Goal: Task Accomplishment & Management: Manage account settings

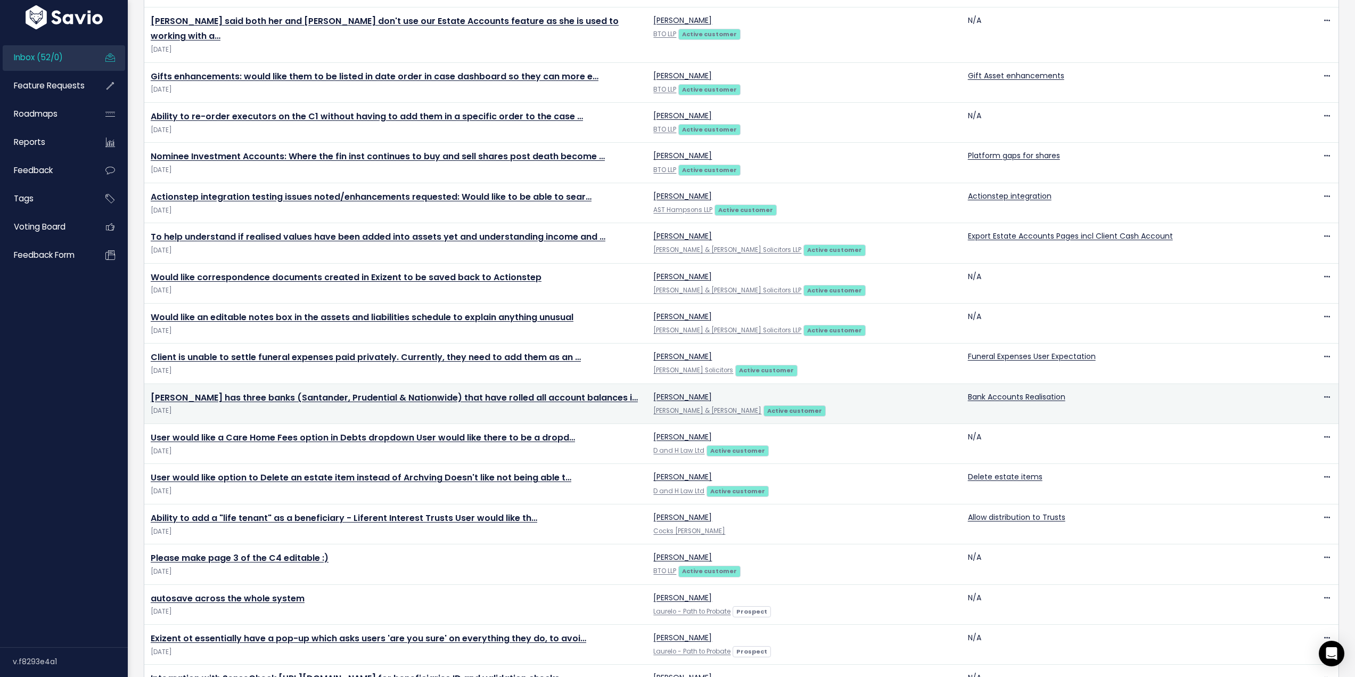
scroll to position [1536, 0]
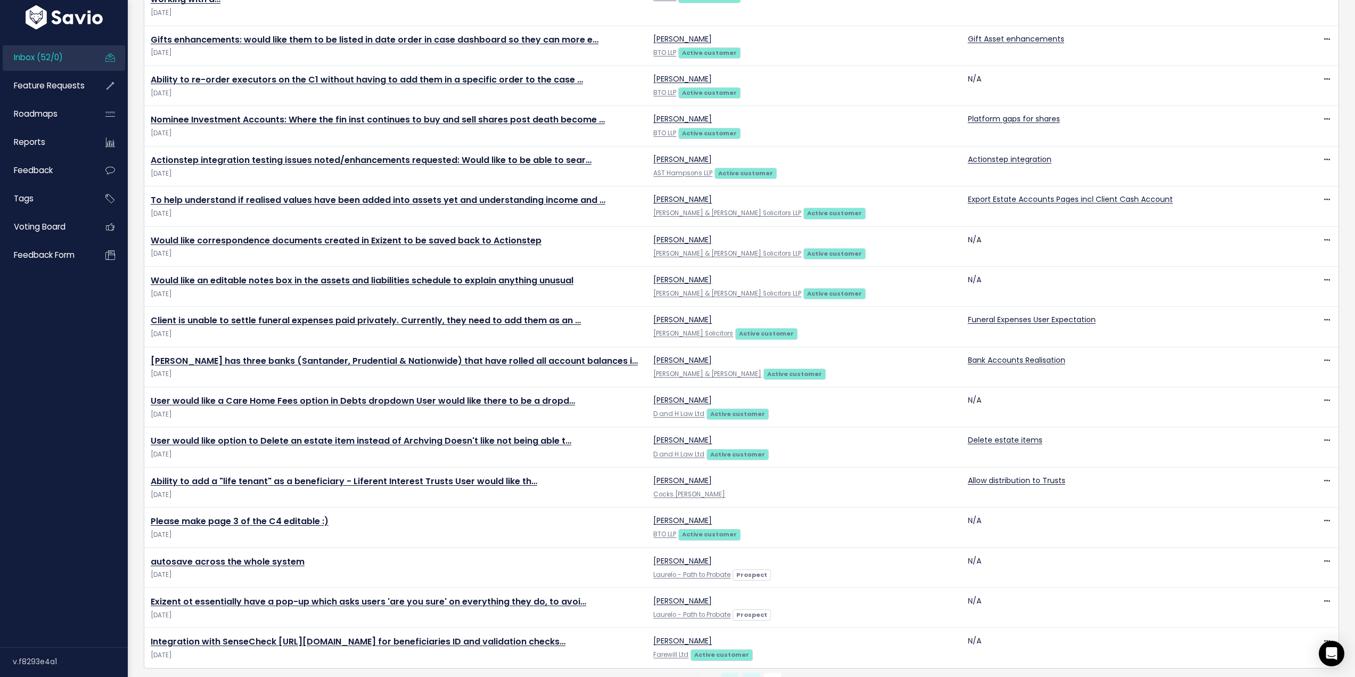
click at [743, 673] on link "2" at bounding box center [751, 681] width 17 height 17
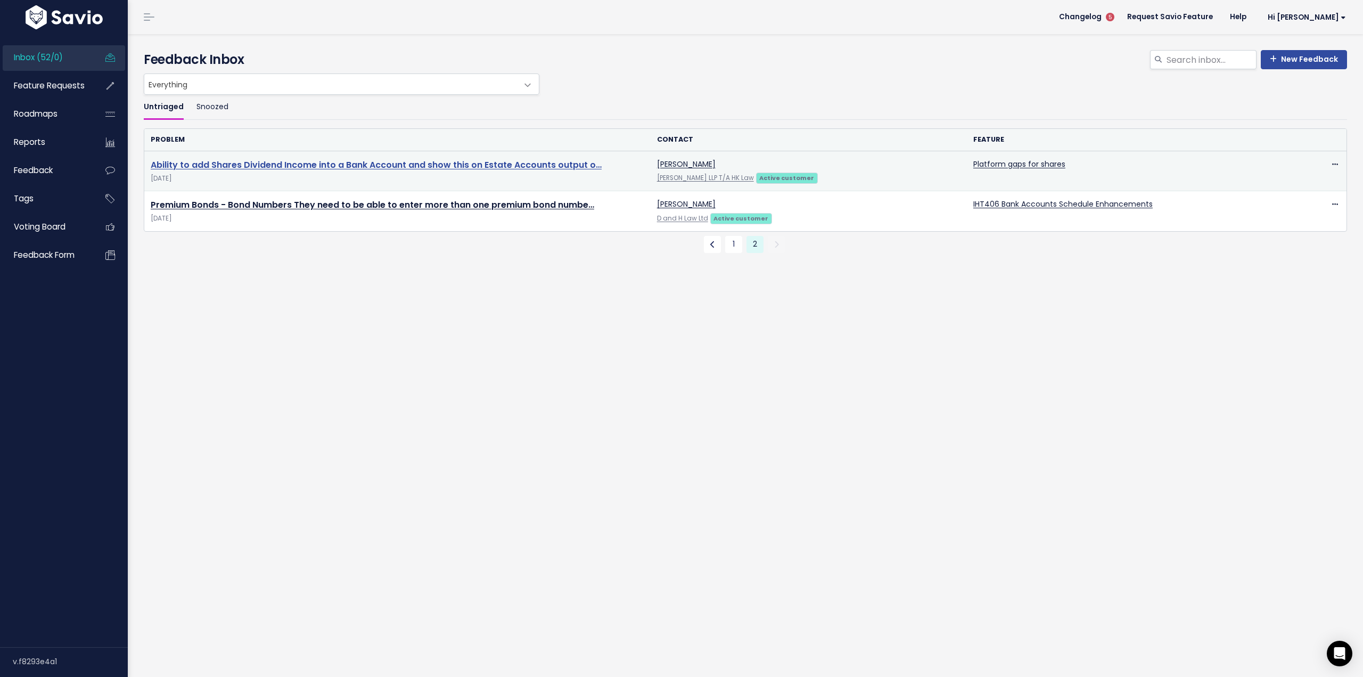
click at [434, 164] on link "Ability to add Shares Dividend Income into a Bank Account and show this on Esta…" at bounding box center [376, 165] width 451 height 12
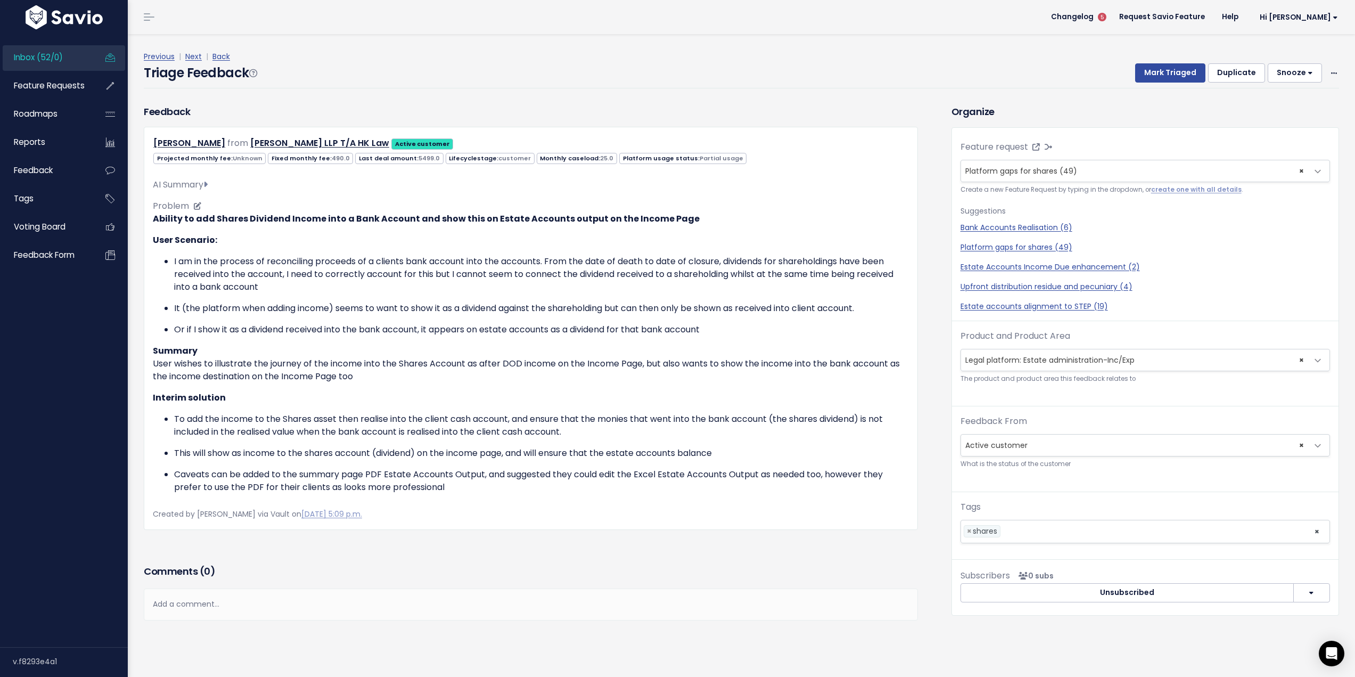
click at [208, 184] on icon at bounding box center [205, 184] width 4 height 9
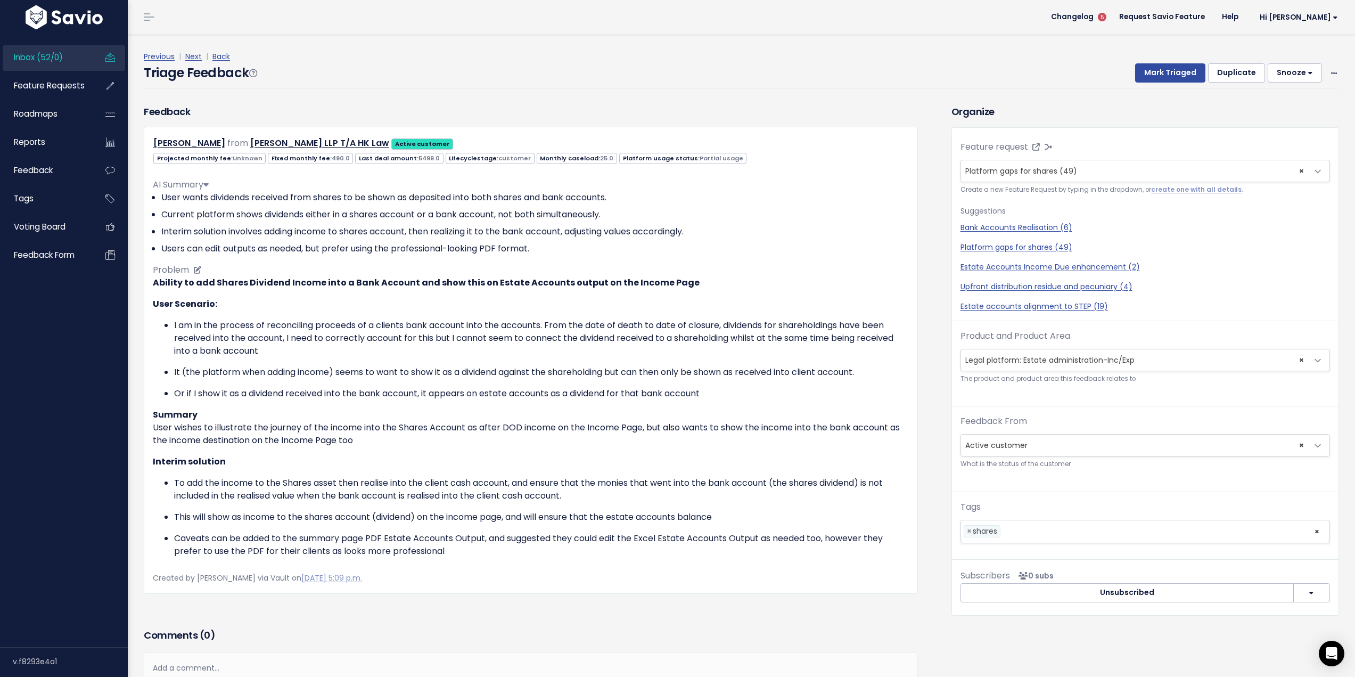
click at [209, 183] on icon at bounding box center [205, 184] width 5 height 9
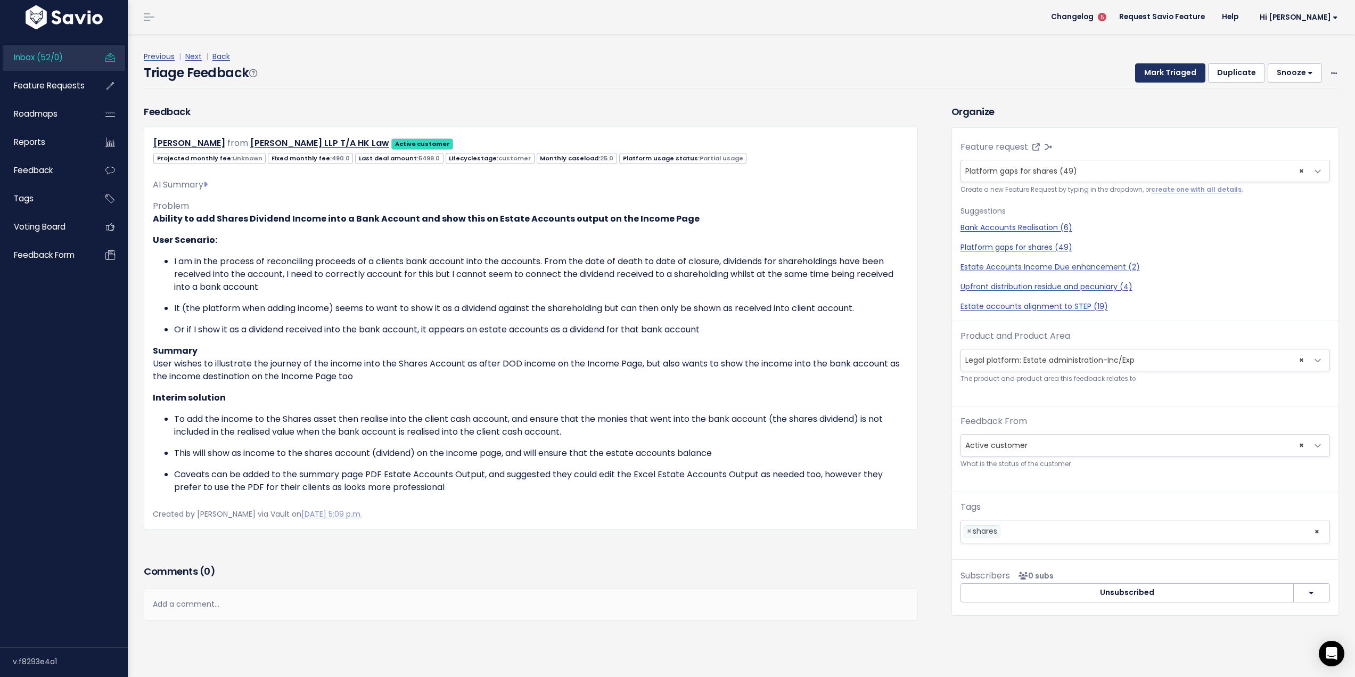
click at [1163, 75] on button "Mark Triaged" at bounding box center [1170, 72] width 70 height 19
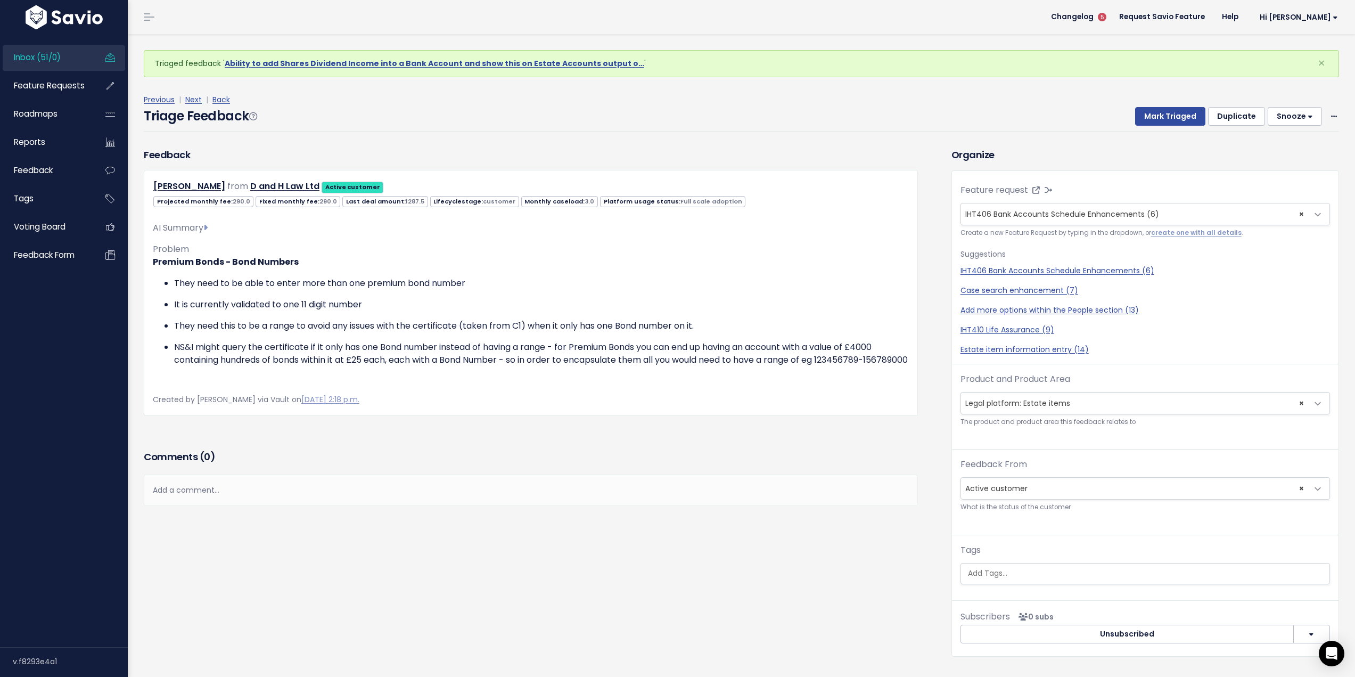
click at [52, 60] on span "Inbox (51/0)" at bounding box center [37, 57] width 47 height 11
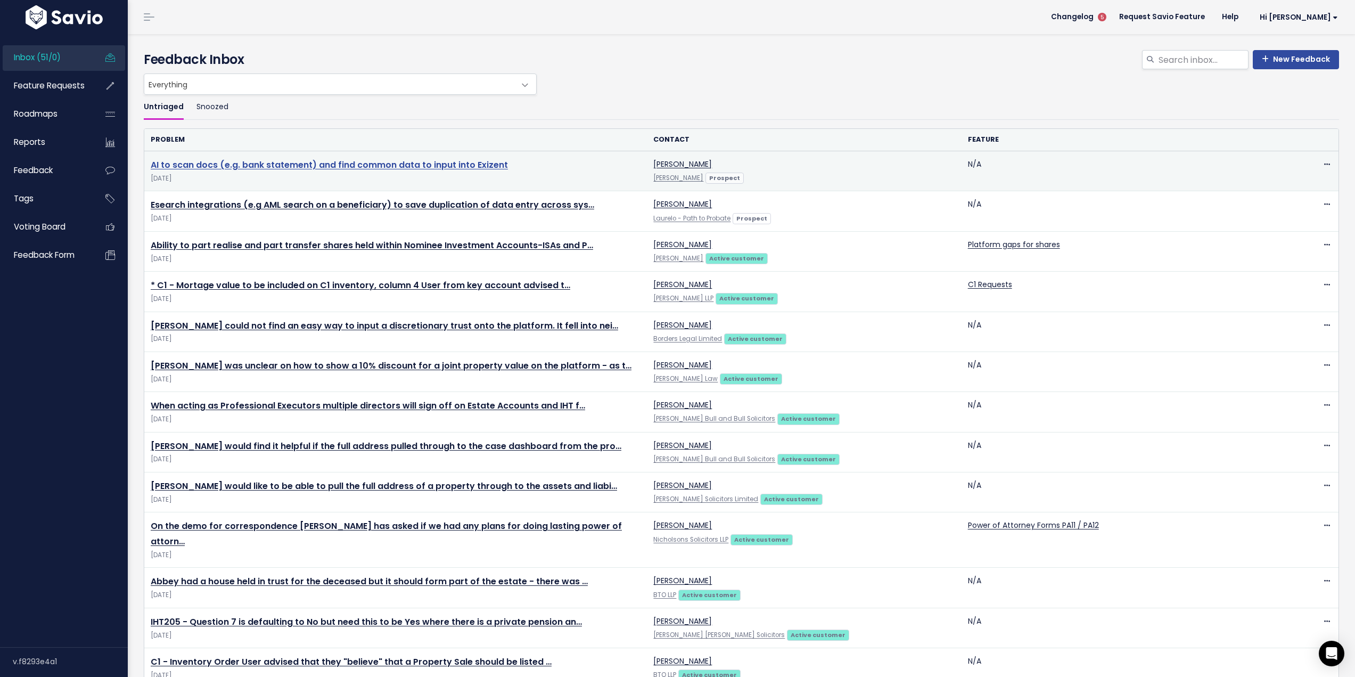
click at [377, 162] on link "AI to scan docs (e.g. bank statement) and find common data to input into Exizent" at bounding box center [329, 165] width 357 height 12
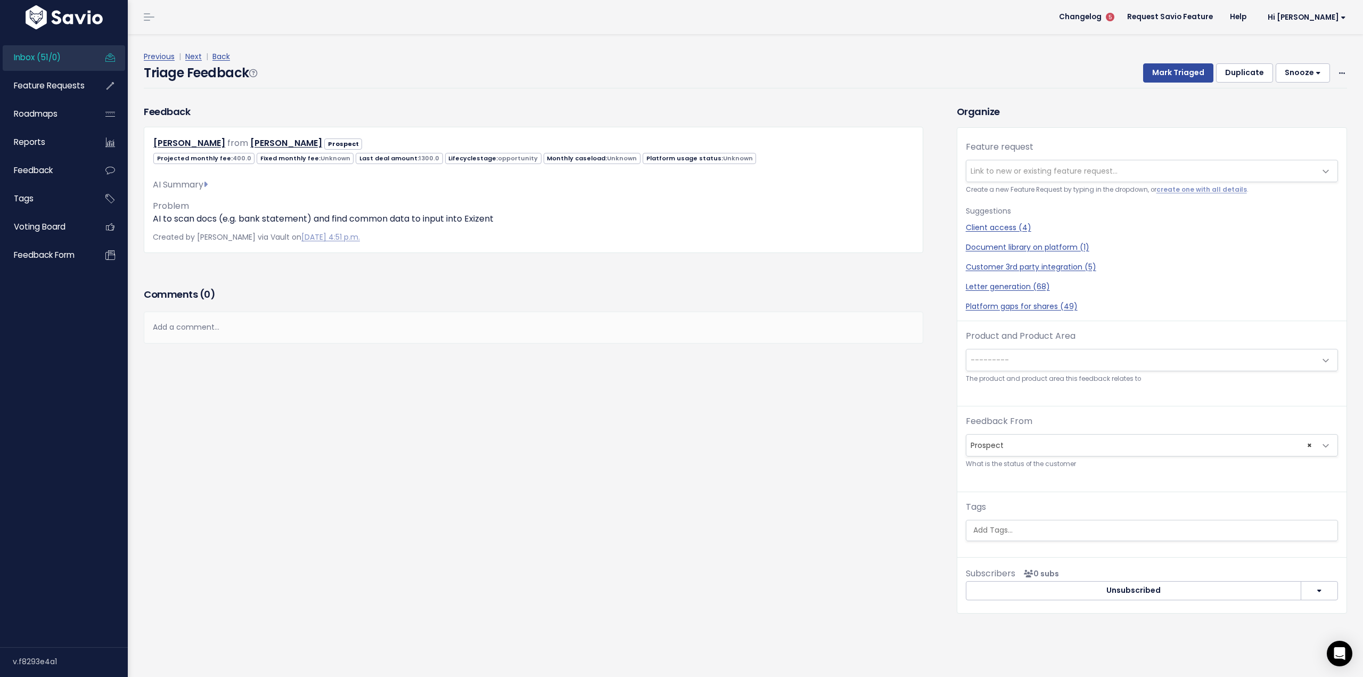
click at [1067, 169] on span "Link to new or existing feature request..." at bounding box center [1044, 171] width 147 height 11
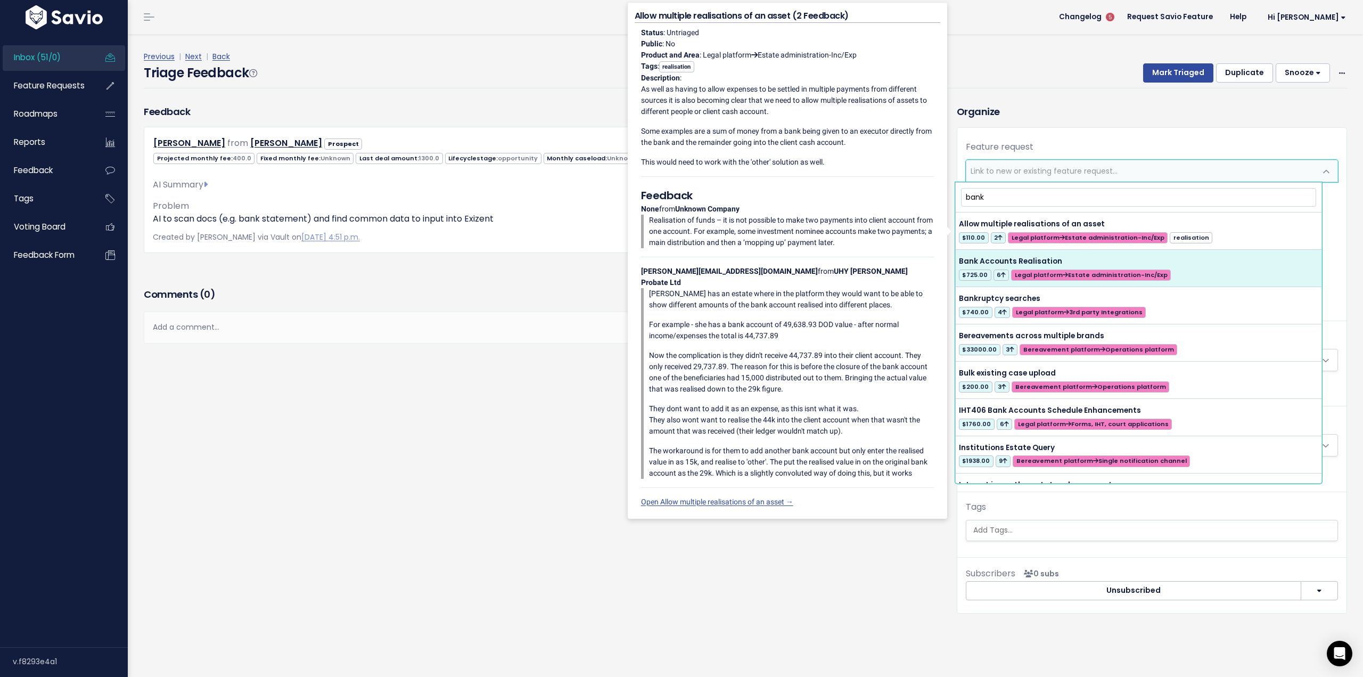
type input "bank"
select select "50557"
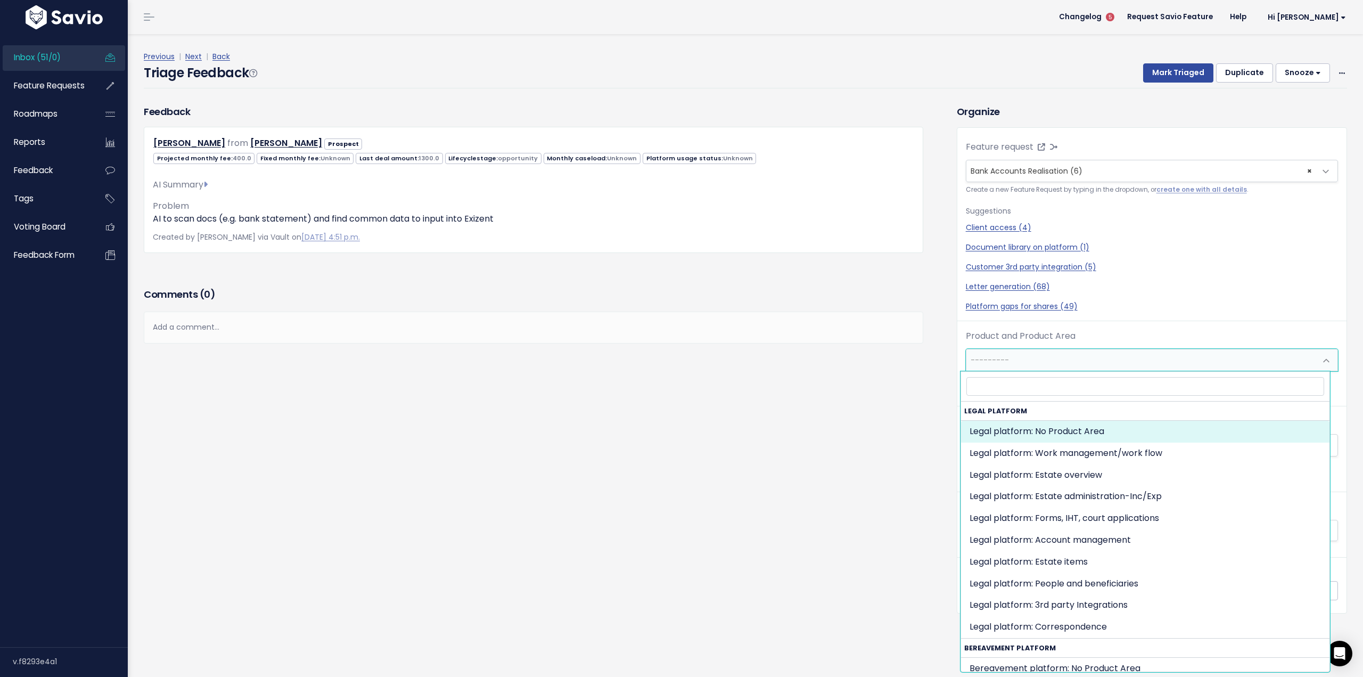
click at [1125, 362] on span "---------" at bounding box center [1142, 359] width 350 height 21
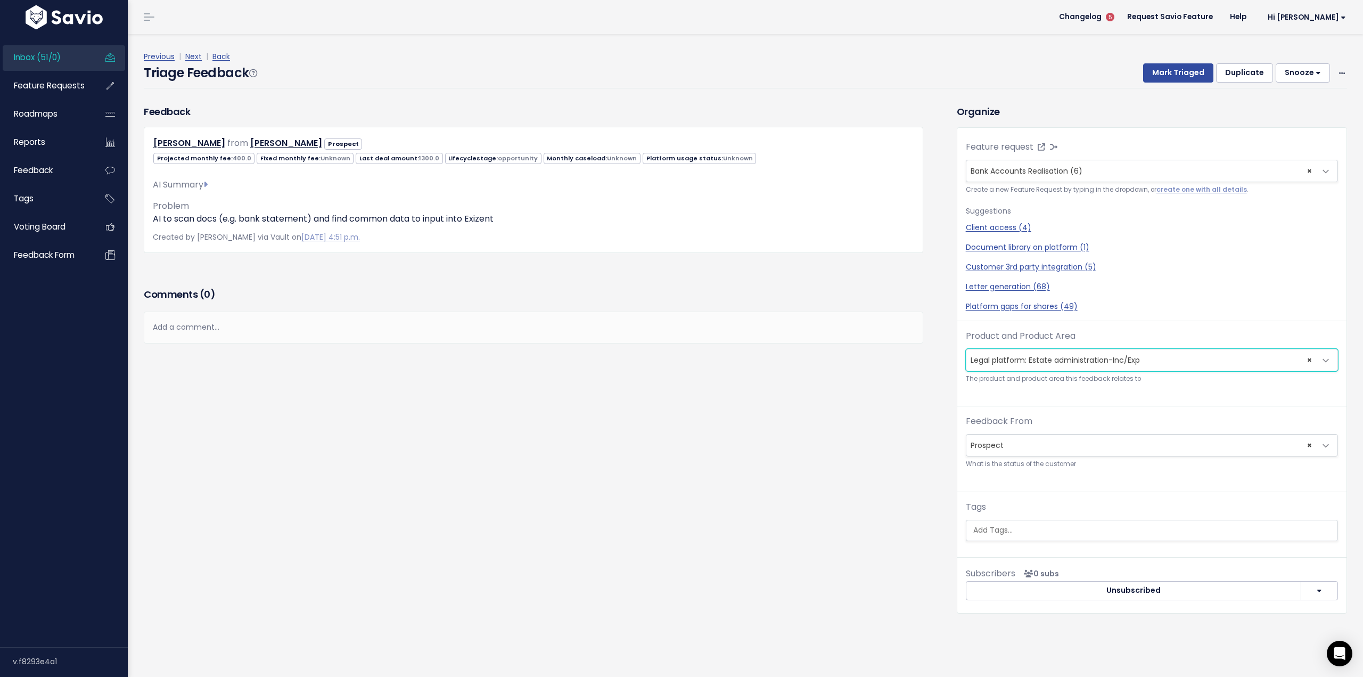
select select "MAIN:BILLING"
click at [1180, 75] on button "Mark Triaged" at bounding box center [1178, 72] width 70 height 19
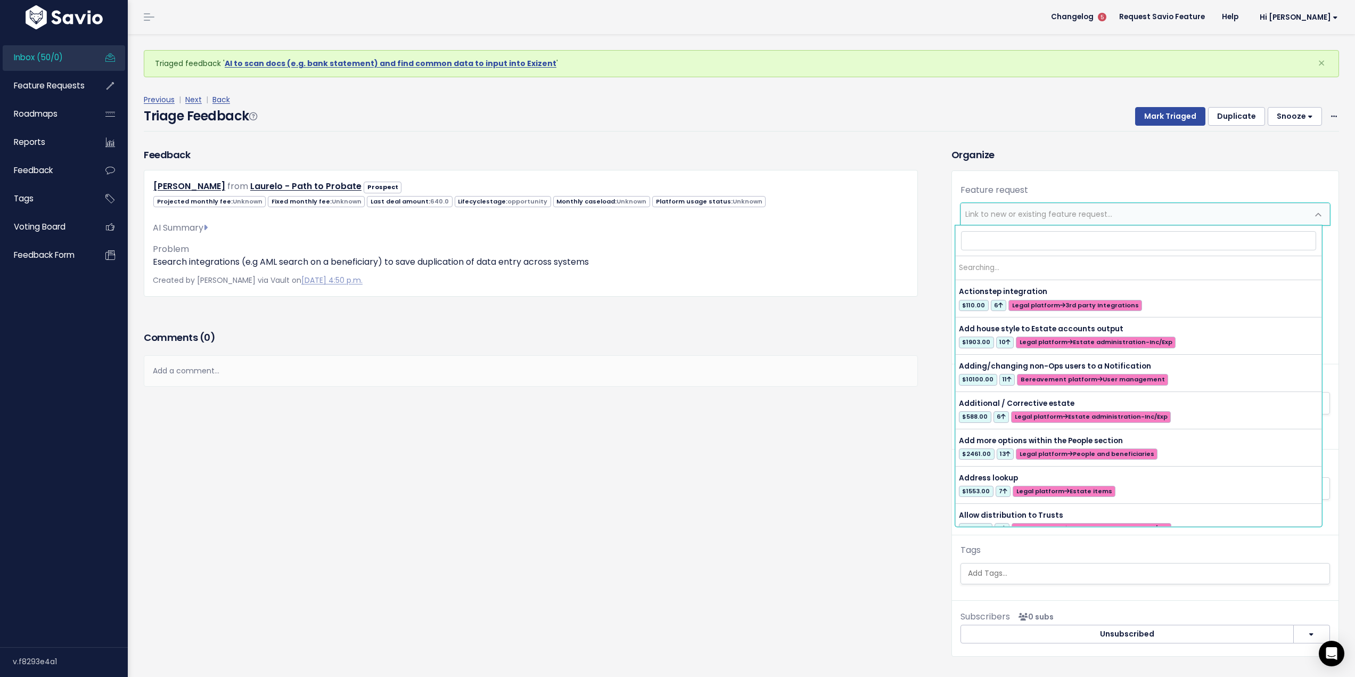
click at [1135, 215] on span "Link to new or existing feature request..." at bounding box center [1134, 213] width 347 height 21
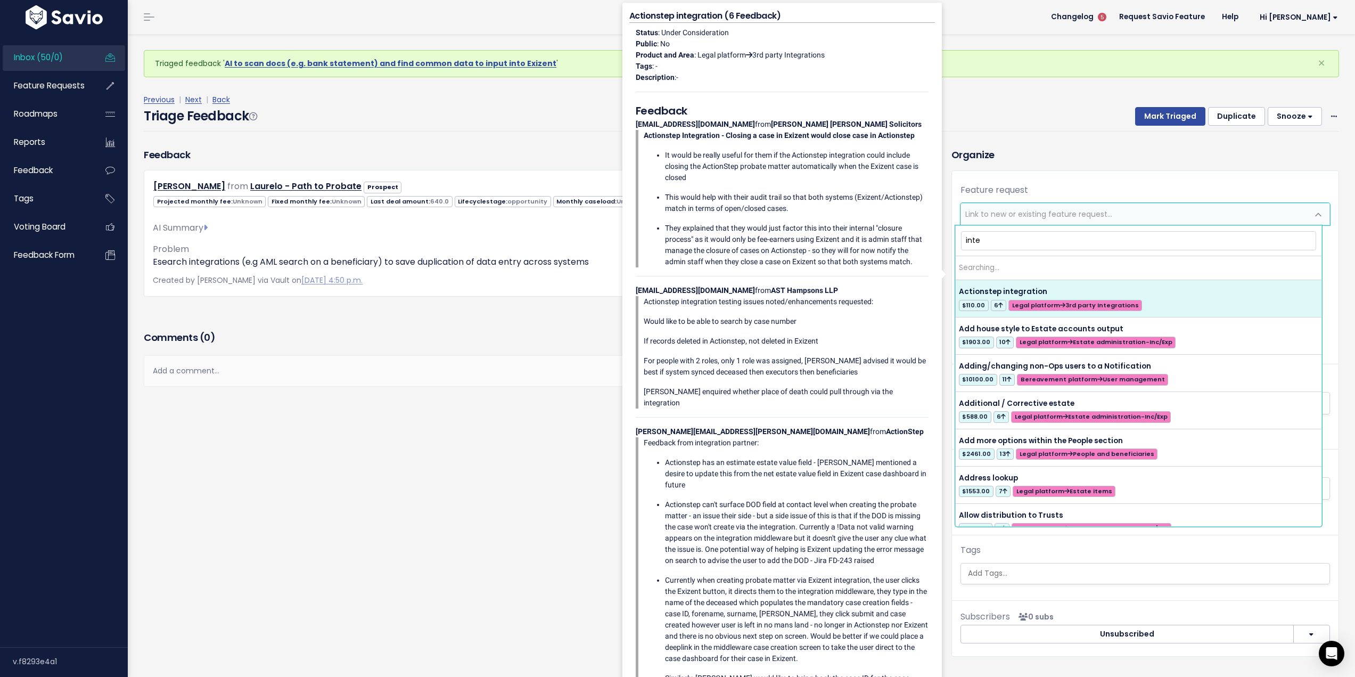
type input "integ"
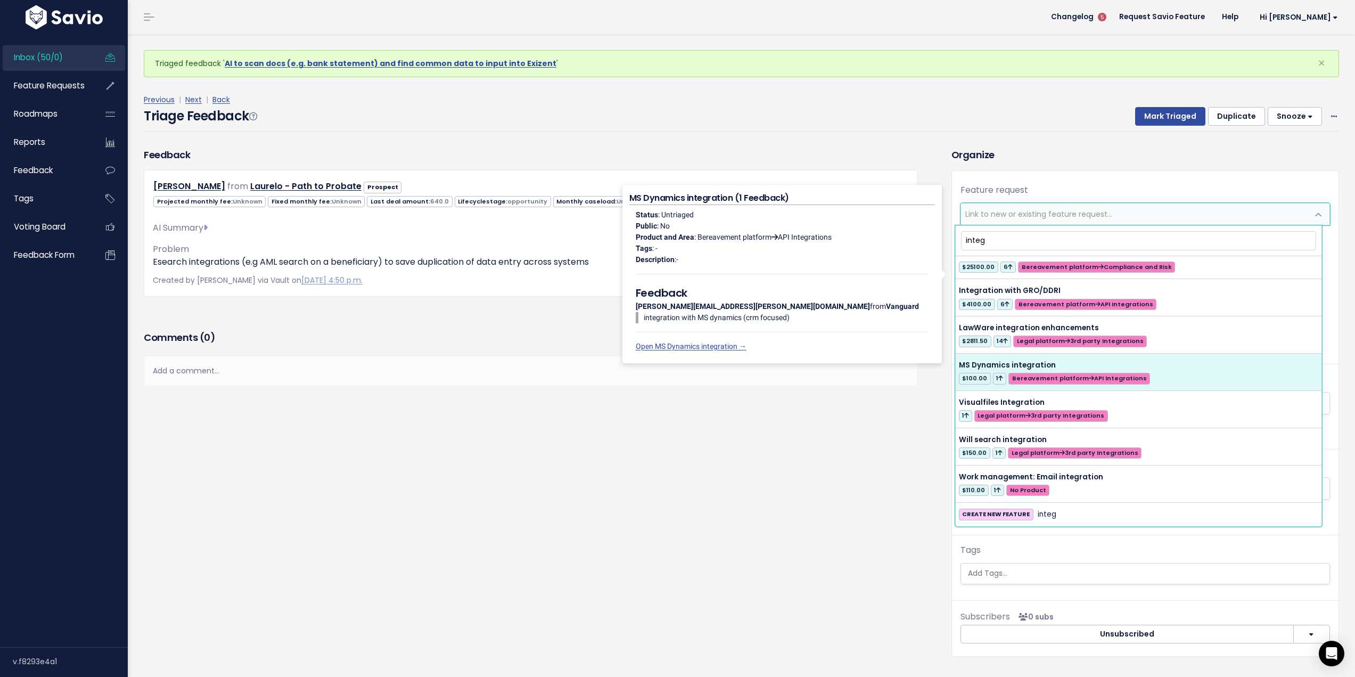
scroll to position [275, 0]
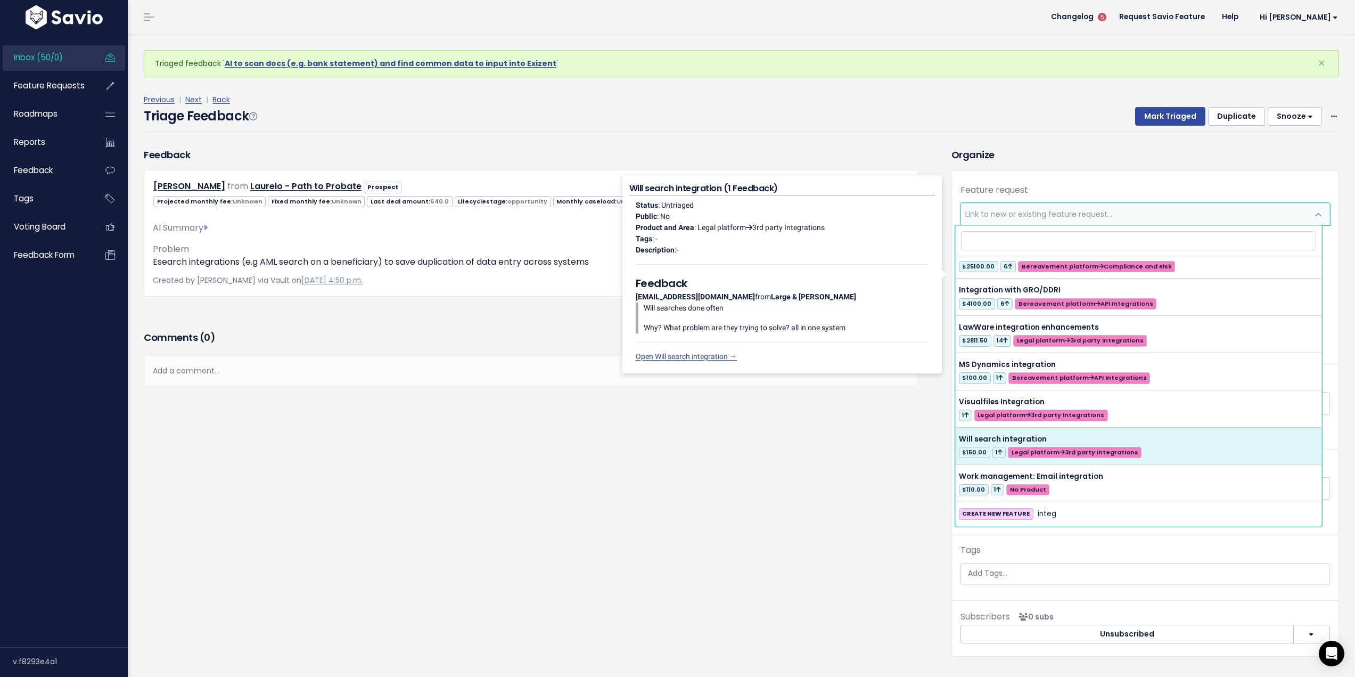
click at [753, 510] on div "Feedback Paul Baker from Laurelo - Path to Probate Prospect" at bounding box center [540, 410] width 808 height 525
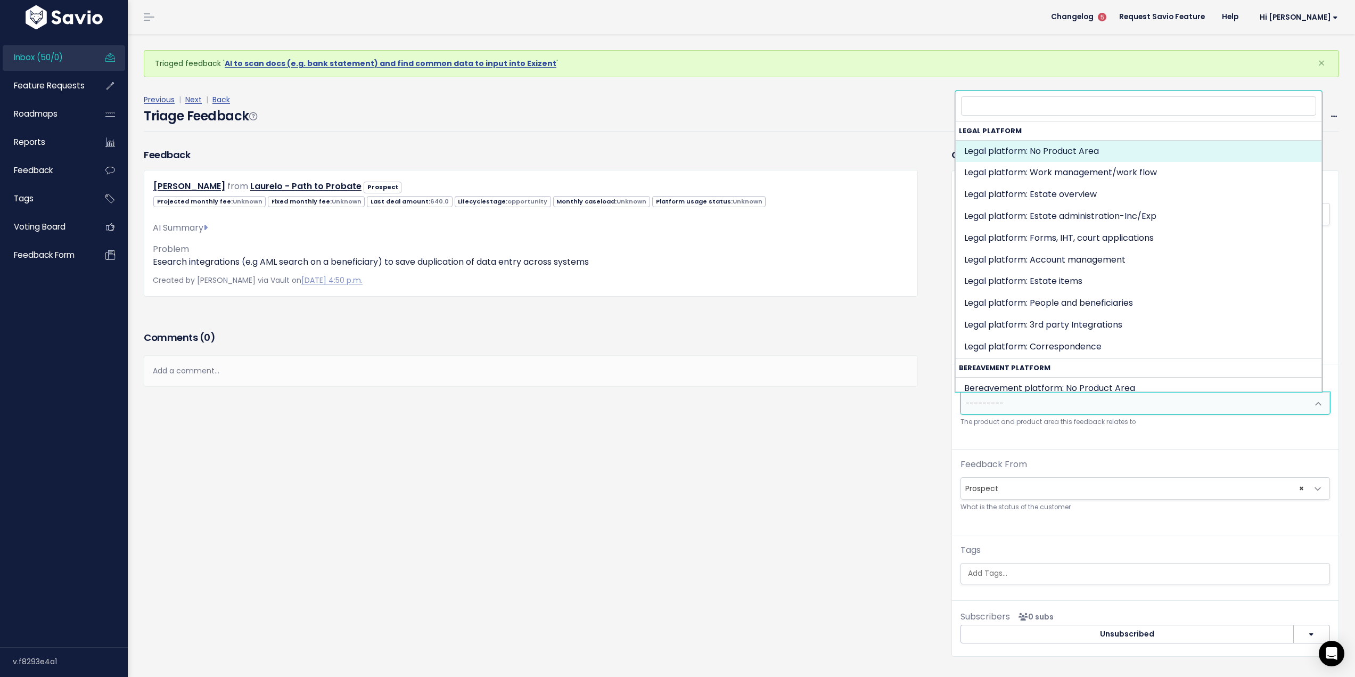
click at [1100, 411] on span "---------" at bounding box center [1134, 402] width 347 height 21
click at [1062, 107] on input "search" at bounding box center [1138, 105] width 355 height 19
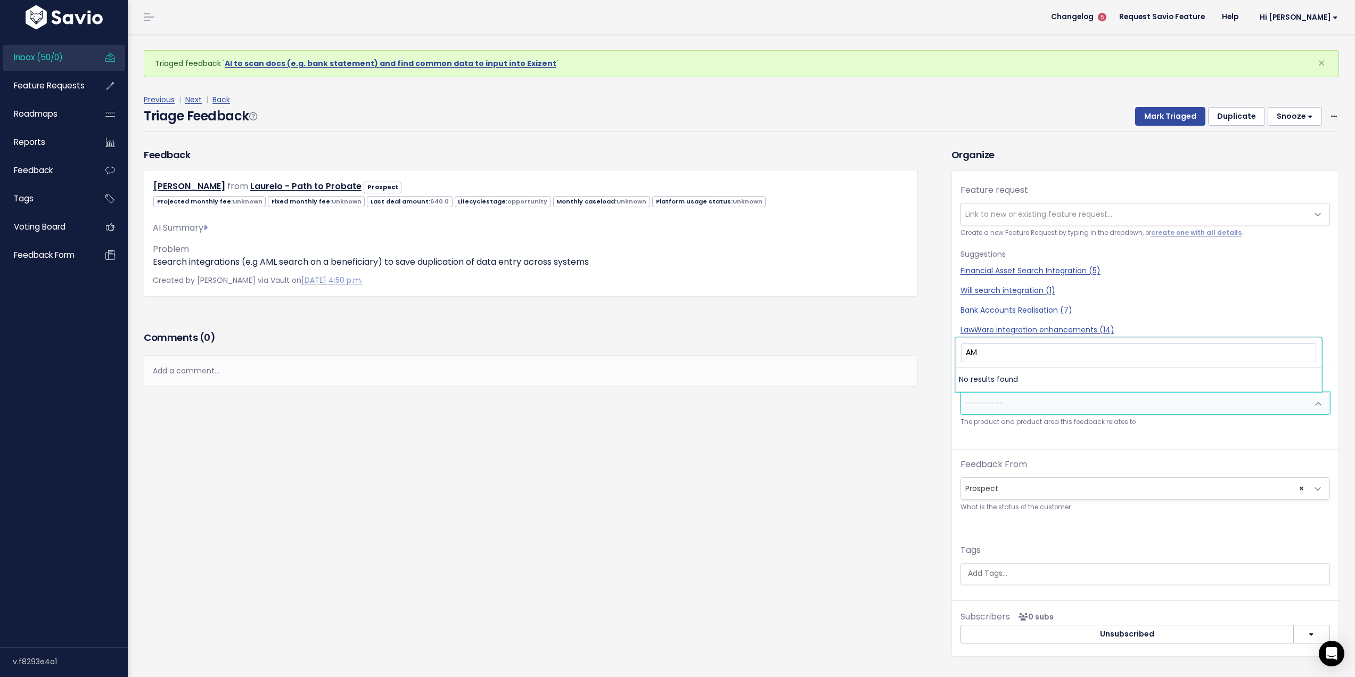
type input "AML"
drag, startPoint x: 986, startPoint y: 353, endPoint x: 935, endPoint y: 350, distance: 51.8
click at [935, 350] on body "Inbox (50/0) Feature Requests Roadmaps ×" at bounding box center [677, 355] width 1355 height 711
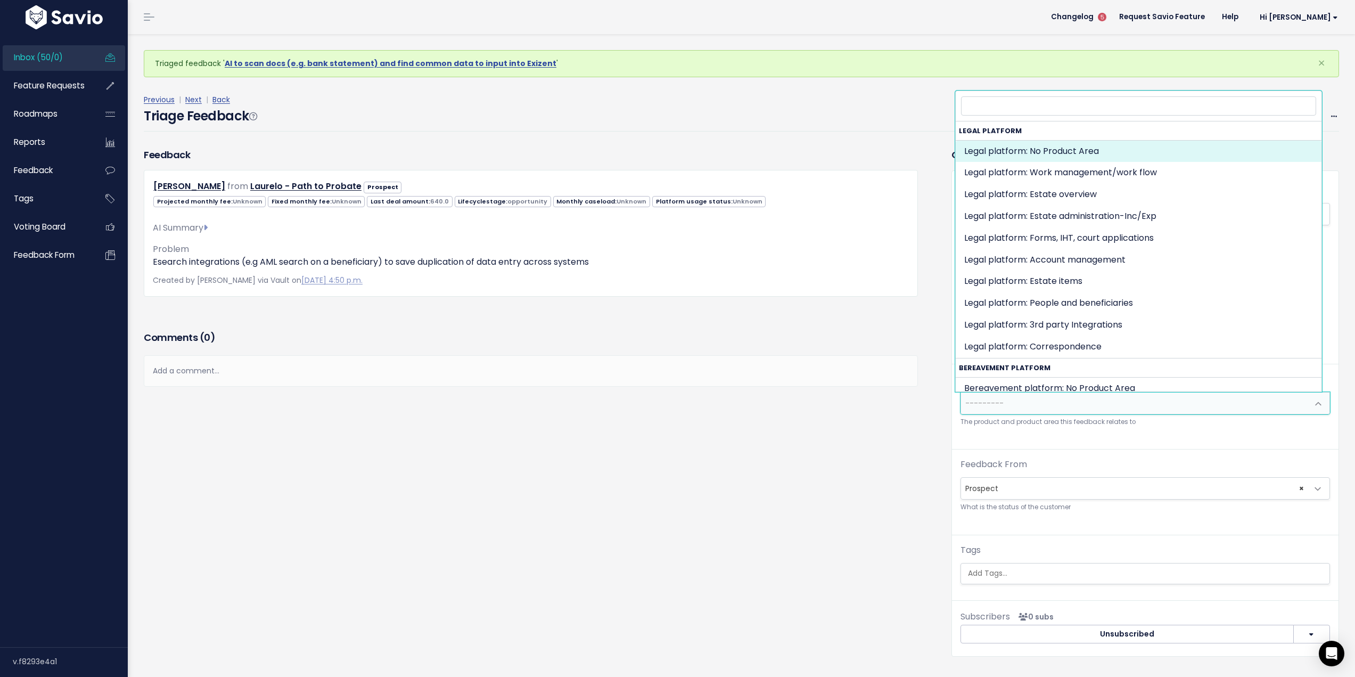
click at [879, 411] on div "Comments ( 0 ) Add a comment... | | | | Add a comment... xxxxxxxxxx These are n…" at bounding box center [531, 374] width 790 height 90
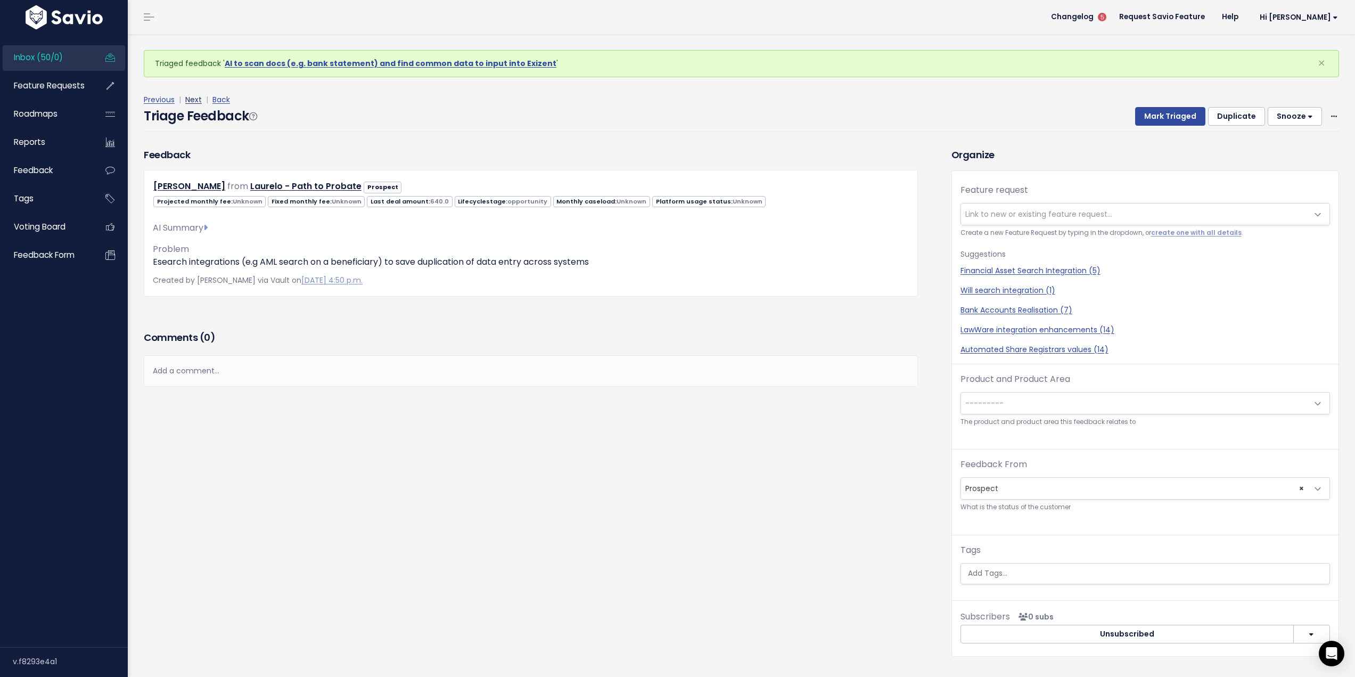
click at [193, 101] on link "Next" at bounding box center [193, 99] width 17 height 11
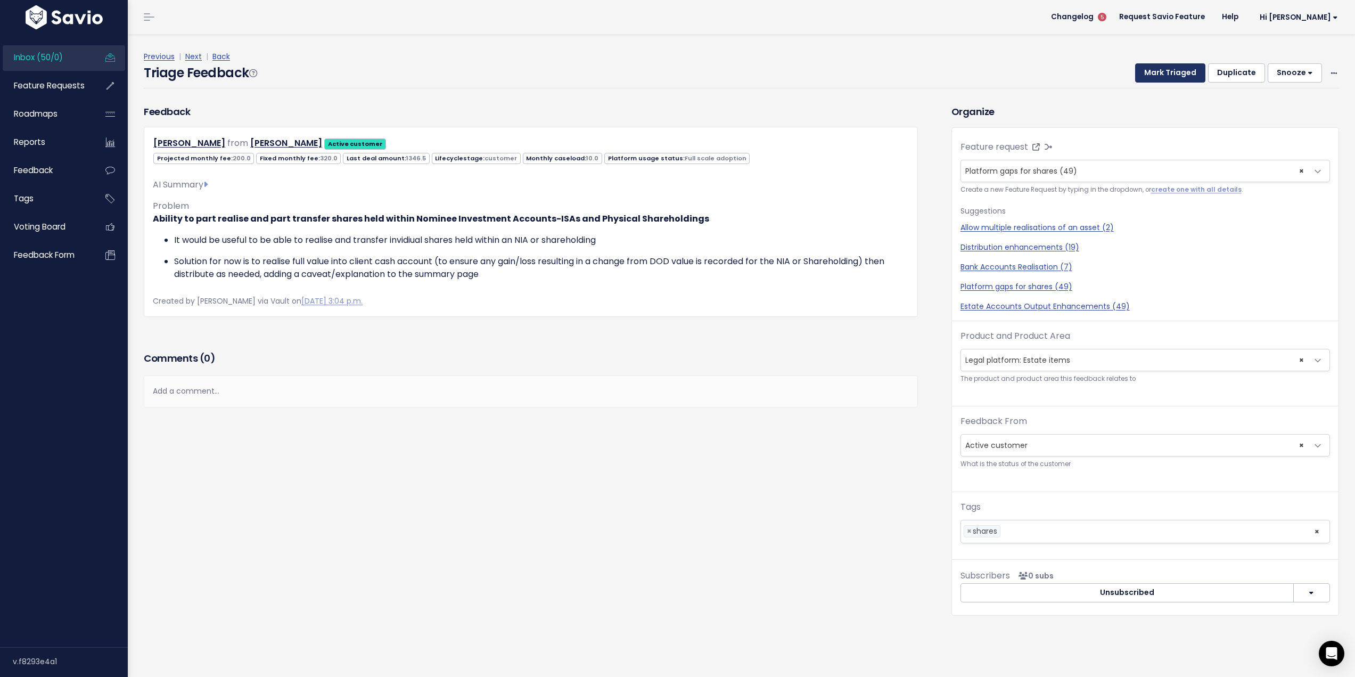
click at [1167, 75] on button "Mark Triaged" at bounding box center [1170, 72] width 70 height 19
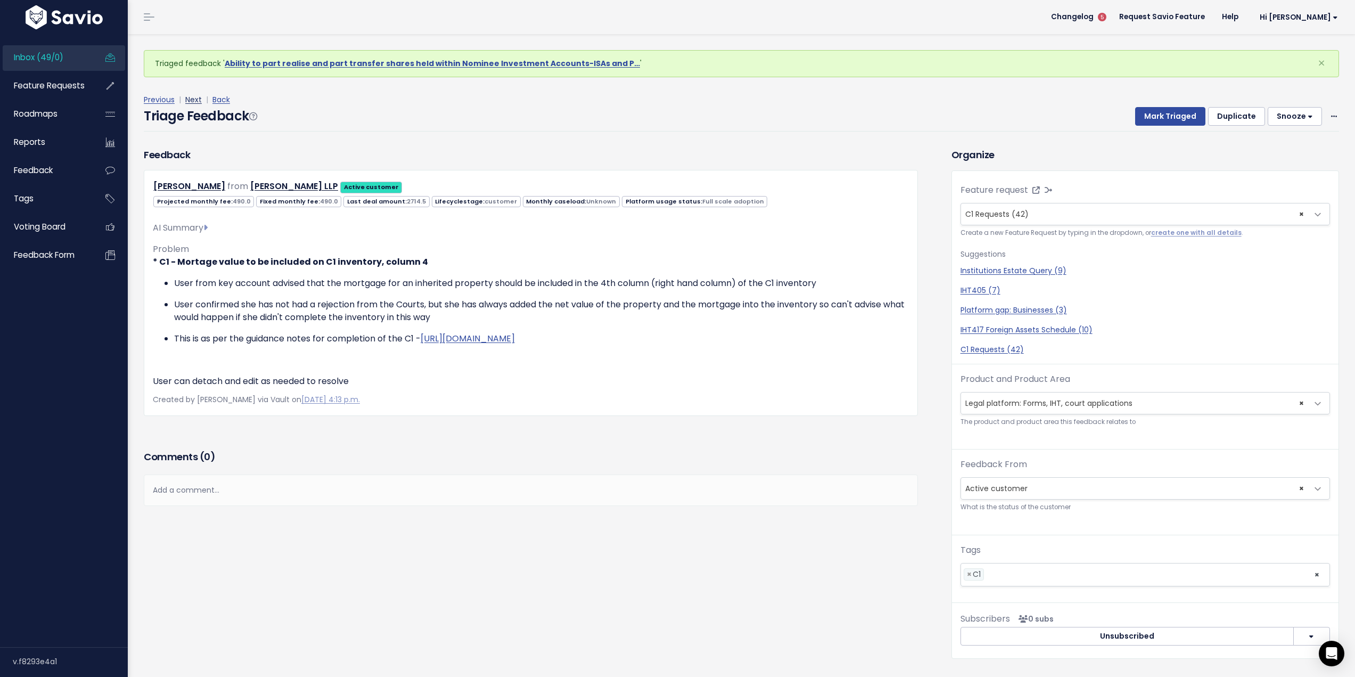
click at [187, 101] on link "Next" at bounding box center [193, 99] width 17 height 11
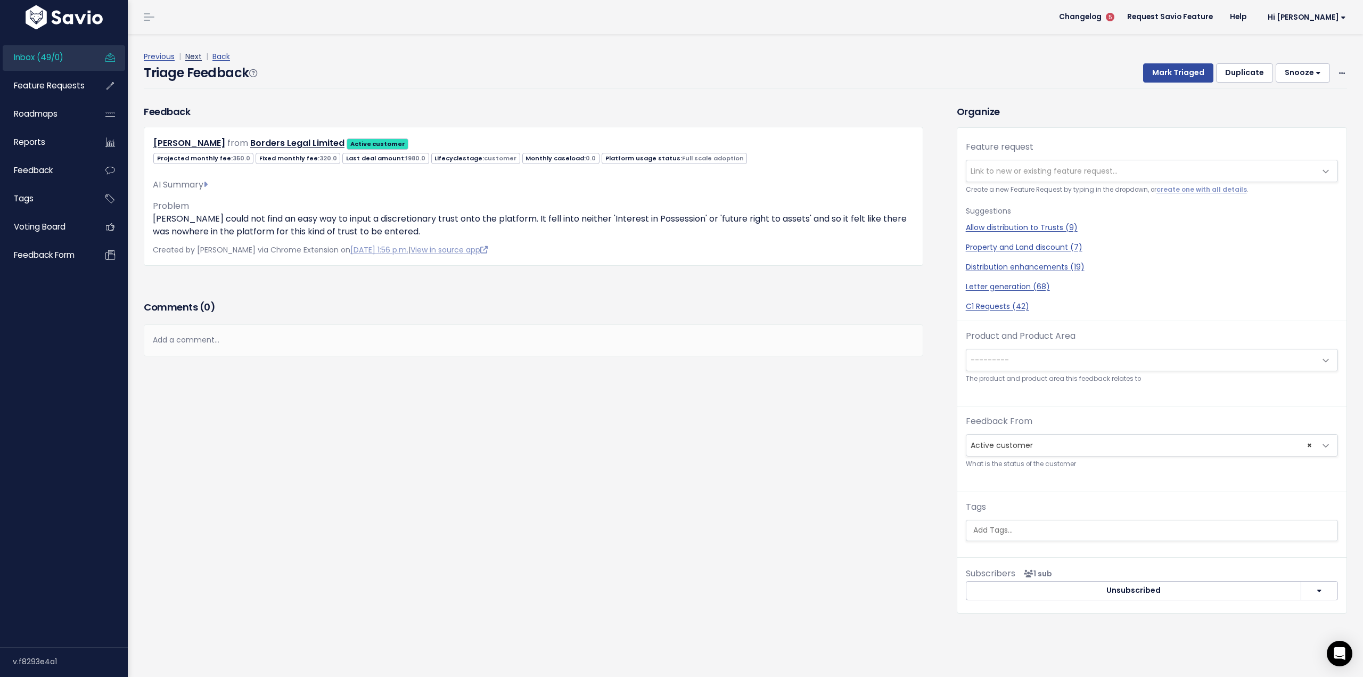
click at [190, 55] on link "Next" at bounding box center [193, 56] width 17 height 11
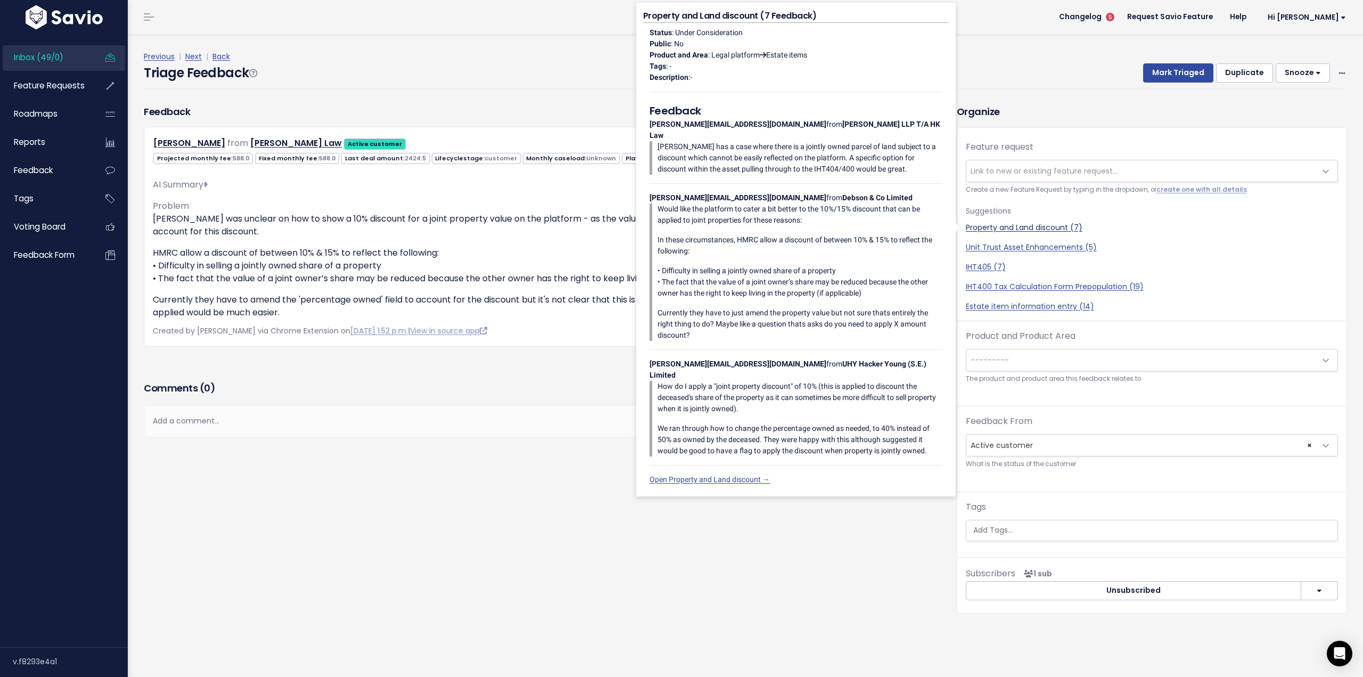
click at [1056, 225] on link "Property and Land discount (7)" at bounding box center [1152, 227] width 372 height 11
select select "25477"
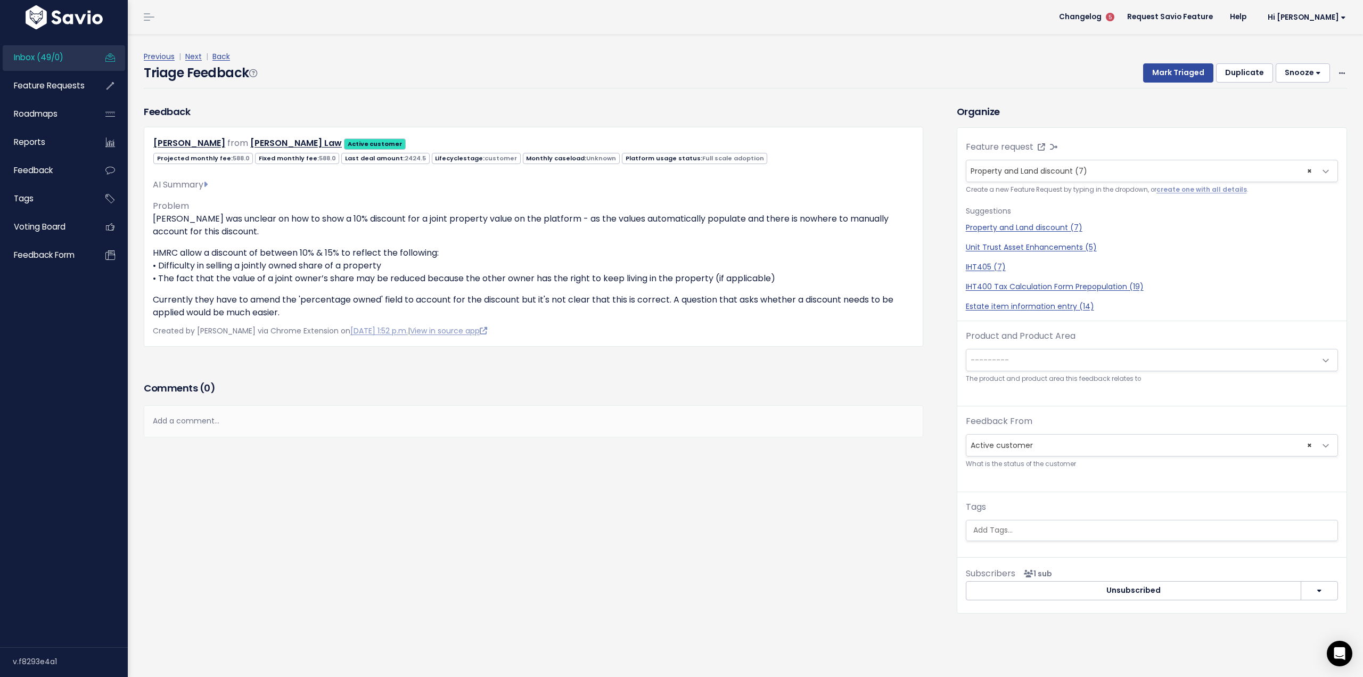
click at [1115, 361] on span "---------" at bounding box center [1142, 359] width 350 height 21
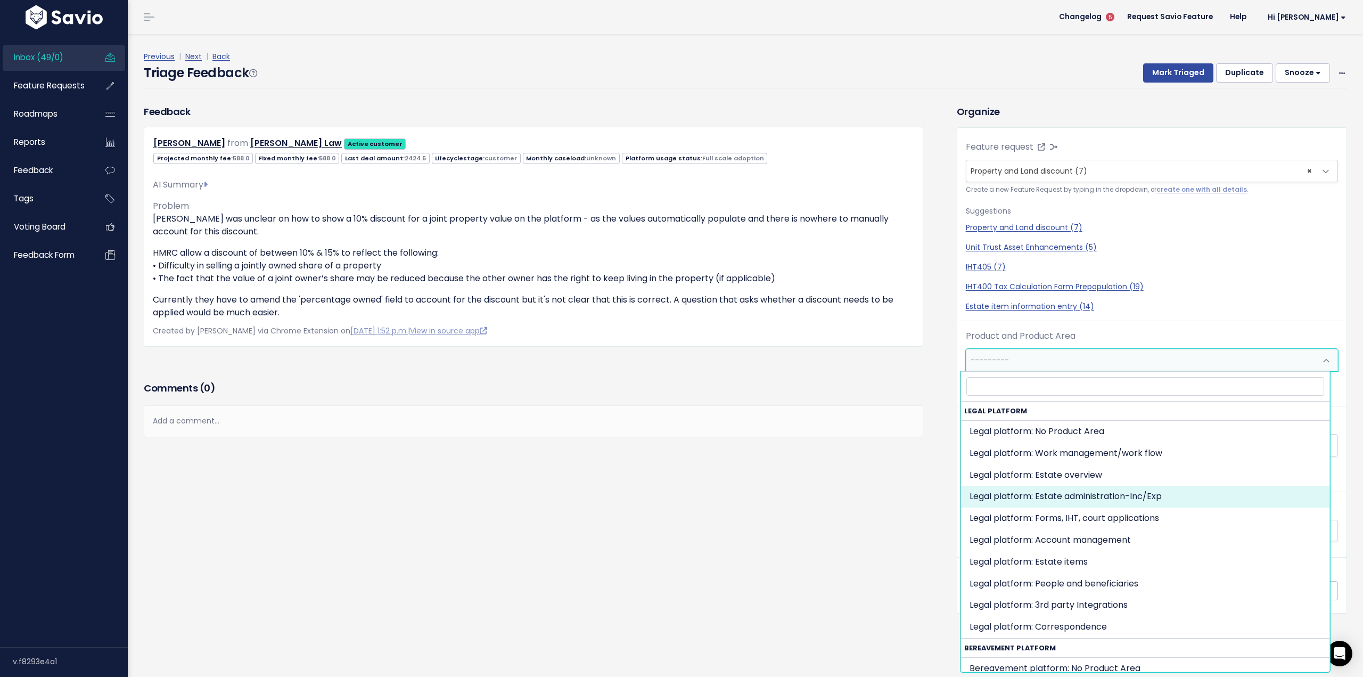
select select "MAIN:BILLING"
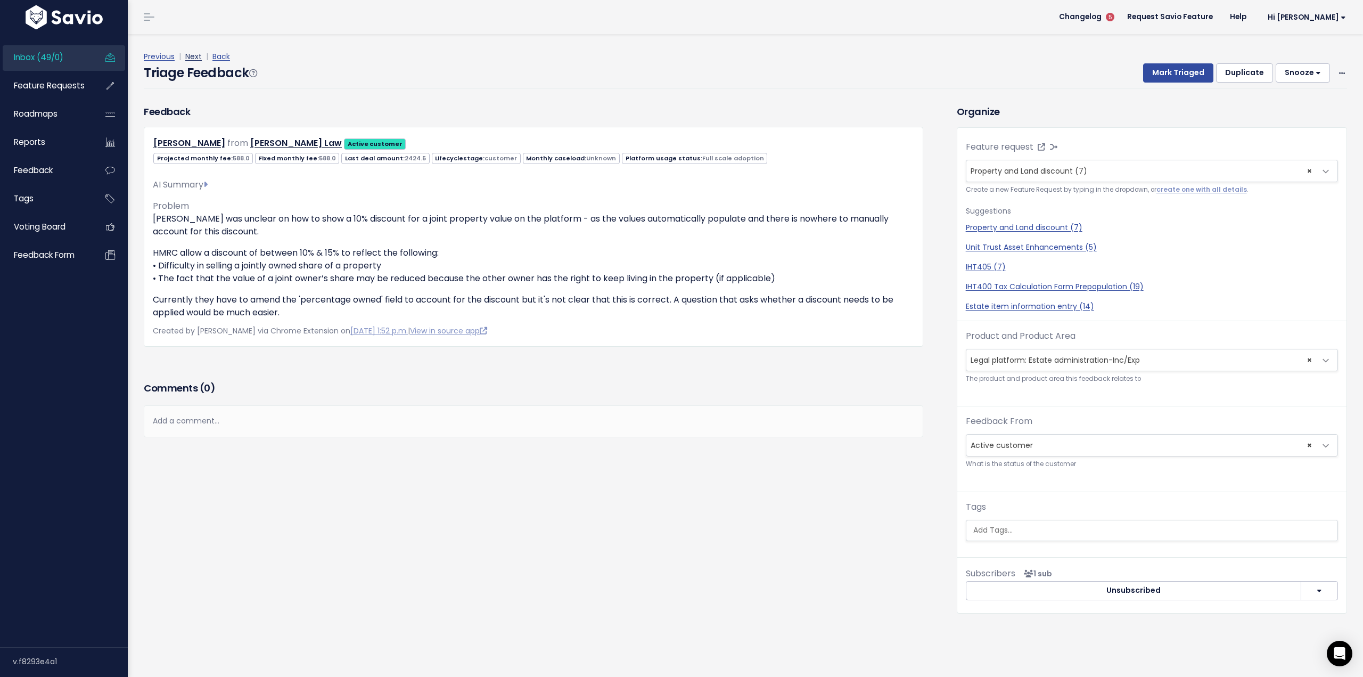
click at [190, 56] on link "Next" at bounding box center [193, 56] width 17 height 11
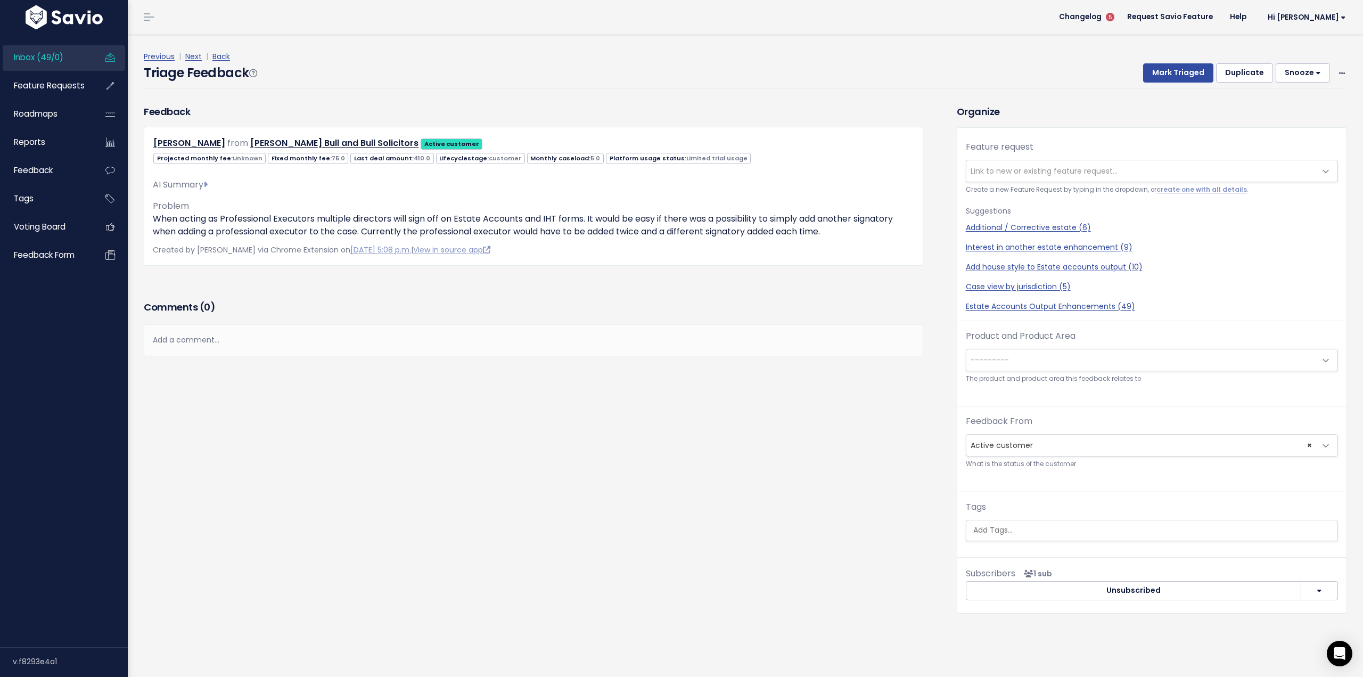
click at [1108, 168] on span "Link to new or existing feature request..." at bounding box center [1044, 171] width 147 height 11
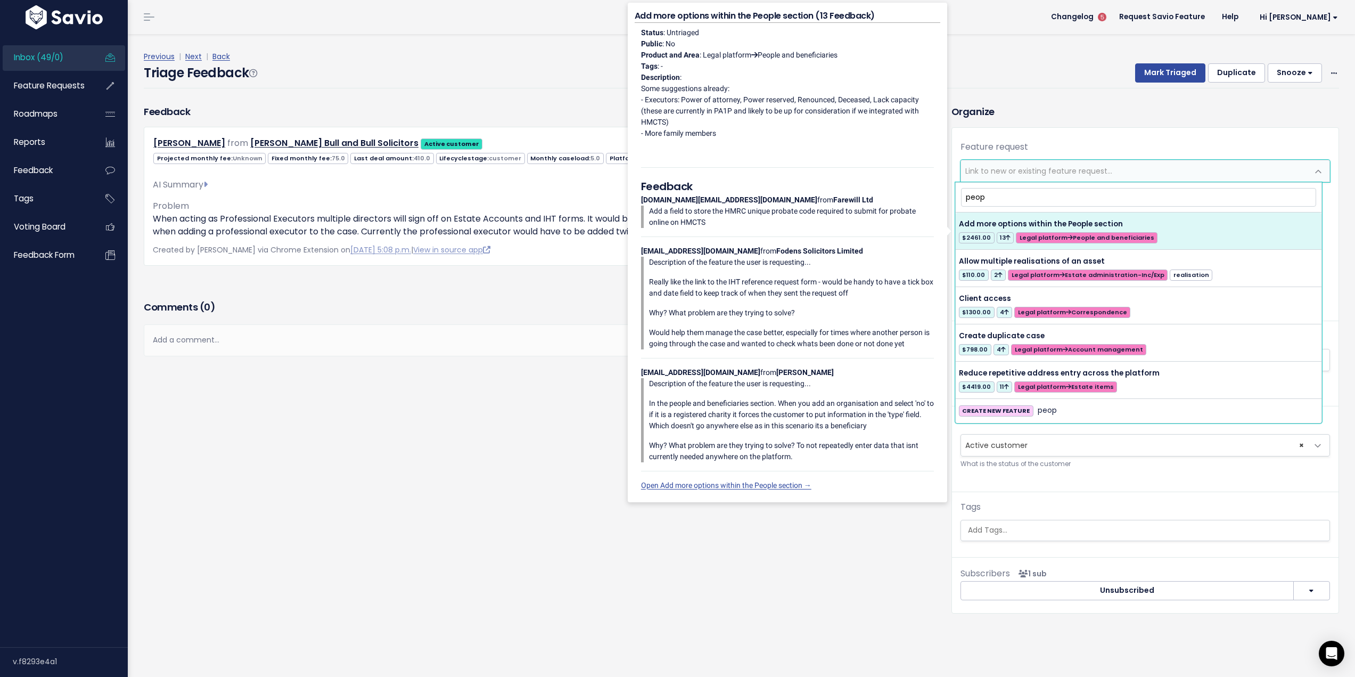
type input "peop"
select select "18955"
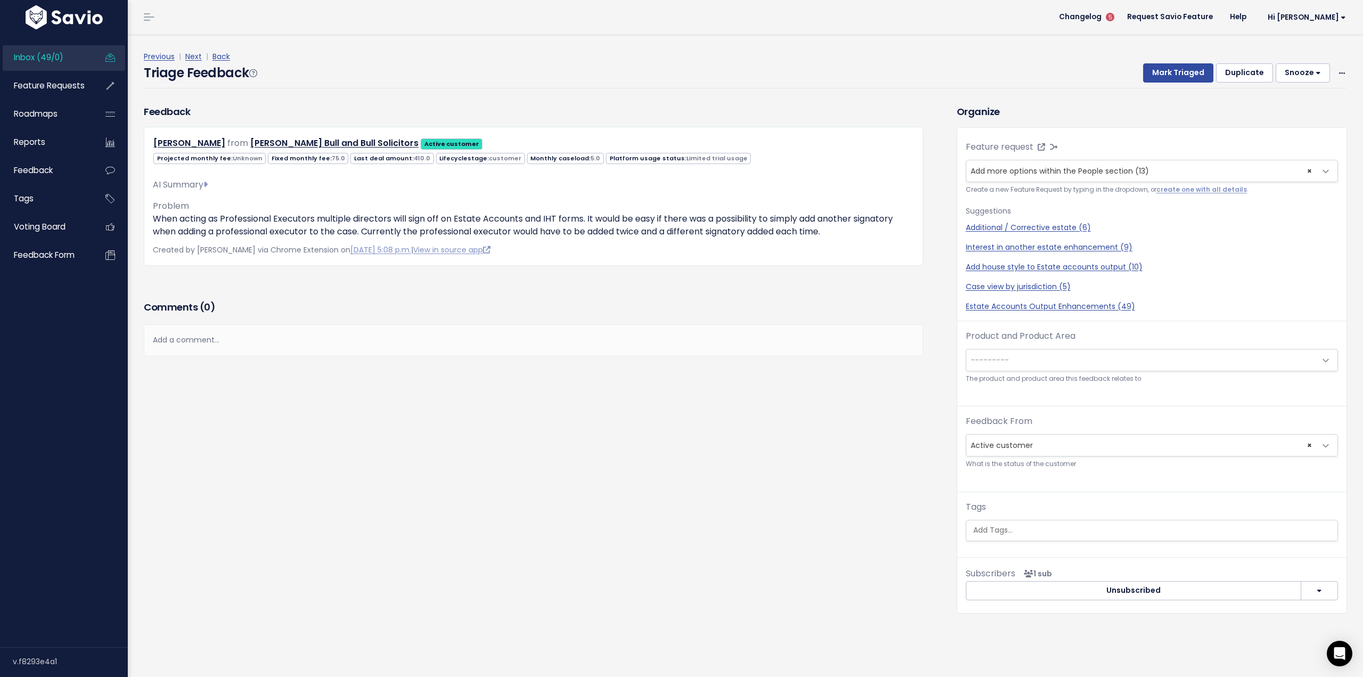
click at [1043, 358] on span "---------" at bounding box center [1142, 359] width 350 height 21
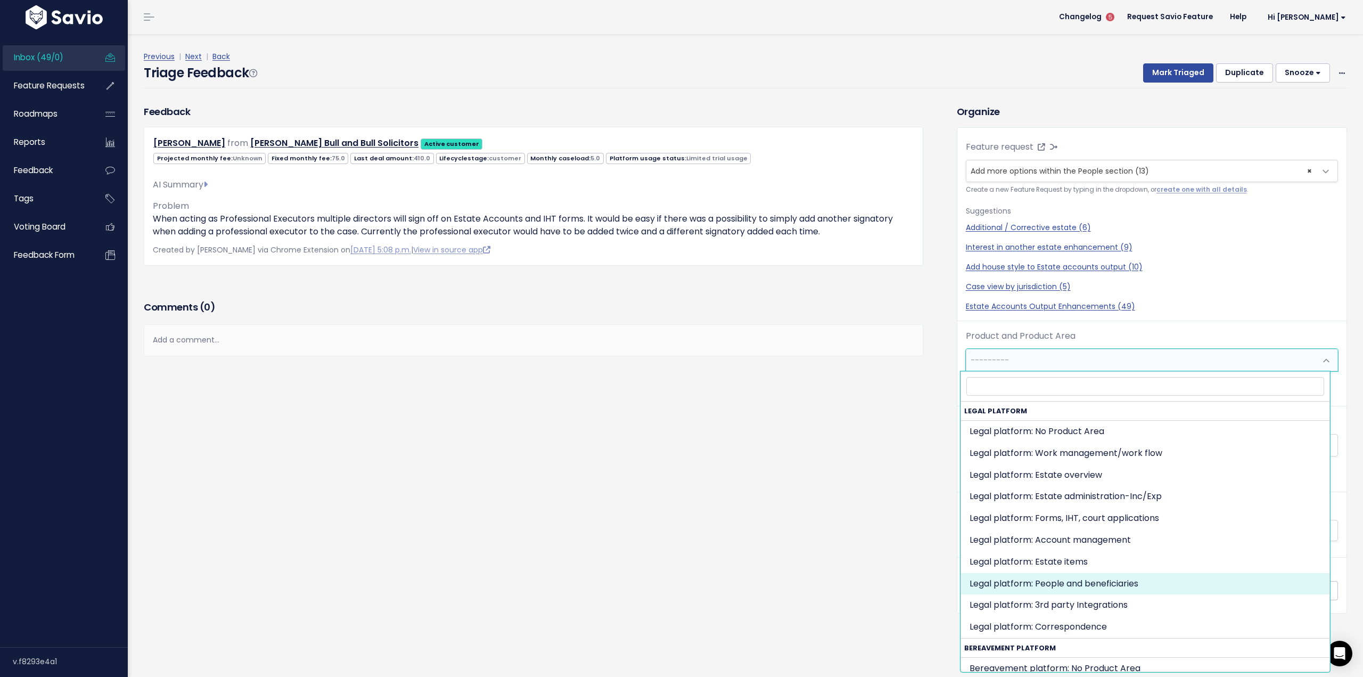
select select "MAIN:PEOPLE_AND_BENEFICIARIES"
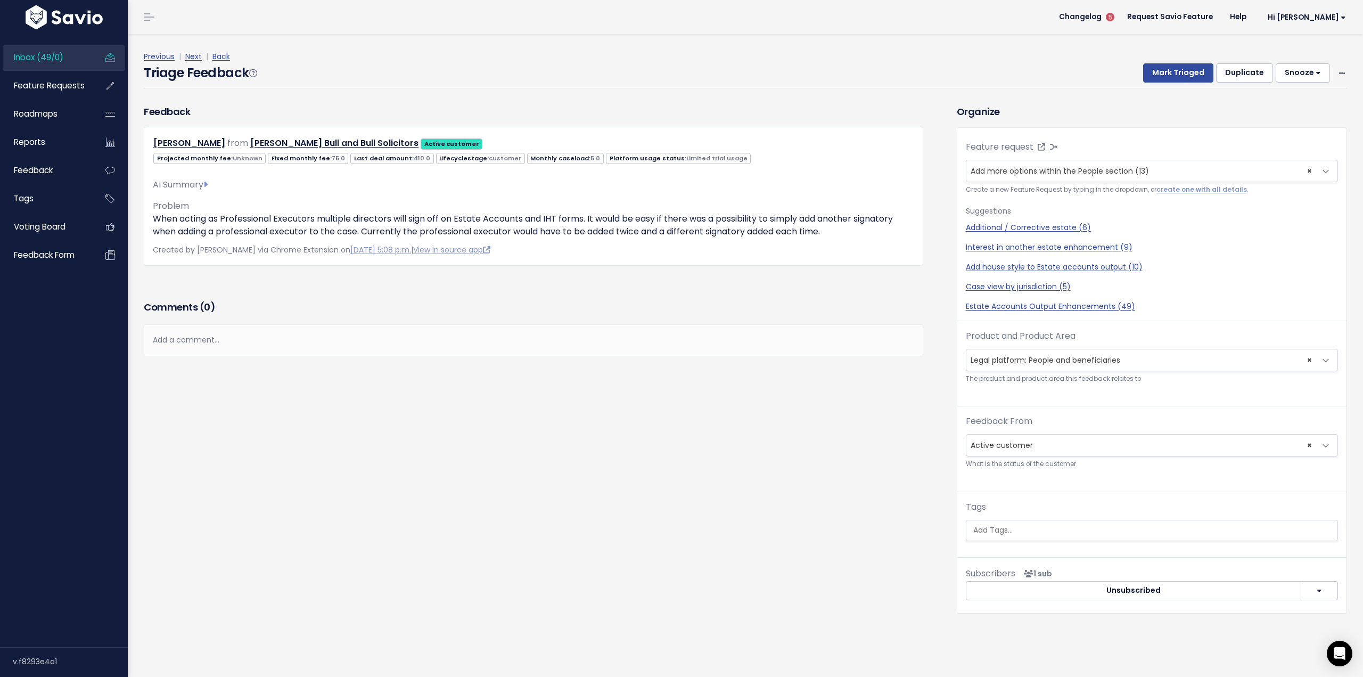
click at [56, 59] on span "Inbox (49/0)" at bounding box center [39, 57] width 50 height 11
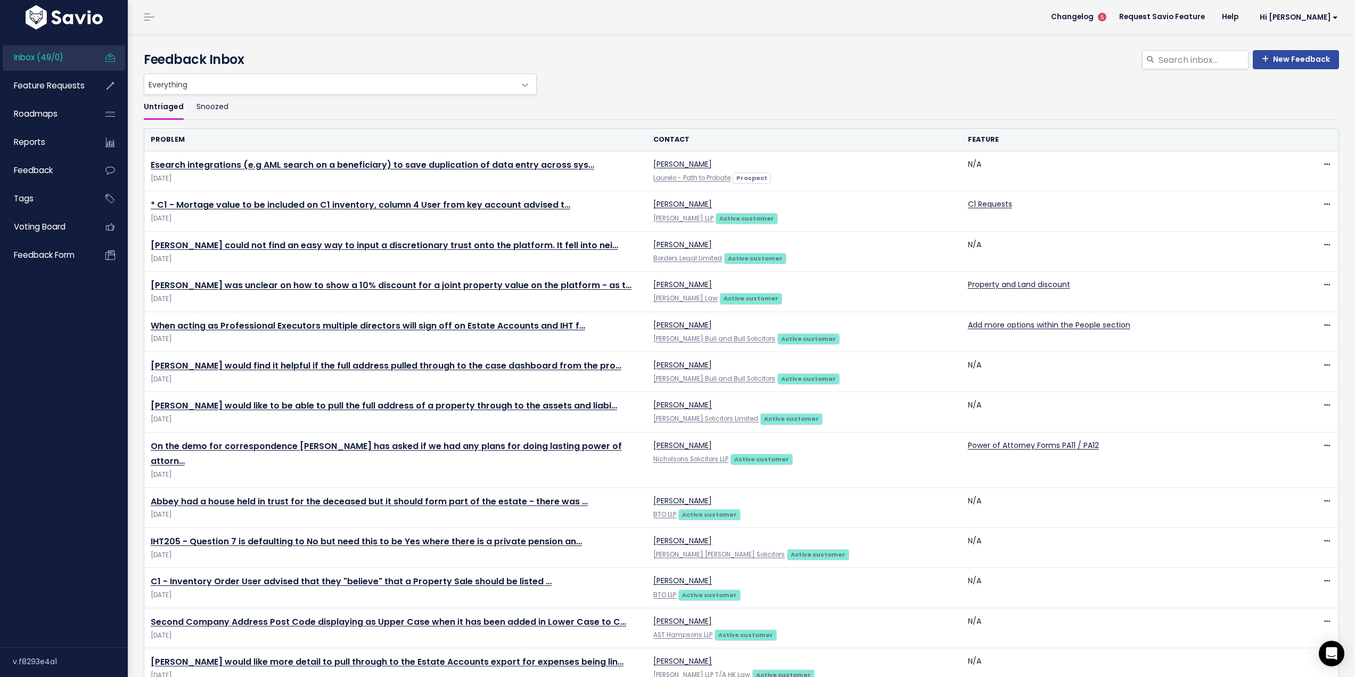
click at [971, 108] on ul "Untriaged Snoozed" at bounding box center [742, 107] width 1196 height 25
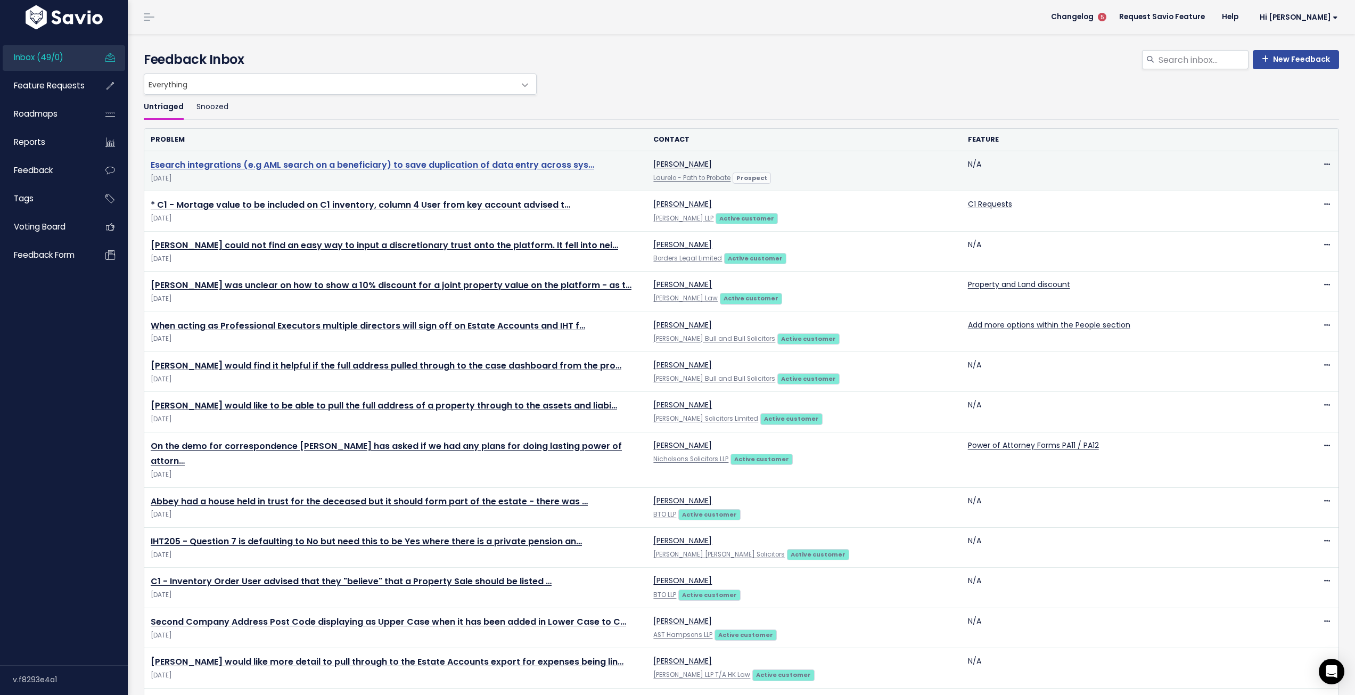
click at [507, 160] on link "Esearch integrations (e.g AML search on a beneficiary) to save duplication of d…" at bounding box center [373, 165] width 444 height 12
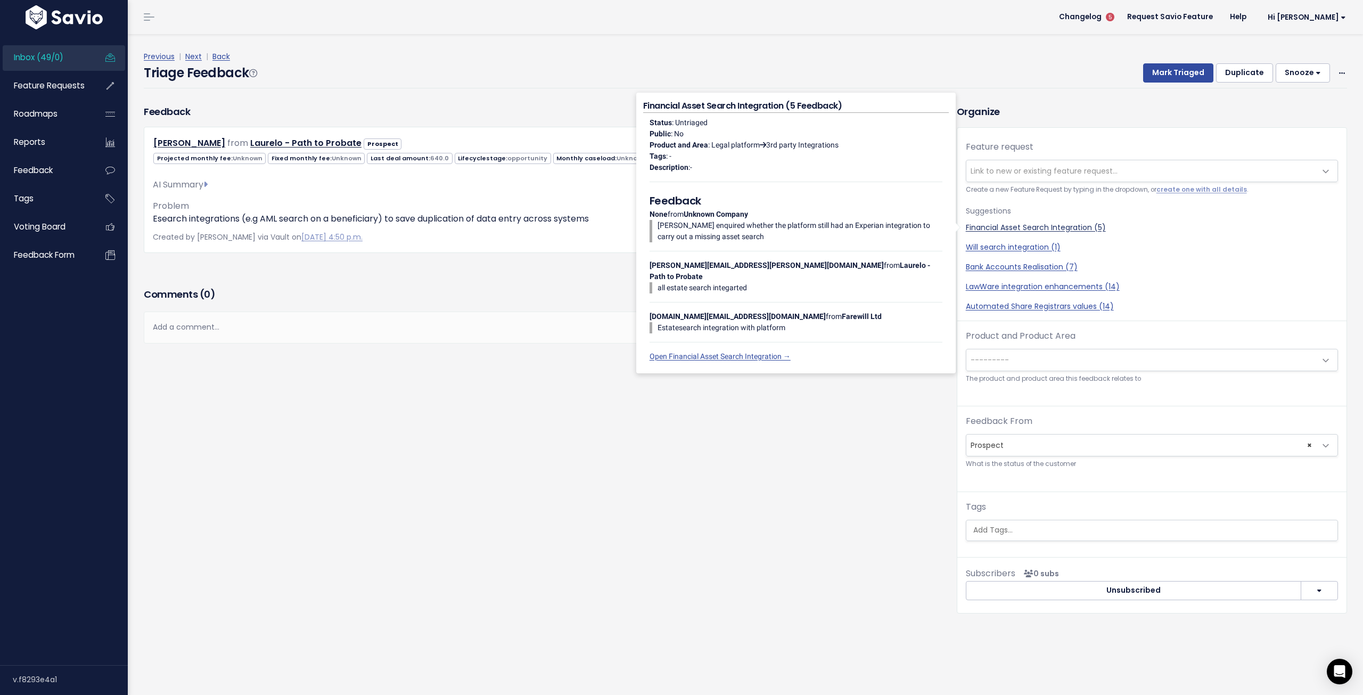
click at [1072, 228] on link "Financial Asset Search Integration (5)" at bounding box center [1152, 227] width 372 height 11
select select "31937"
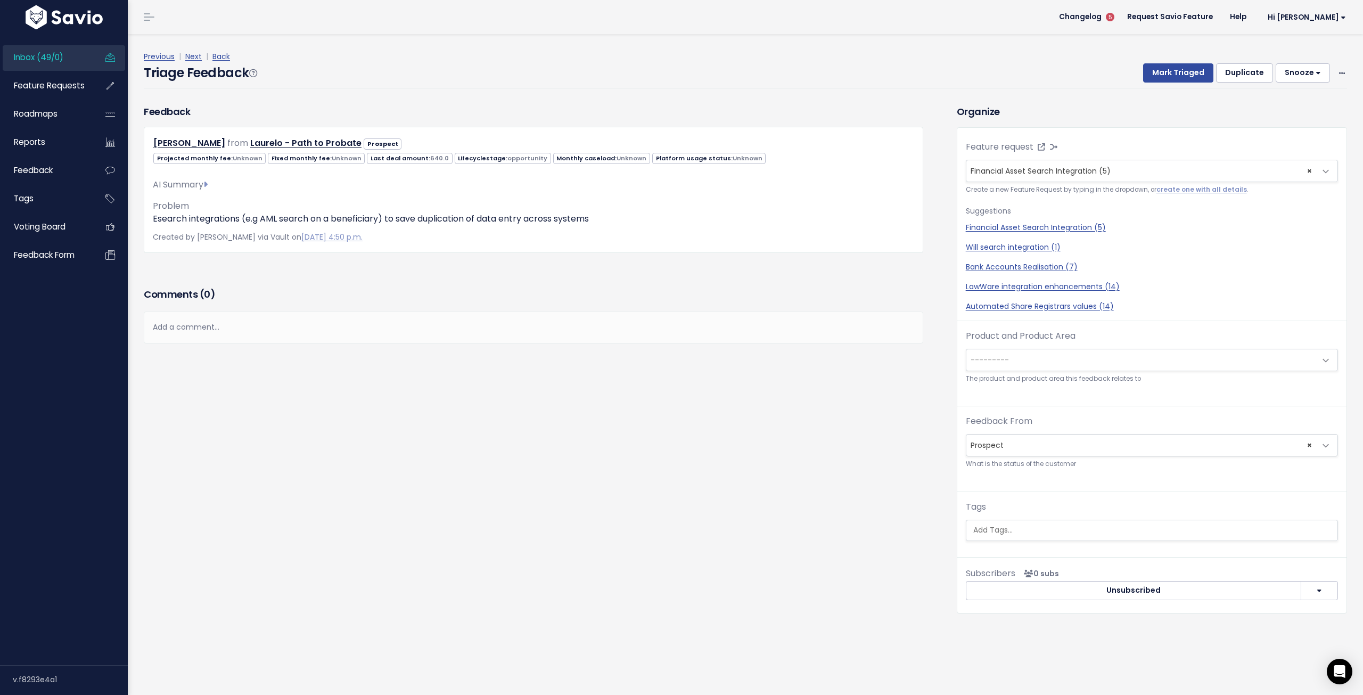
click at [1079, 362] on span "---------" at bounding box center [1142, 359] width 350 height 21
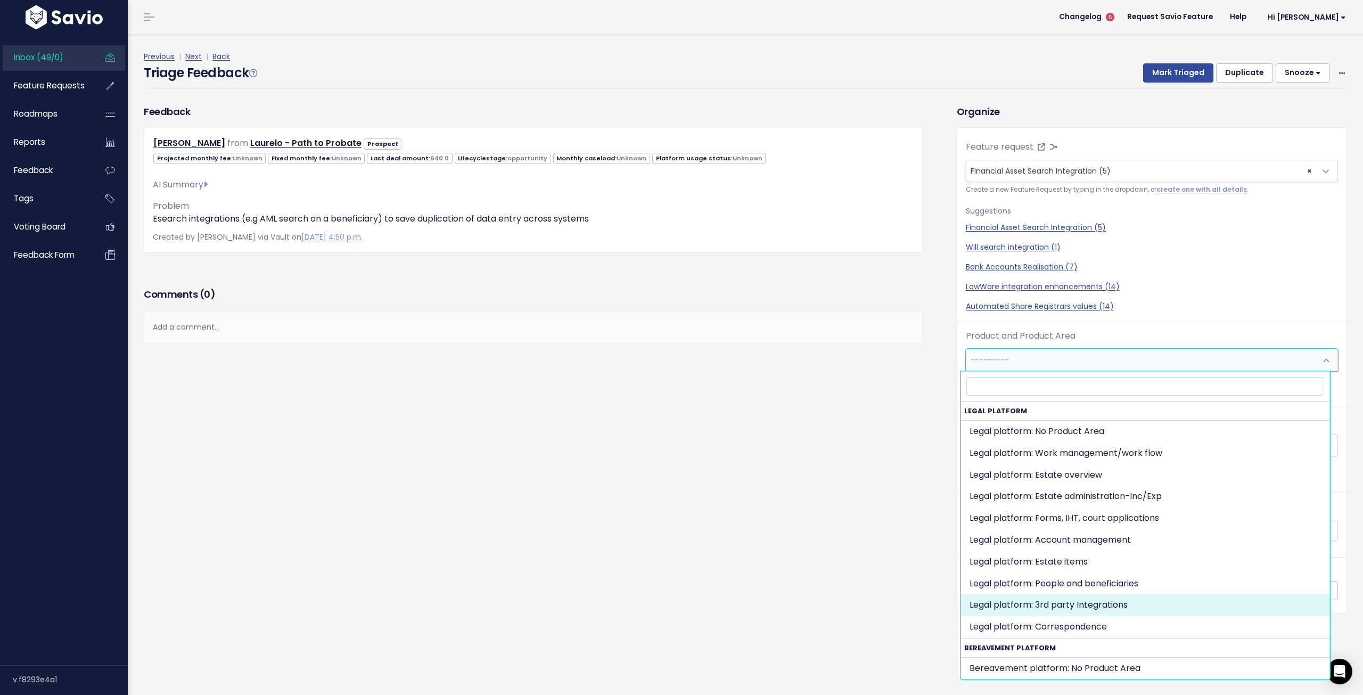
select select "MAIN:INTEGRATIONS"
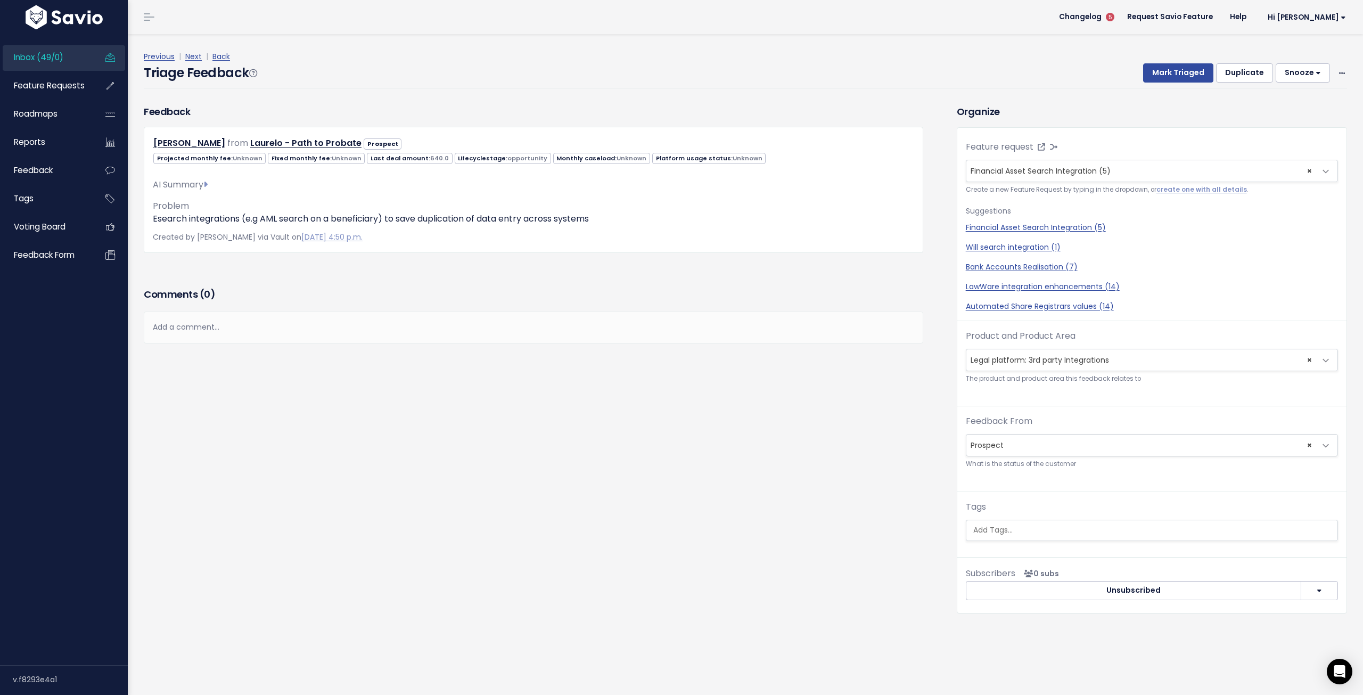
click at [1007, 533] on input "search" at bounding box center [1152, 530] width 366 height 11
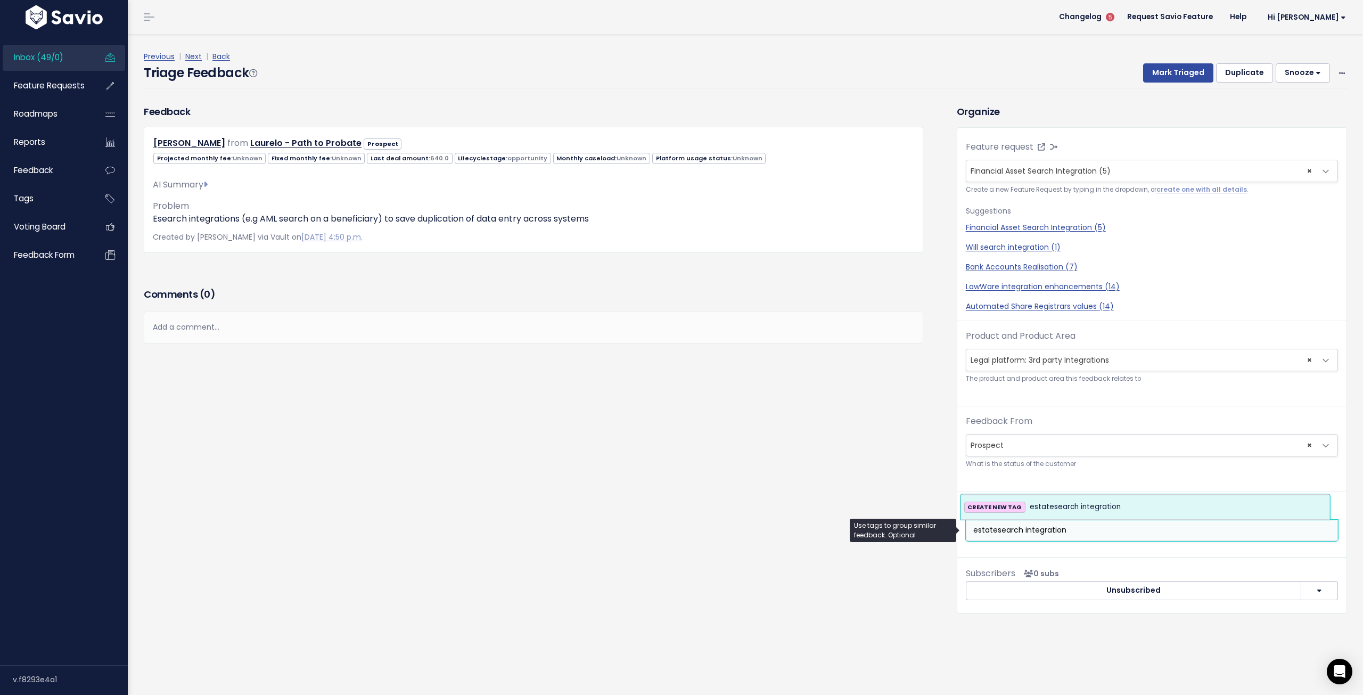
type input "estatesearch integration"
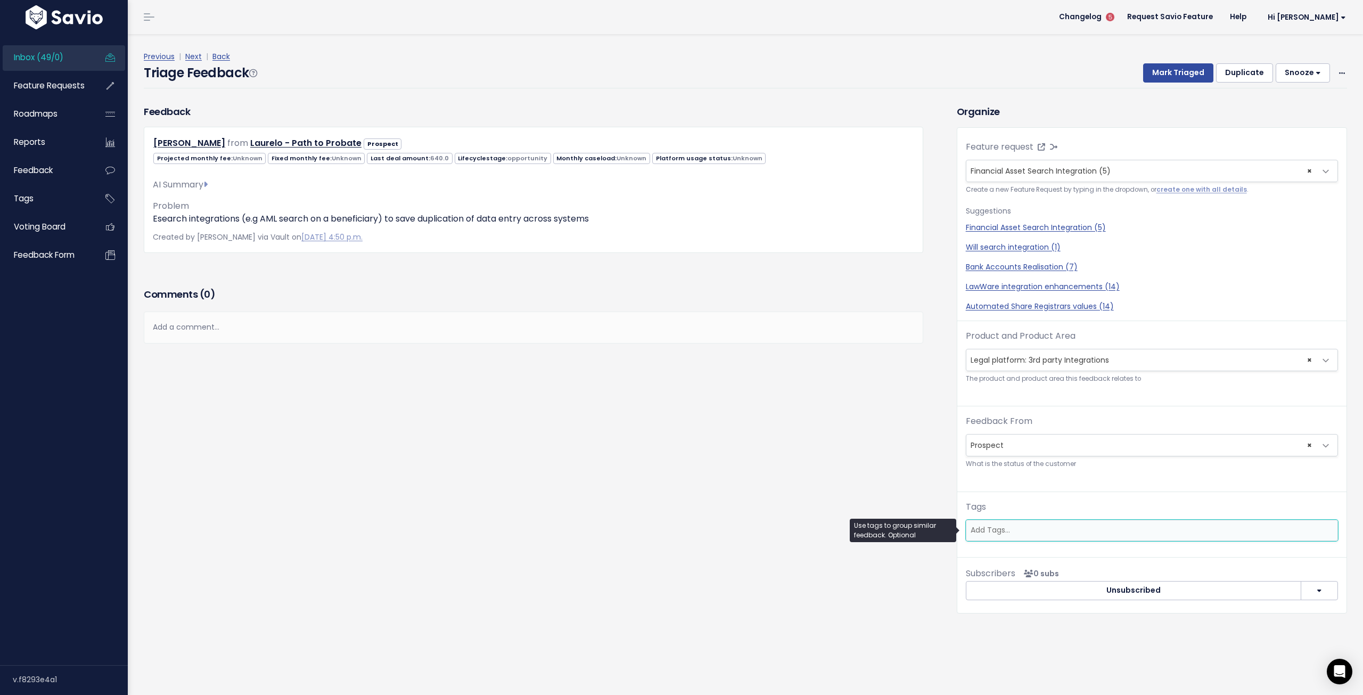
click at [998, 531] on input "search" at bounding box center [1151, 530] width 369 height 11
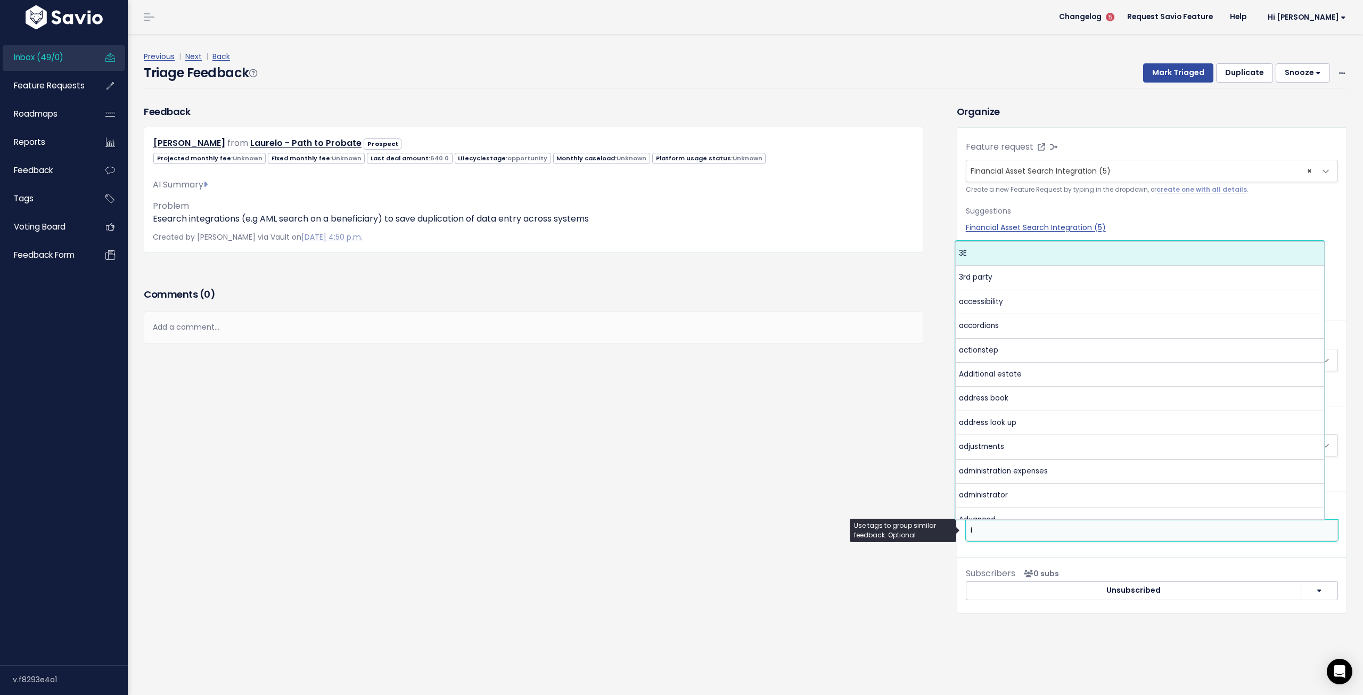
scroll to position [0, 0]
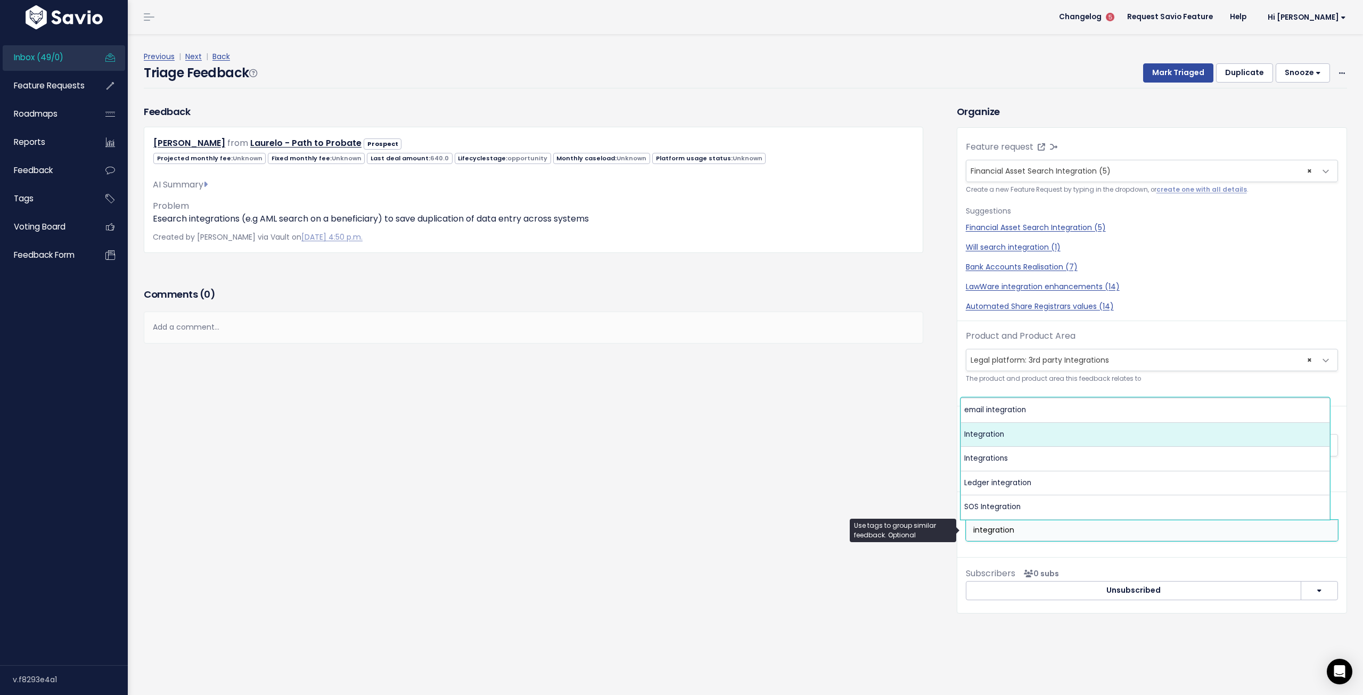
type input "integration"
select select "5123"
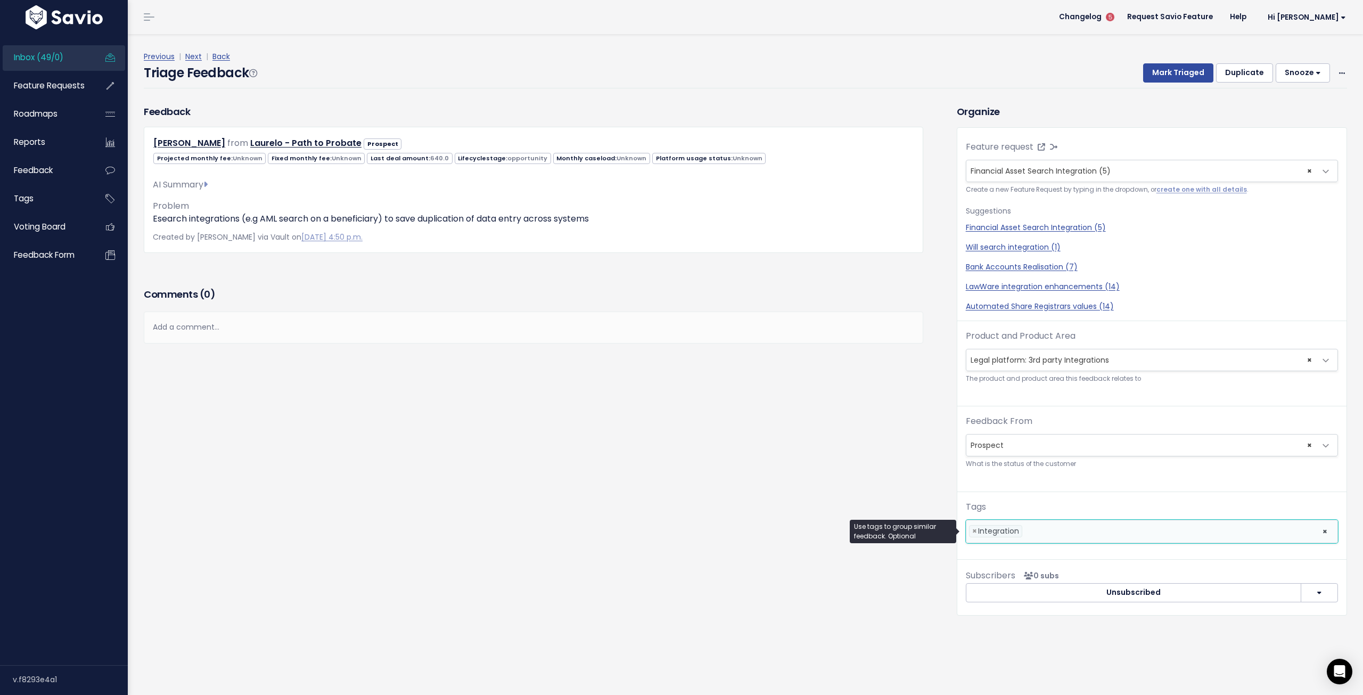
click at [1048, 527] on li at bounding box center [1170, 531] width 290 height 11
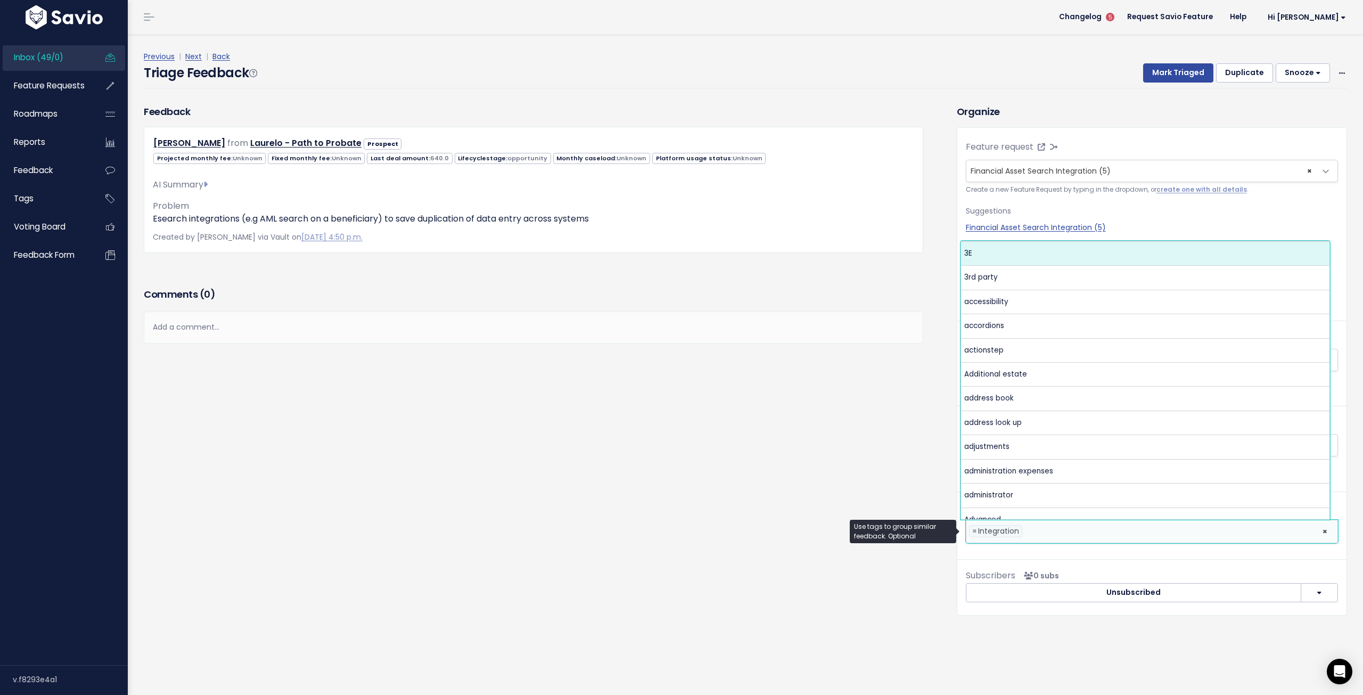
click at [1048, 530] on li at bounding box center [1170, 531] width 290 height 11
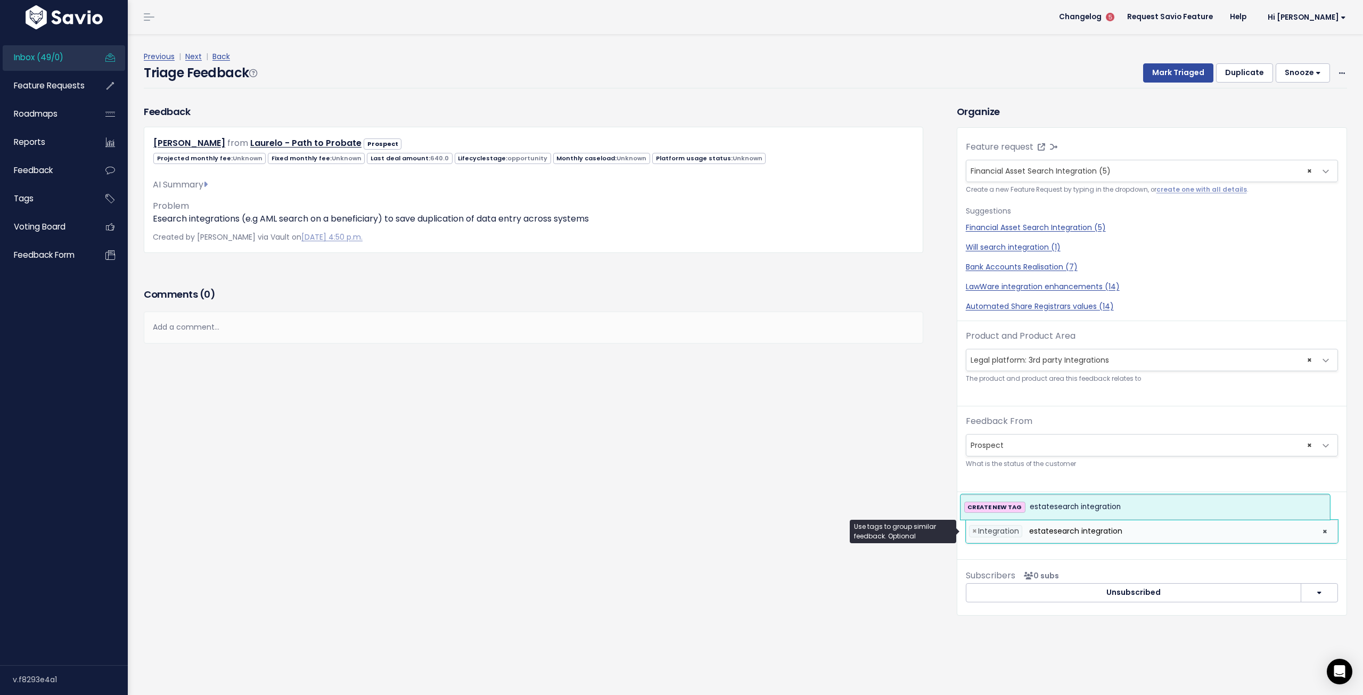
type input "estatesearch integration"
click at [1054, 510] on span "estatesearch integration" at bounding box center [1075, 507] width 91 height 13
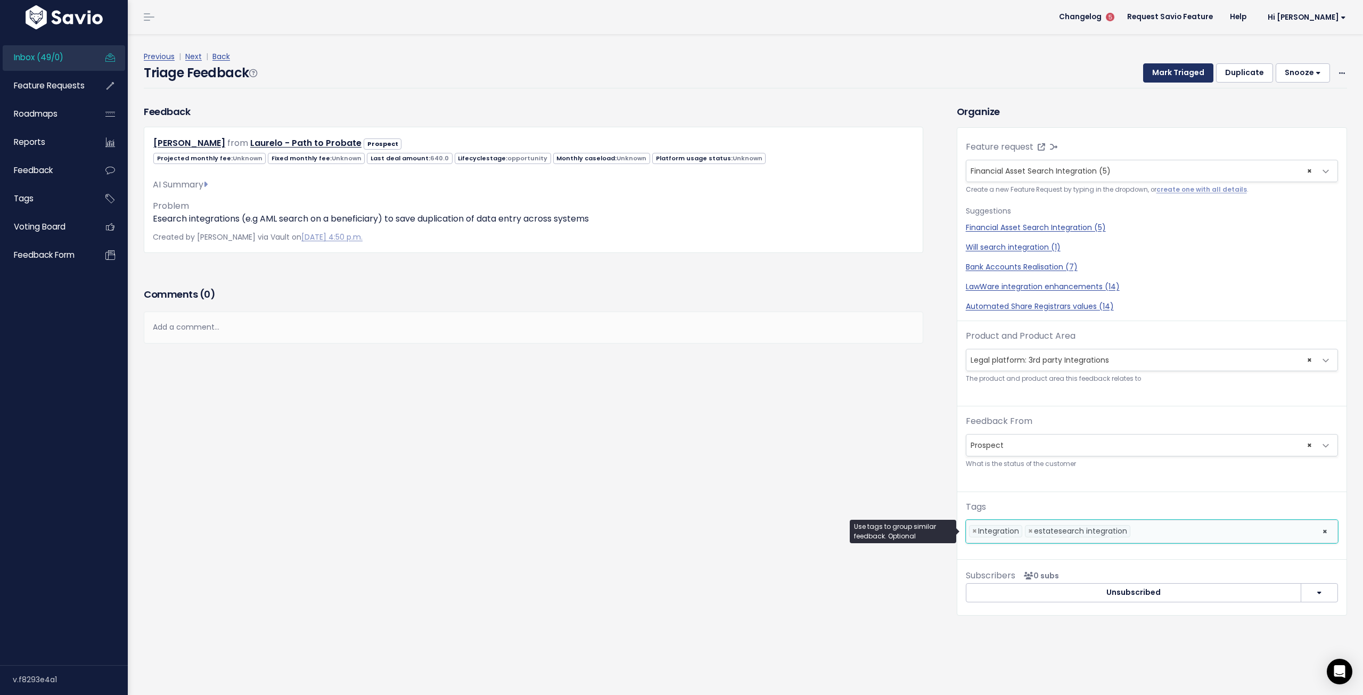
click at [1178, 69] on button "Mark Triaged" at bounding box center [1178, 72] width 70 height 19
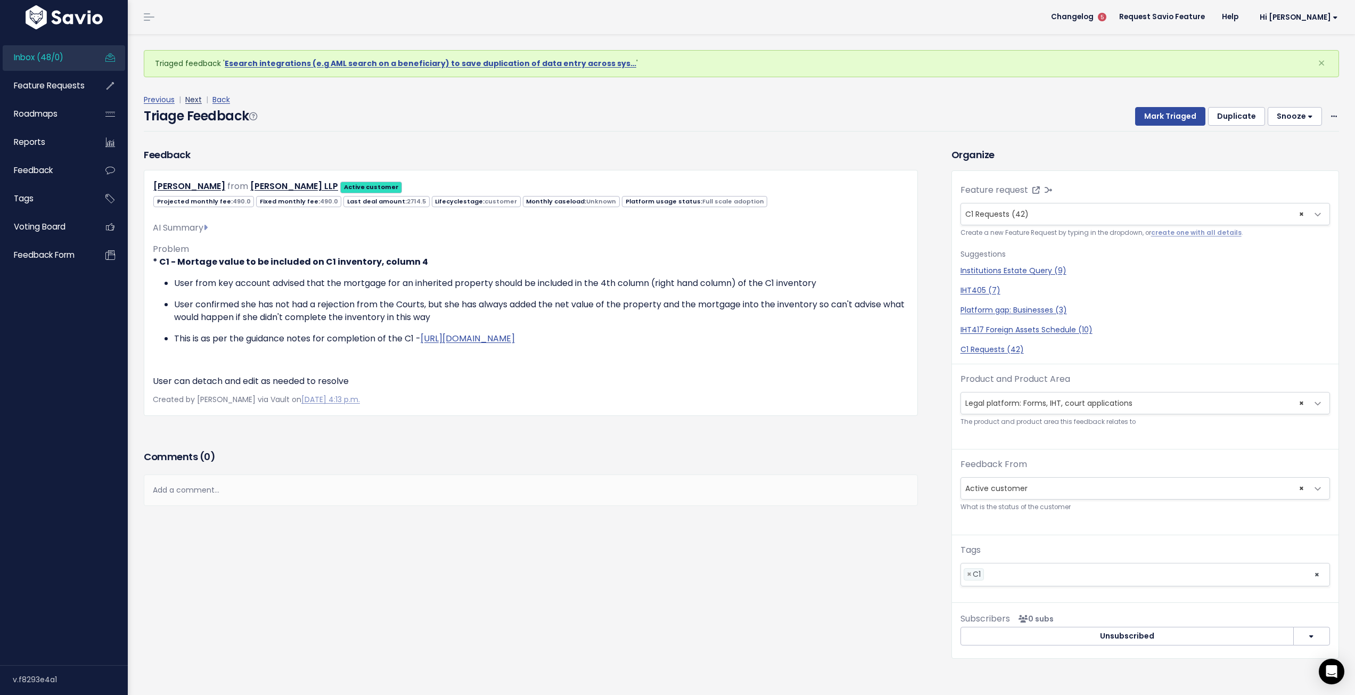
click at [191, 100] on link "Next" at bounding box center [193, 99] width 17 height 11
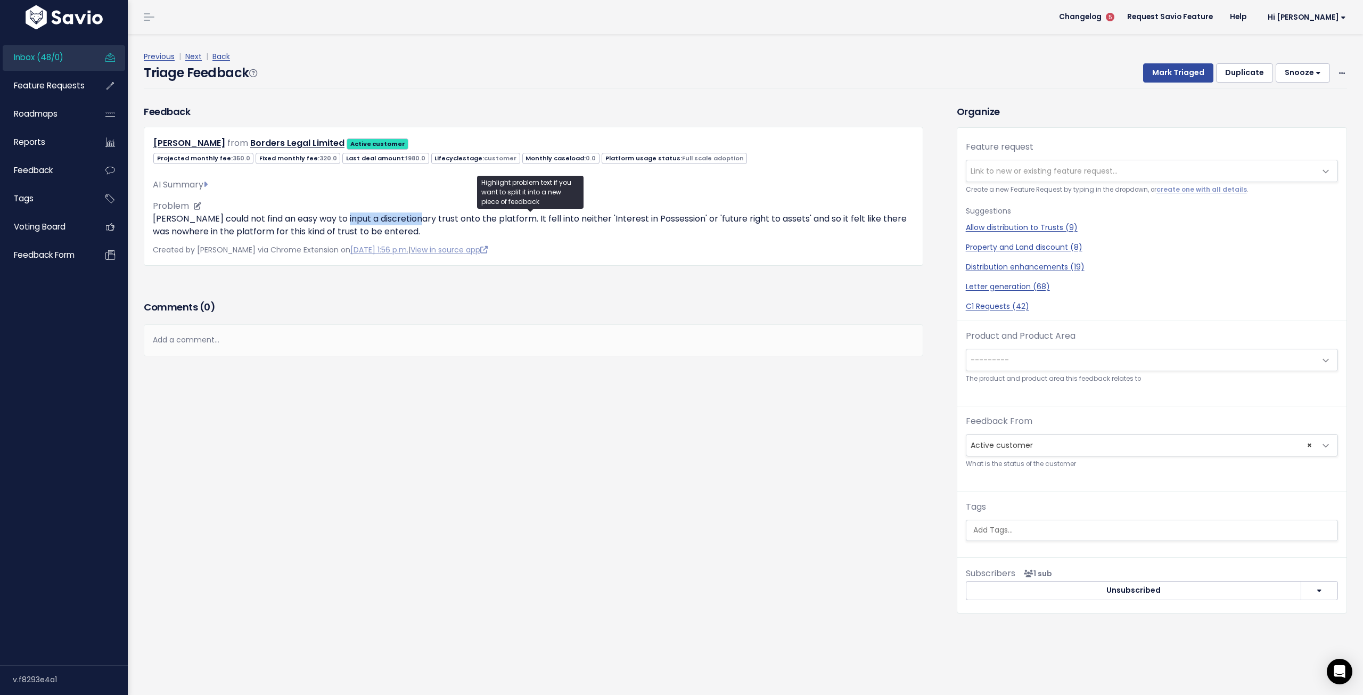
drag, startPoint x: 335, startPoint y: 215, endPoint x: 410, endPoint y: 223, distance: 75.5
click at [410, 223] on p "Julie could not find an easy way to input a discretionary trust onto the platfo…" at bounding box center [534, 225] width 762 height 26
click at [414, 233] on ul "Copy selection to new Feedback Cut selection to new Feedback" at bounding box center [408, 258] width 130 height 50
click at [194, 56] on link "Next" at bounding box center [193, 56] width 17 height 11
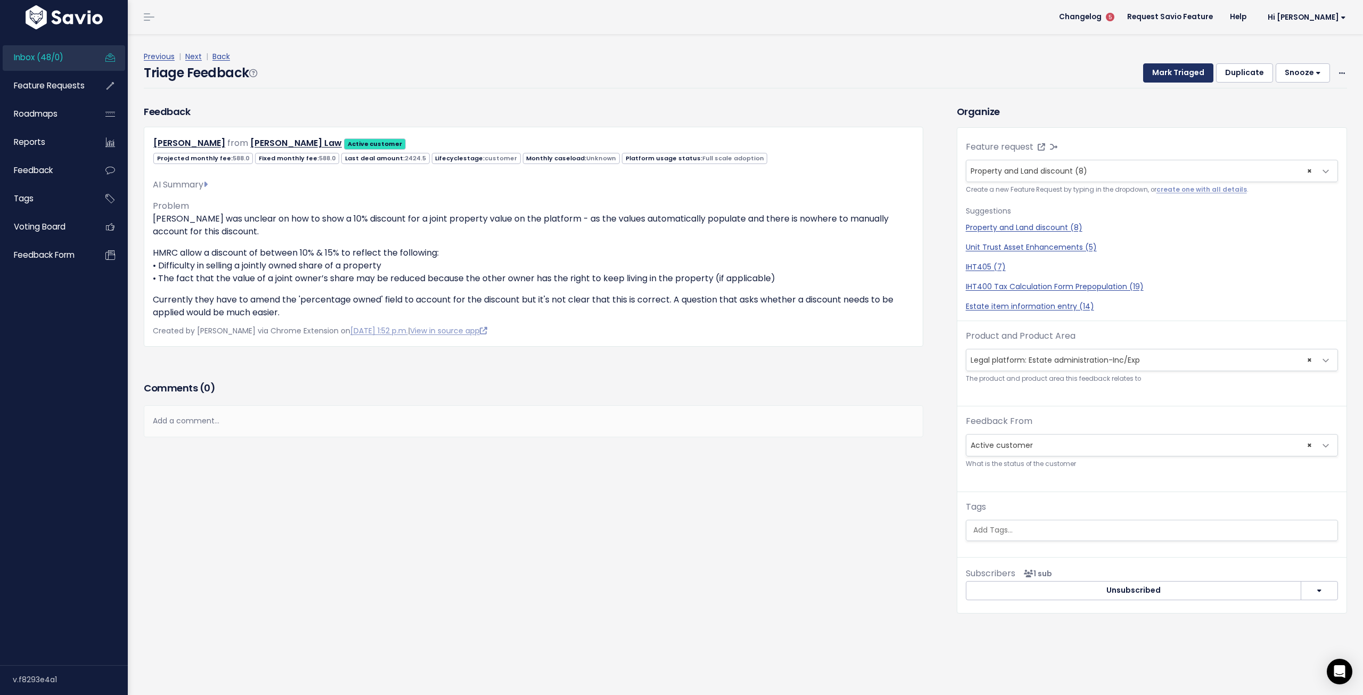
click at [1172, 74] on button "Mark Triaged" at bounding box center [1178, 72] width 70 height 19
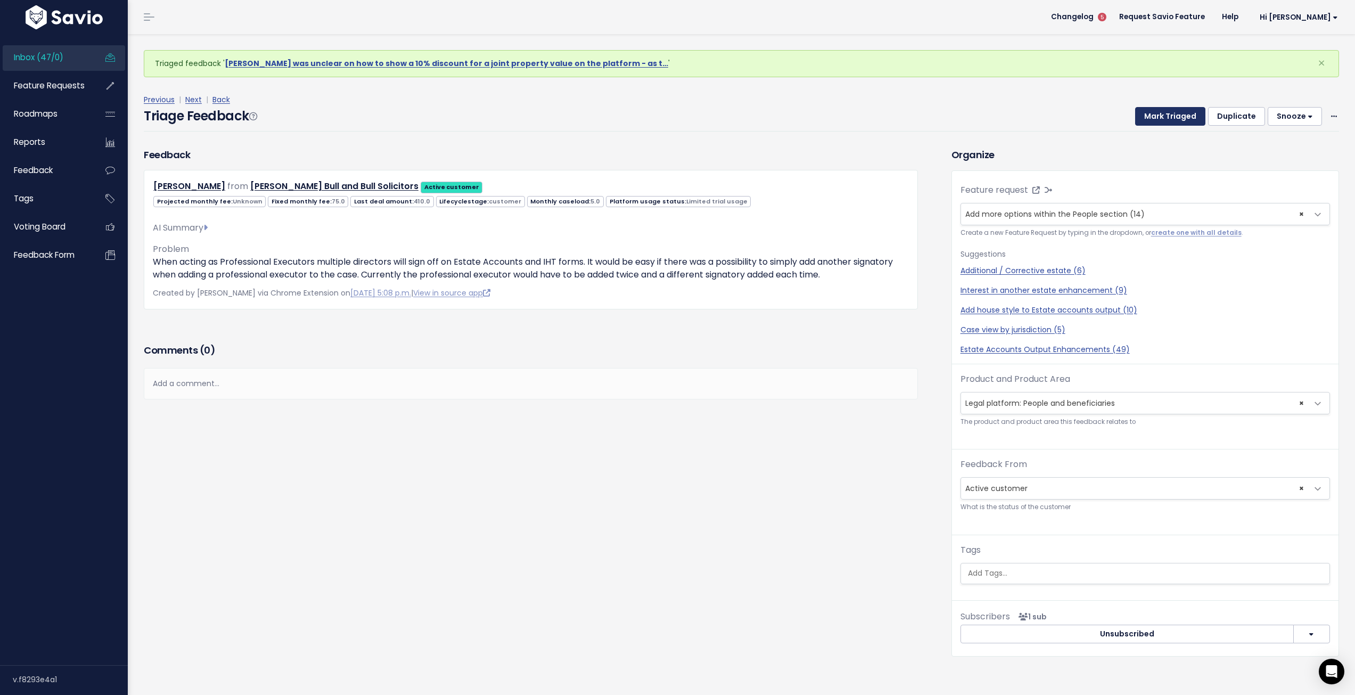
drag, startPoint x: 1168, startPoint y: 120, endPoint x: 1026, endPoint y: 122, distance: 141.7
click at [1168, 119] on button "Mark Triaged" at bounding box center [1170, 116] width 70 height 19
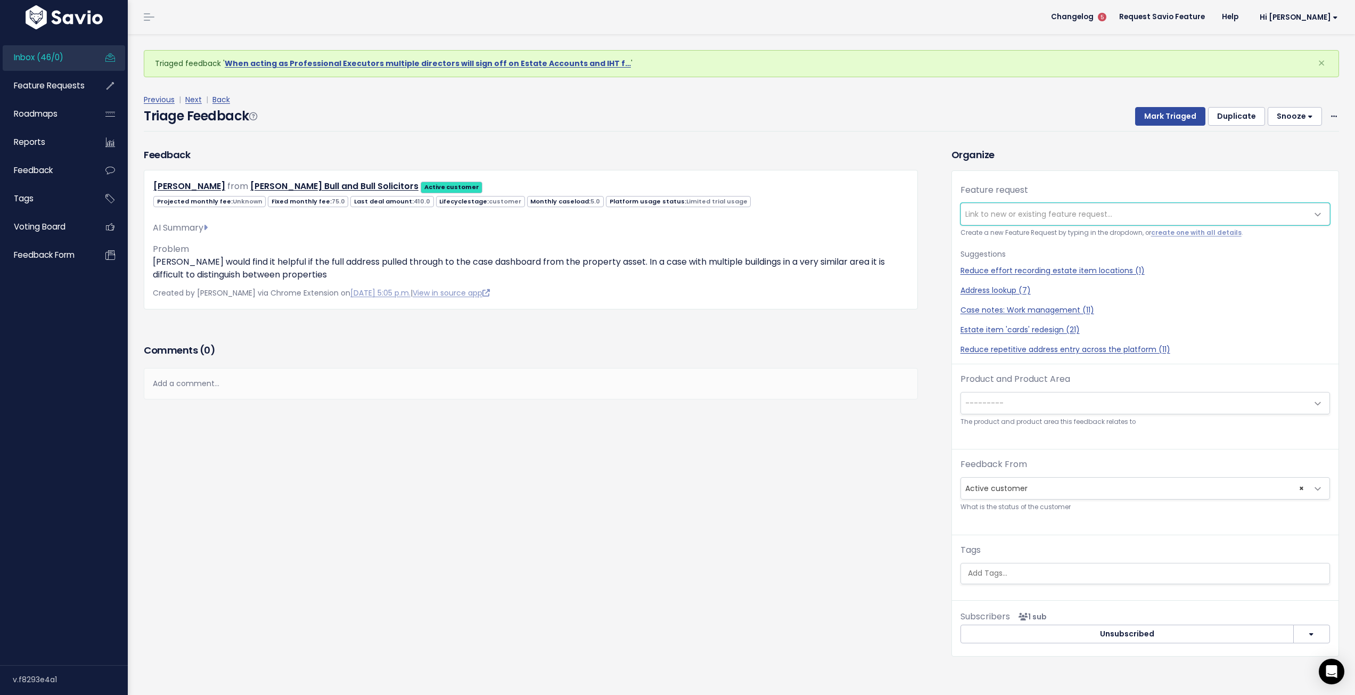
click at [1044, 216] on span "Link to new or existing feature request..." at bounding box center [1039, 214] width 147 height 11
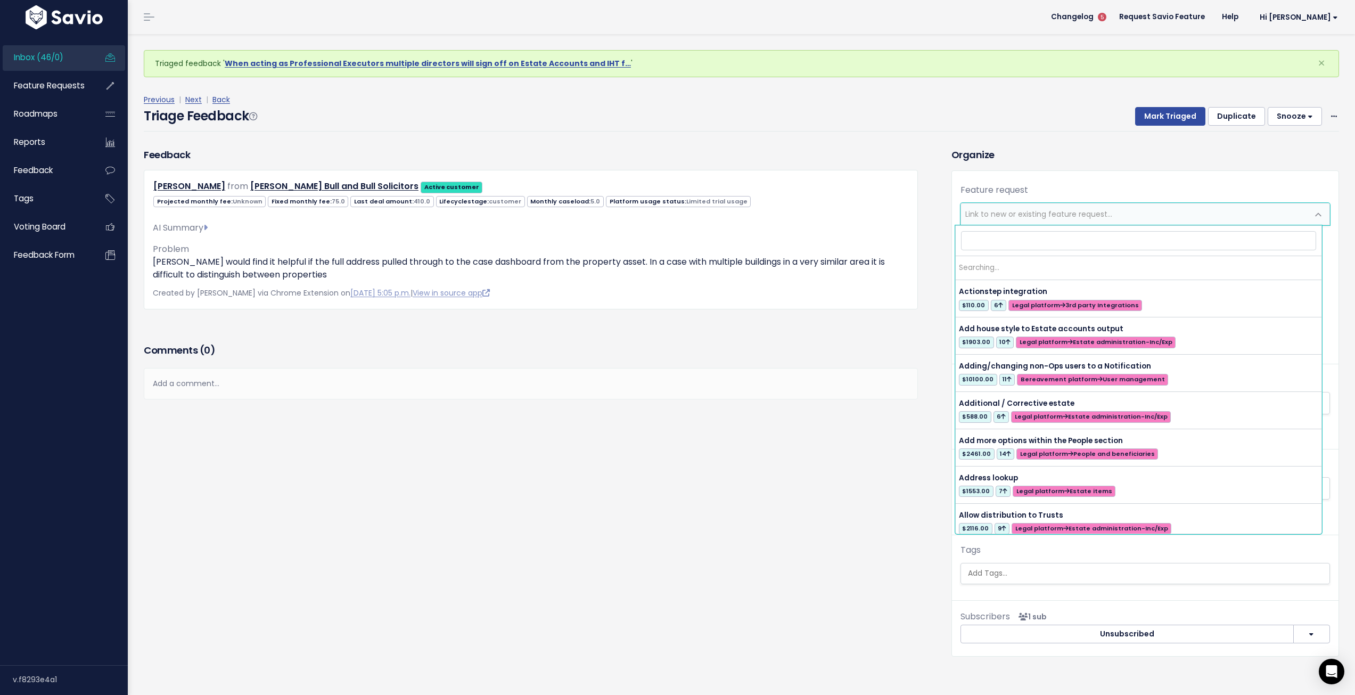
click at [1044, 216] on span "Link to new or existing feature request..." at bounding box center [1039, 214] width 147 height 11
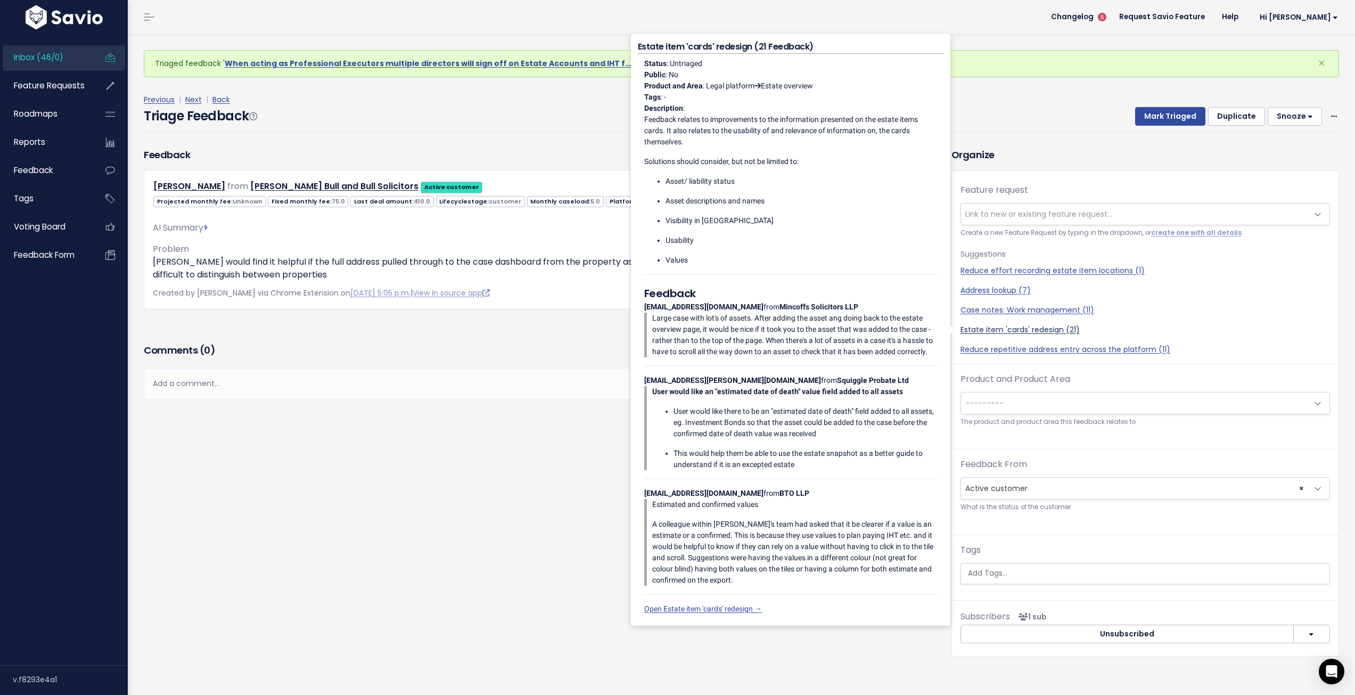
click at [1010, 331] on link "Estate item 'cards' redesign (21)" at bounding box center [1146, 329] width 370 height 11
select select "36388"
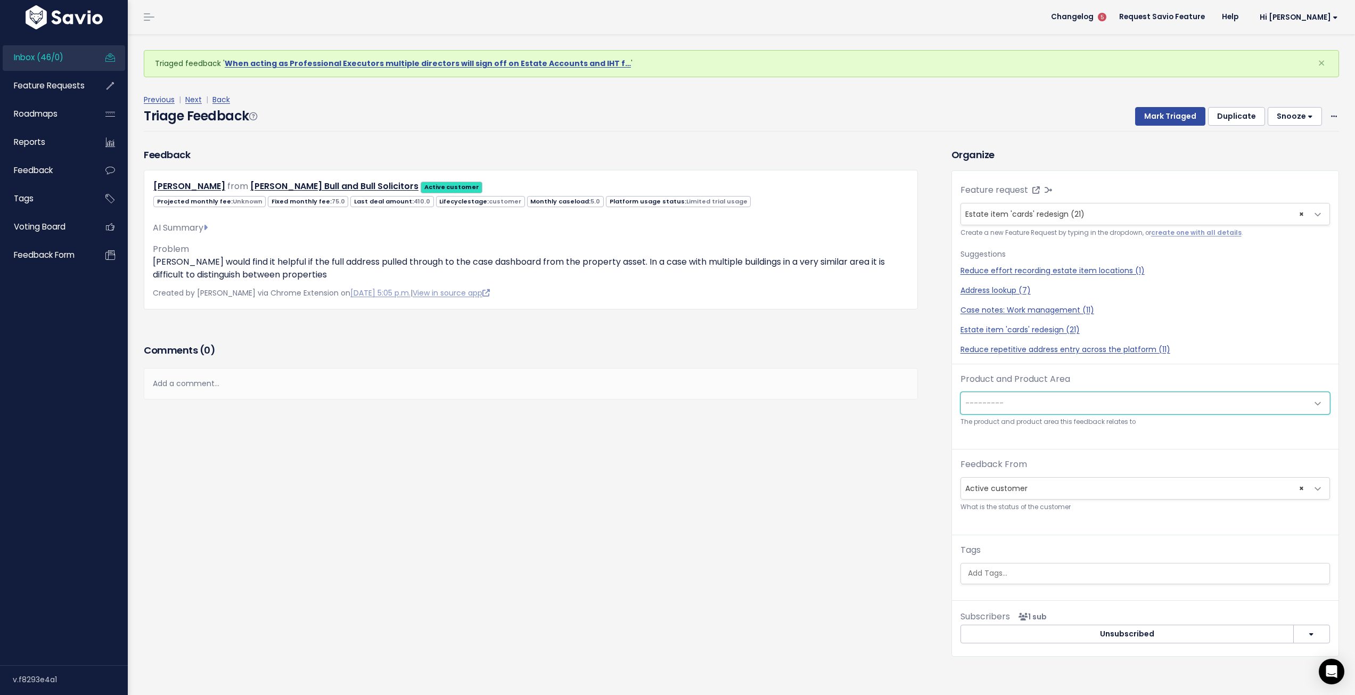
click at [1041, 408] on span "---------" at bounding box center [1134, 402] width 347 height 21
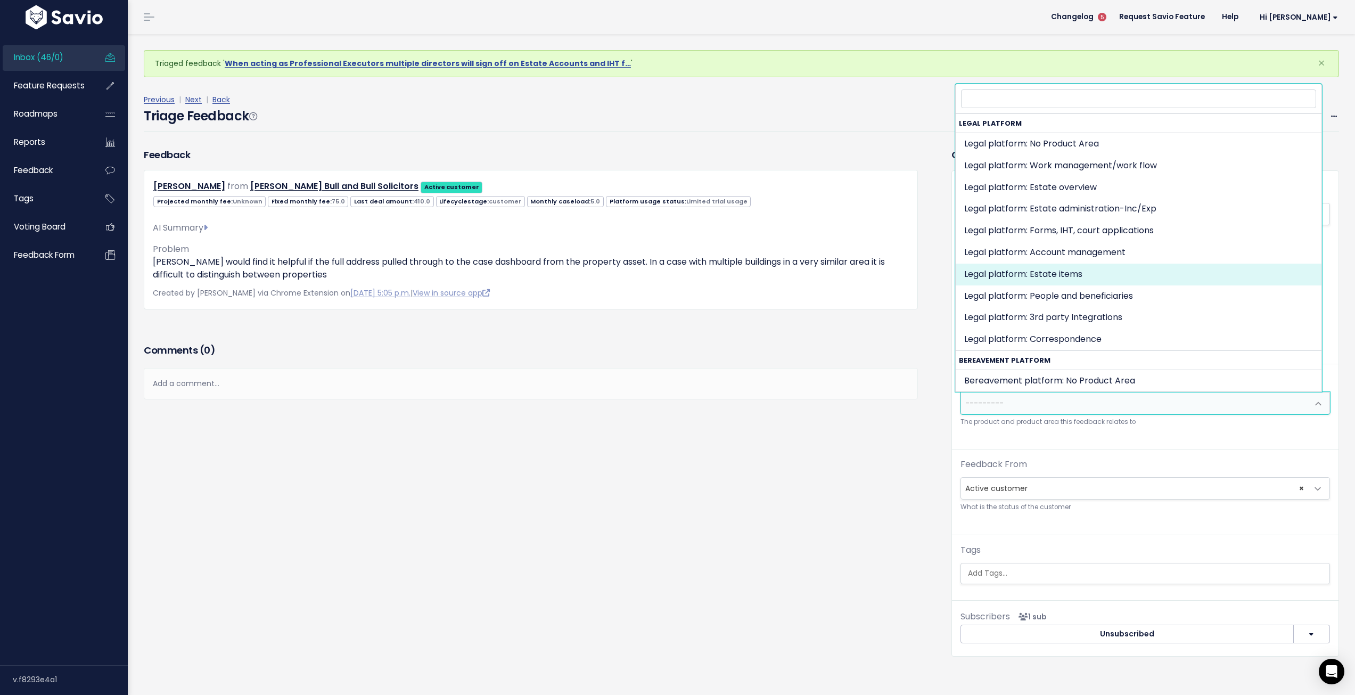
select select "MAIN:ESTATE_ITEMS"
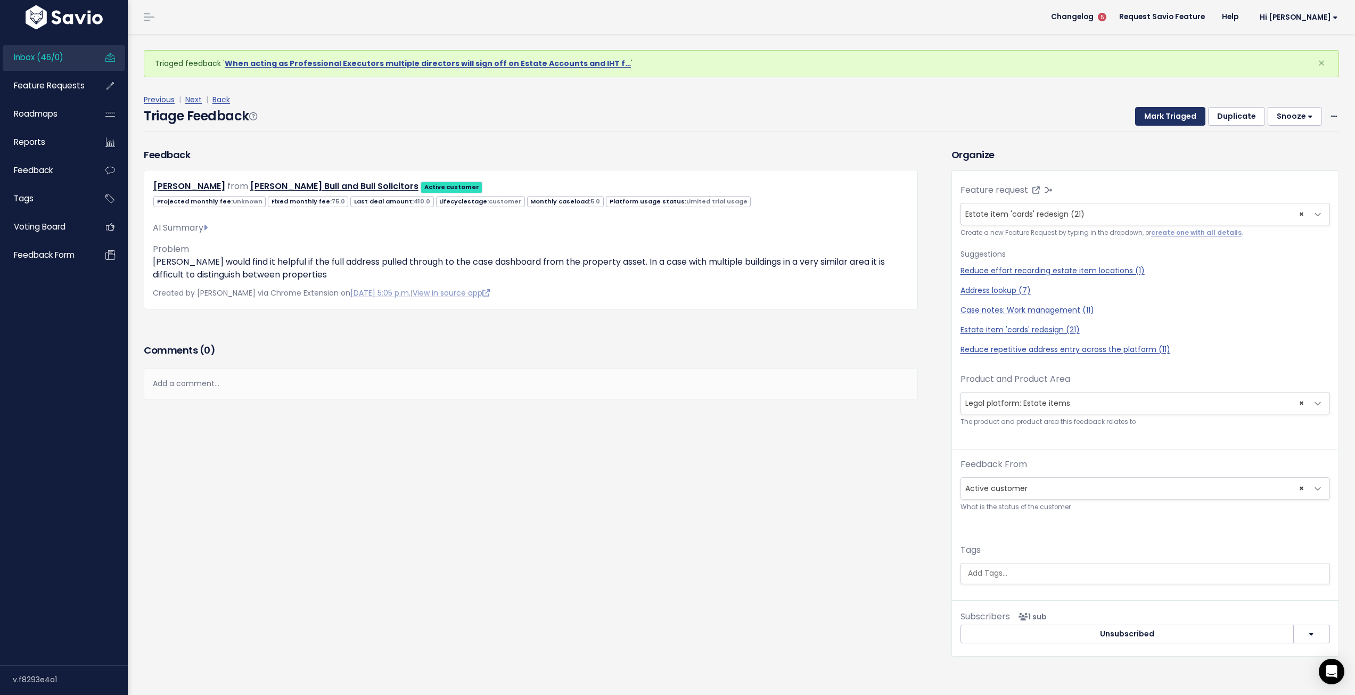
click at [1166, 119] on button "Mark Triaged" at bounding box center [1170, 116] width 70 height 19
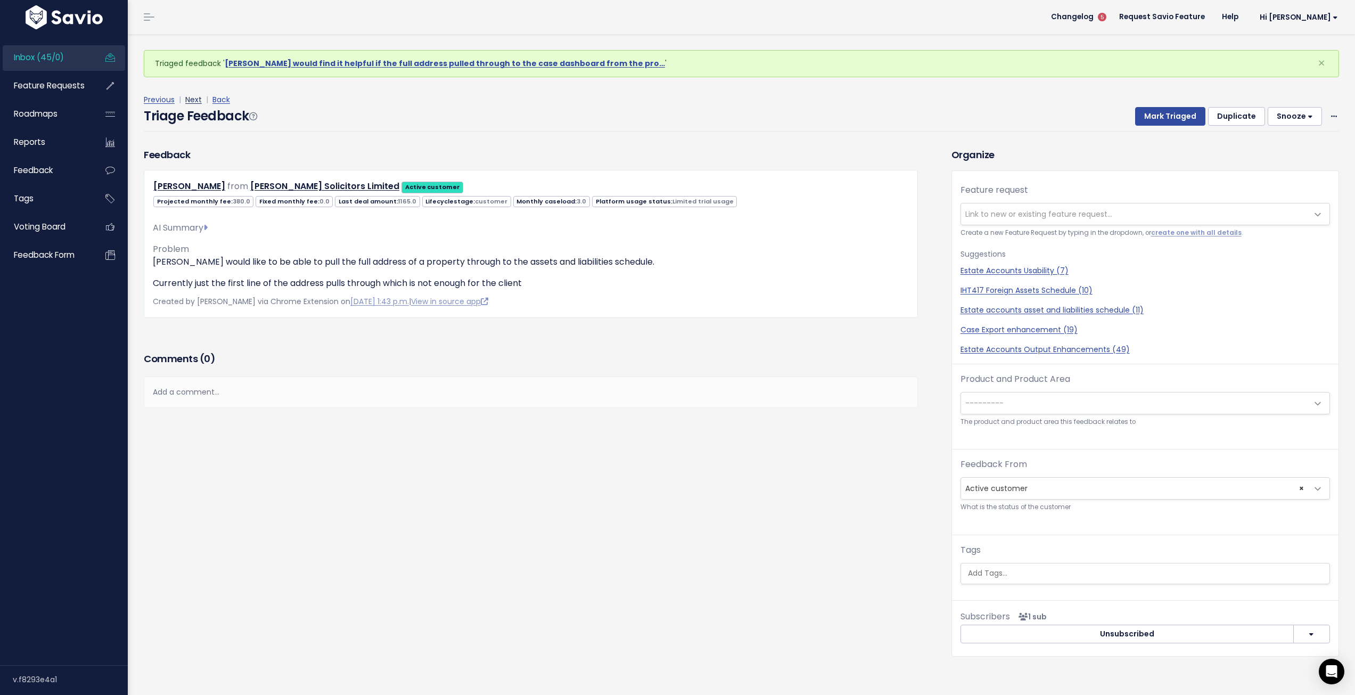
click at [193, 100] on link "Next" at bounding box center [193, 99] width 17 height 11
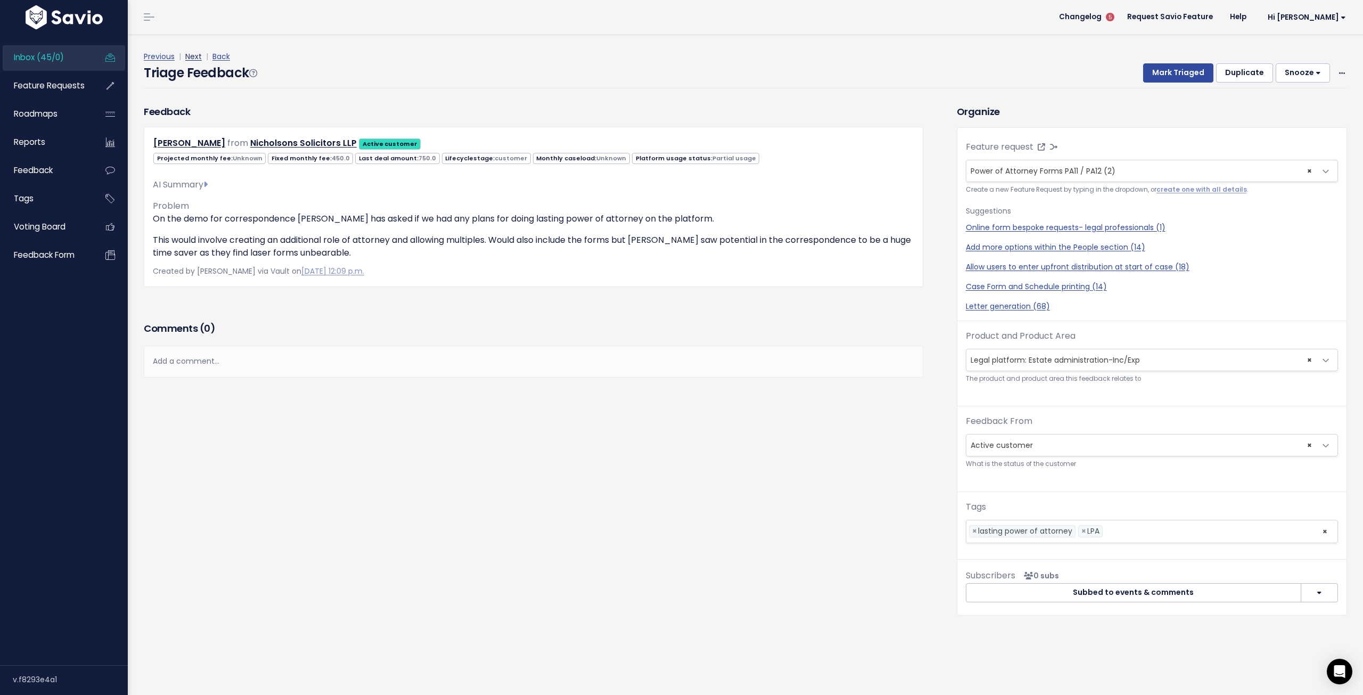
click at [195, 56] on link "Next" at bounding box center [193, 56] width 17 height 11
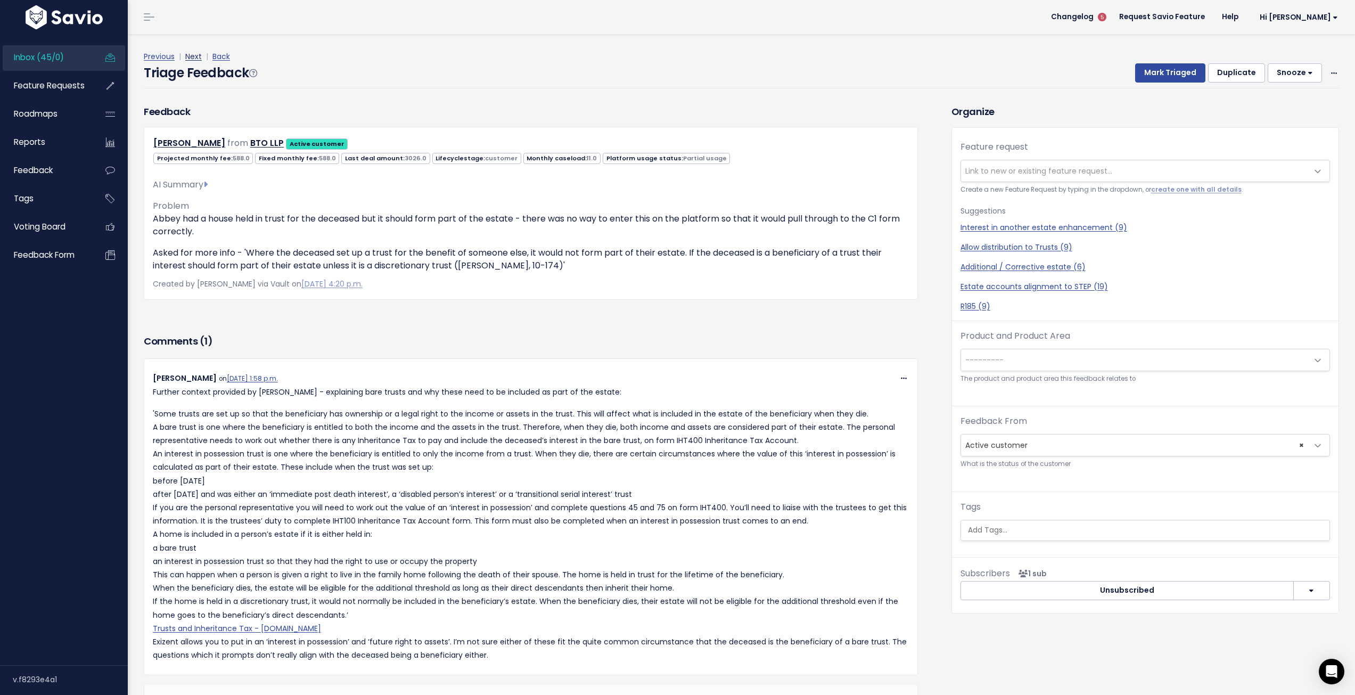
click at [193, 59] on link "Next" at bounding box center [193, 56] width 17 height 11
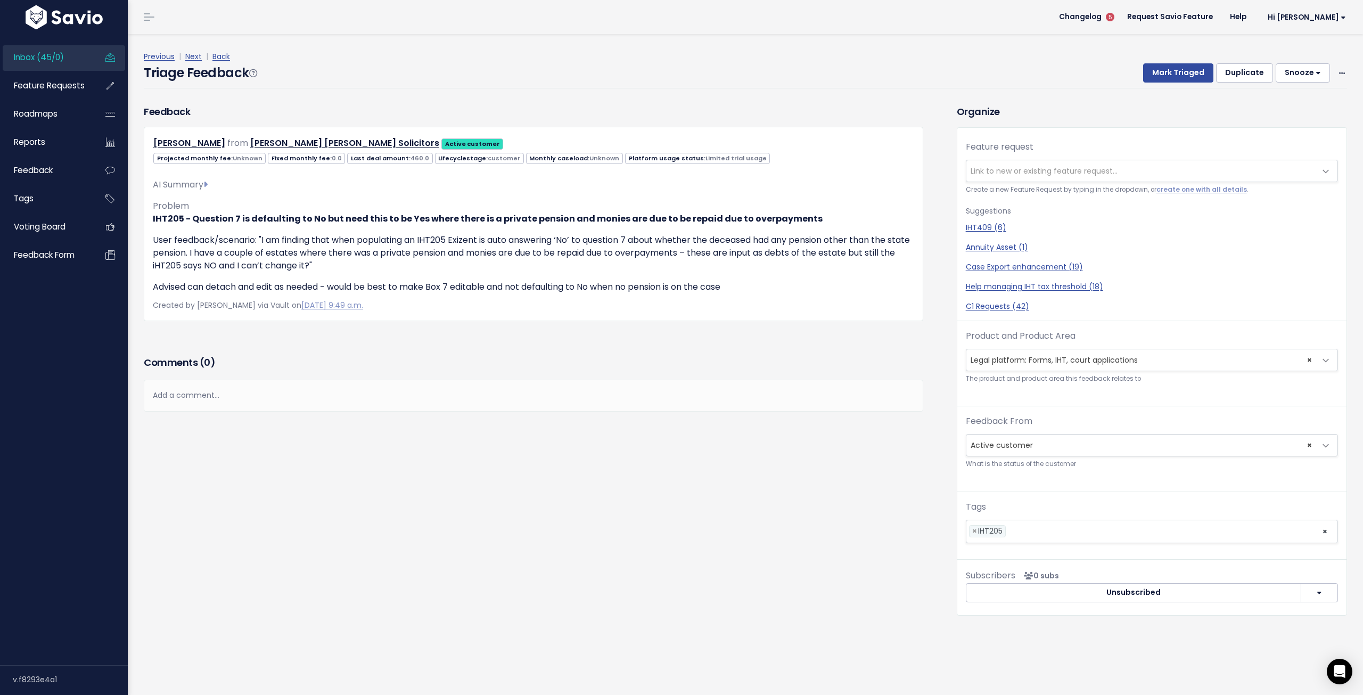
click at [999, 162] on span "Link to new or existing feature request..." at bounding box center [1142, 170] width 350 height 21
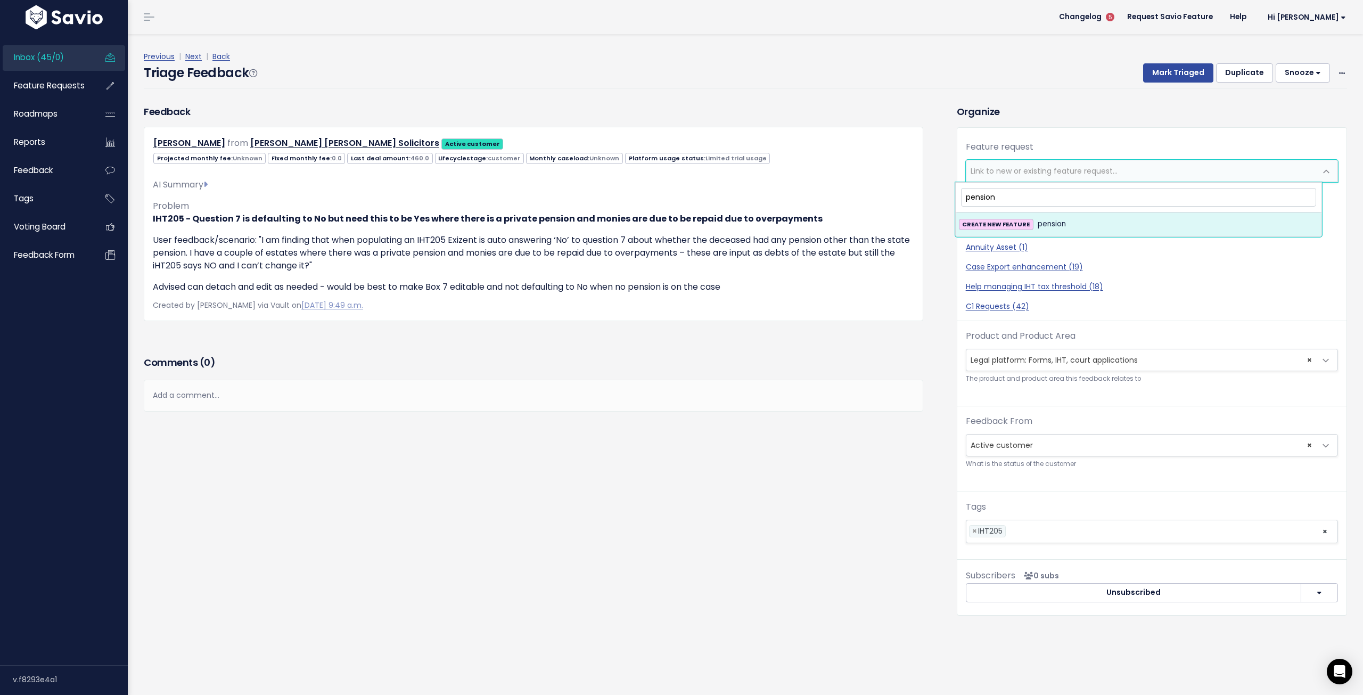
drag, startPoint x: 1010, startPoint y: 199, endPoint x: 939, endPoint y: 197, distance: 70.3
click at [939, 197] on body "Inbox (45/0) Feature Requests Roadmaps ×" at bounding box center [681, 347] width 1363 height 695
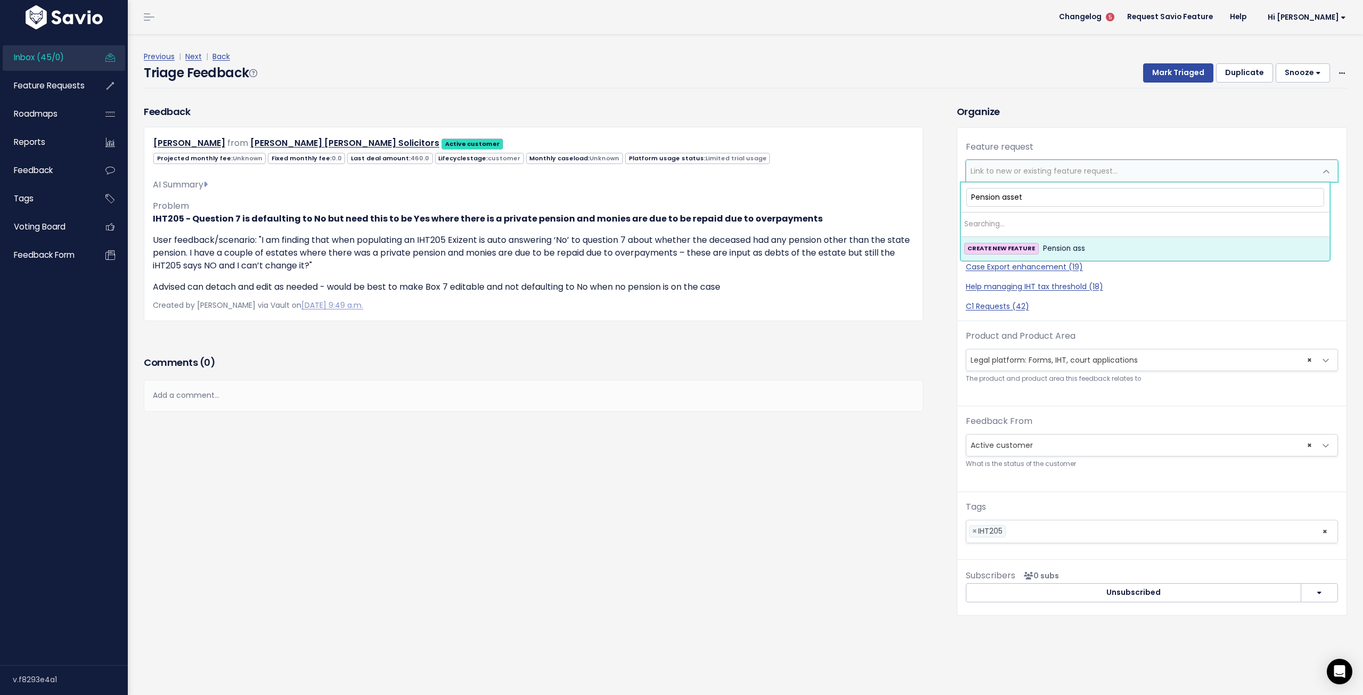
type input "Pension asset"
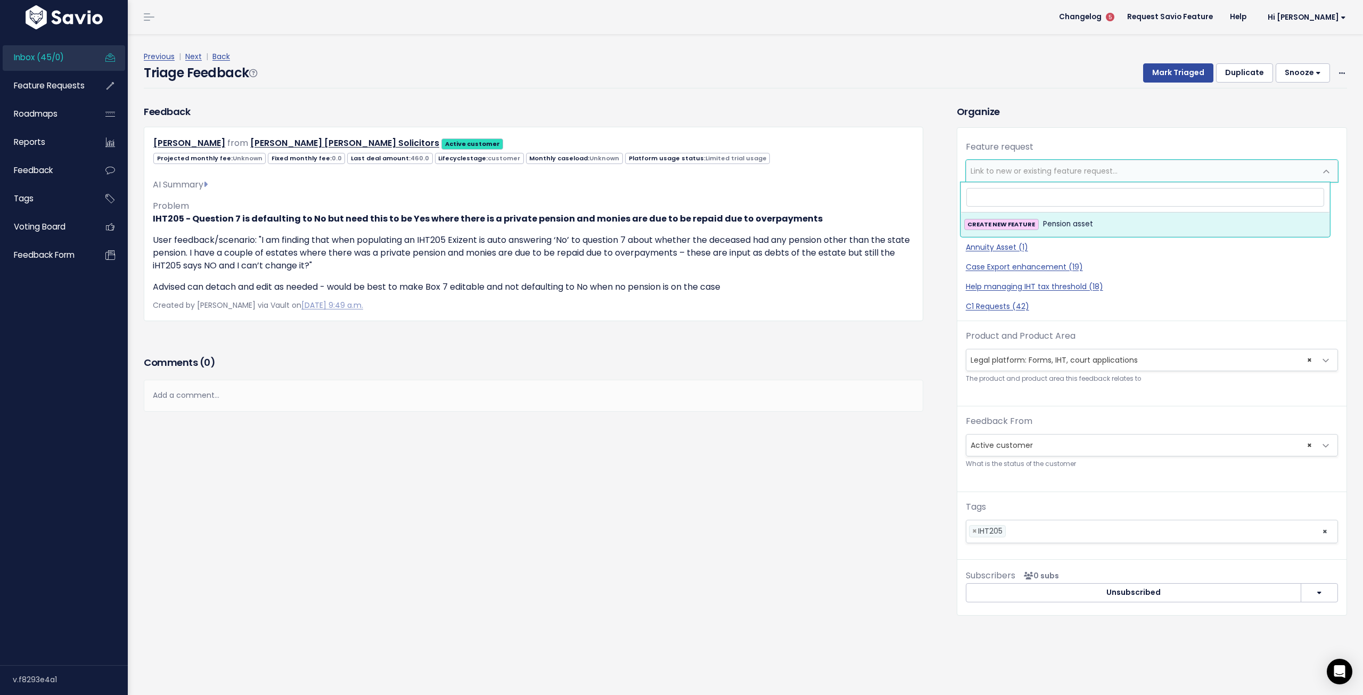
click at [912, 121] on div "Feedback Rachel Broughton from Milne Moser Solicitors Active customer" at bounding box center [534, 212] width 780 height 217
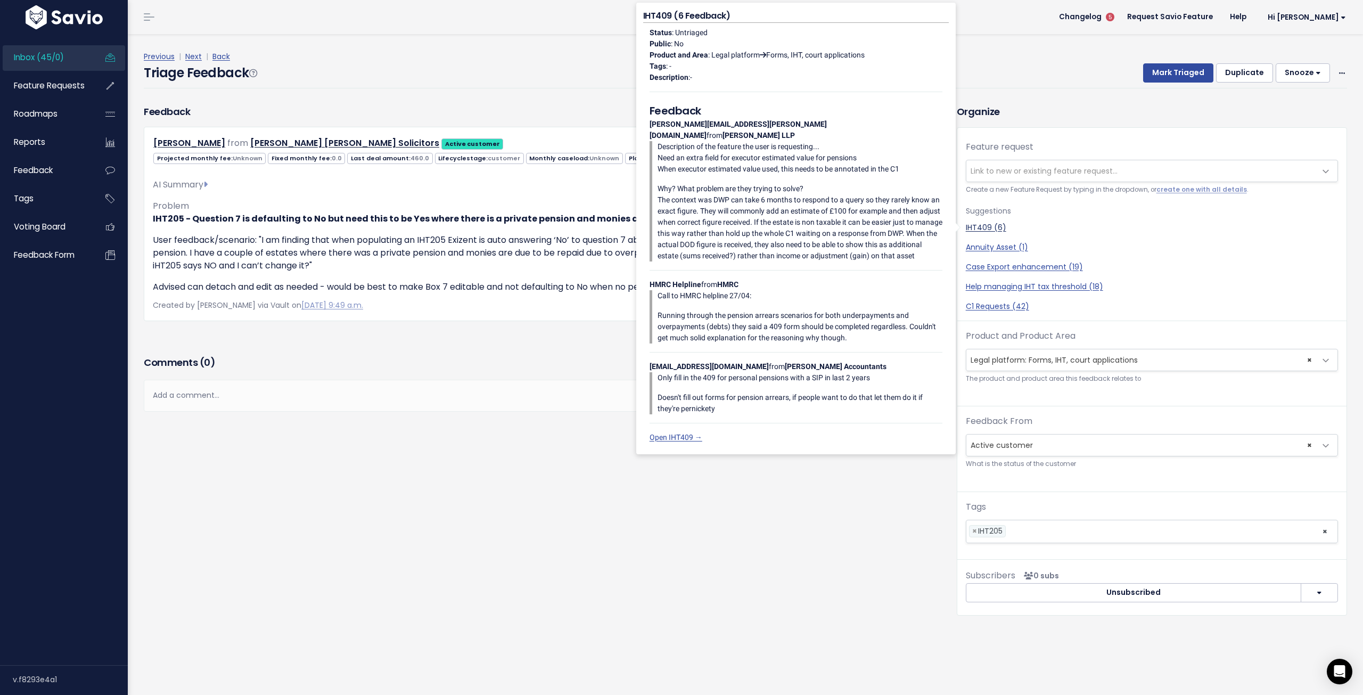
click at [983, 228] on link "IHT409 (6)" at bounding box center [1152, 227] width 372 height 11
select select "28378"
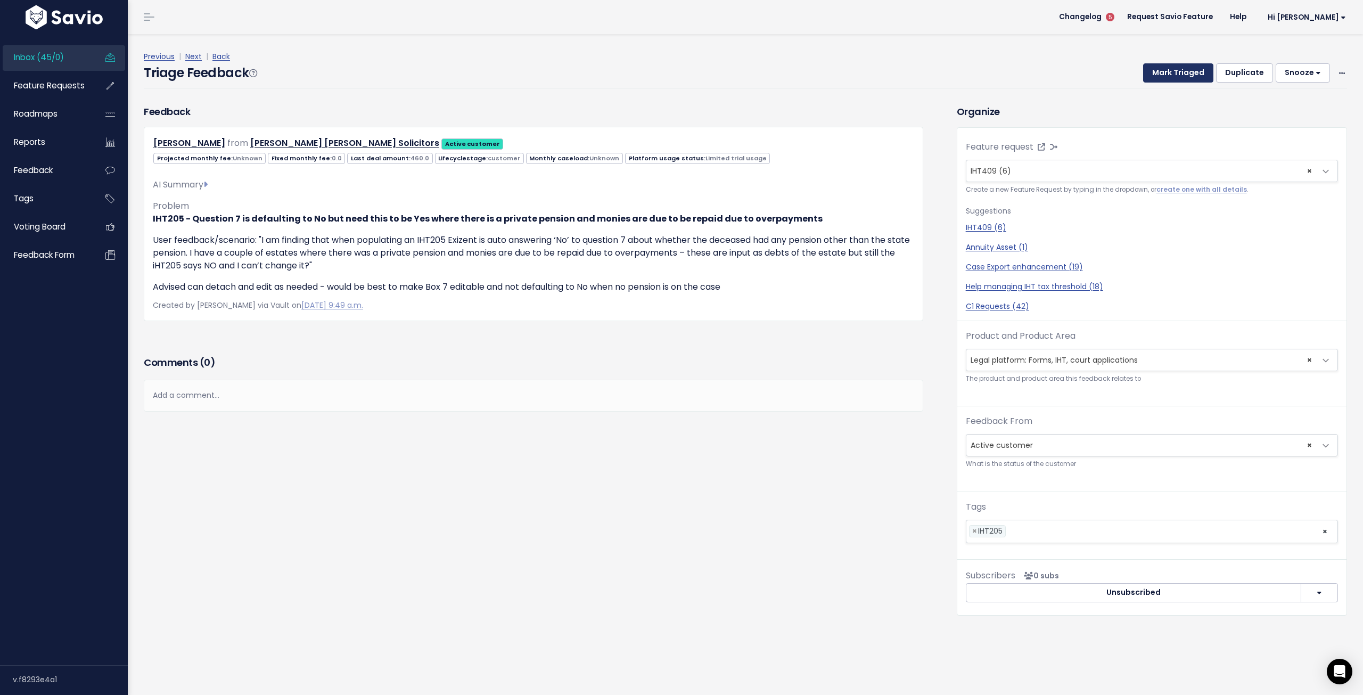
click at [1173, 75] on button "Mark Triaged" at bounding box center [1178, 72] width 70 height 19
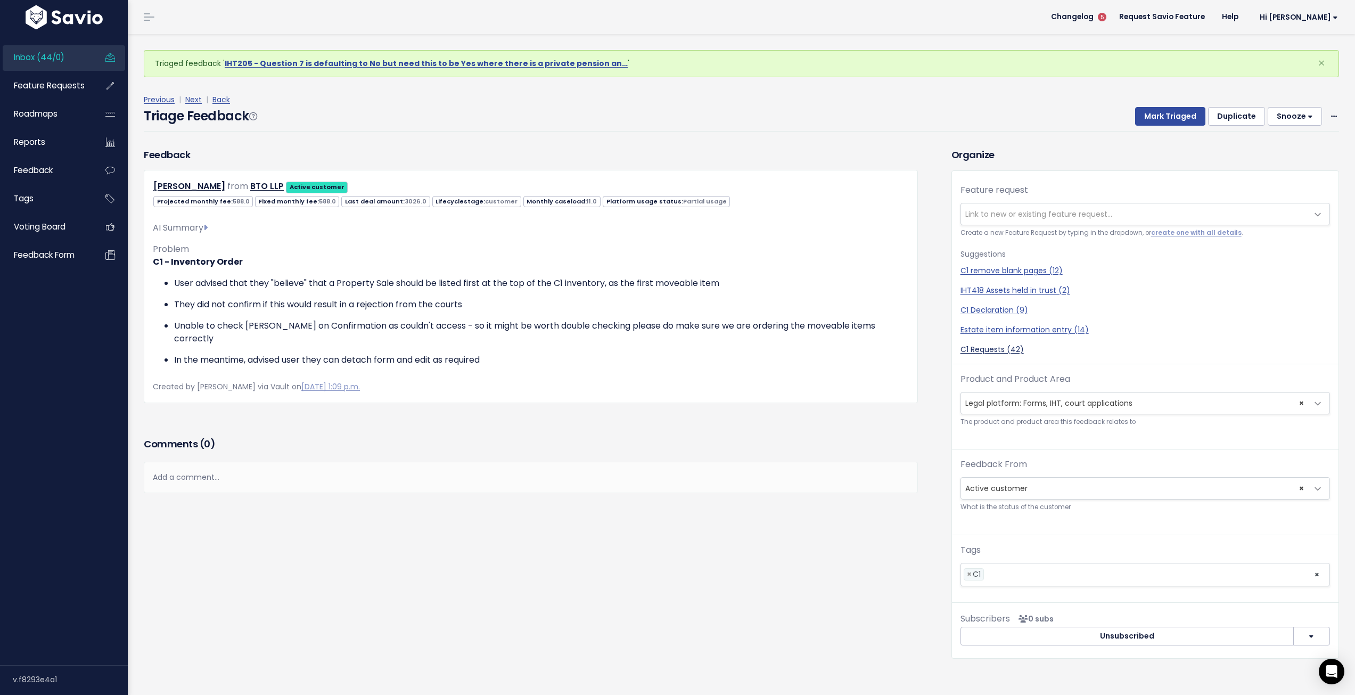
click at [1003, 351] on link "C1 Requests (42)" at bounding box center [1146, 349] width 370 height 11
select select "22587"
click at [191, 100] on link "Next" at bounding box center [193, 99] width 17 height 11
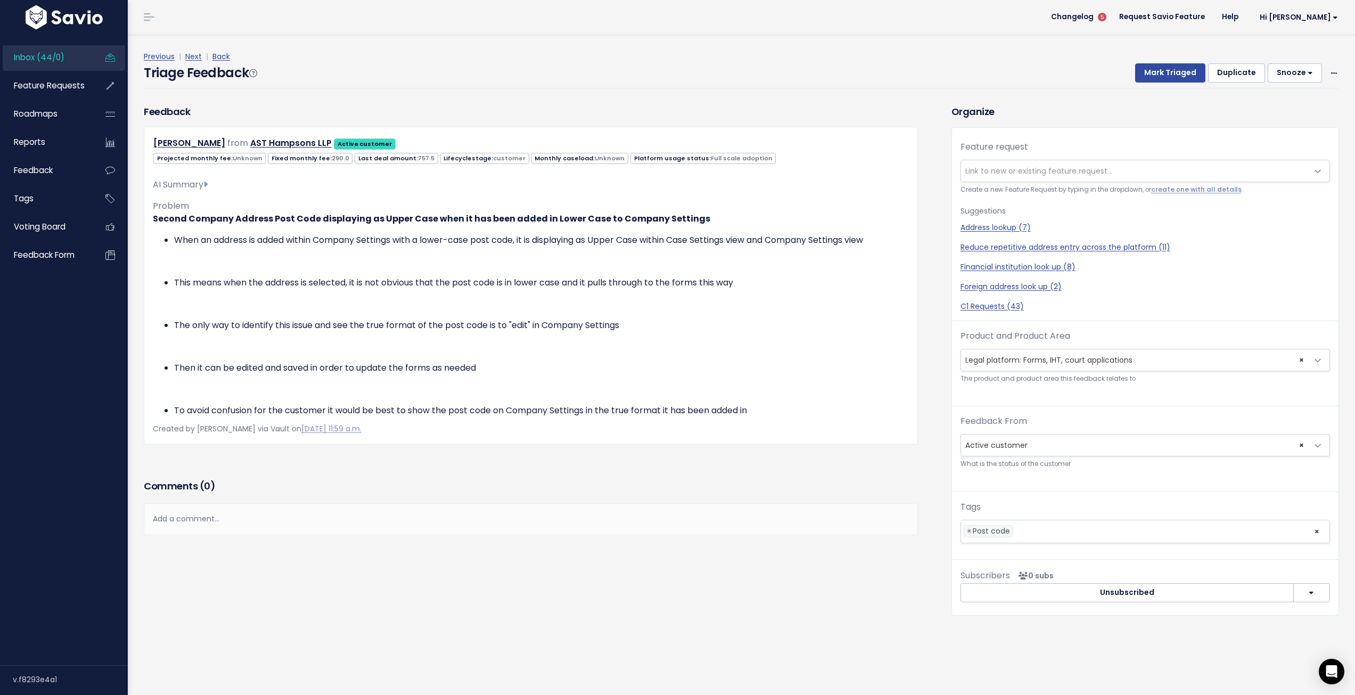
click at [709, 88] on div "Triage Feedback Mark Triaged Duplicate [GEOGRAPHIC_DATA] 1 day 3 days 7 days 14…" at bounding box center [742, 75] width 1196 height 25
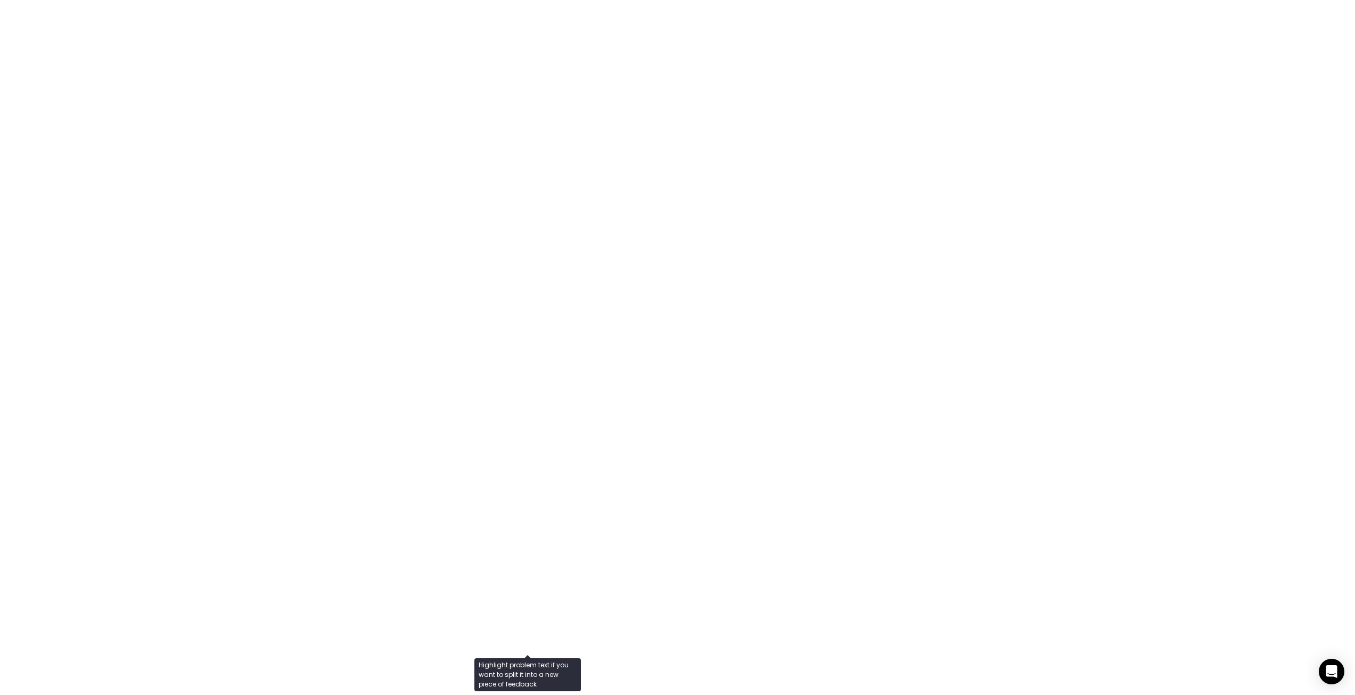
scroll to position [1015, 0]
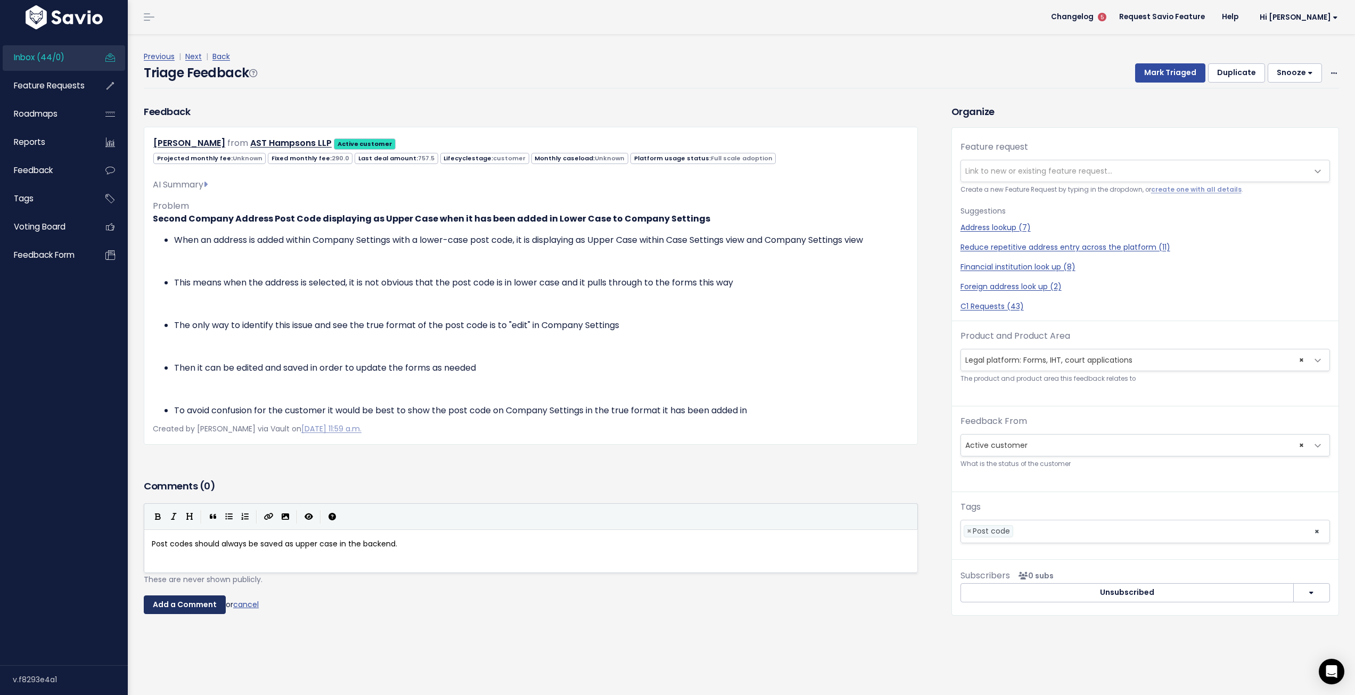
type textarea "Post codes should always be saved as upper case in the backend."
click at [184, 614] on input "Add a Comment" at bounding box center [185, 604] width 82 height 19
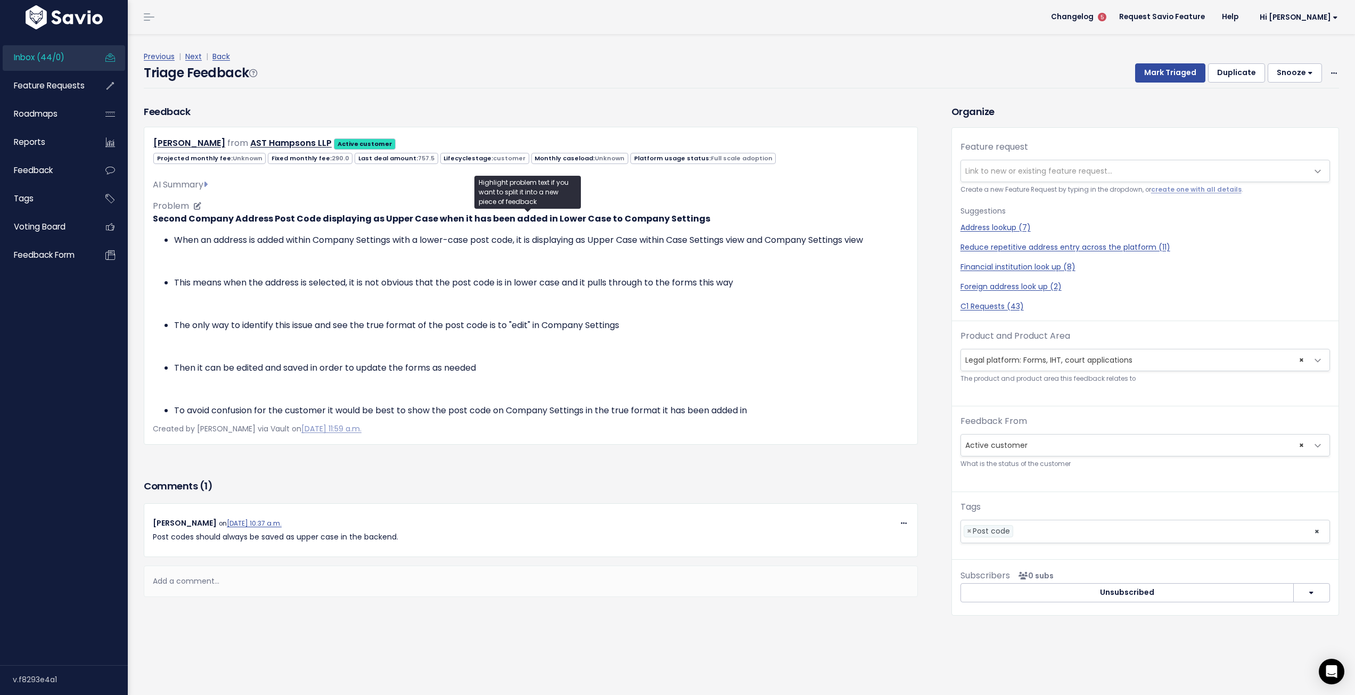
scroll to position [0, 0]
click at [195, 55] on link "Next" at bounding box center [193, 56] width 17 height 11
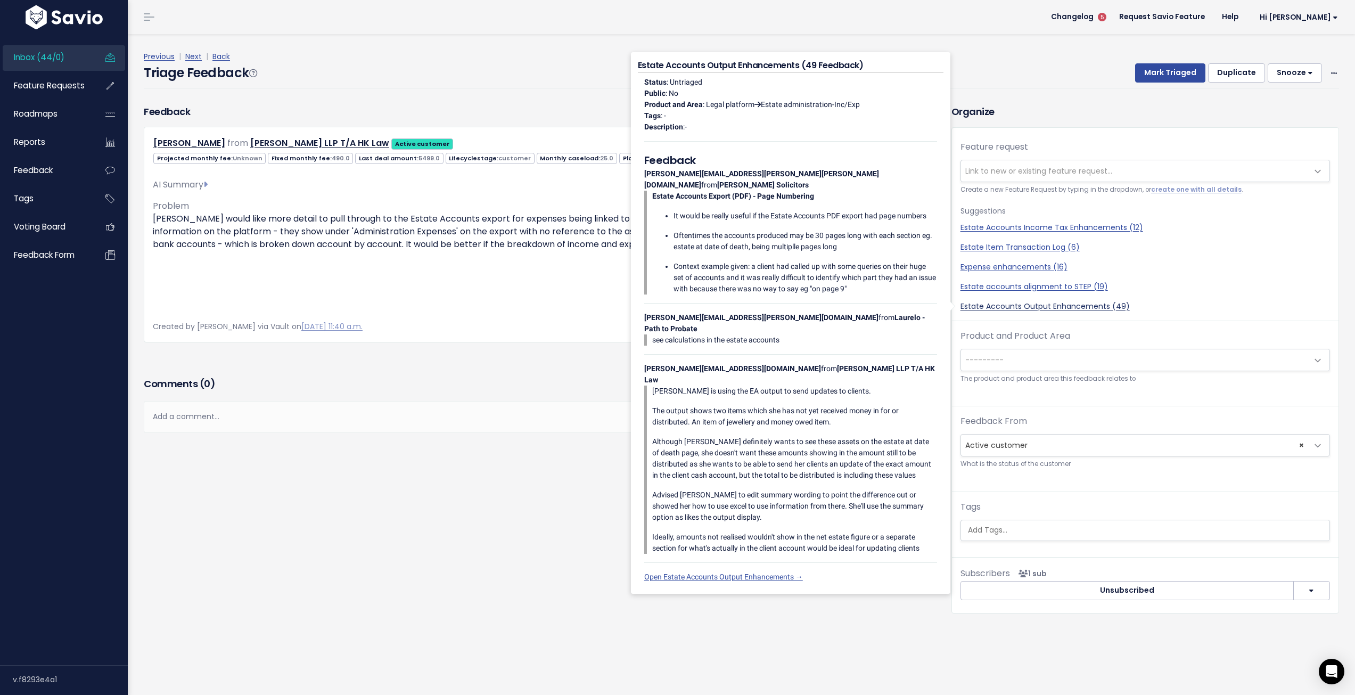
click at [1086, 308] on link "Estate Accounts Output Enhancements (49)" at bounding box center [1146, 306] width 370 height 11
select select "34722"
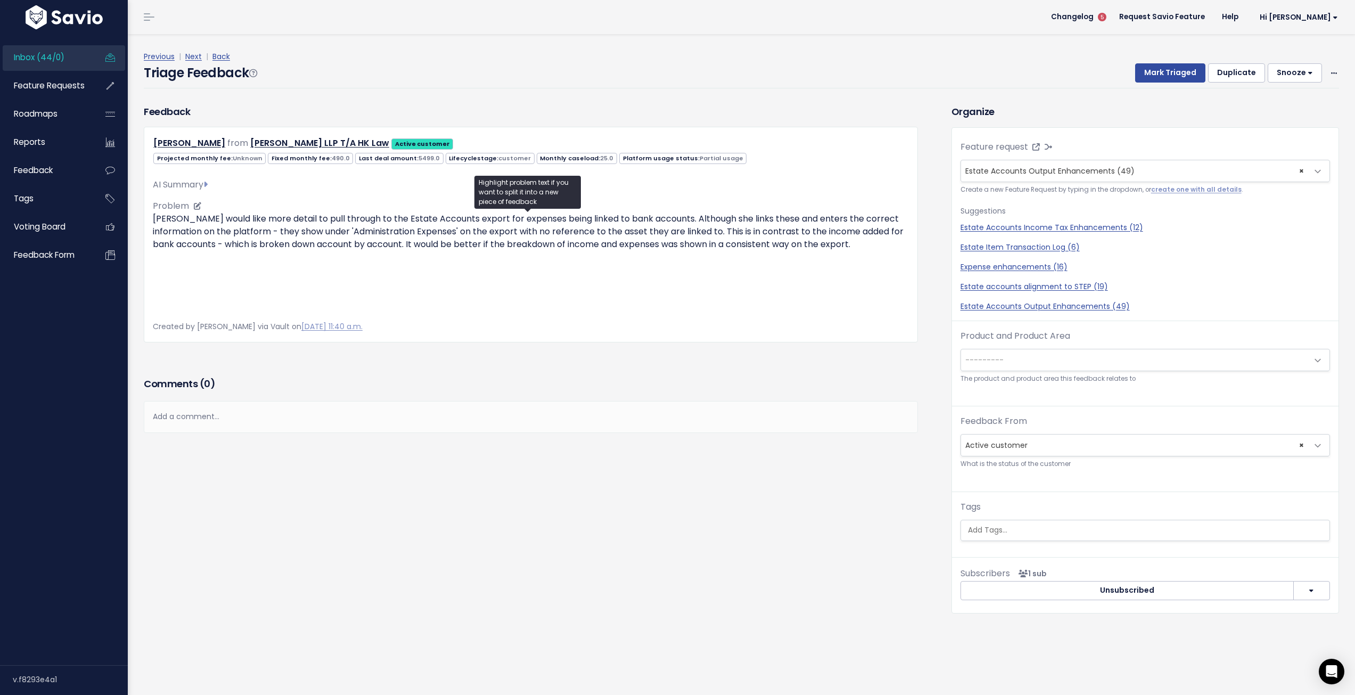
scroll to position [53, 0]
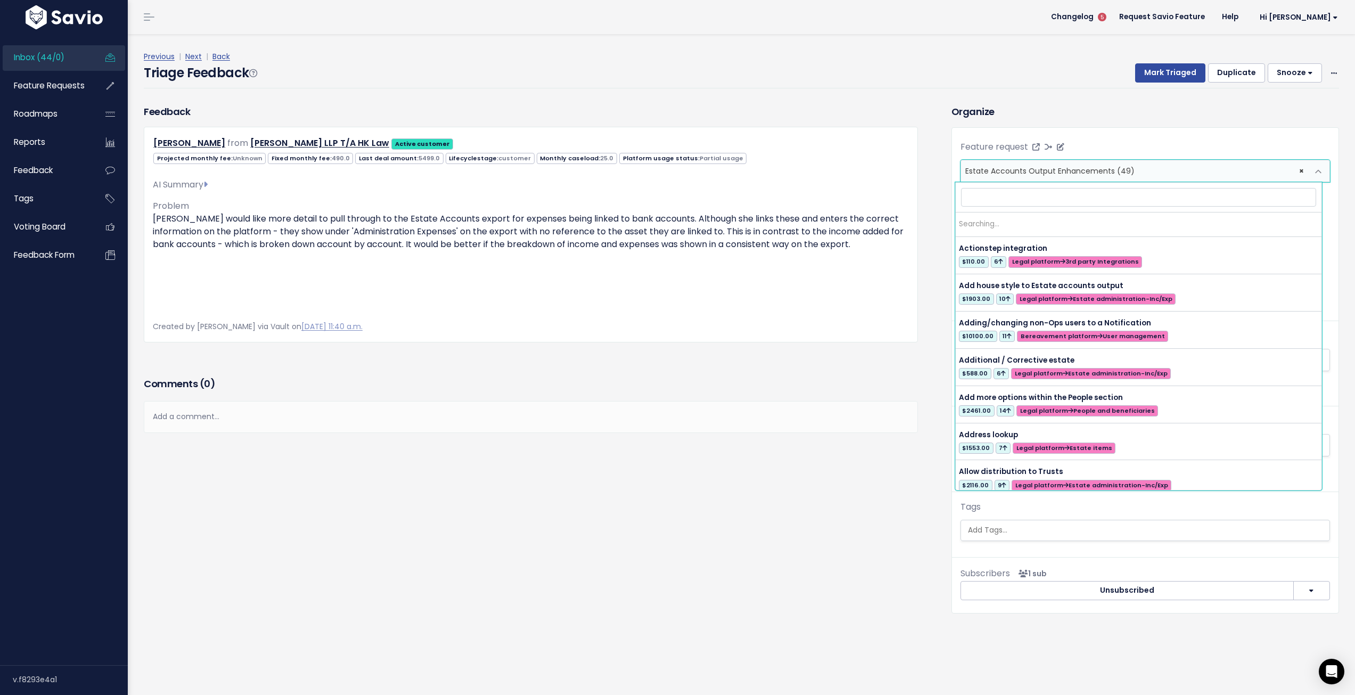
click at [1094, 166] on span "Estate Accounts Output Enhancements (49)" at bounding box center [1050, 171] width 169 height 11
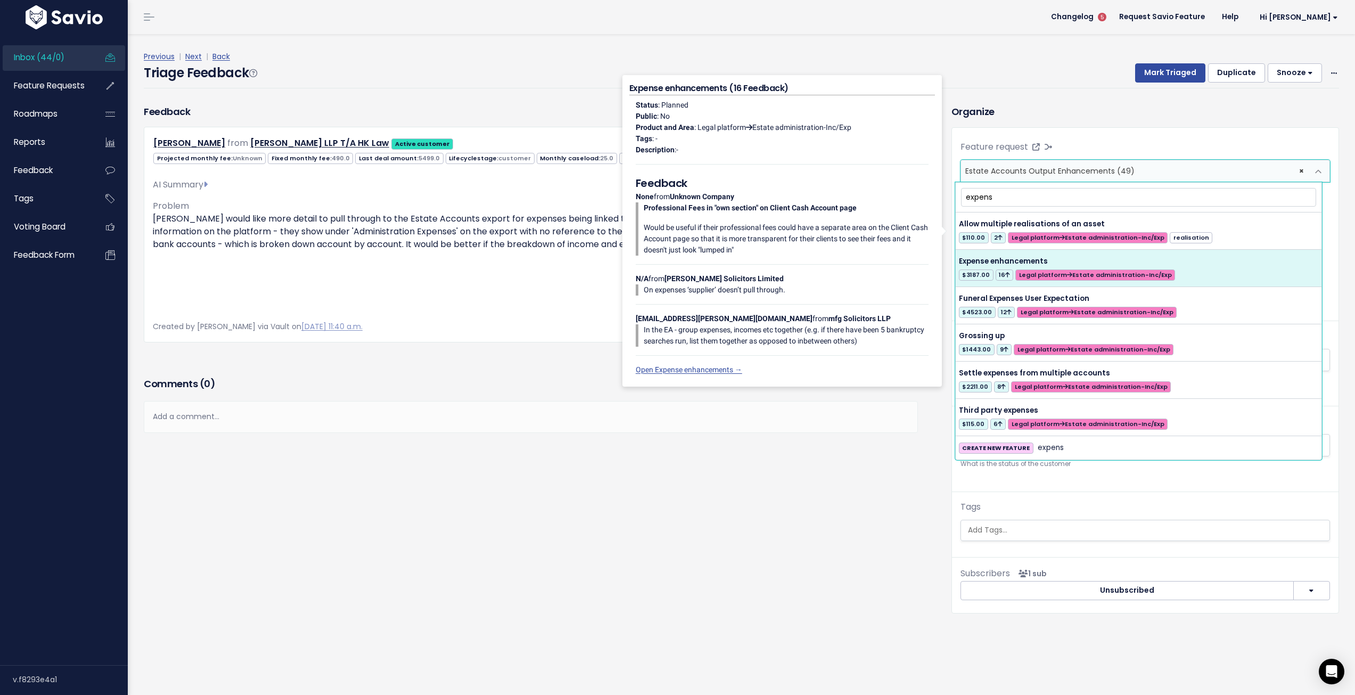
type input "expens"
select select "44247"
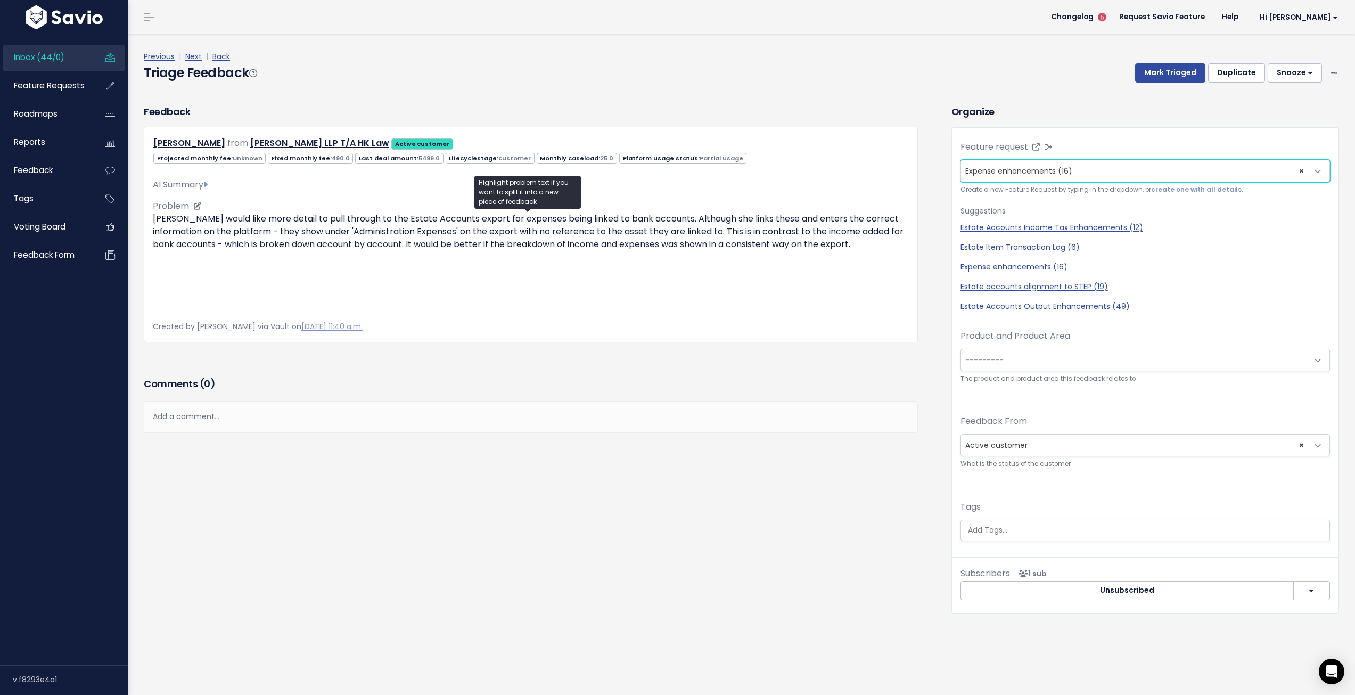
scroll to position [0, 0]
click at [1066, 357] on span "---------" at bounding box center [1134, 359] width 347 height 21
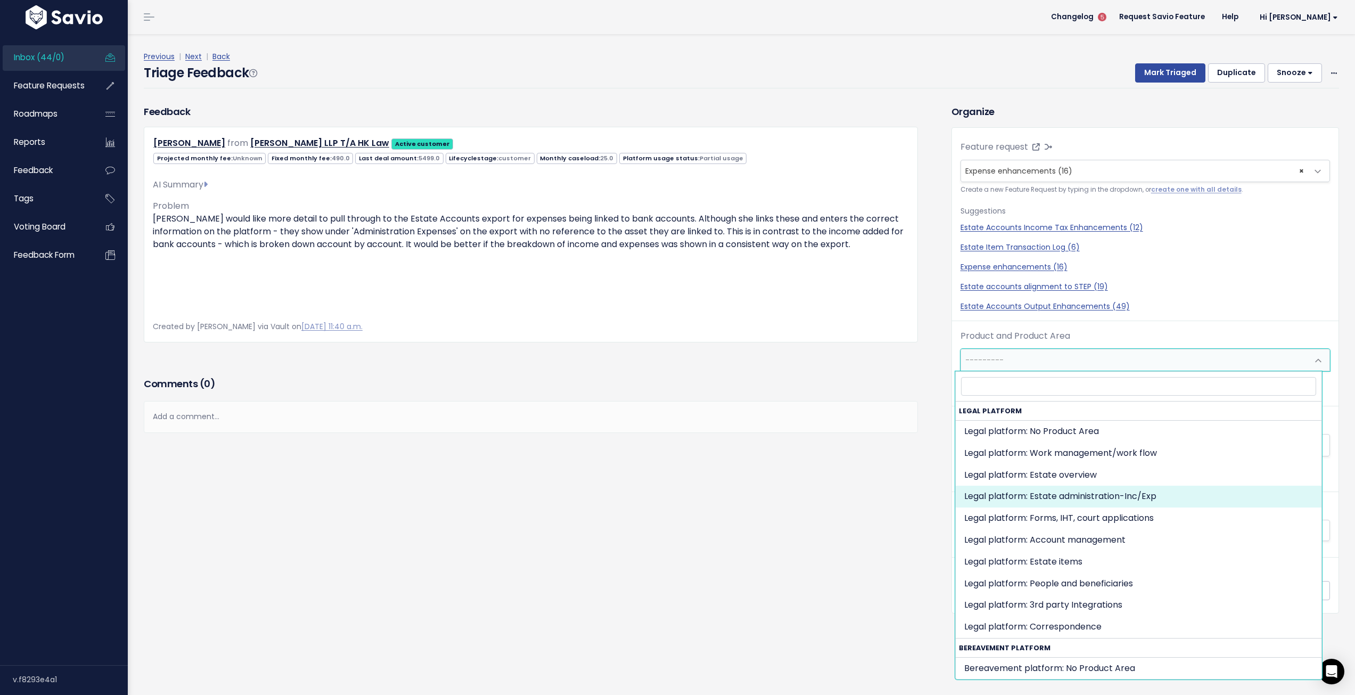
select select "MAIN:BILLING"
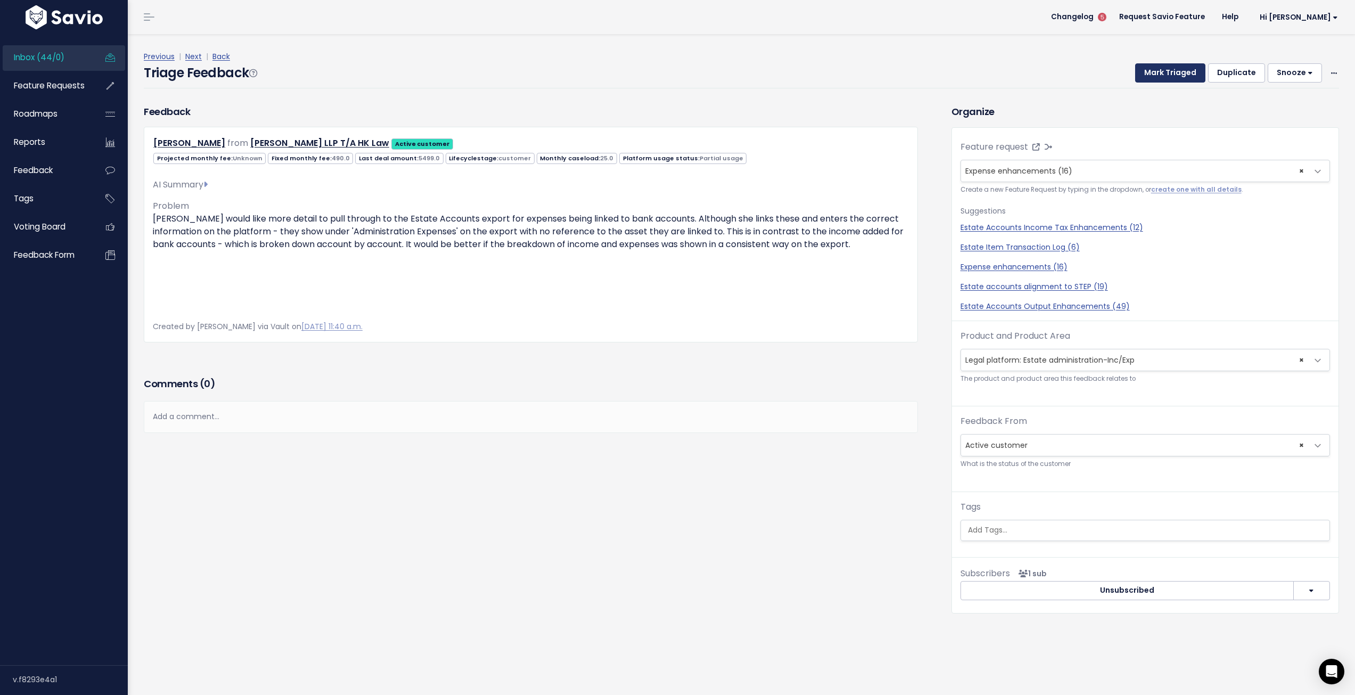
click at [1173, 77] on button "Mark Triaged" at bounding box center [1170, 72] width 70 height 19
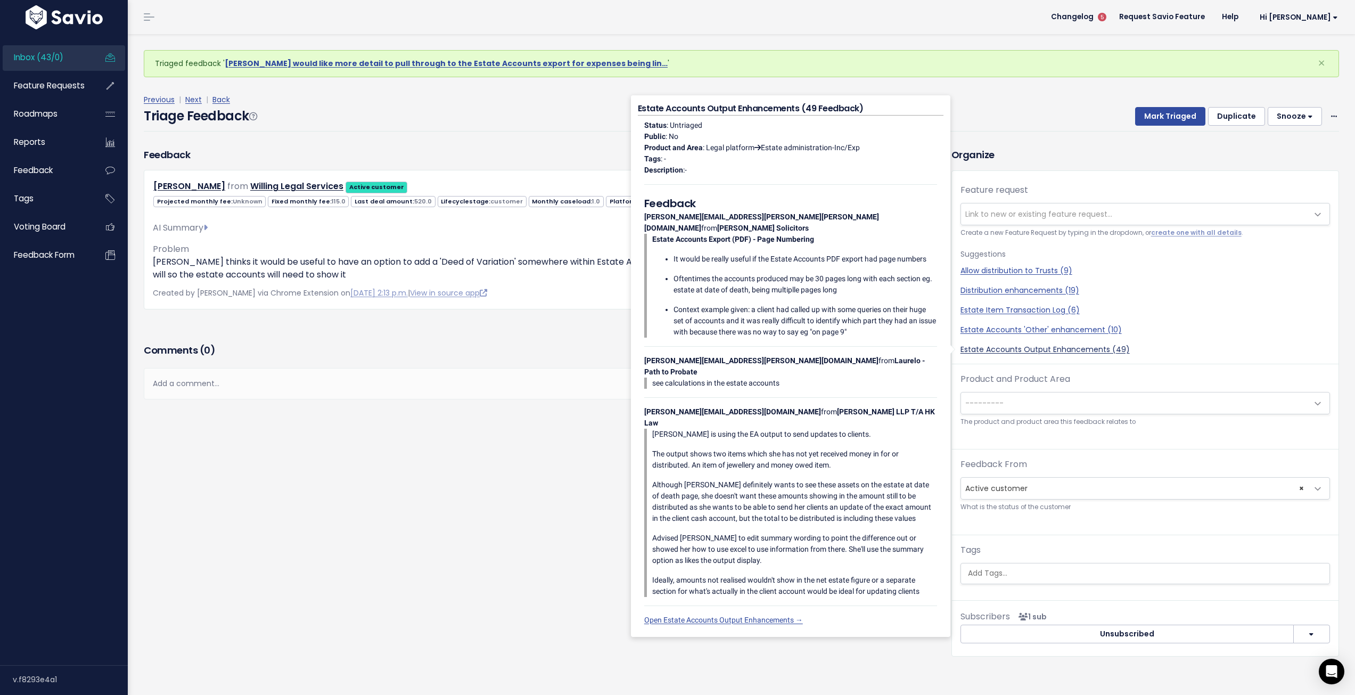
click at [1049, 347] on link "Estate Accounts Output Enhancements (49)" at bounding box center [1146, 349] width 370 height 11
select select "34722"
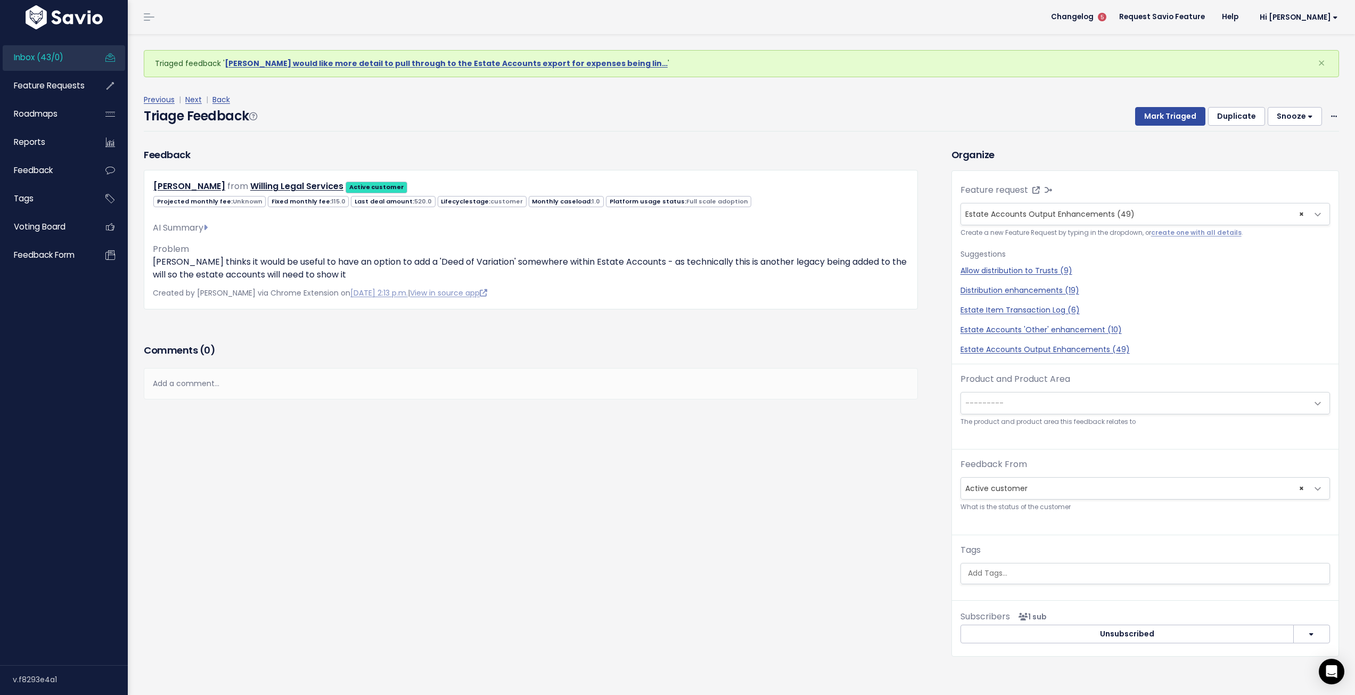
click at [1026, 411] on span "---------" at bounding box center [1134, 402] width 347 height 21
click at [1091, 397] on span "× Legal platform: Forms, IHT, court applications" at bounding box center [1134, 402] width 347 height 21
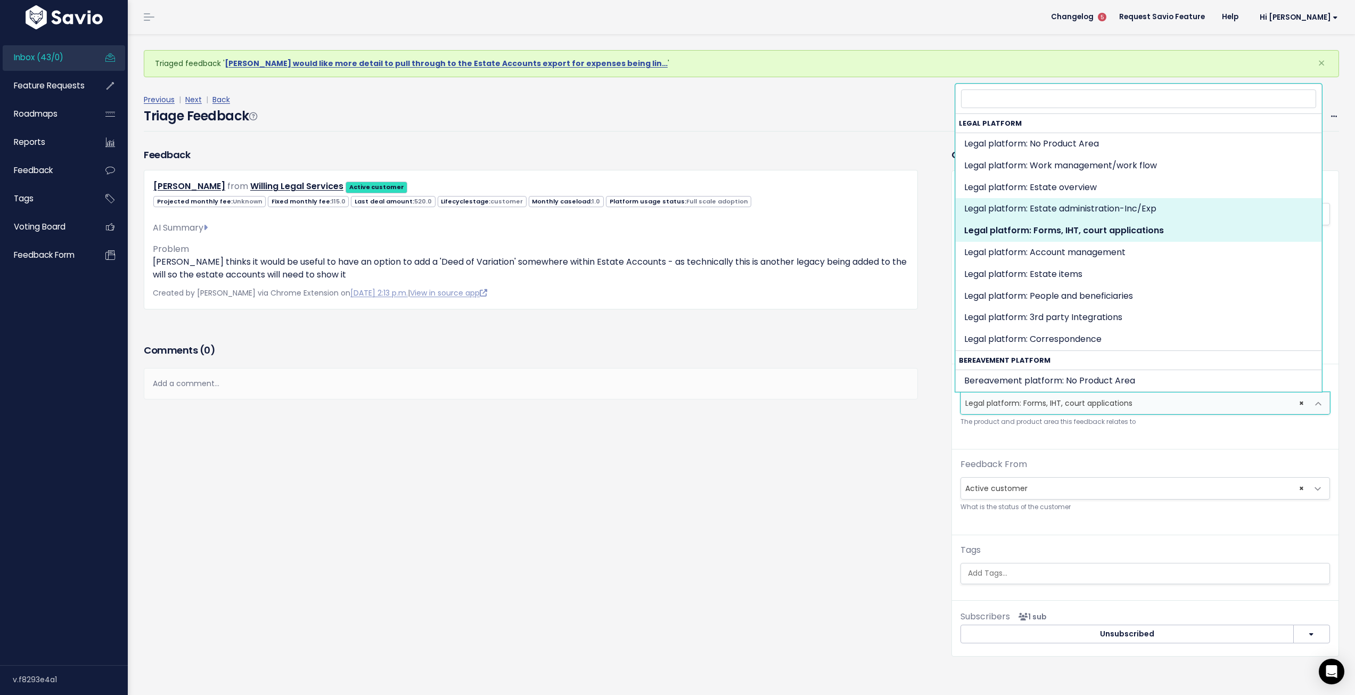
select select "MAIN:BILLING"
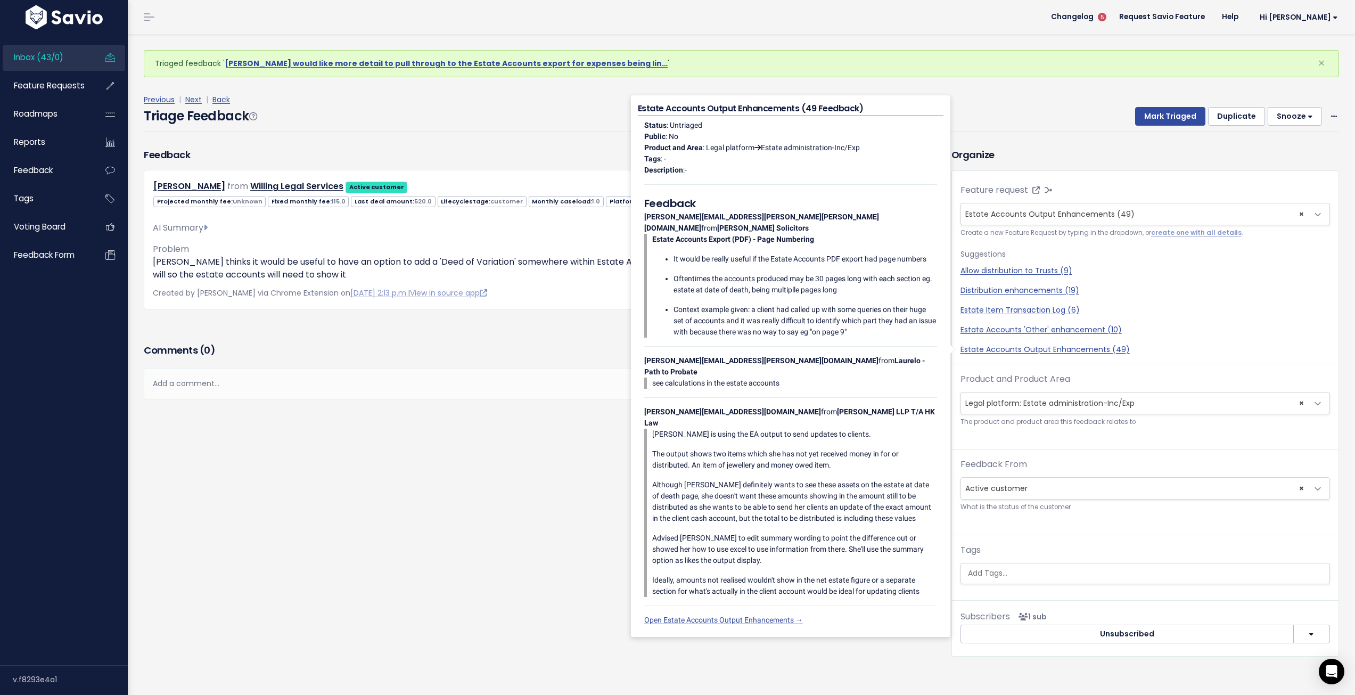
click at [480, 516] on div "Feedback Chloe Eason from Willing Legal Services Active customer" at bounding box center [540, 410] width 808 height 525
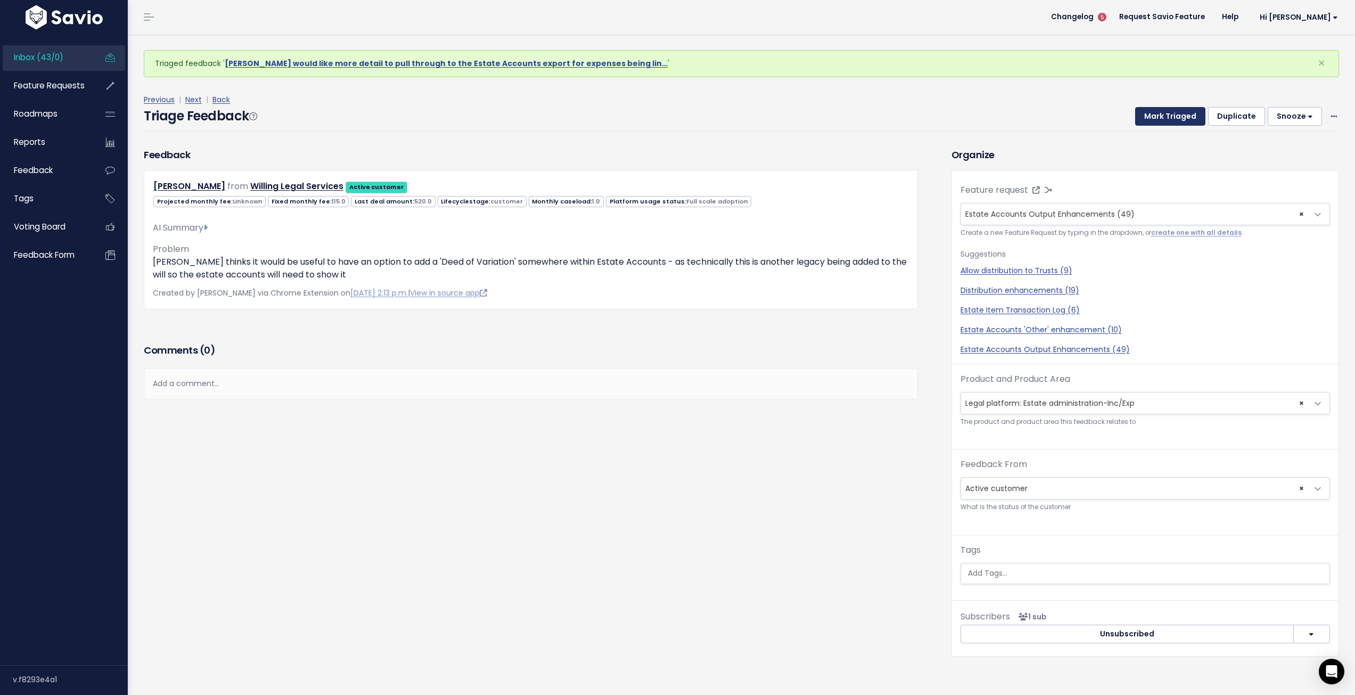
click at [1167, 118] on button "Mark Triaged" at bounding box center [1170, 116] width 70 height 19
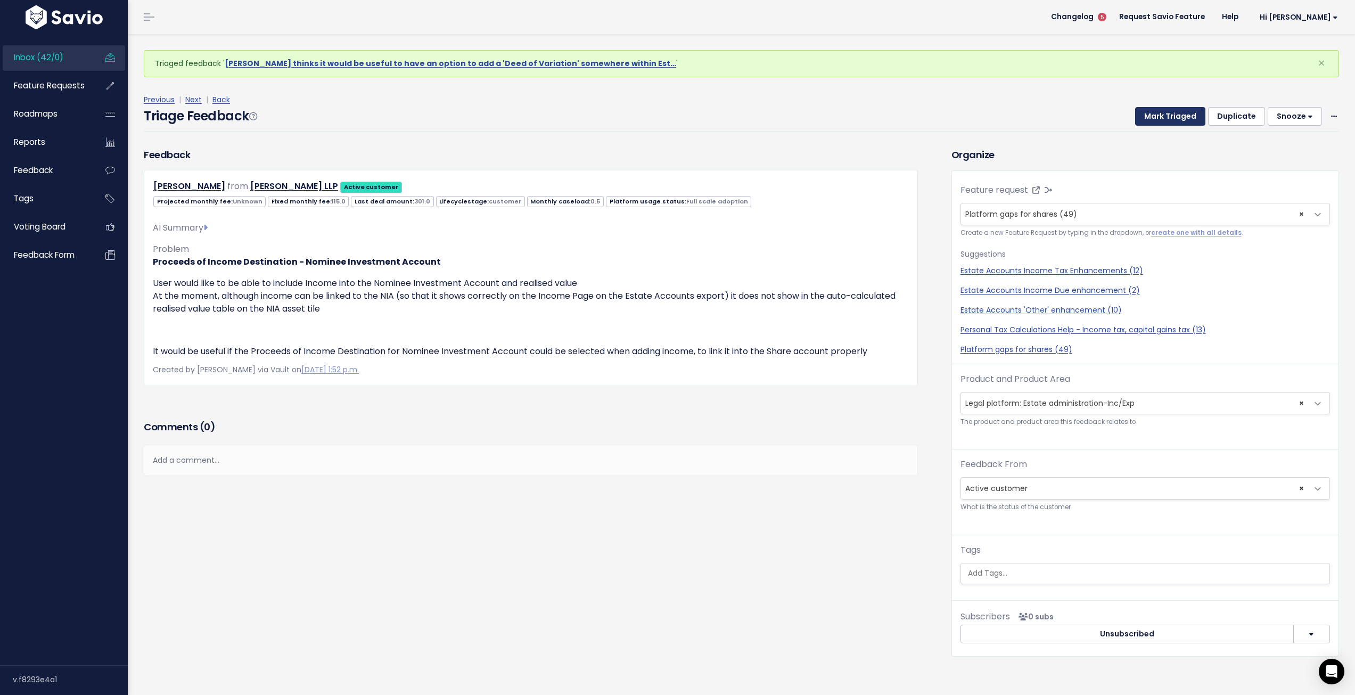
click at [1153, 118] on button "Mark Triaged" at bounding box center [1170, 116] width 70 height 19
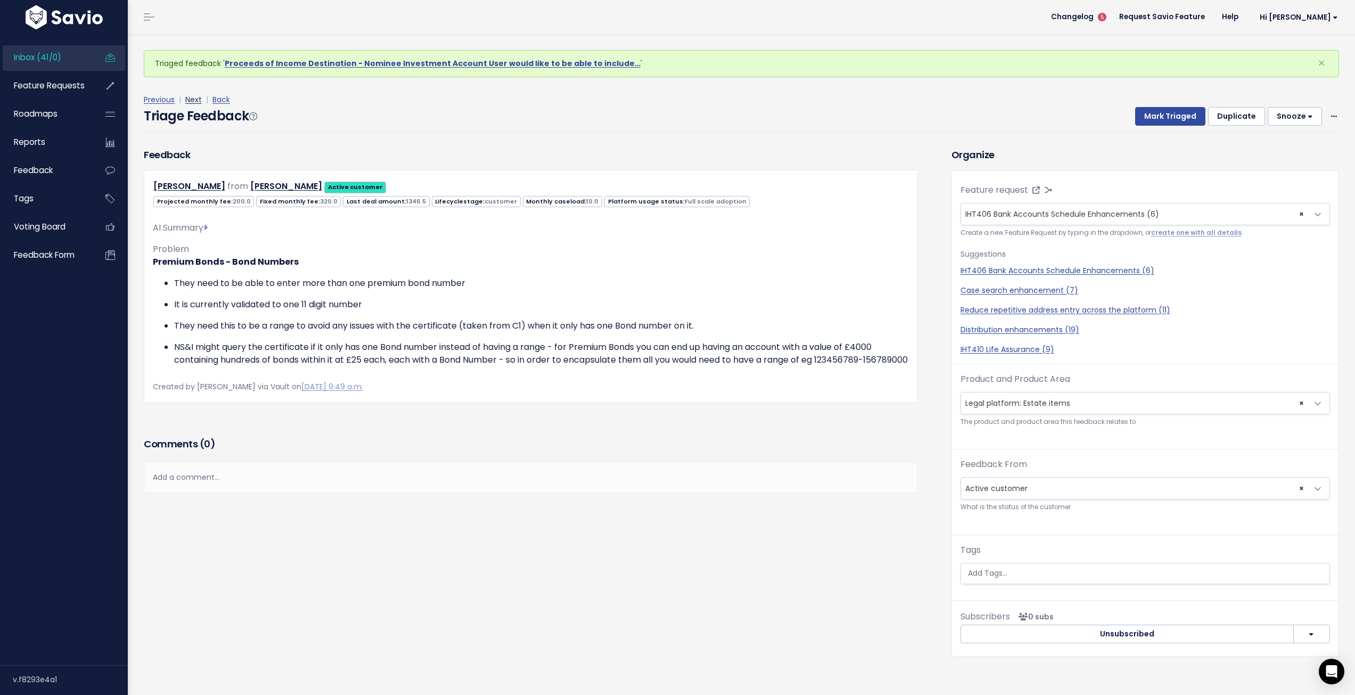
click at [192, 97] on link "Next" at bounding box center [193, 99] width 17 height 11
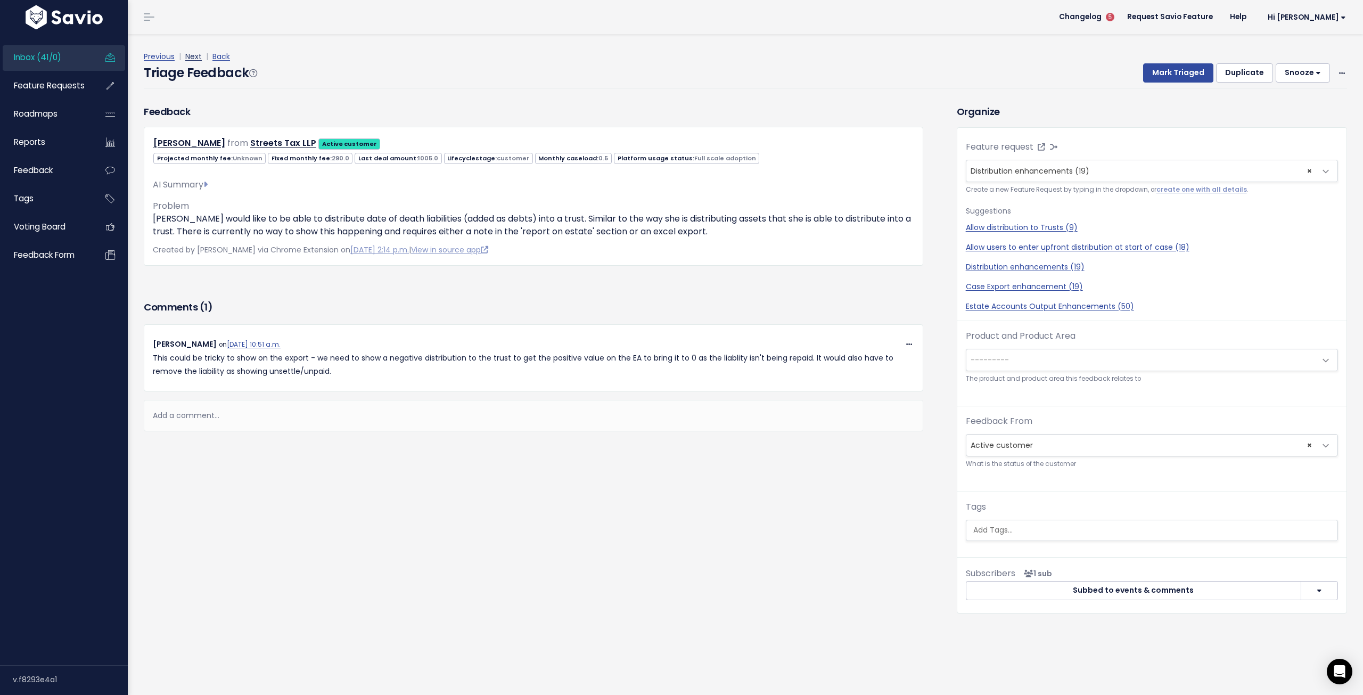
click at [197, 56] on link "Next" at bounding box center [193, 56] width 17 height 11
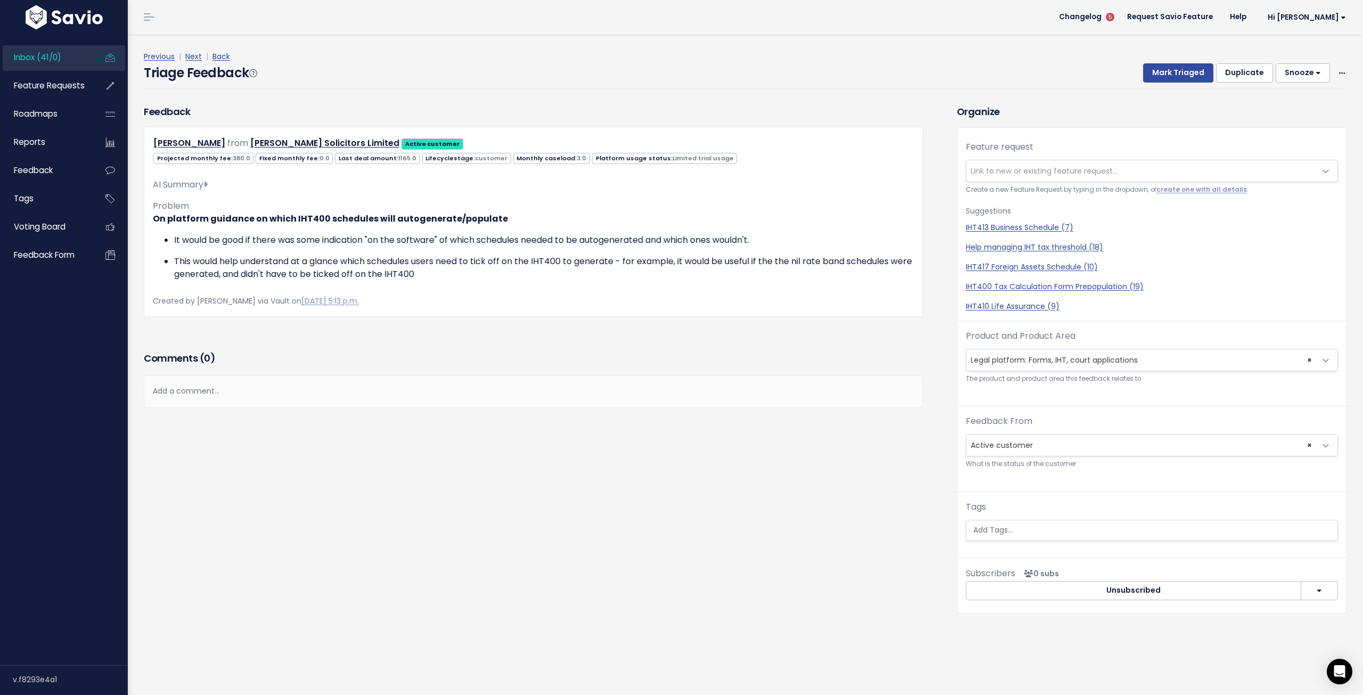
click at [441, 392] on div "Add a comment..." at bounding box center [534, 390] width 780 height 31
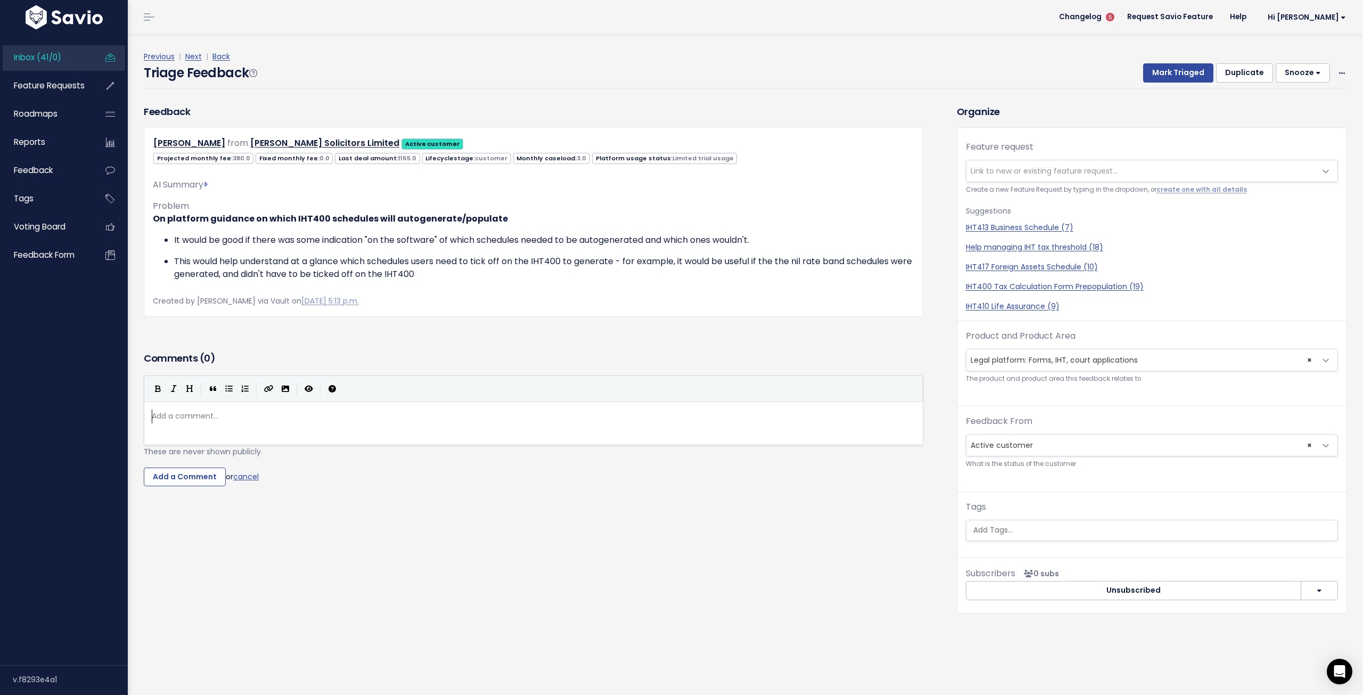
scroll to position [4, 0]
click at [454, 428] on div "Add a comment... ​" at bounding box center [547, 436] width 795 height 59
type textarea "We used to tick certain forms to yes if they had a rev"
type textarea "levant asset even o"
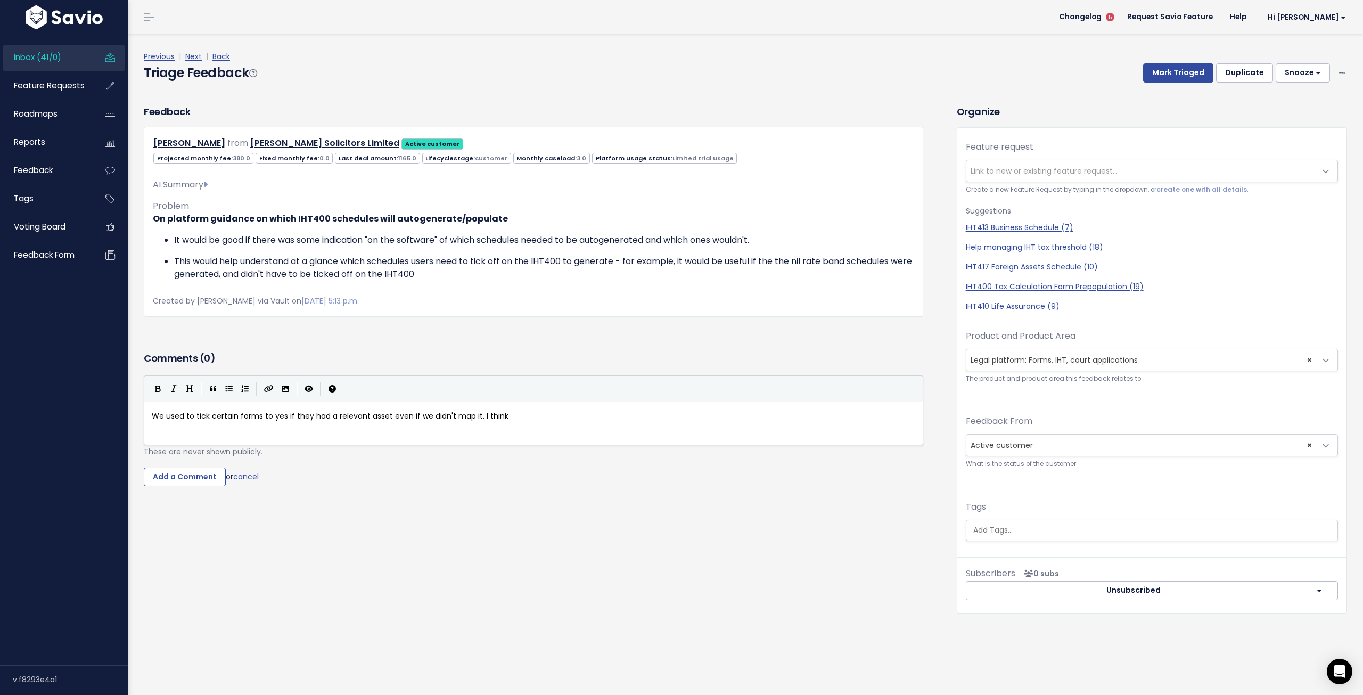
type textarea "if we didn't map it. I think t"
type textarea "we lost that when we moved to the forms ser"
type textarea "han"
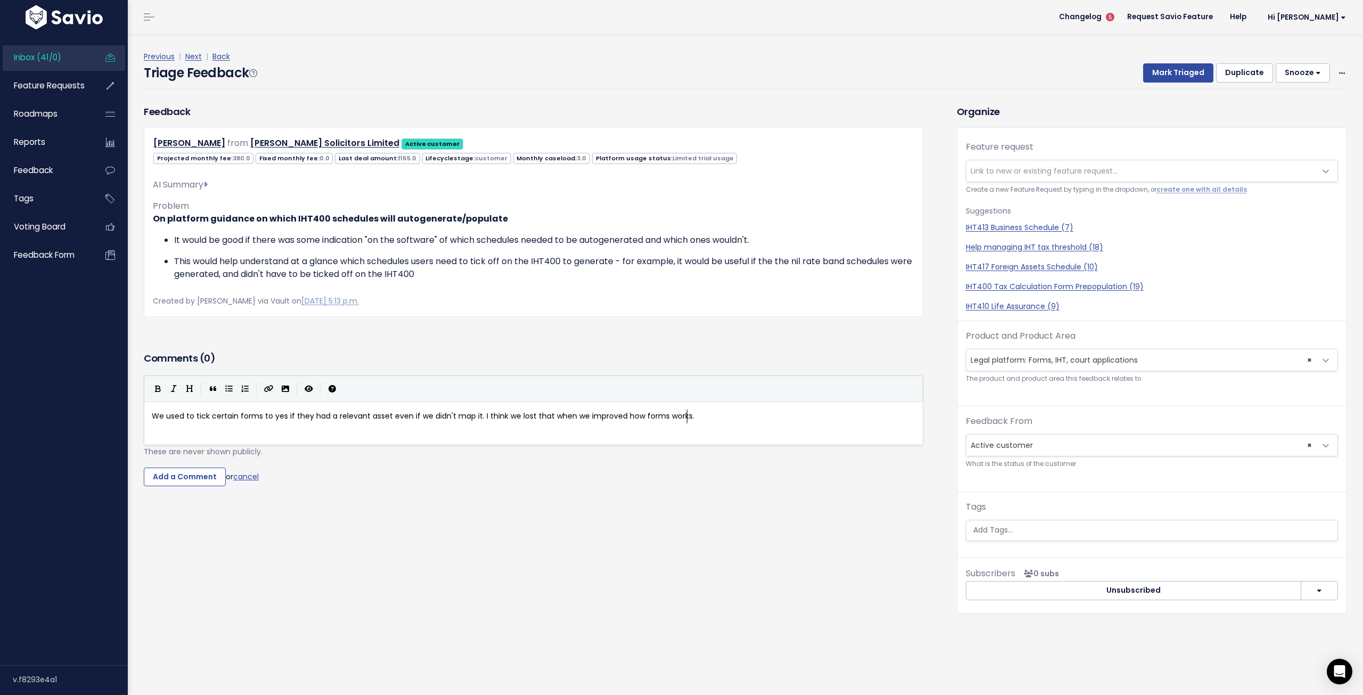
scroll to position [4, 104]
type textarea "improved how forms works. nil rate bands could be t"
type textarea "tricky."
click at [178, 469] on input "Add a Comment" at bounding box center [185, 477] width 82 height 19
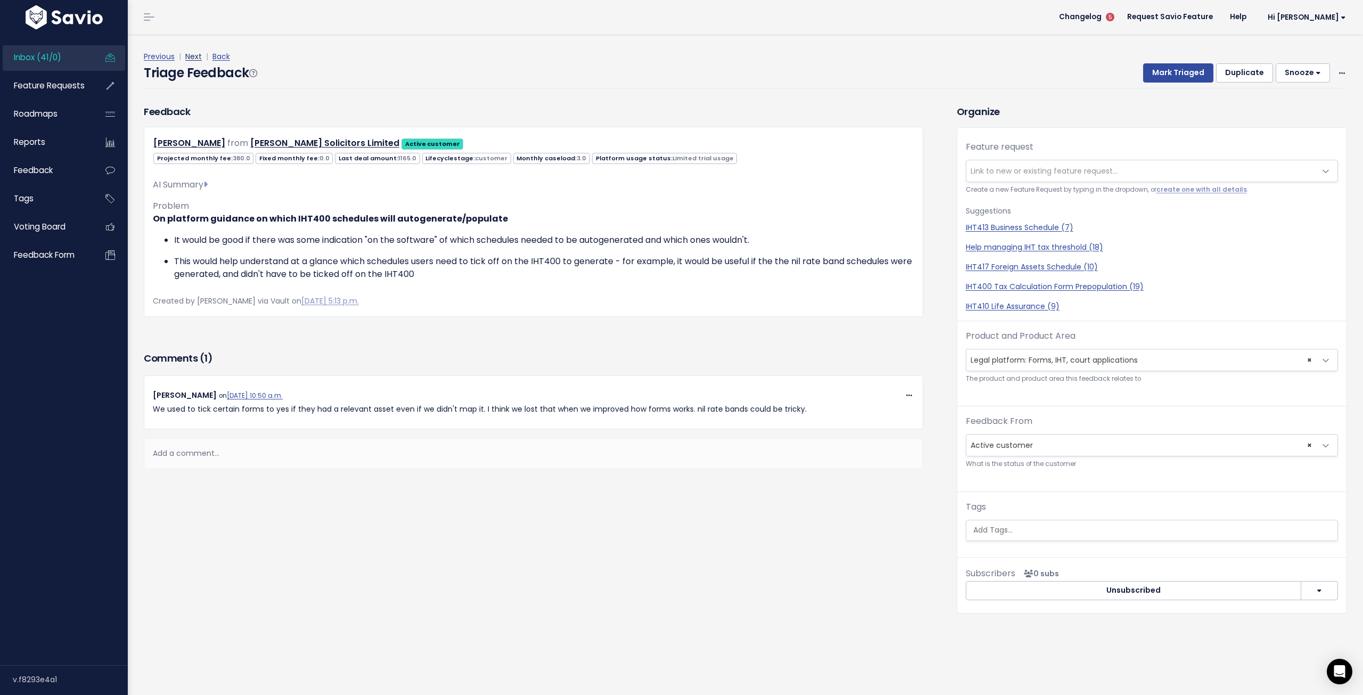
click at [193, 60] on link "Next" at bounding box center [193, 56] width 17 height 11
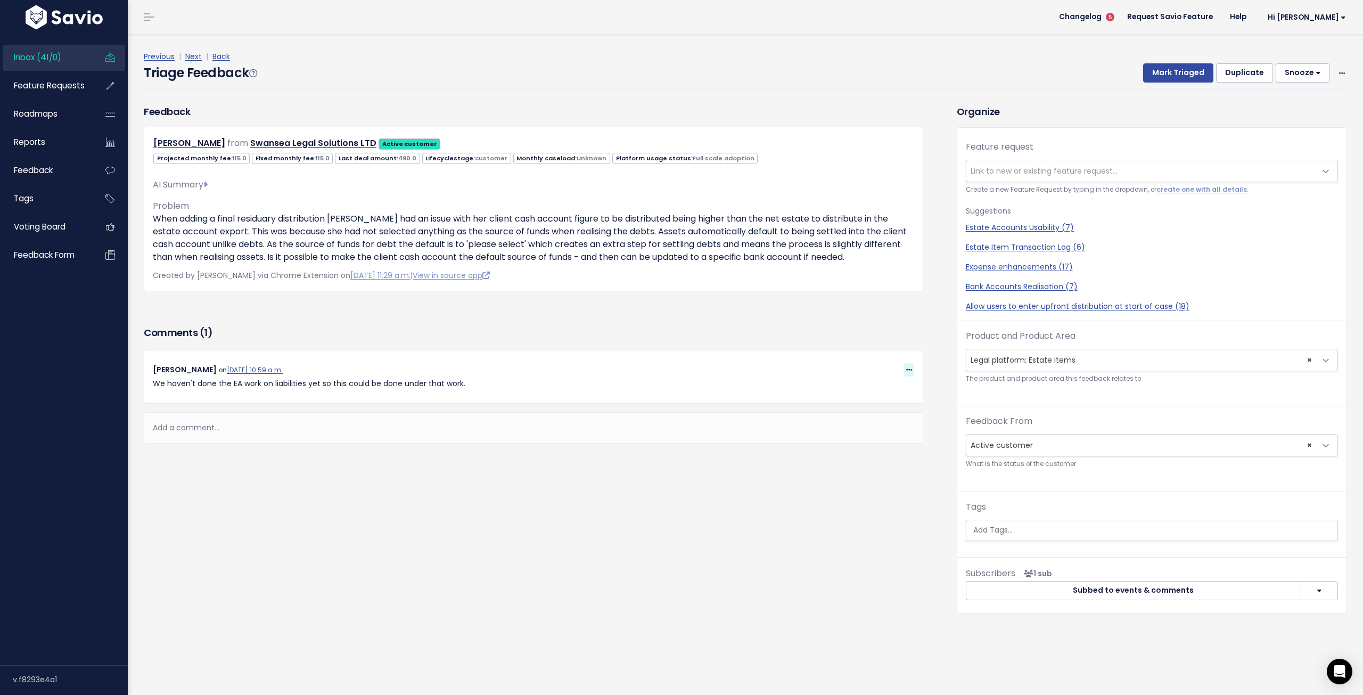
click at [904, 367] on span at bounding box center [909, 369] width 10 height 13
click at [860, 444] on link "Edit" at bounding box center [882, 446] width 77 height 21
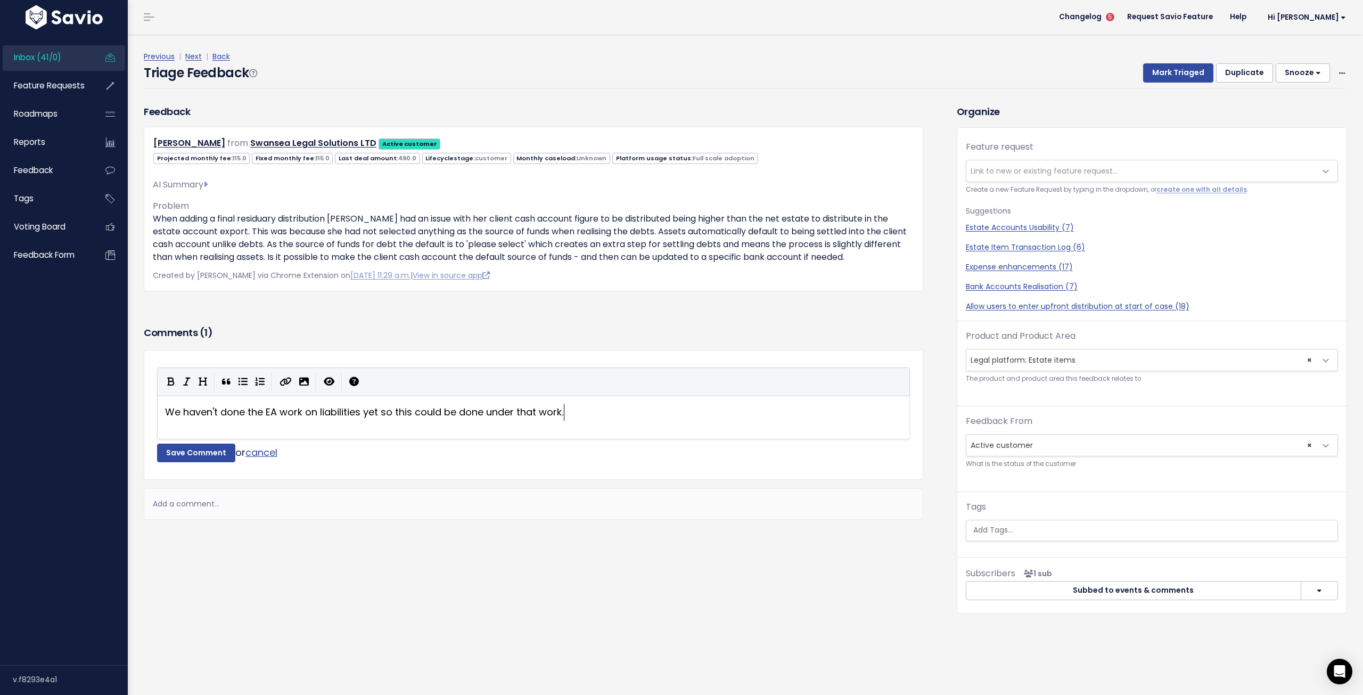
scroll to position [2, 0]
type textarea "Source of funds should default to Client cash a"
type textarea "account rather than p"
type textarea "["
type textarea "pl"
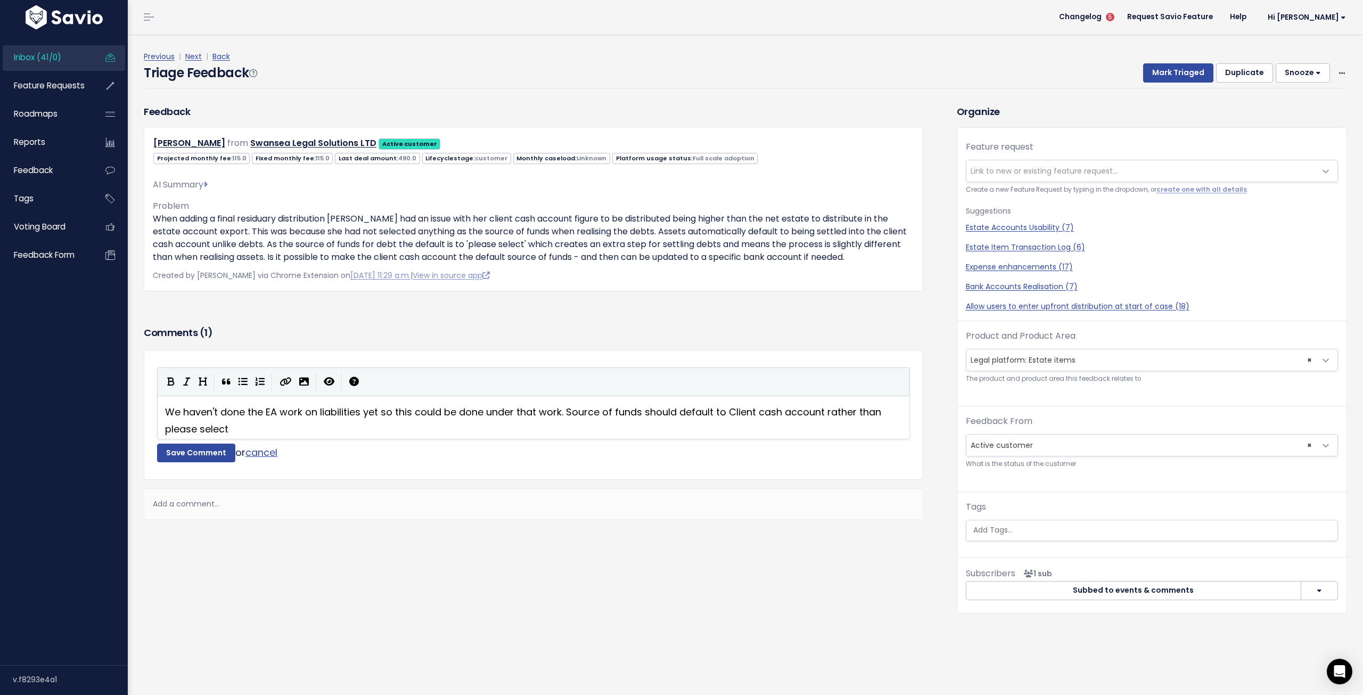
scroll to position [5, 67]
type textarea "please select."
click at [207, 459] on button "Save Comment" at bounding box center [196, 453] width 78 height 19
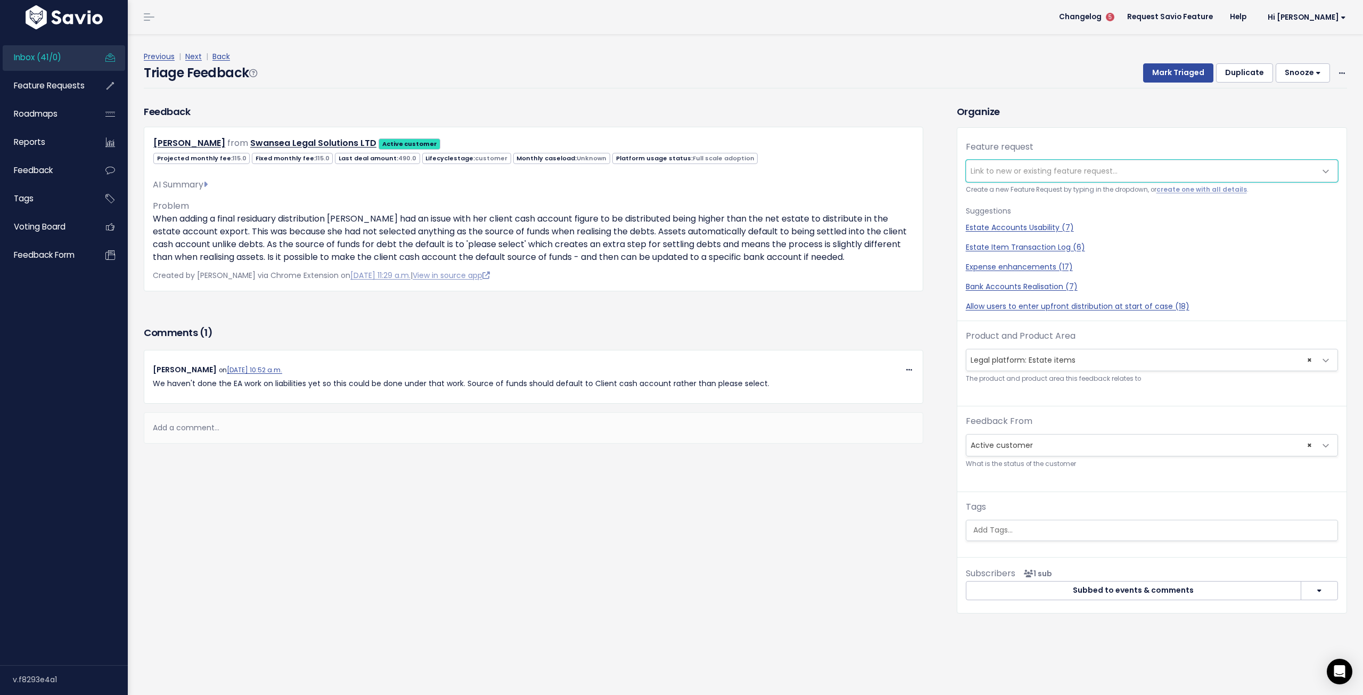
click at [1091, 175] on span "Link to new or existing feature request..." at bounding box center [1044, 171] width 147 height 11
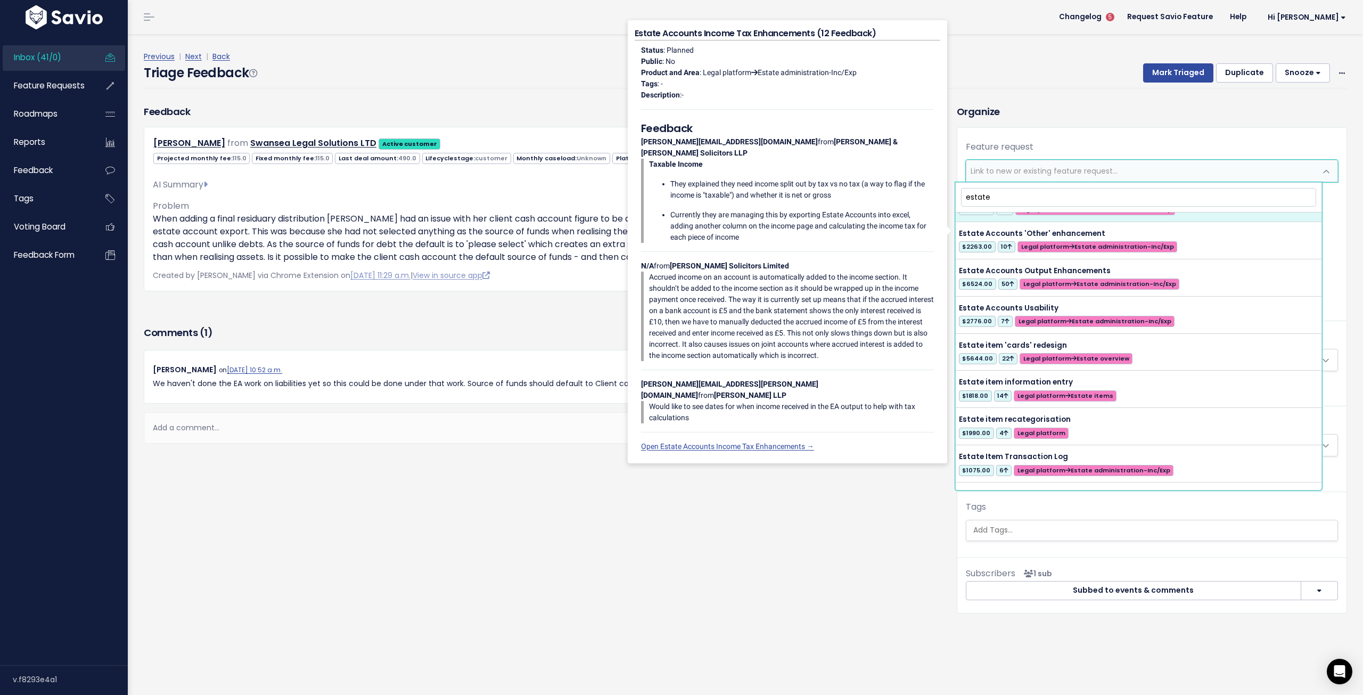
scroll to position [426, 0]
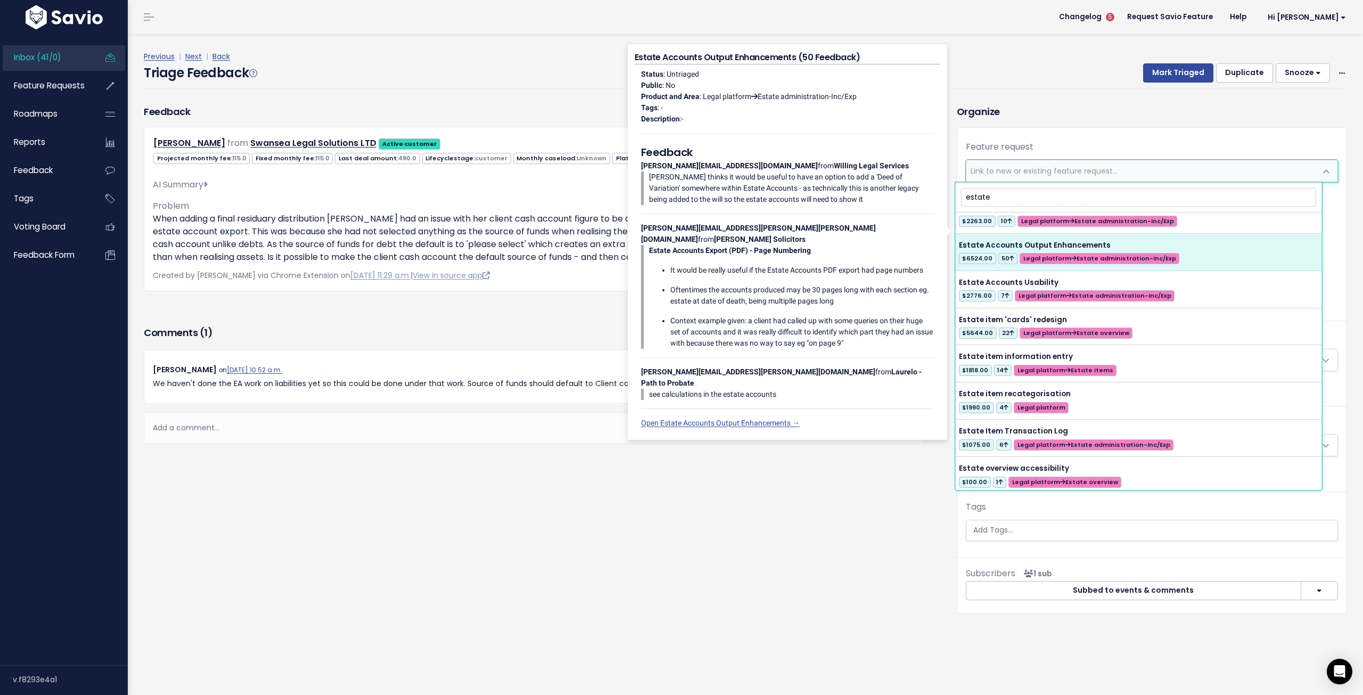
type input "estate"
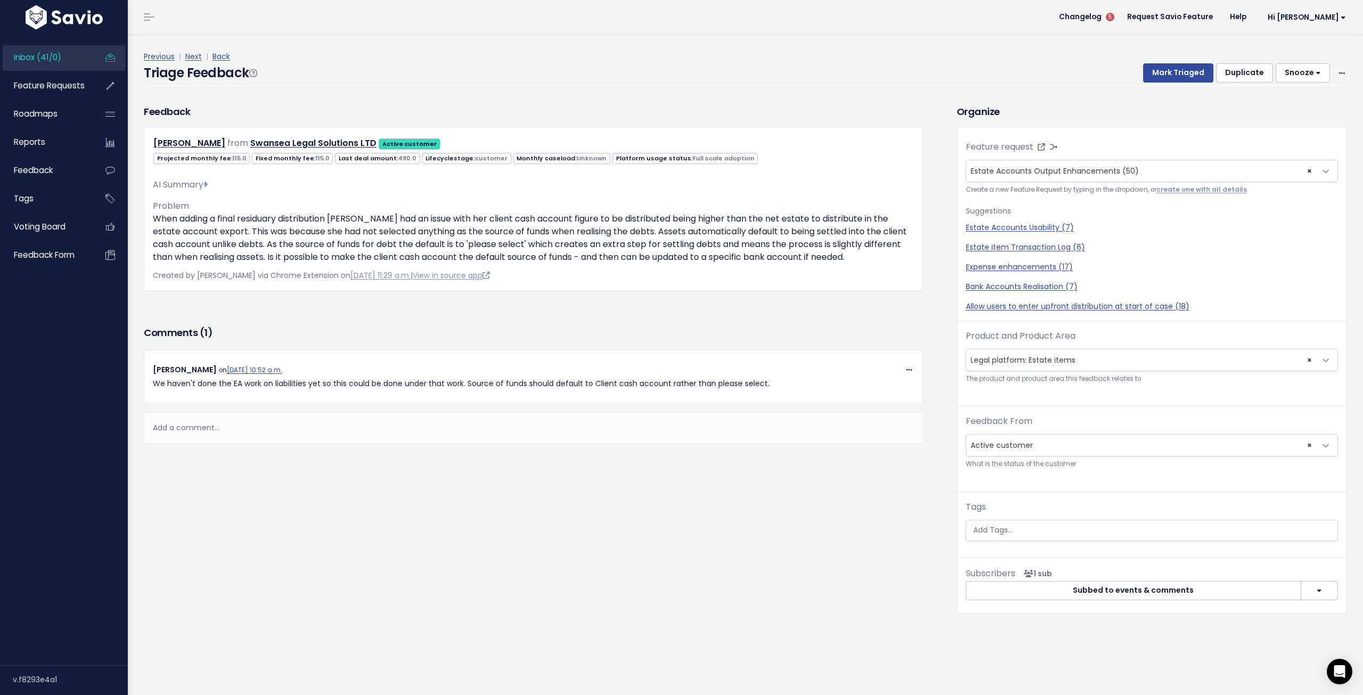
click at [1066, 100] on div "Previous | Next | Back Triage Feedback Mark Triaged Duplicate [GEOGRAPHIC_DATA]…" at bounding box center [750, 69] width 1212 height 70
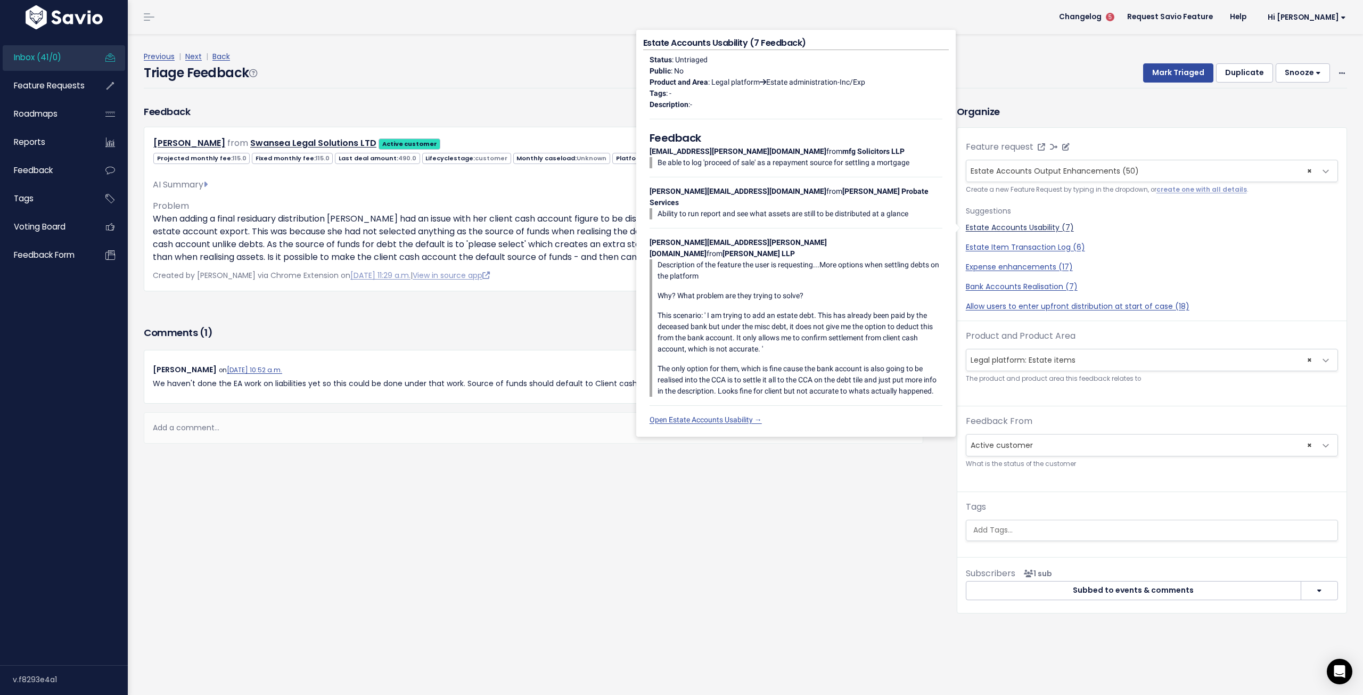
click at [1027, 229] on link "Estate Accounts Usability (7)" at bounding box center [1152, 227] width 372 height 11
select select "34725"
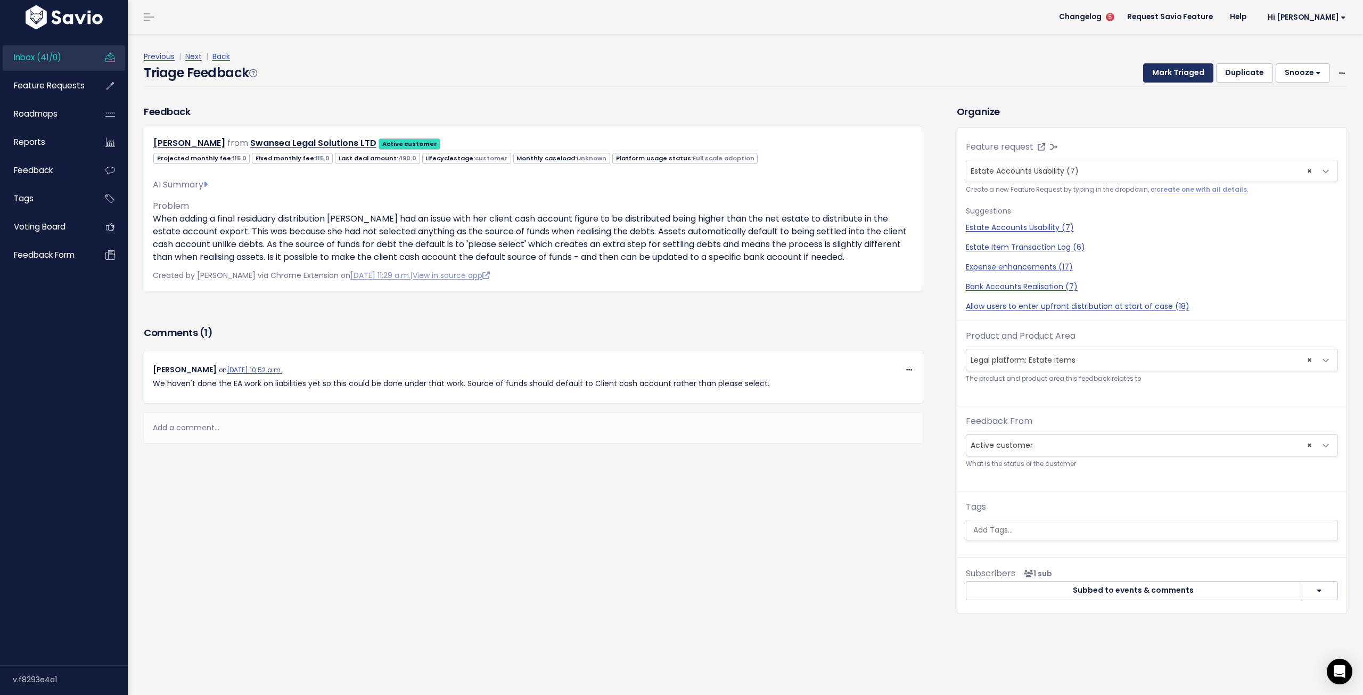
click at [1176, 74] on button "Mark Triaged" at bounding box center [1178, 72] width 70 height 19
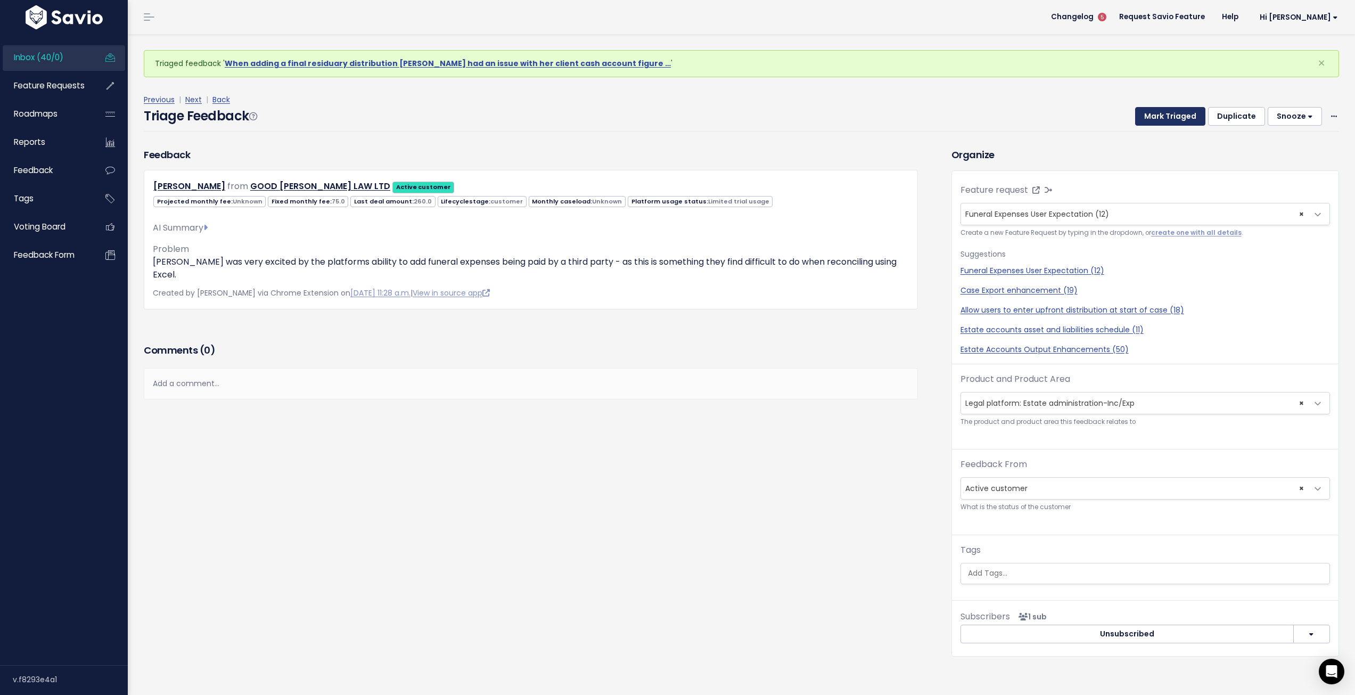
click at [1167, 120] on button "Mark Triaged" at bounding box center [1170, 116] width 70 height 19
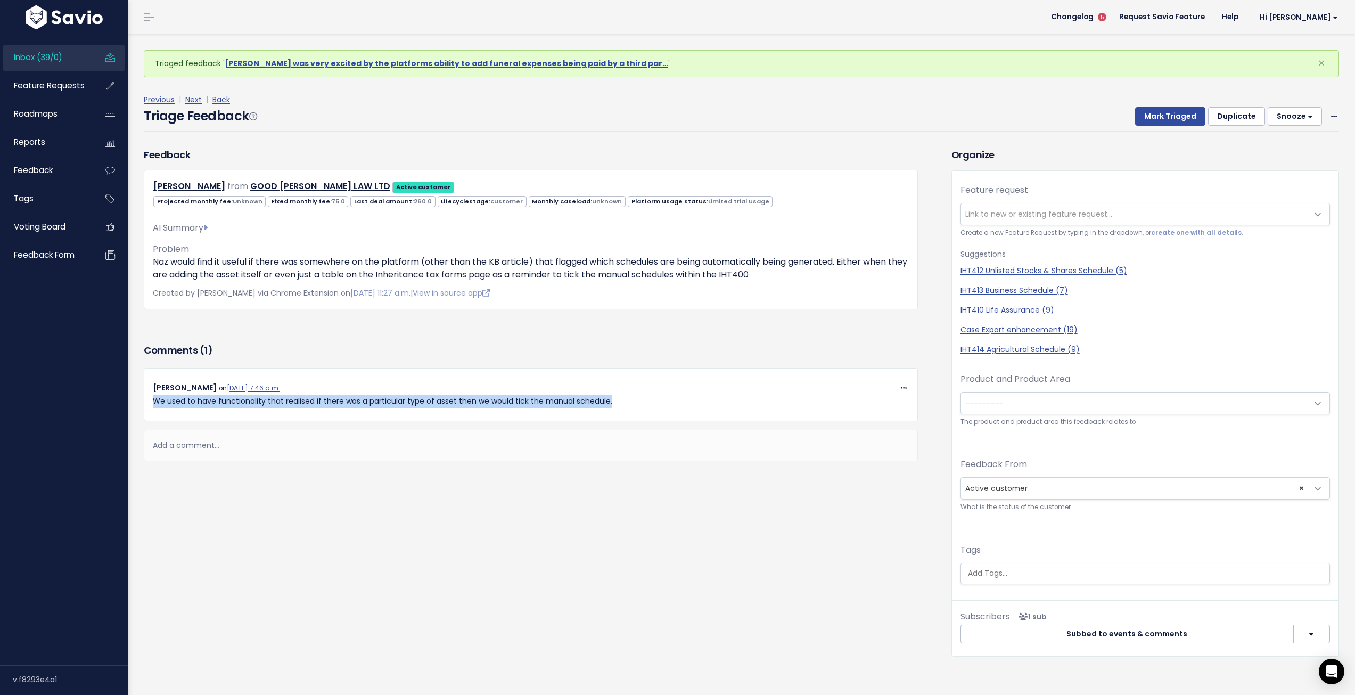
drag, startPoint x: 607, startPoint y: 401, endPoint x: 152, endPoint y: 403, distance: 454.8
click at [152, 403] on div "Copy Link Quote Reply Edit [GEOGRAPHIC_DATA] [PERSON_NAME] on [DATE] 7:46 a.m. …" at bounding box center [531, 394] width 772 height 27
click at [368, 312] on div "Feedback [PERSON_NAME] from GOOD [PERSON_NAME] LAW LTD Active customer" at bounding box center [531, 244] width 790 height 193
click at [197, 100] on link "Next" at bounding box center [193, 99] width 17 height 11
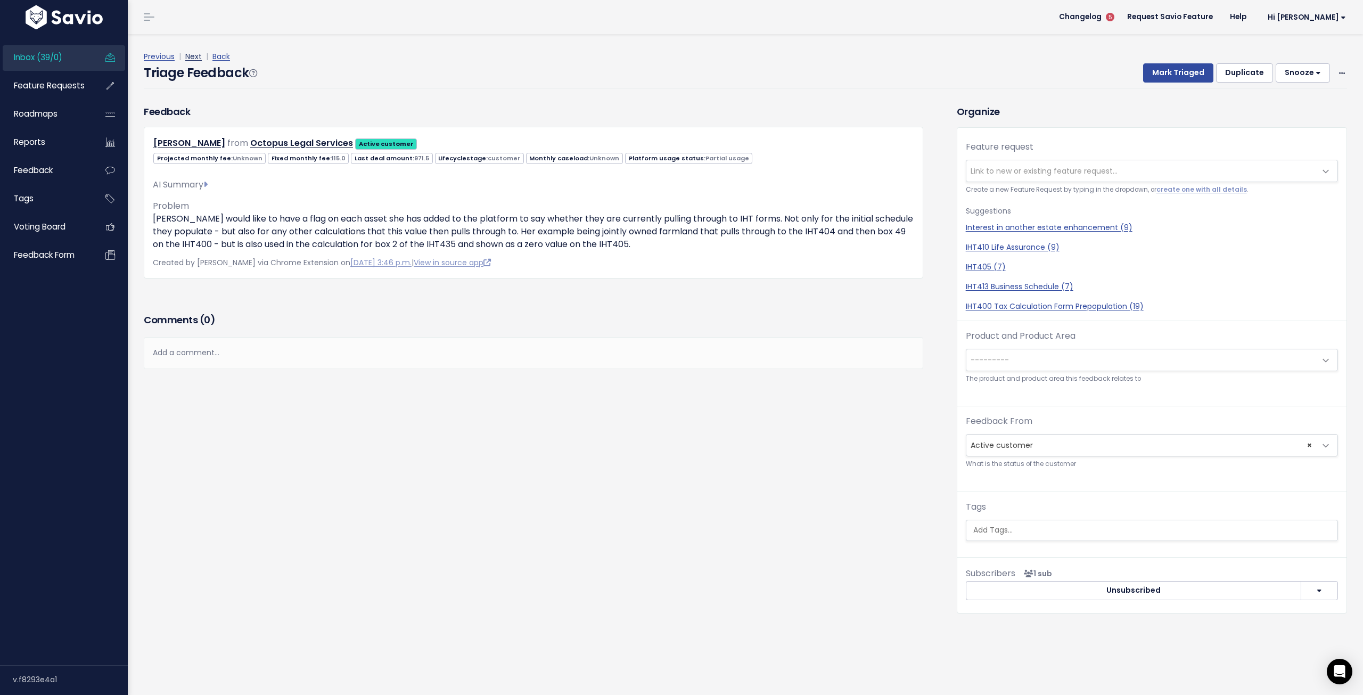
click at [190, 56] on link "Next" at bounding box center [193, 56] width 17 height 11
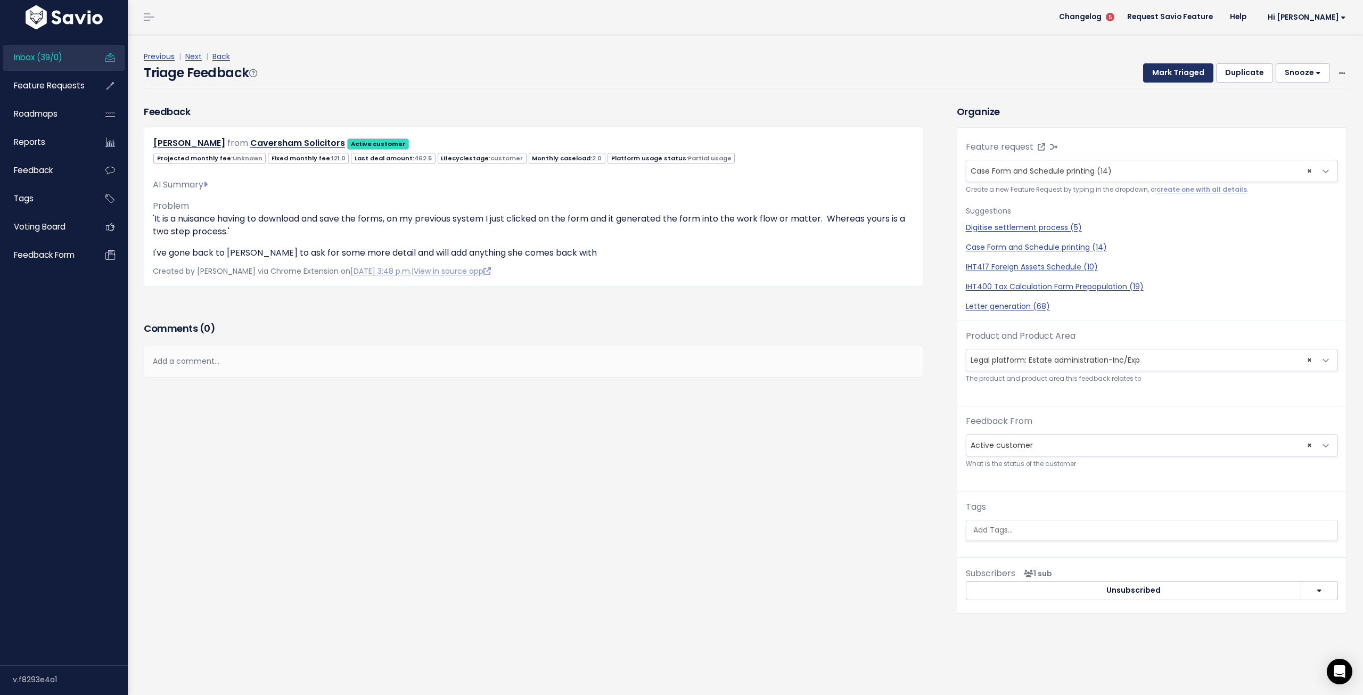
click at [1168, 75] on button "Mark Triaged" at bounding box center [1178, 72] width 70 height 19
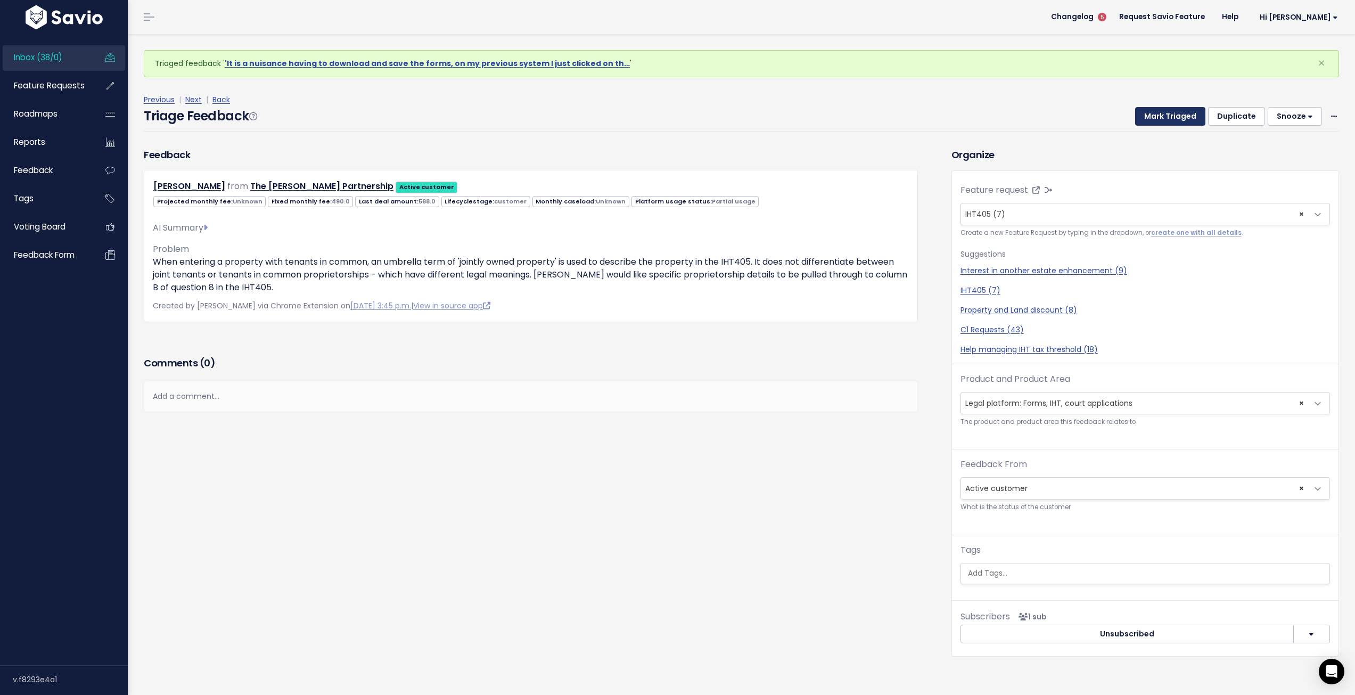
click at [1153, 118] on button "Mark Triaged" at bounding box center [1170, 116] width 70 height 19
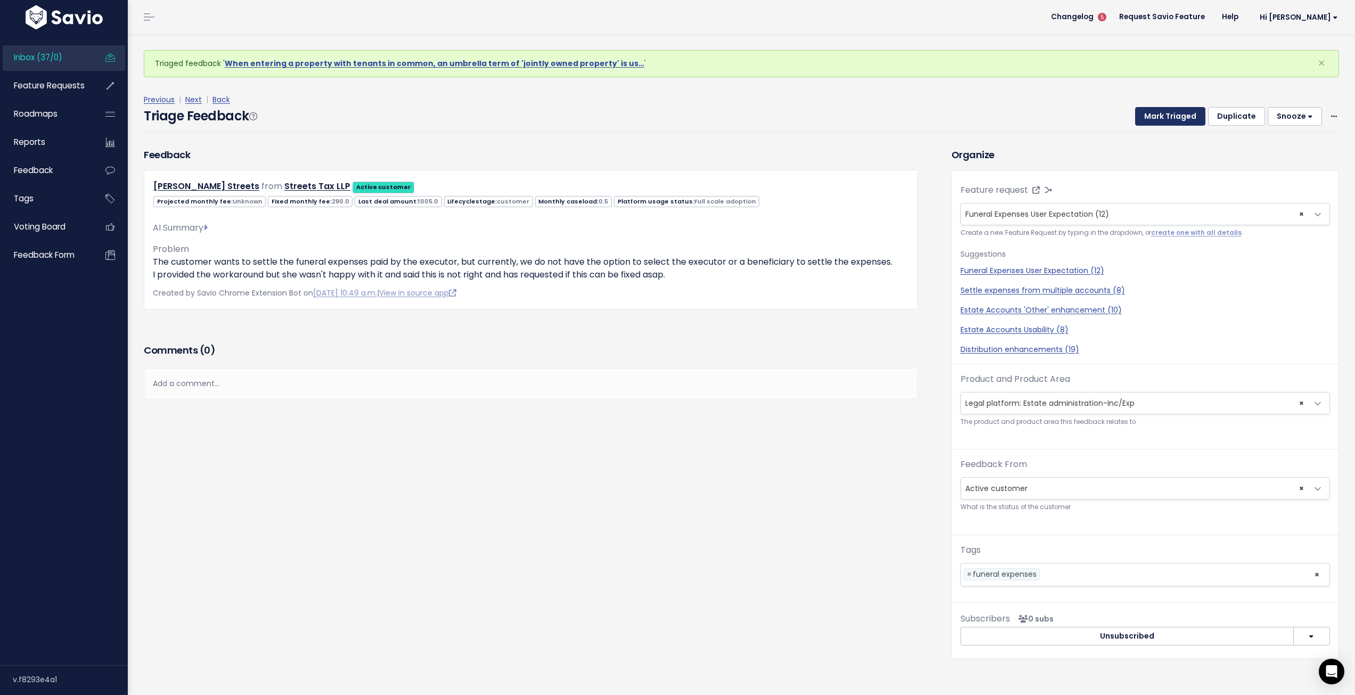
click at [1169, 114] on button "Mark Triaged" at bounding box center [1170, 116] width 70 height 19
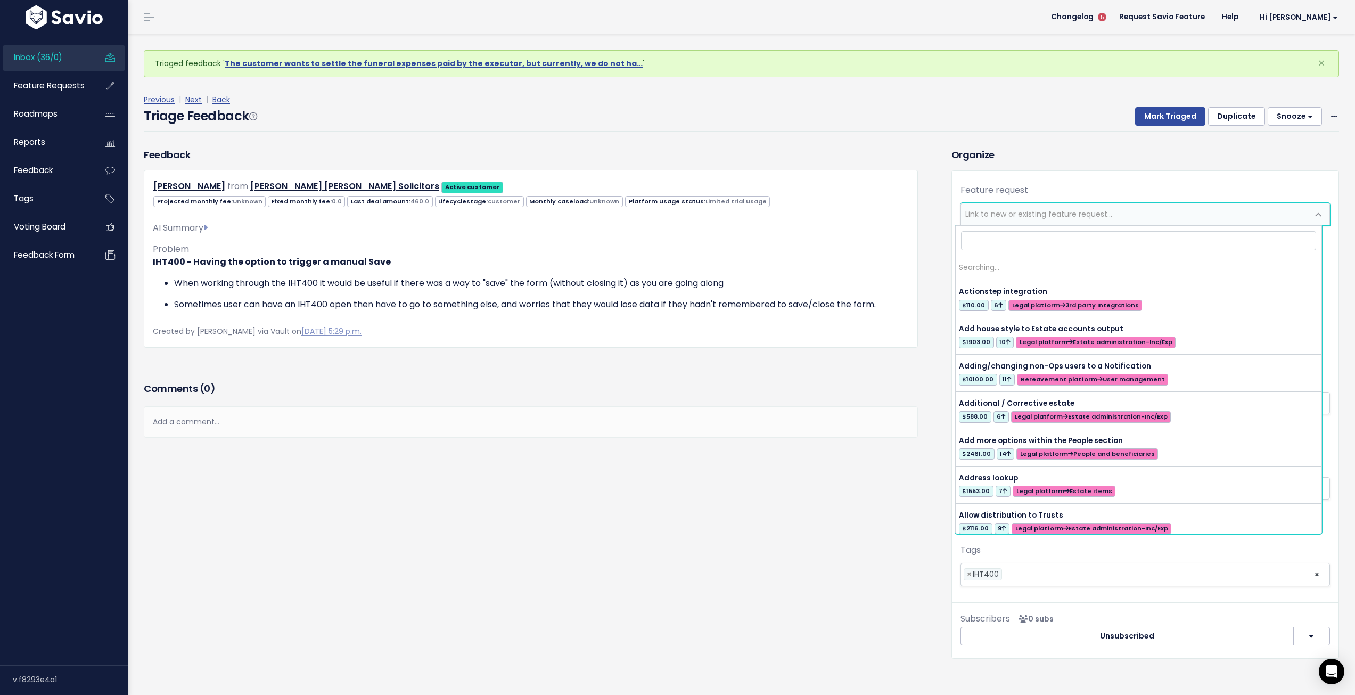
click at [1073, 214] on span "Link to new or existing feature request..." at bounding box center [1039, 214] width 147 height 11
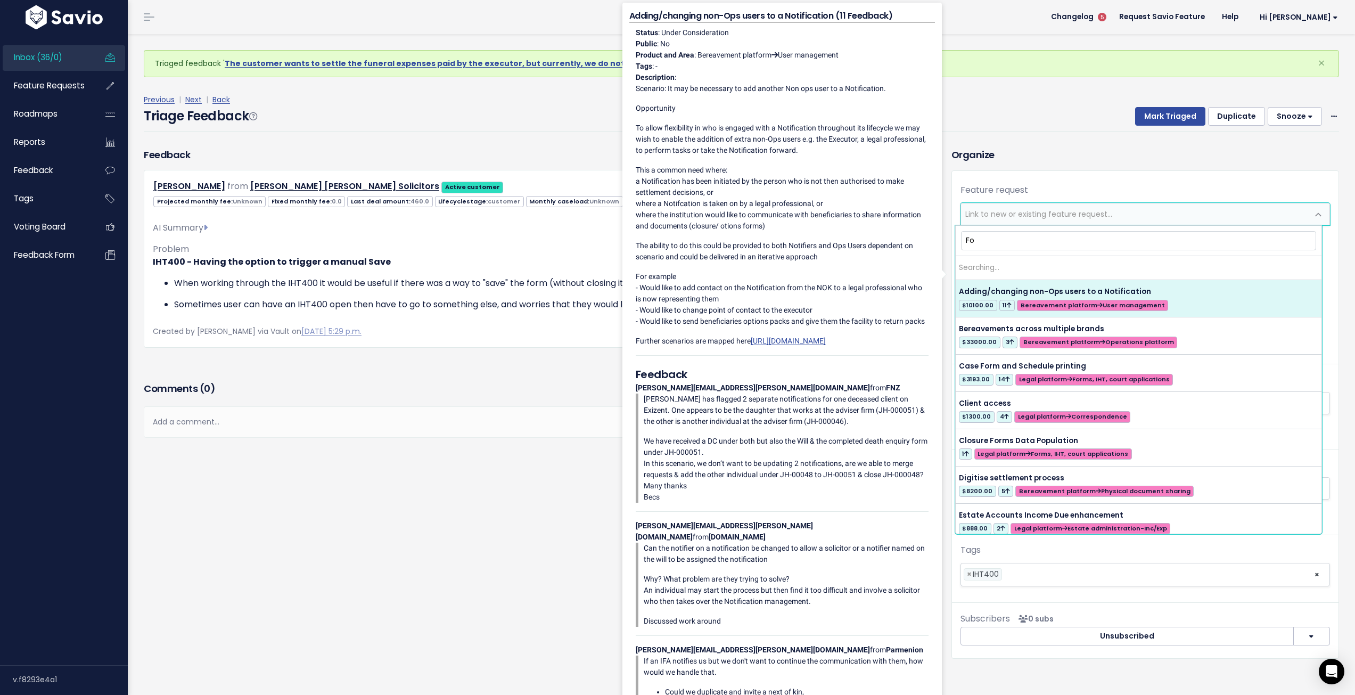
type input "F"
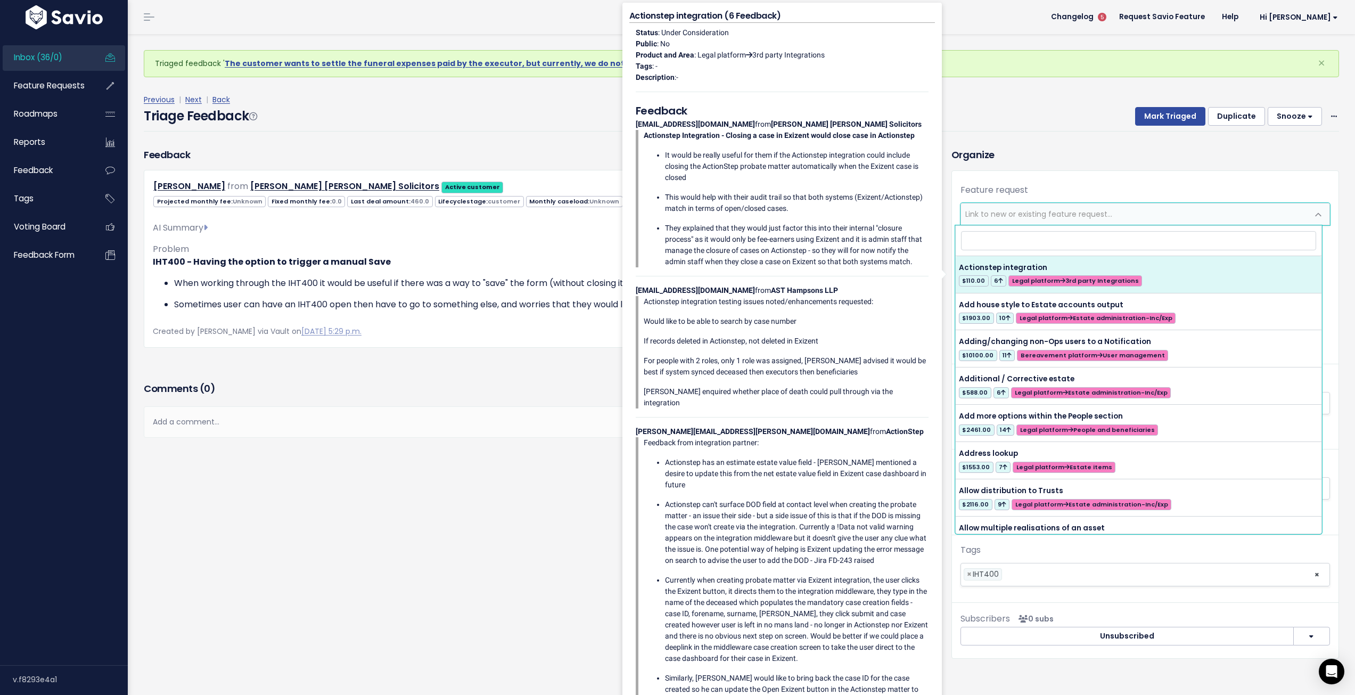
click at [1048, 140] on div "Previous | Next | Back Triage Feedback Mark Triaged Duplicate Snooze 1 day 3 da…" at bounding box center [746, 112] width 1204 height 70
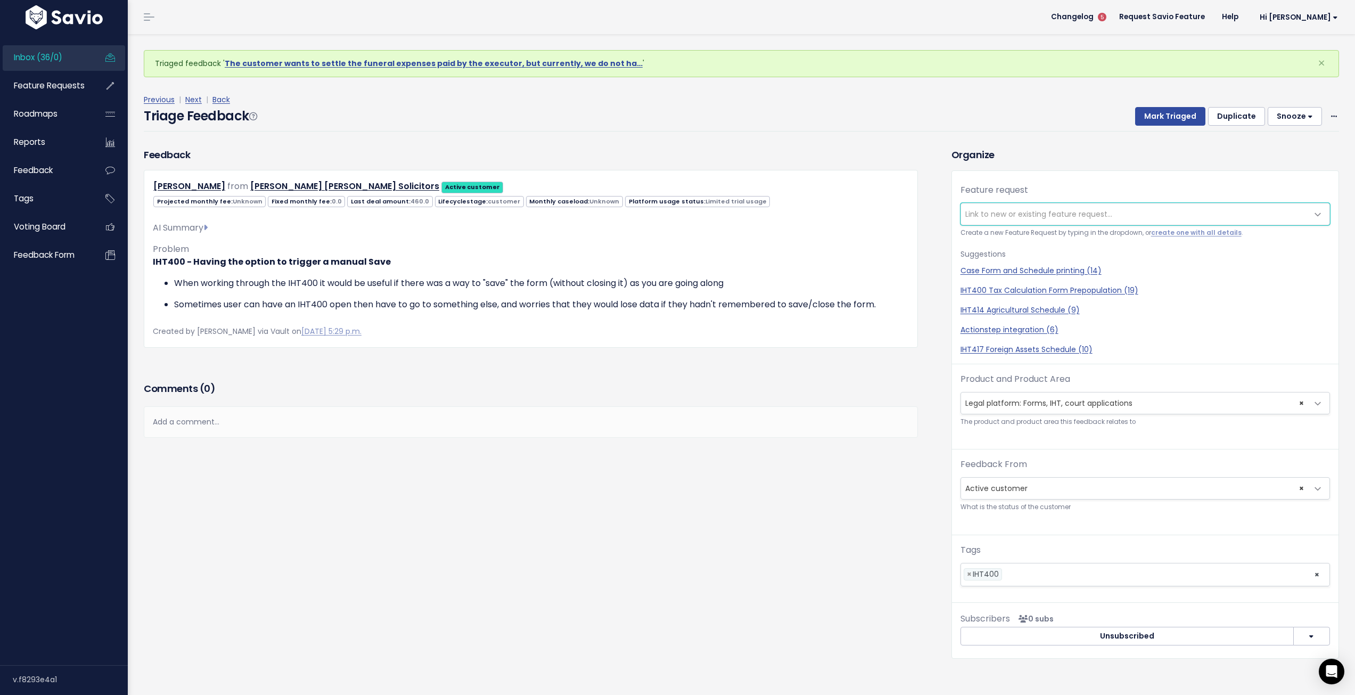
click at [1029, 209] on span "Link to new or existing feature request..." at bounding box center [1039, 214] width 147 height 11
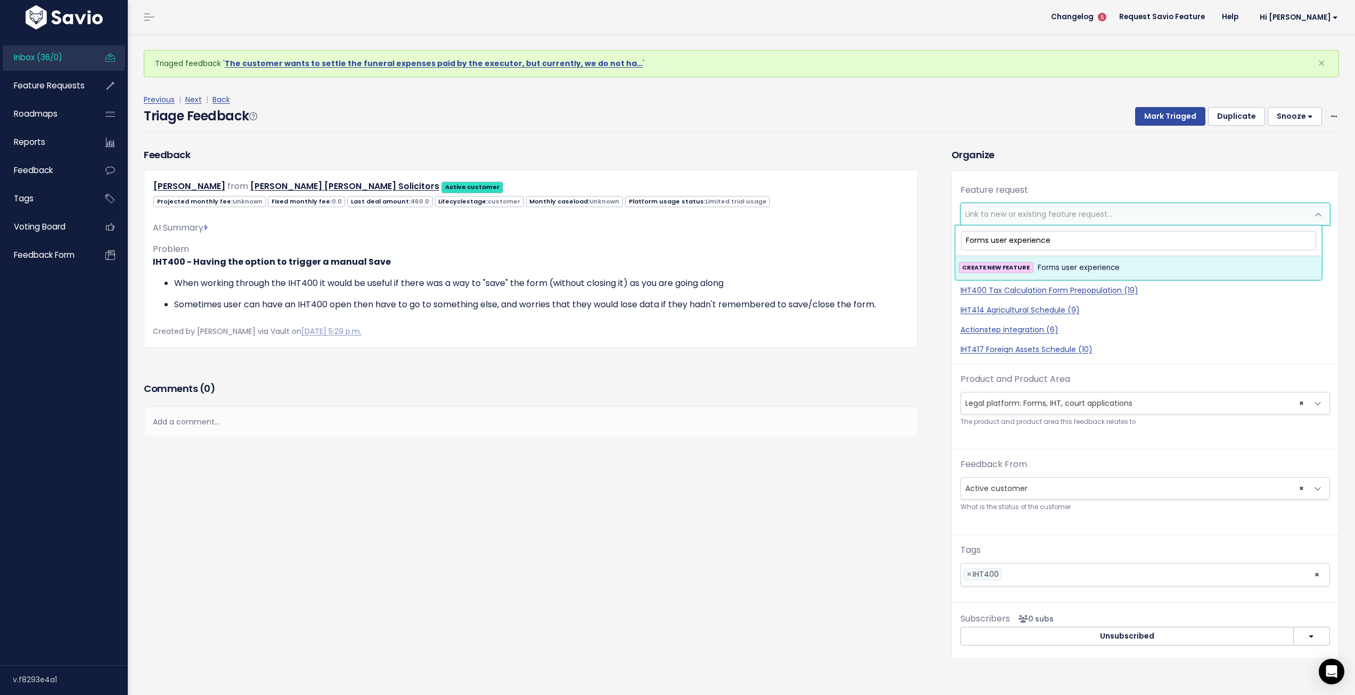
type input "Forms user experience"
click at [1077, 263] on span "Forms user experience" at bounding box center [1079, 267] width 82 height 13
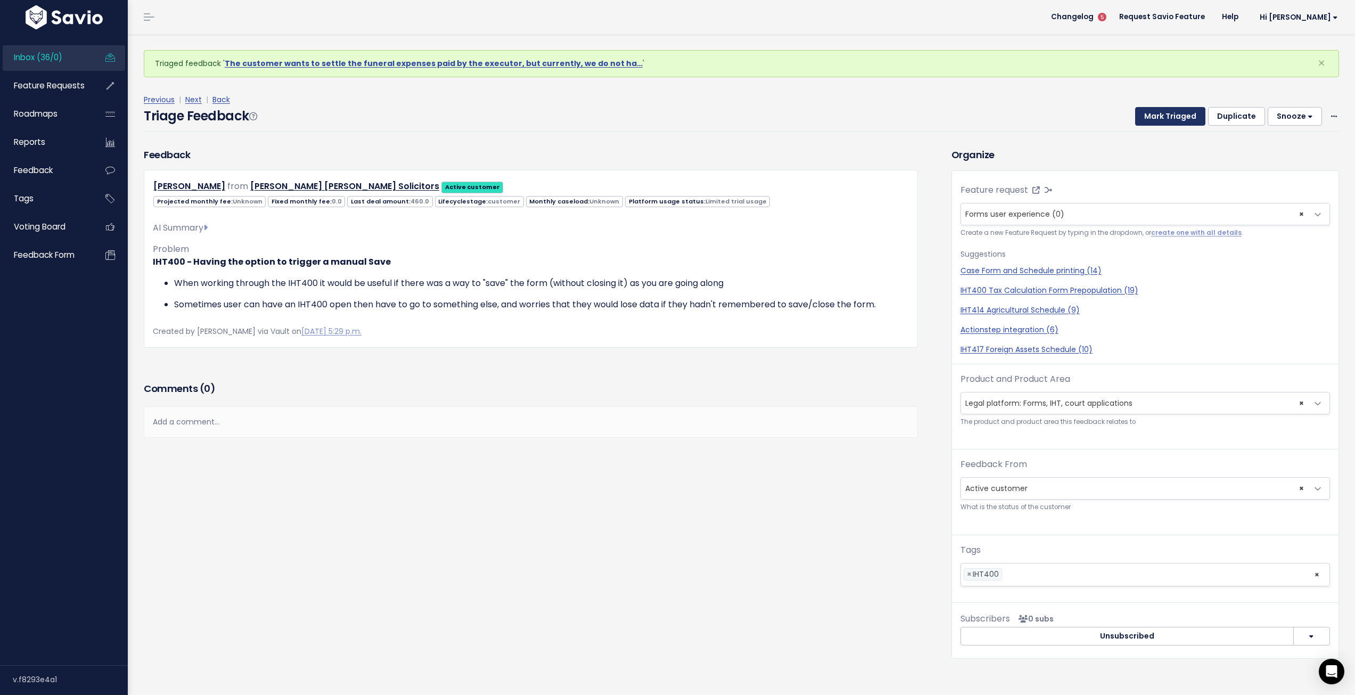
click at [1162, 118] on button "Mark Triaged" at bounding box center [1170, 116] width 70 height 19
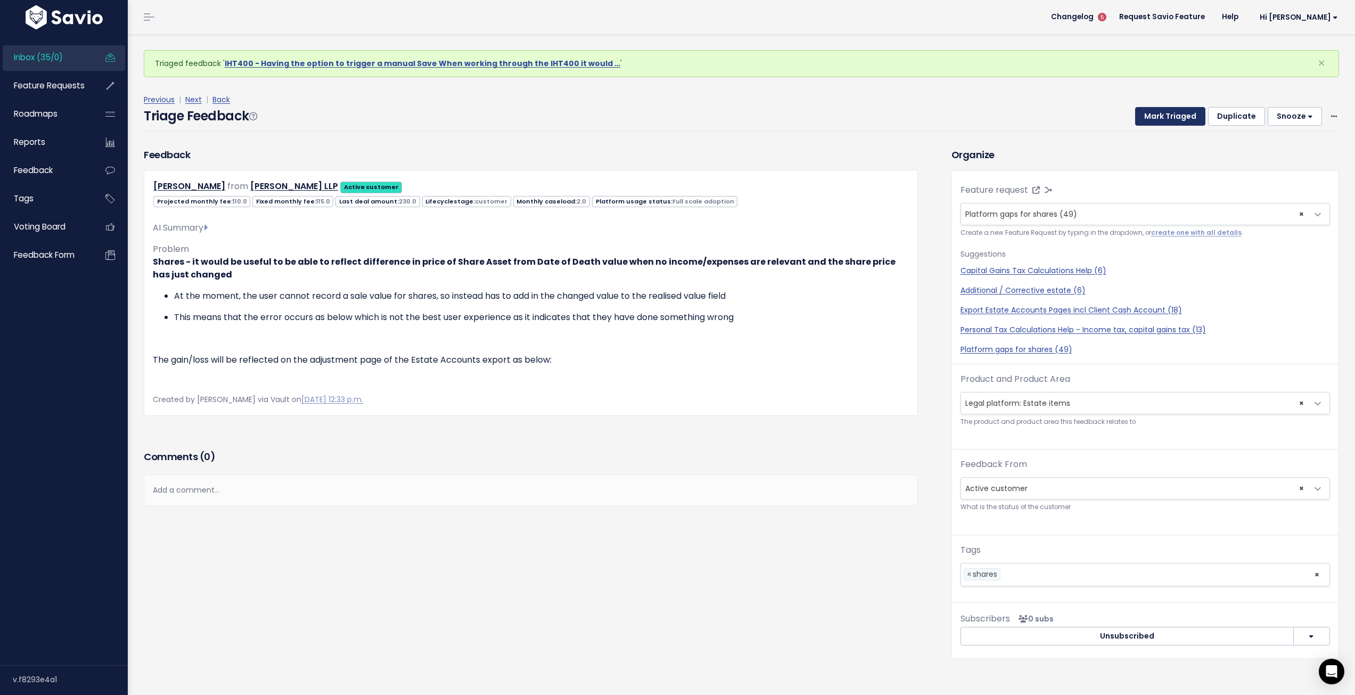
click at [1169, 117] on button "Mark Triaged" at bounding box center [1170, 116] width 70 height 19
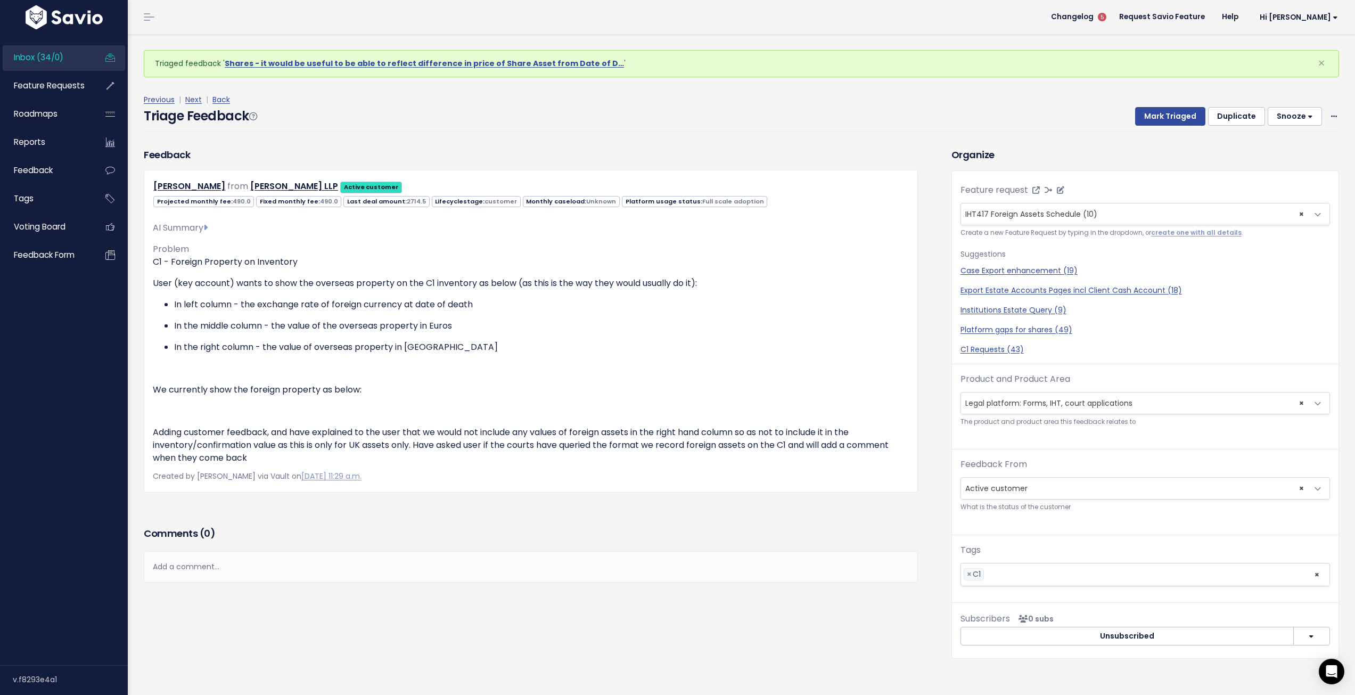
click at [1119, 209] on span "× IHT417 Foreign Assets Schedule (10)" at bounding box center [1134, 213] width 347 height 21
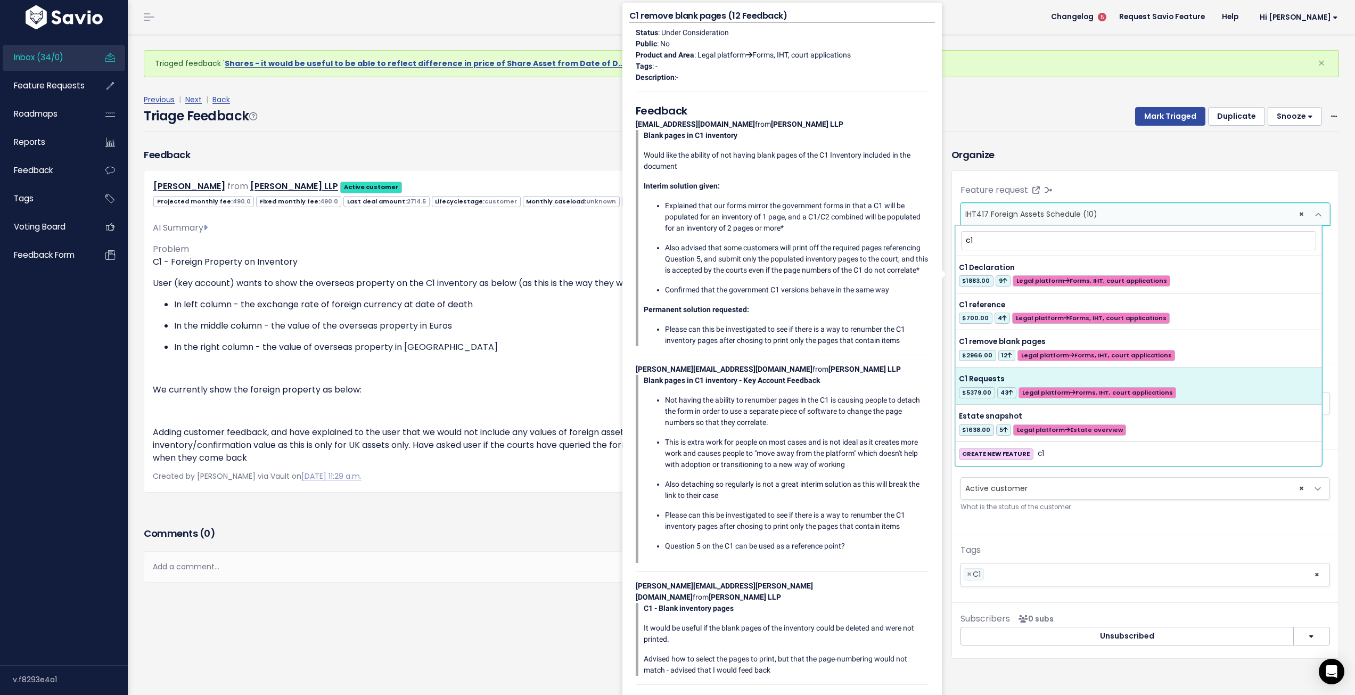
type input "c1"
select select "22587"
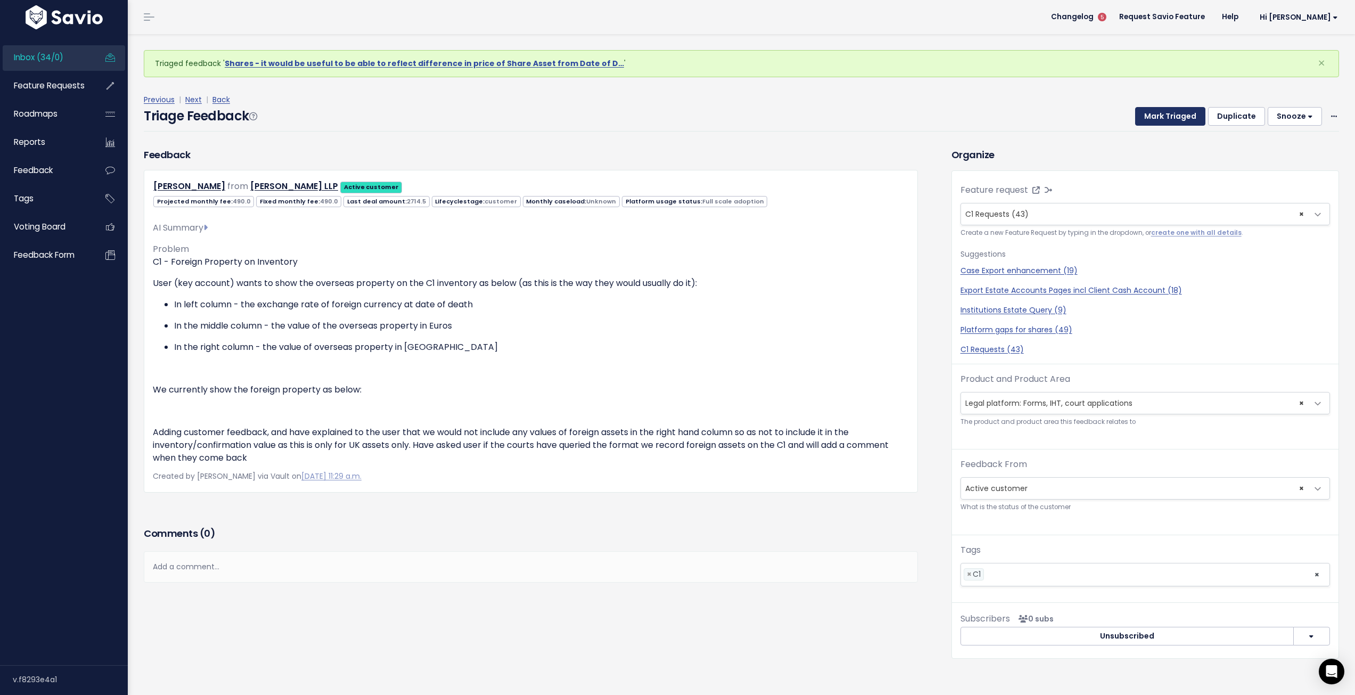
click at [1166, 116] on button "Mark Triaged" at bounding box center [1170, 116] width 70 height 19
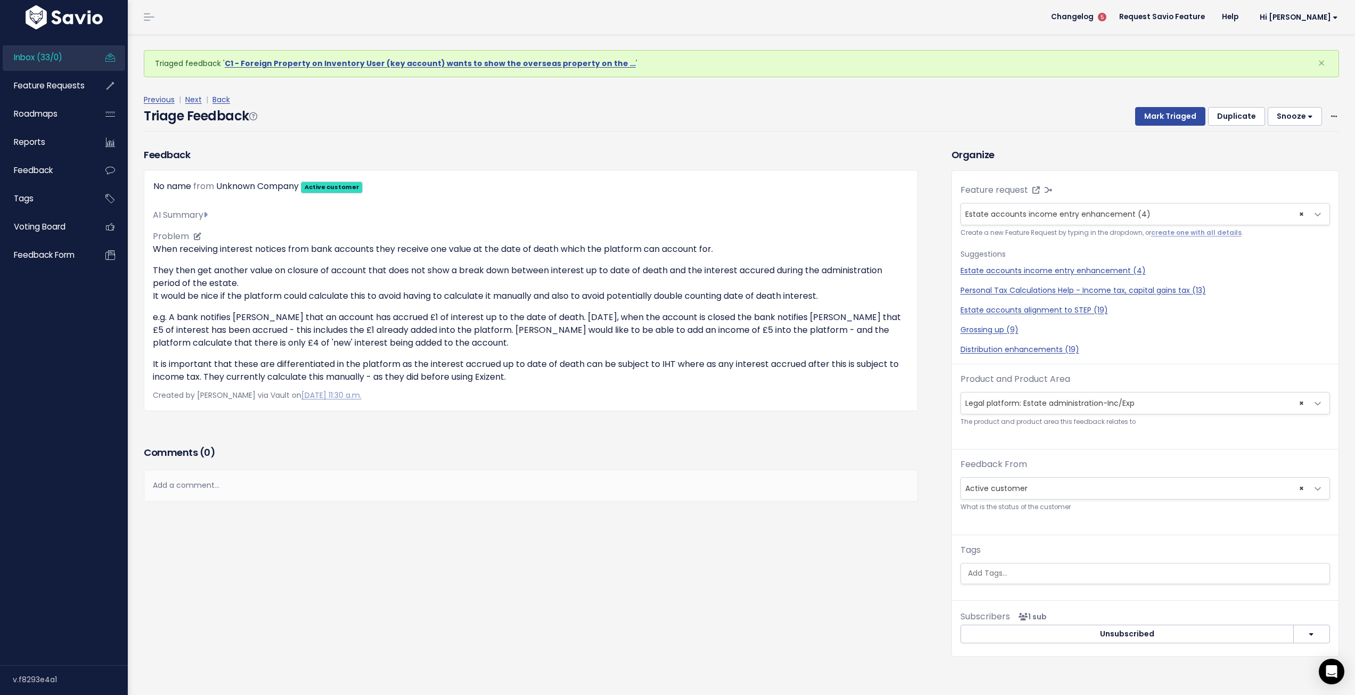
click at [370, 225] on div "AI Summary Feedback is about receiving bank interest notices related to estate …" at bounding box center [531, 291] width 756 height 183
click at [1158, 214] on span "× Estate accounts income entry enhancement (4)" at bounding box center [1134, 213] width 347 height 21
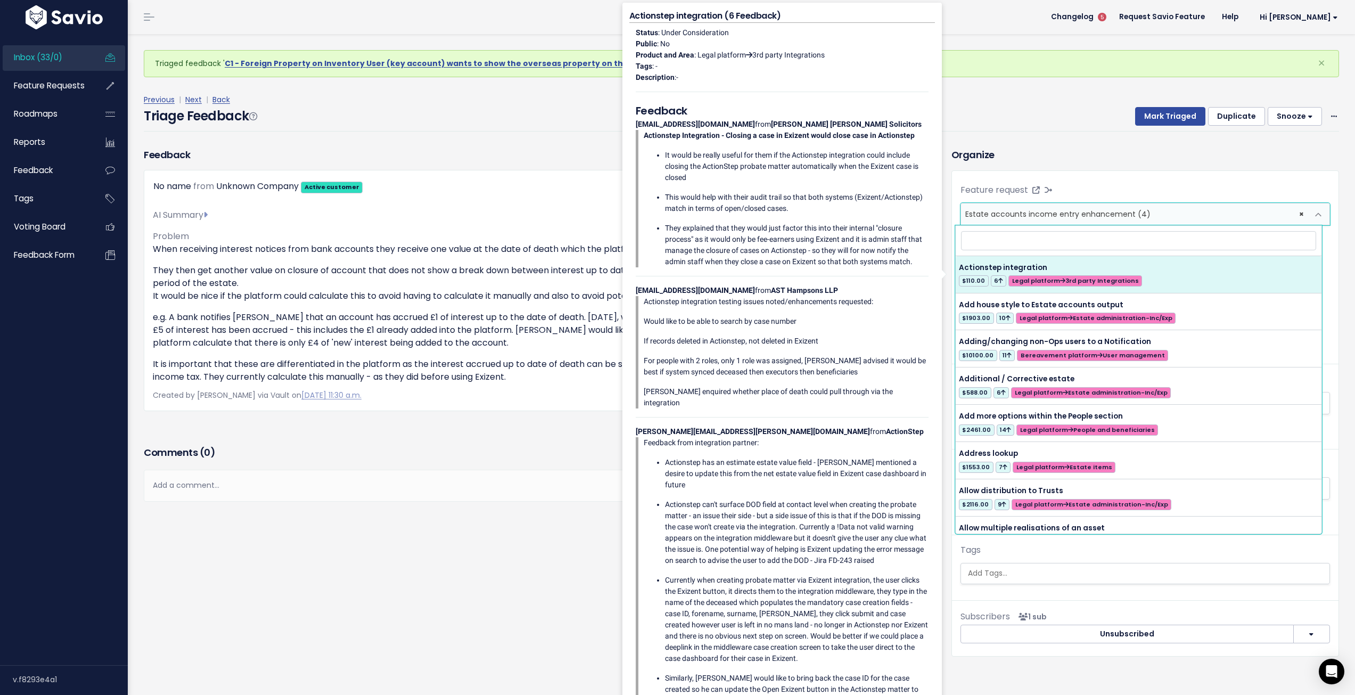
click at [1056, 92] on div "Previous | Next | Back Triage Feedback Mark Triaged Duplicate Snooze 1 day 3 da…" at bounding box center [746, 112] width 1204 height 70
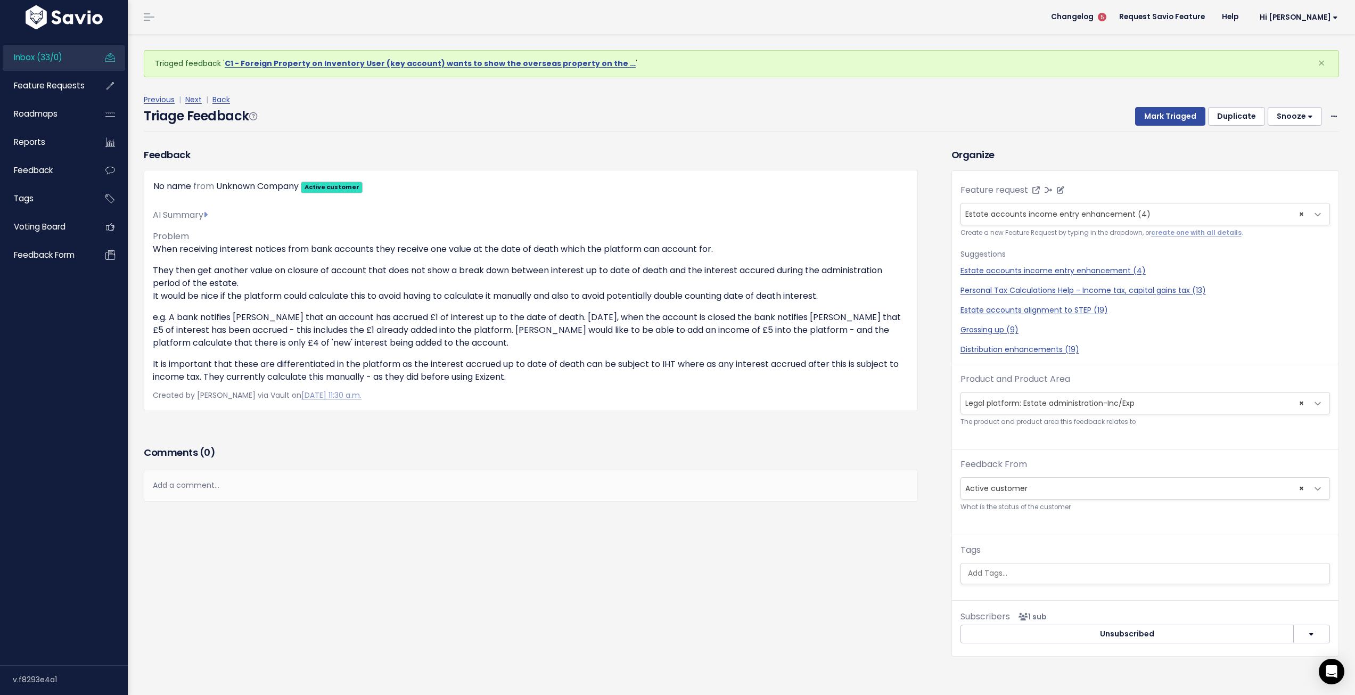
click at [1045, 212] on span "Estate accounts income entry enhancement (4)" at bounding box center [1058, 214] width 185 height 11
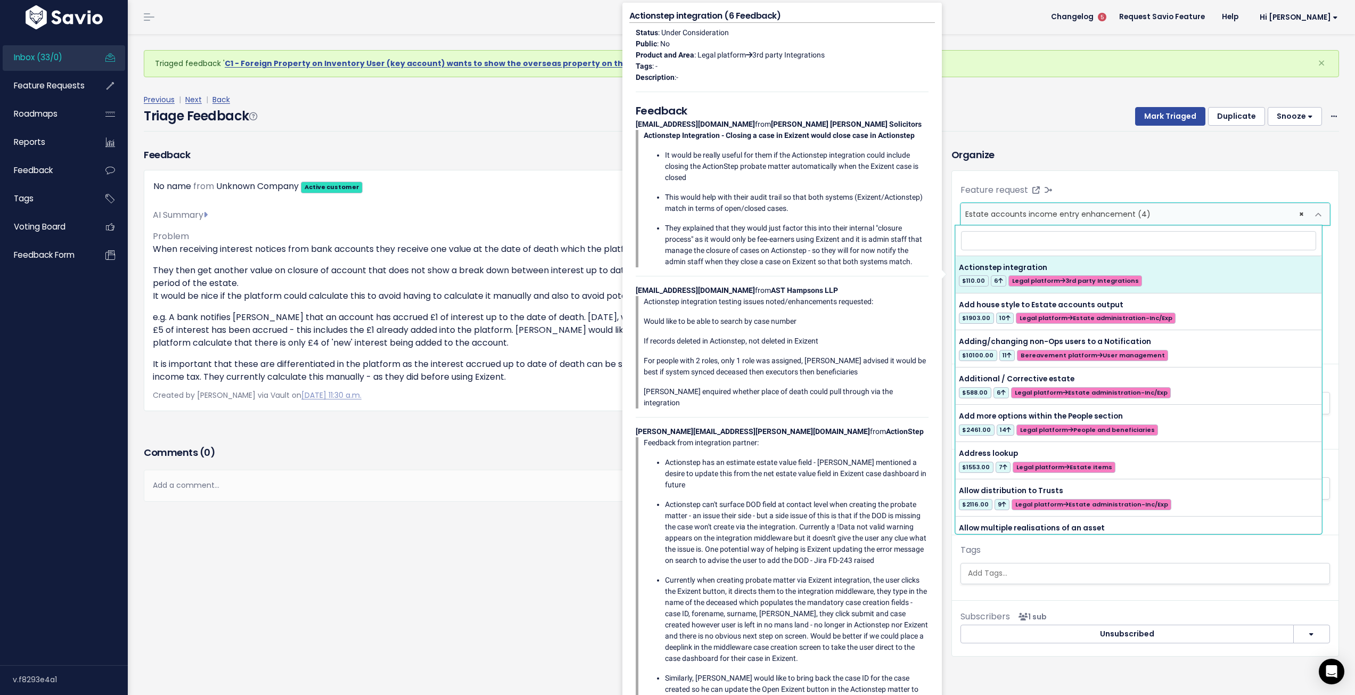
click at [1083, 183] on div "Merge Feature Request into another" at bounding box center [1042, 171] width 107 height 30
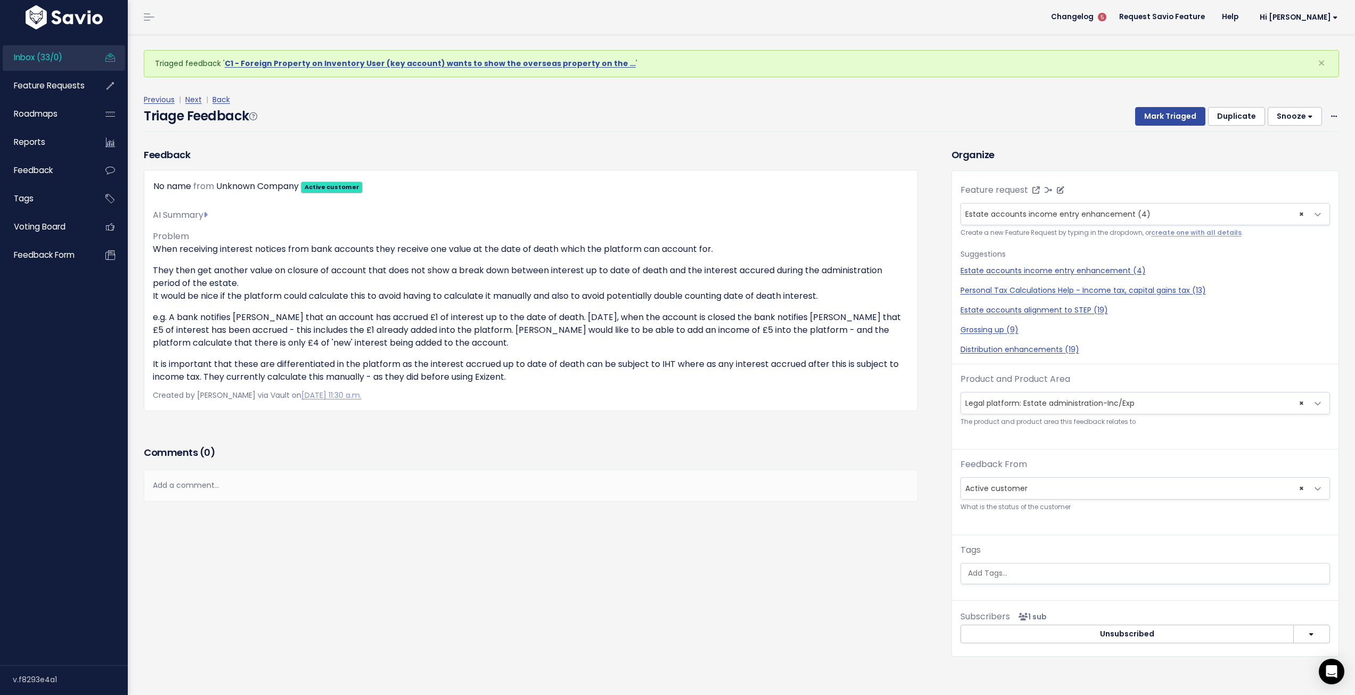
click at [1317, 215] on span at bounding box center [1318, 214] width 21 height 21
click at [1168, 184] on div "Feature request --------- Estate accounts income entry enhancement (4) × Estate…" at bounding box center [1145, 274] width 387 height 181
click at [1076, 166] on div "Merge Feature Request into another" at bounding box center [1042, 170] width 107 height 23
click at [1166, 117] on button "Mark Triaged" at bounding box center [1170, 116] width 70 height 19
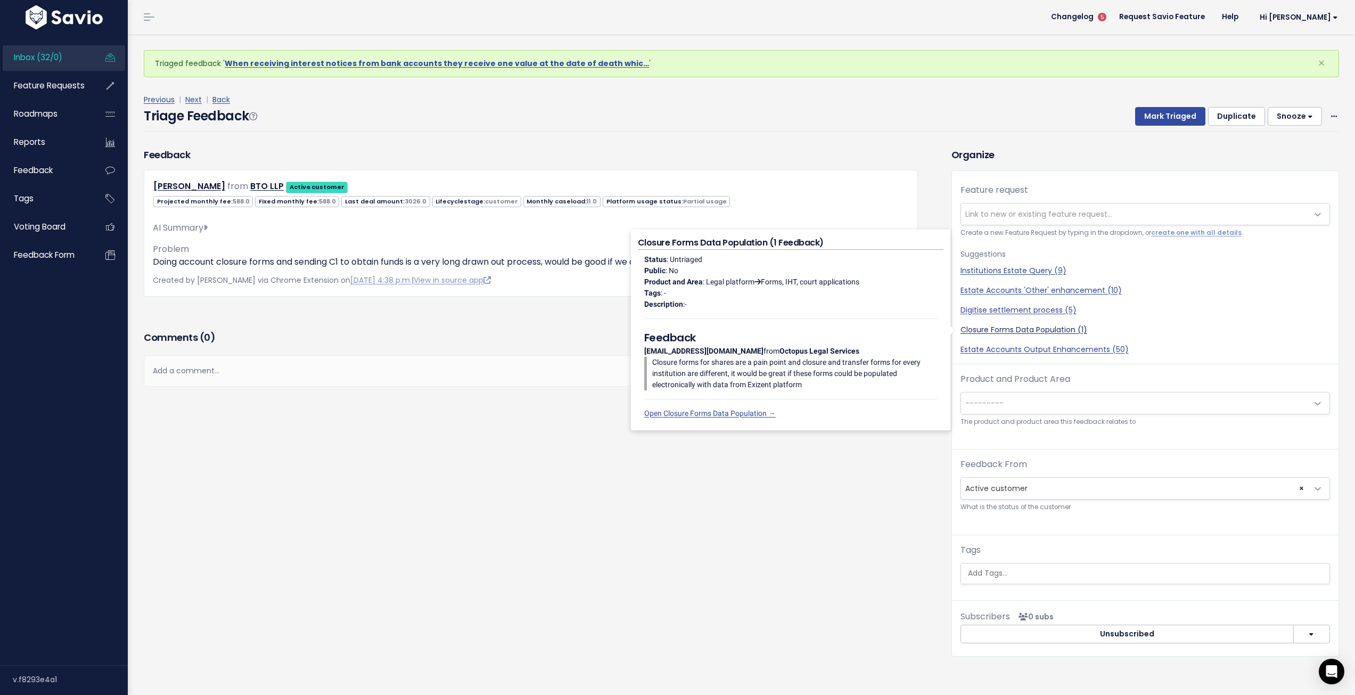
click at [1048, 332] on link "Closure Forms Data Population (1)" at bounding box center [1146, 329] width 370 height 11
select select "57343"
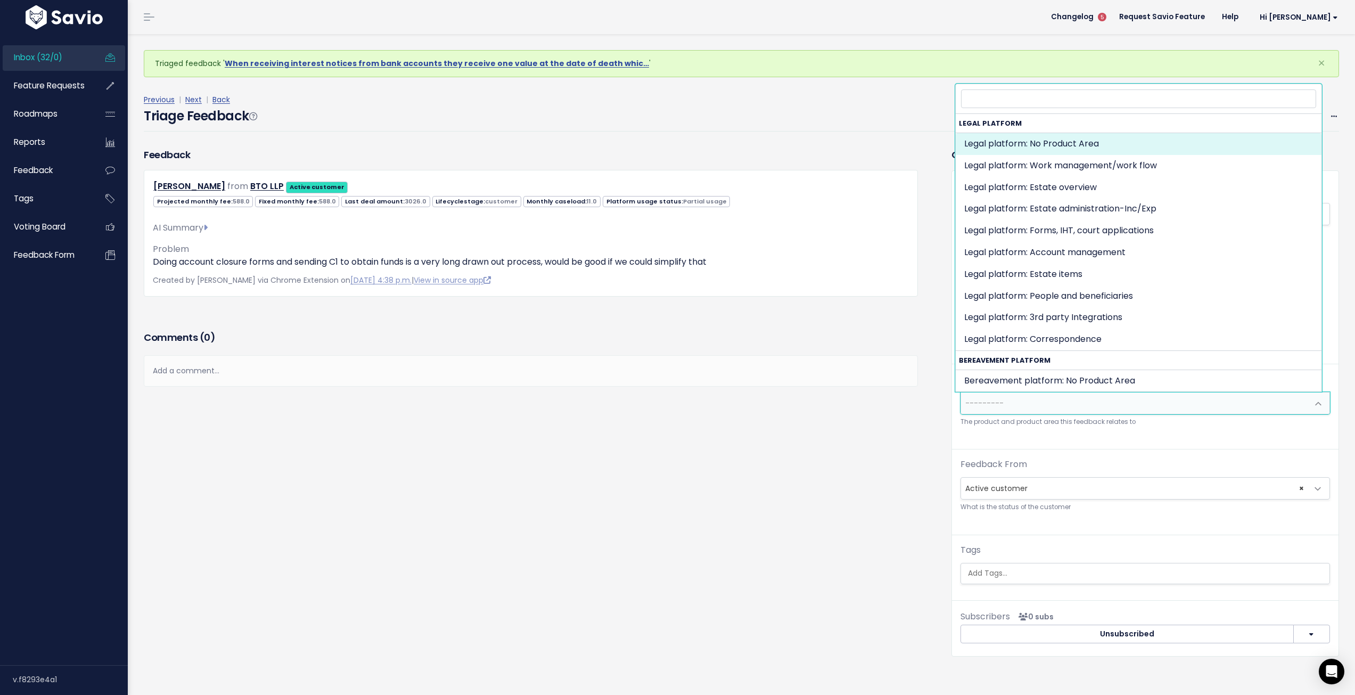
click at [1064, 407] on span "---------" at bounding box center [1134, 402] width 347 height 21
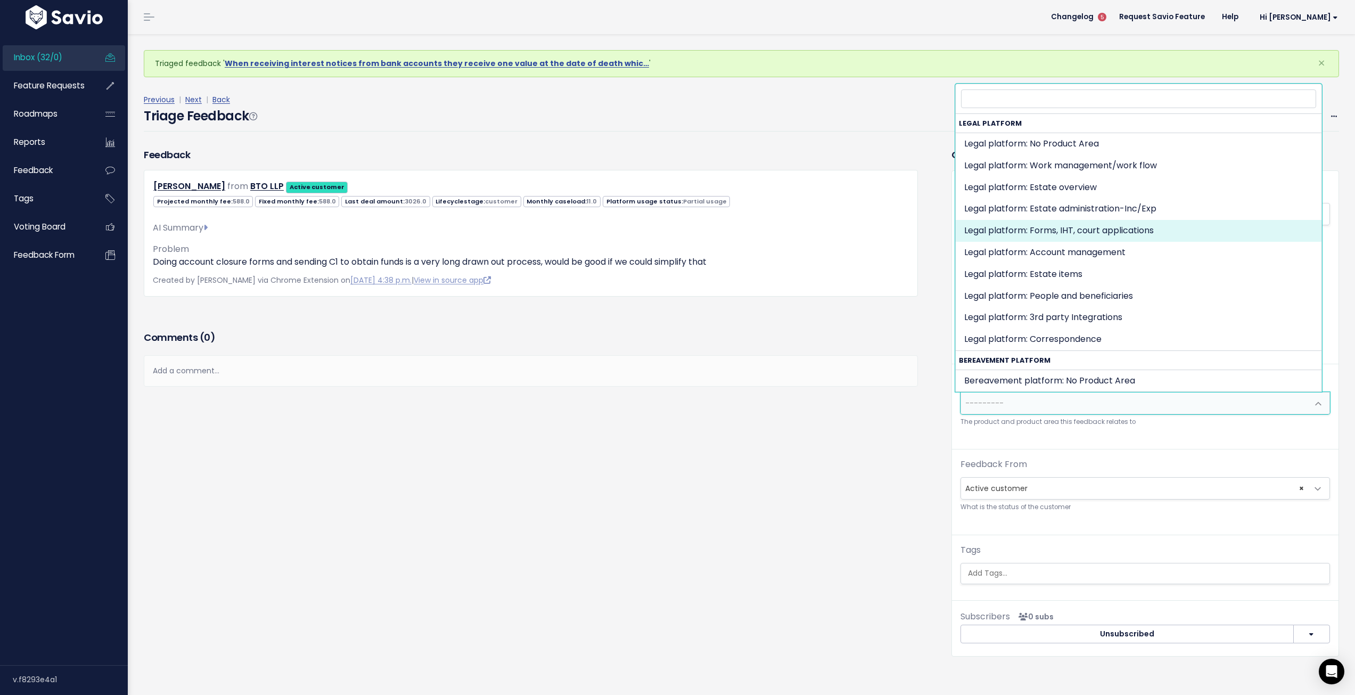
select select "MAIN:ONBOARDING"
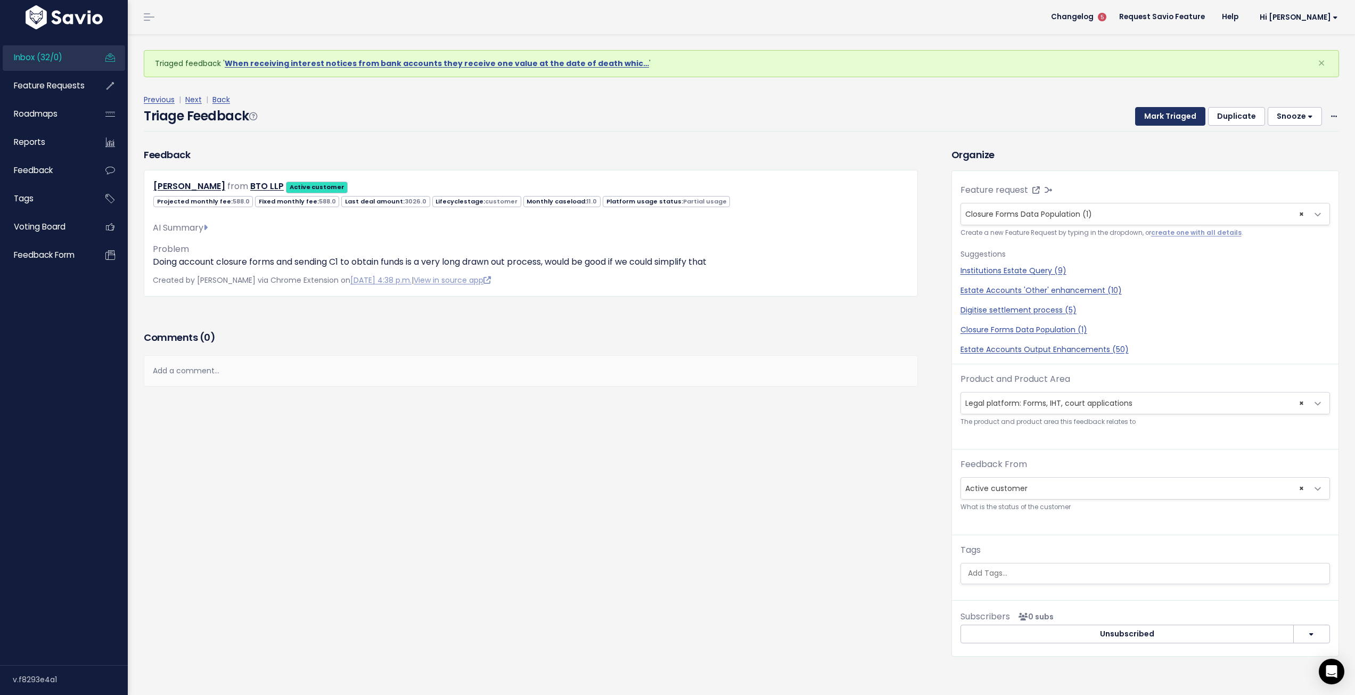
click at [1165, 117] on button "Mark Triaged" at bounding box center [1170, 116] width 70 height 19
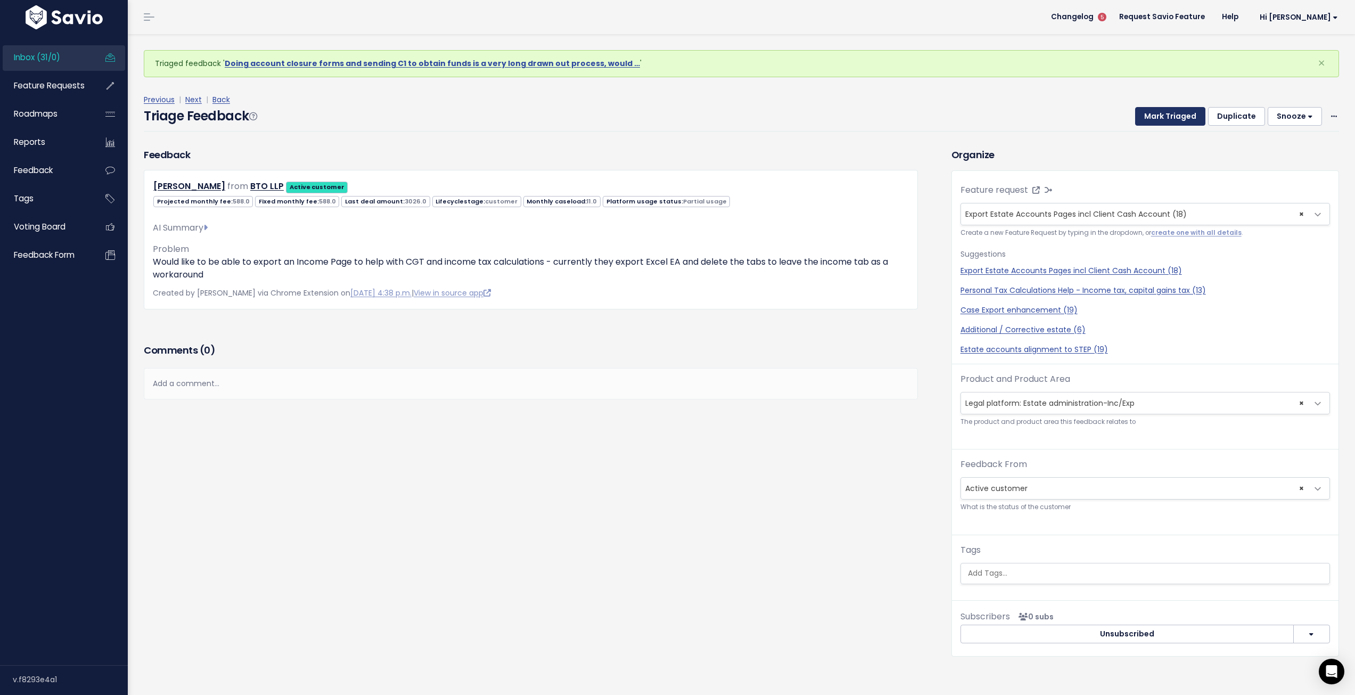
click at [1167, 116] on button "Mark Triaged" at bounding box center [1170, 116] width 70 height 19
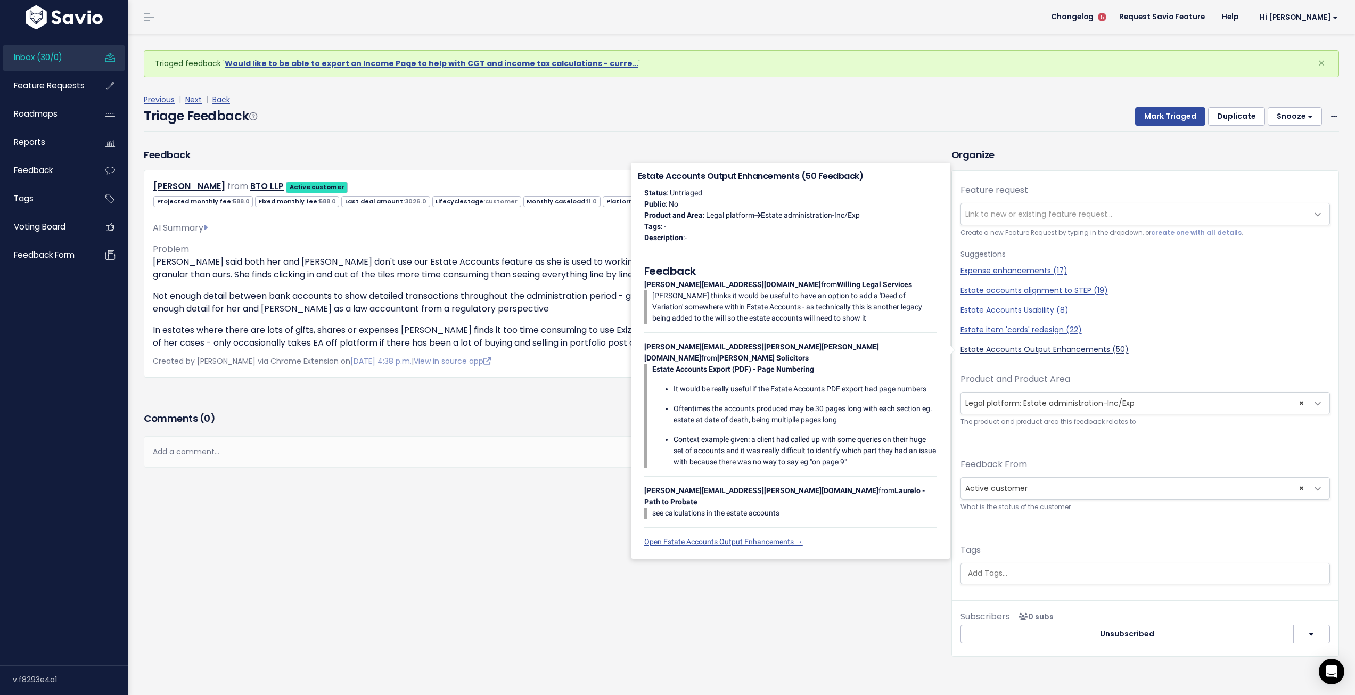
click at [1048, 353] on link "Estate Accounts Output Enhancements (50)" at bounding box center [1146, 349] width 370 height 11
select select "34722"
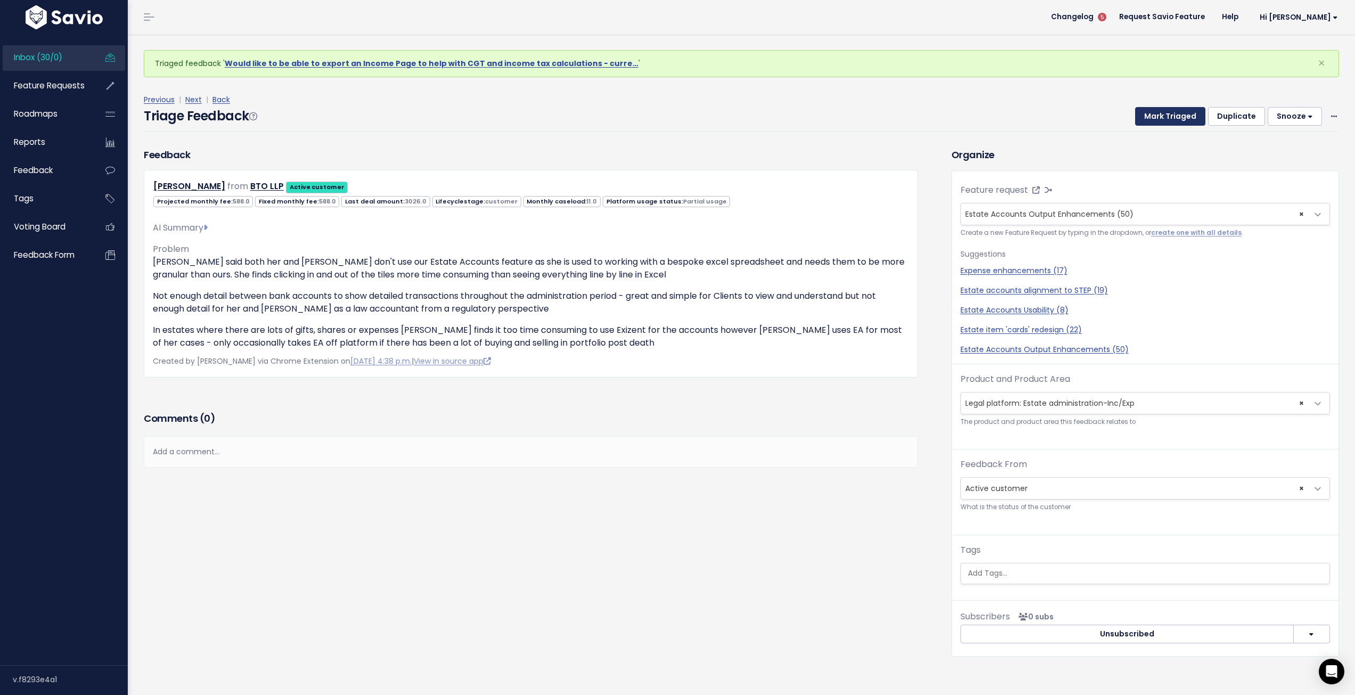
click at [1170, 118] on button "Mark Triaged" at bounding box center [1170, 116] width 70 height 19
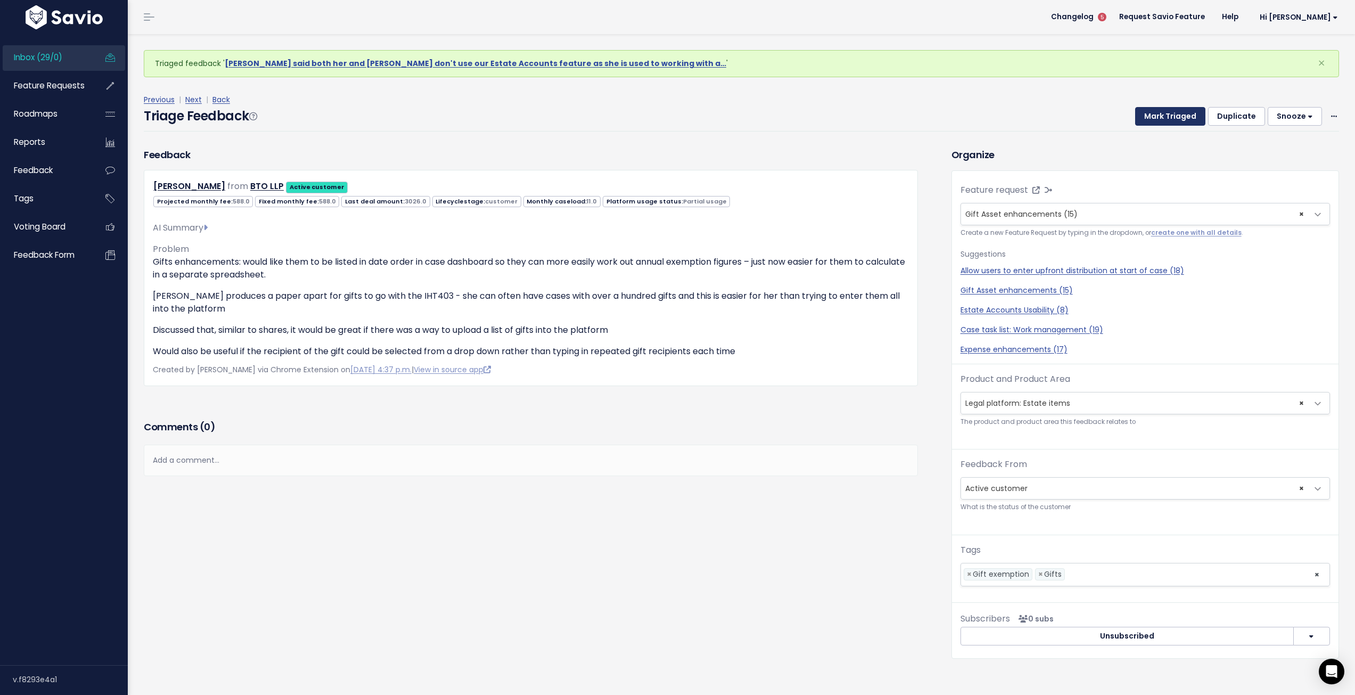
click at [1155, 118] on button "Mark Triaged" at bounding box center [1170, 116] width 70 height 19
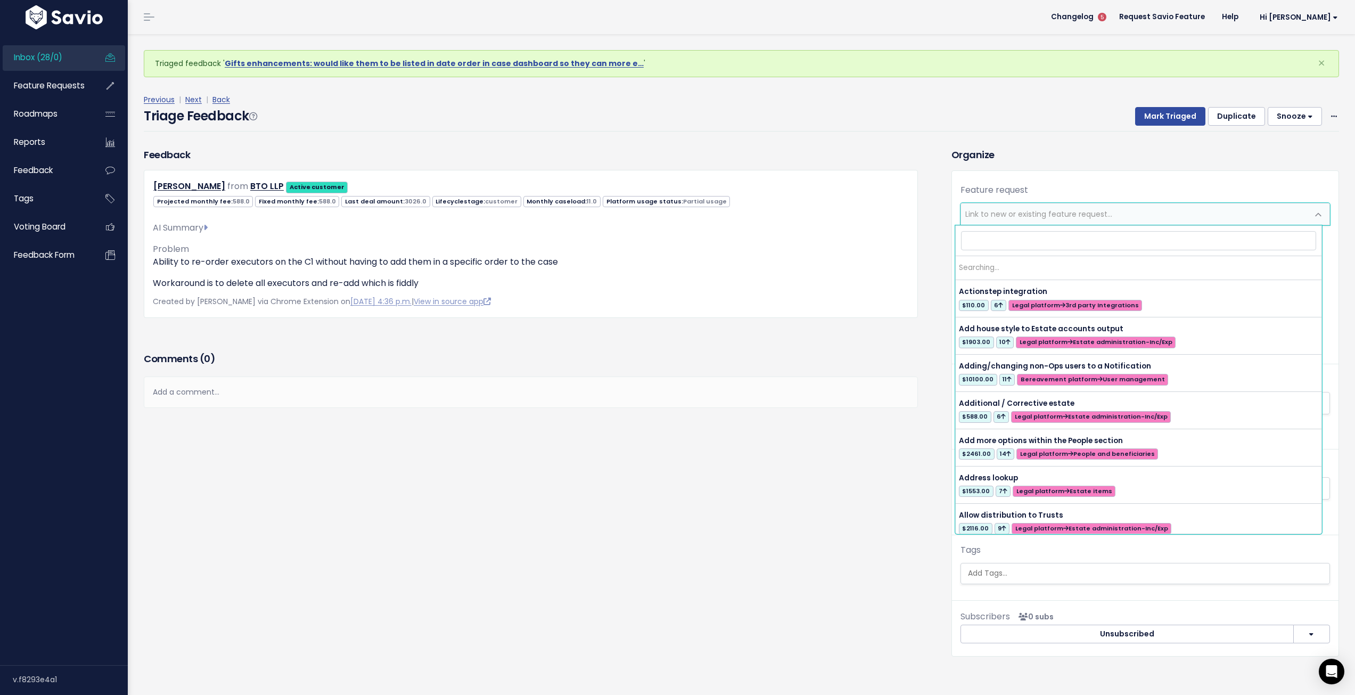
click at [1033, 207] on span "Link to new or existing feature request..." at bounding box center [1134, 213] width 347 height 21
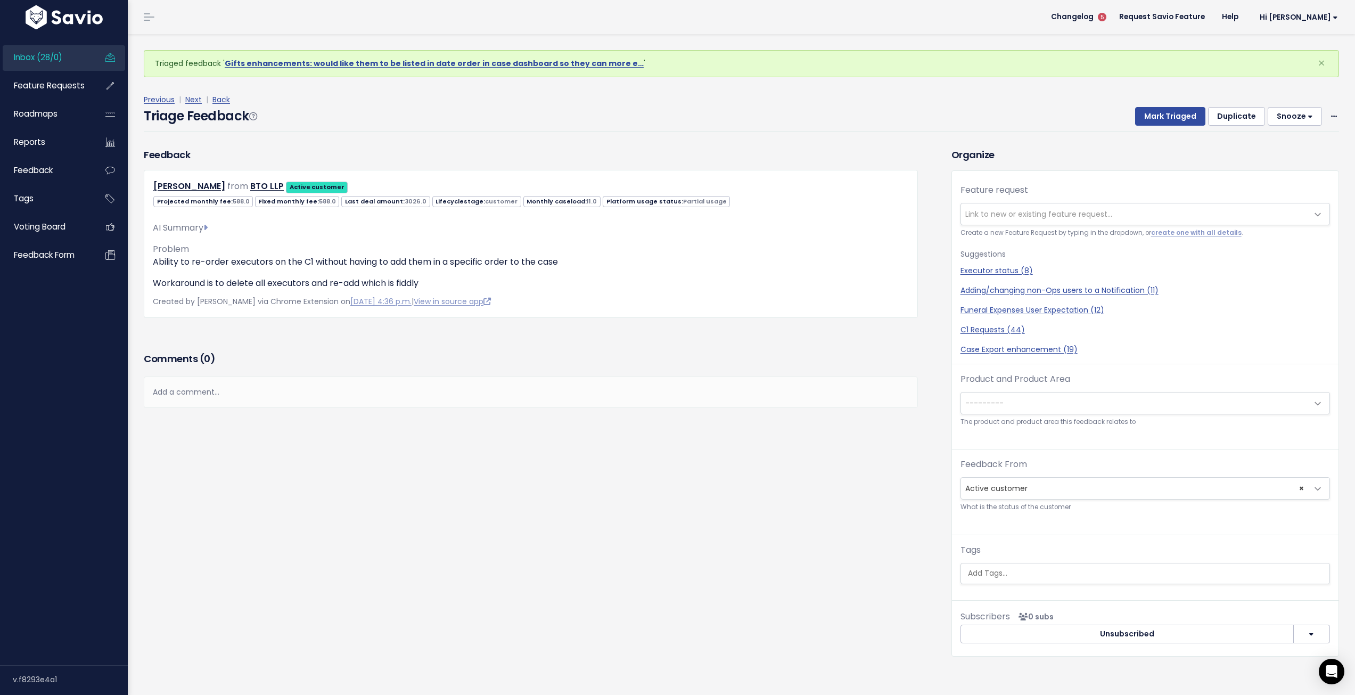
click at [1137, 172] on div "Feature request --------- Link to new or existing feature request... Create a n…" at bounding box center [1145, 388] width 387 height 434
click at [1169, 209] on span "Link to new or existing feature request..." at bounding box center [1134, 213] width 347 height 21
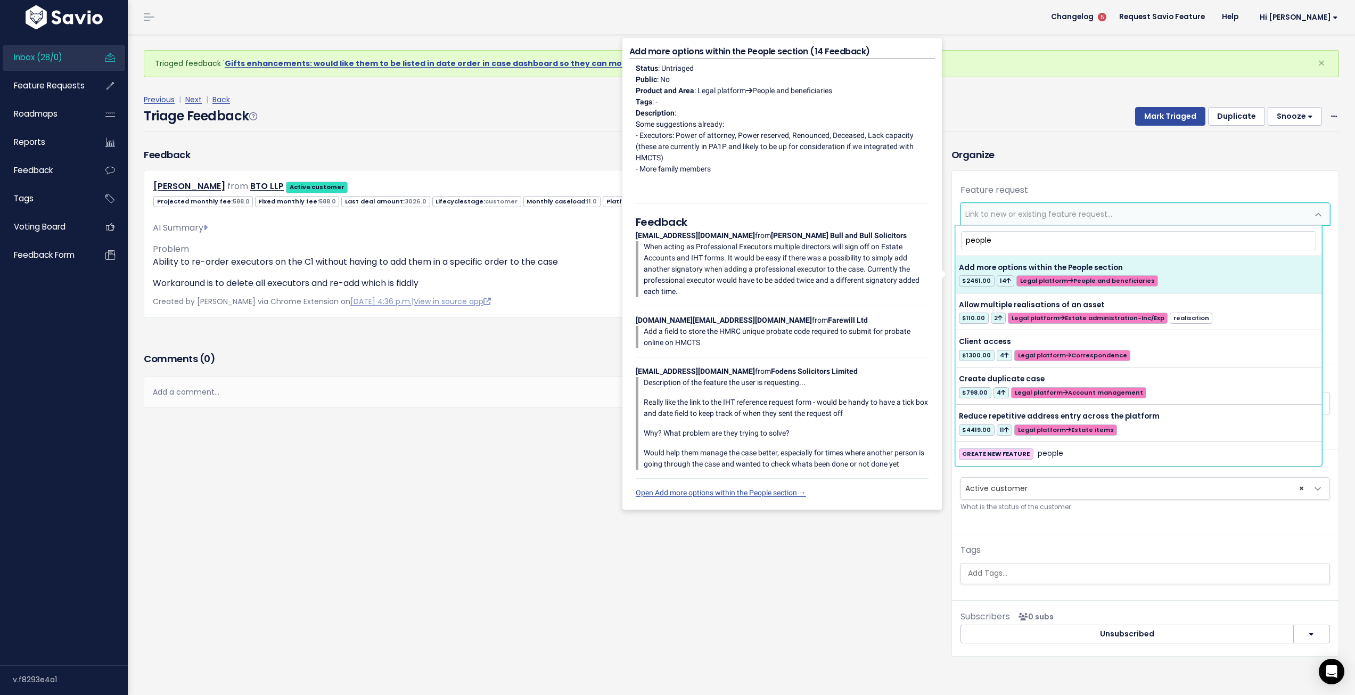
type input "people"
select select "18955"
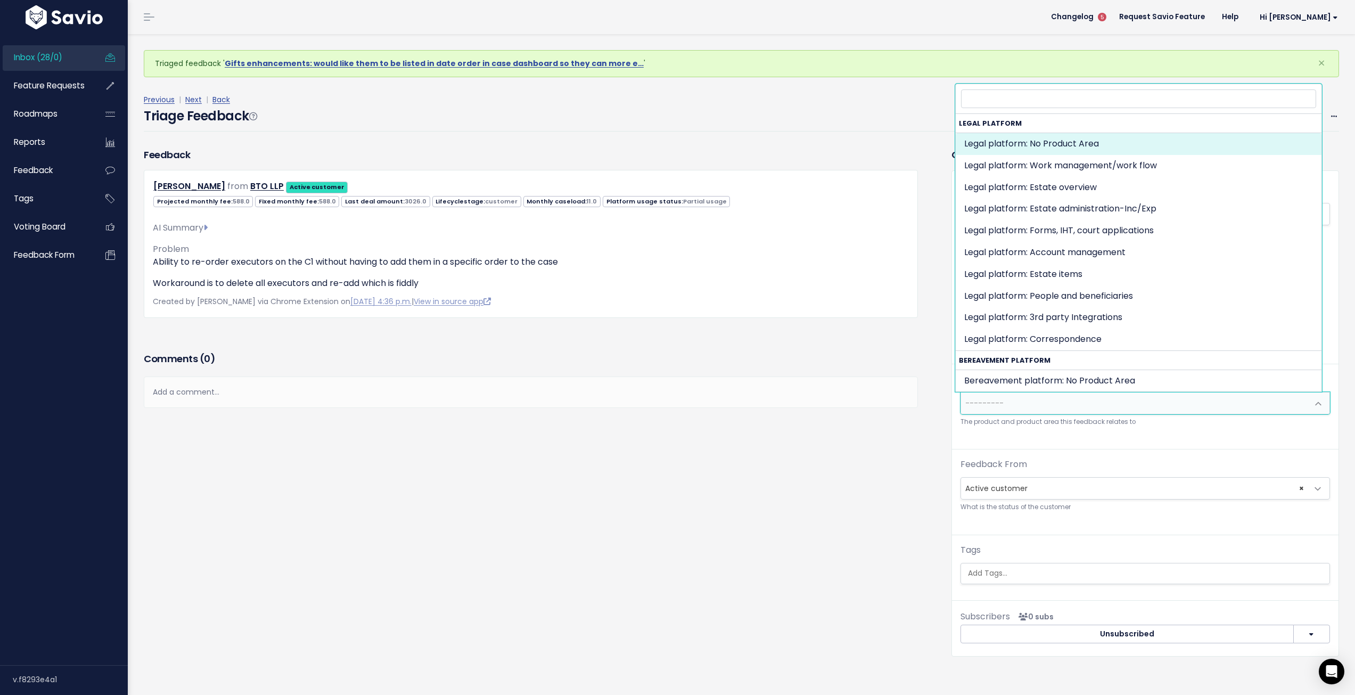
click at [1098, 407] on span "---------" at bounding box center [1134, 402] width 347 height 21
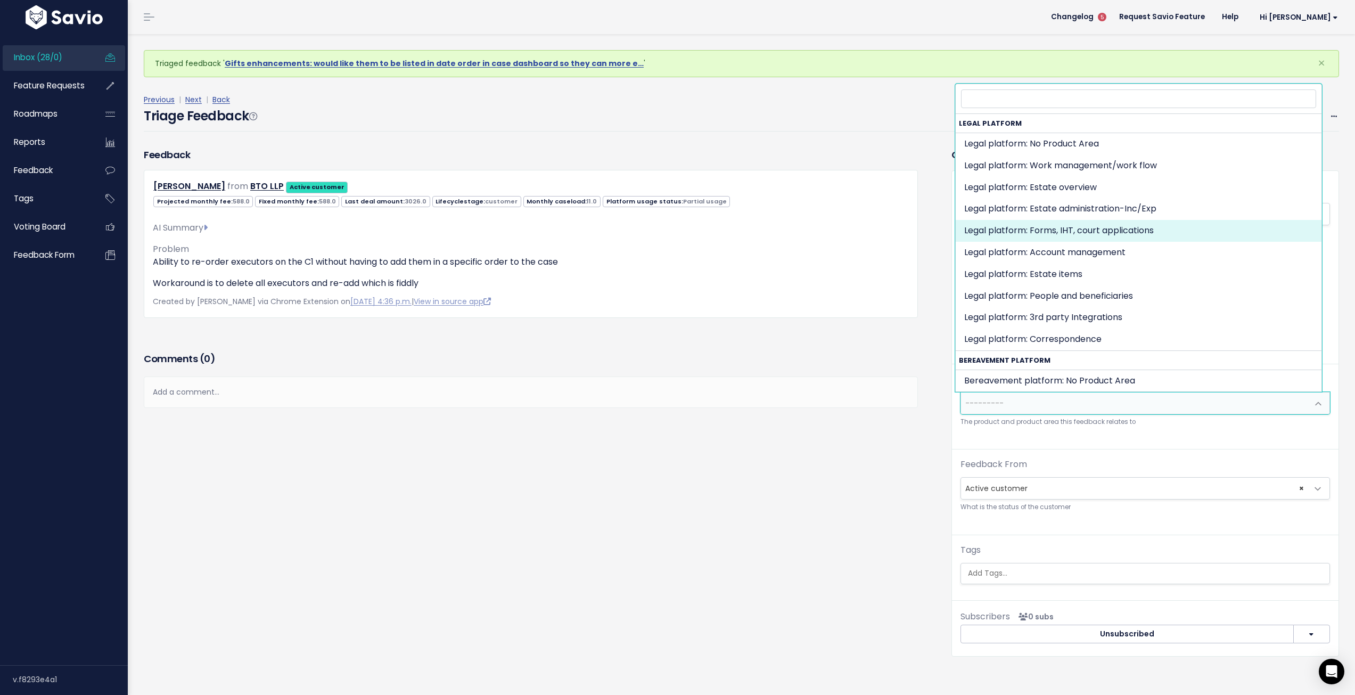
select select "MAIN:ONBOARDING"
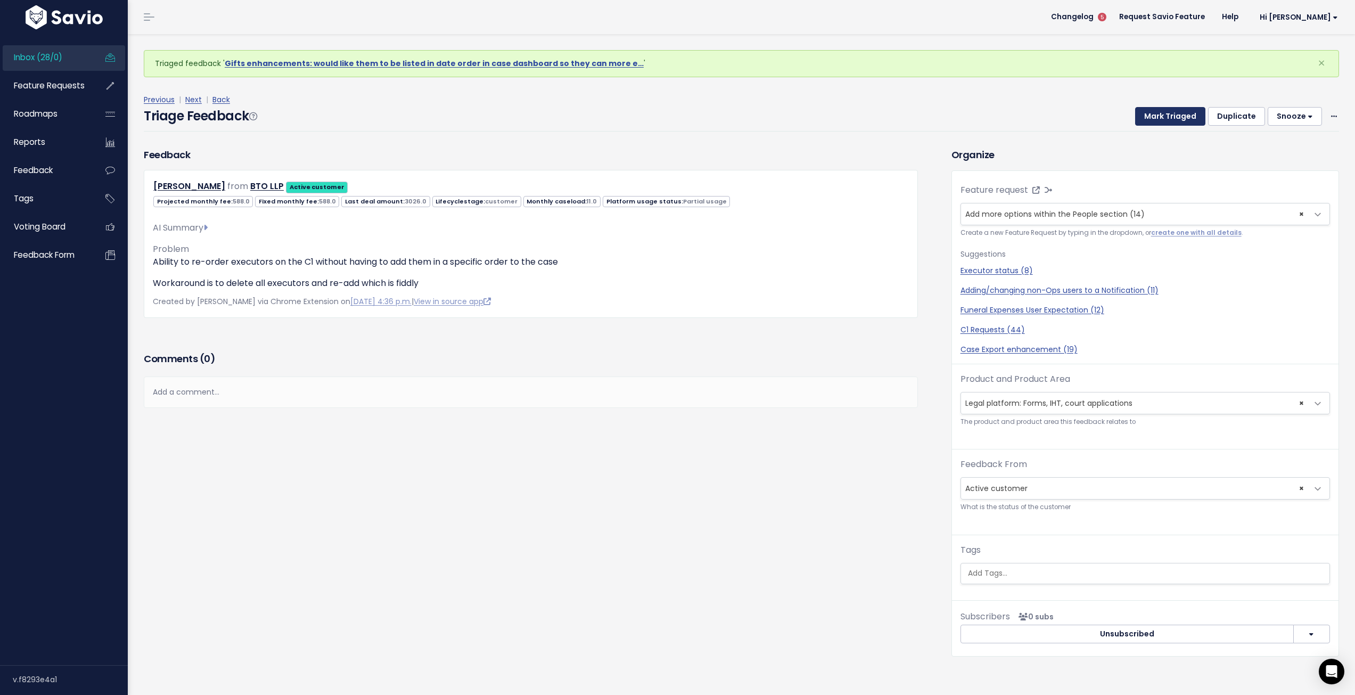
click at [1164, 117] on button "Mark Triaged" at bounding box center [1170, 116] width 70 height 19
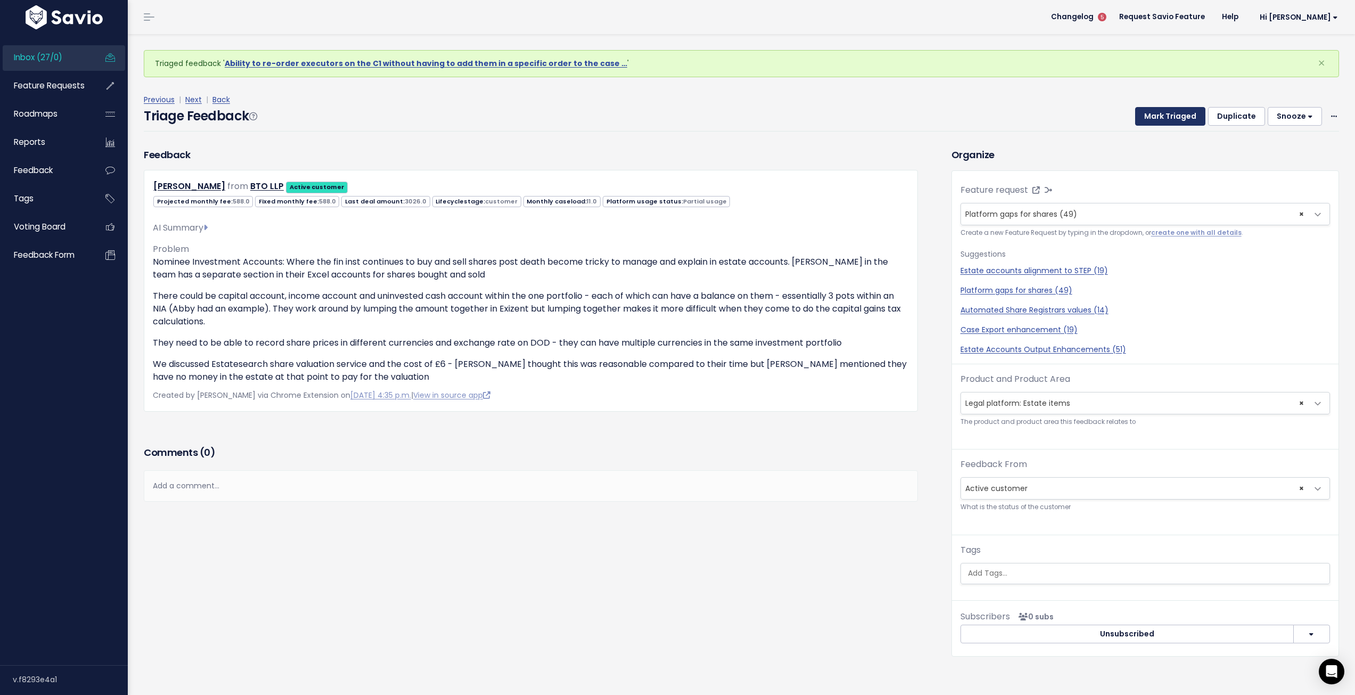
click at [1164, 113] on button "Mark Triaged" at bounding box center [1170, 116] width 70 height 19
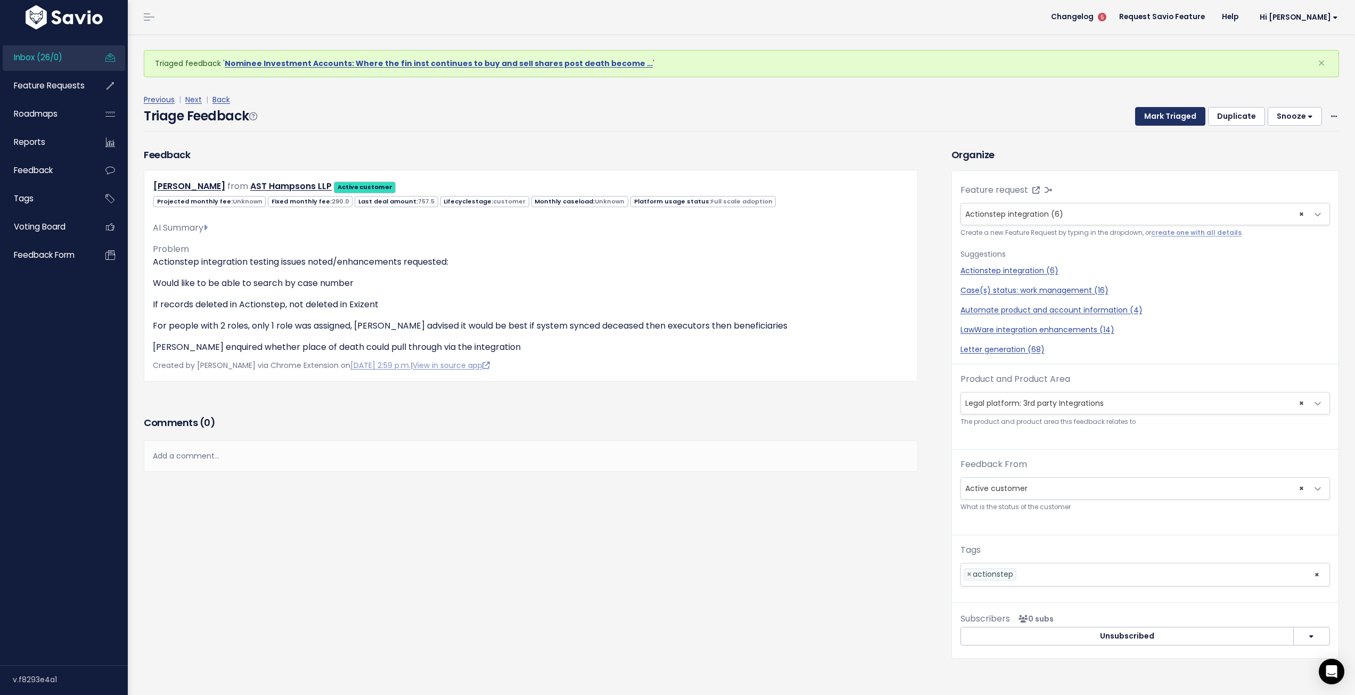
click at [1162, 114] on button "Mark Triaged" at bounding box center [1170, 116] width 70 height 19
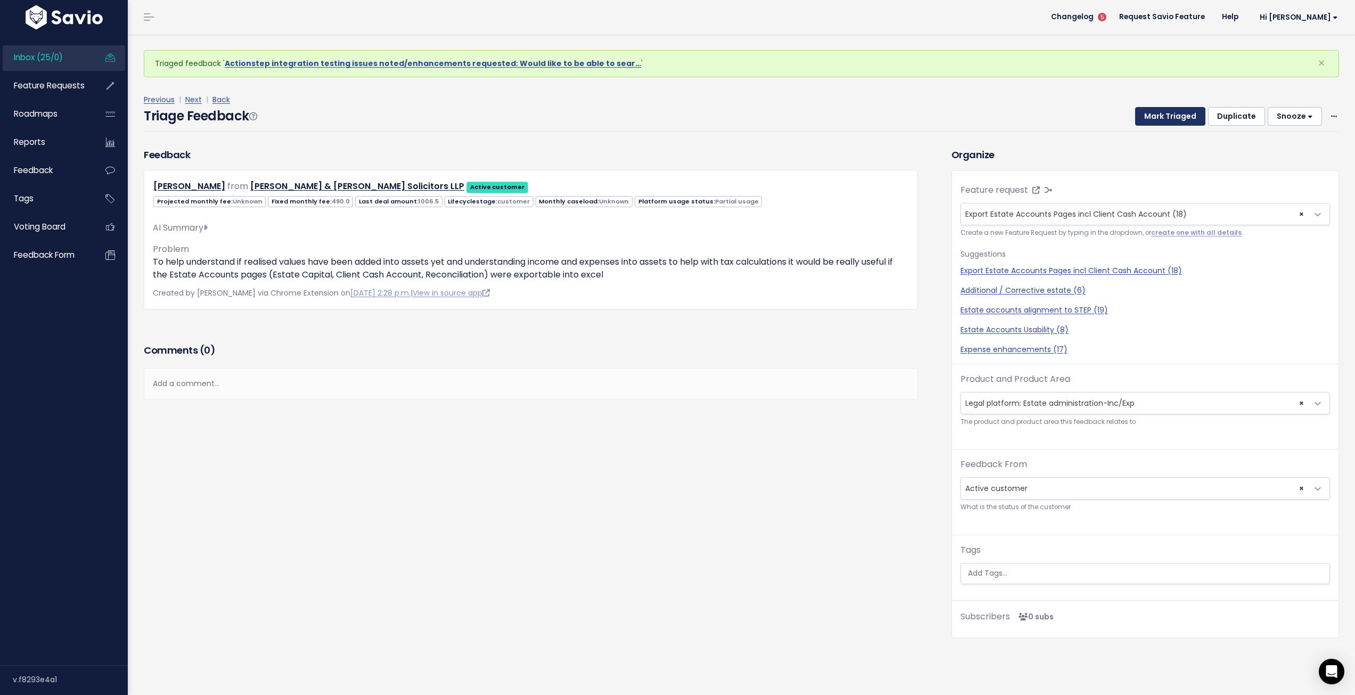
click at [1169, 117] on button "Mark Triaged" at bounding box center [1170, 116] width 70 height 19
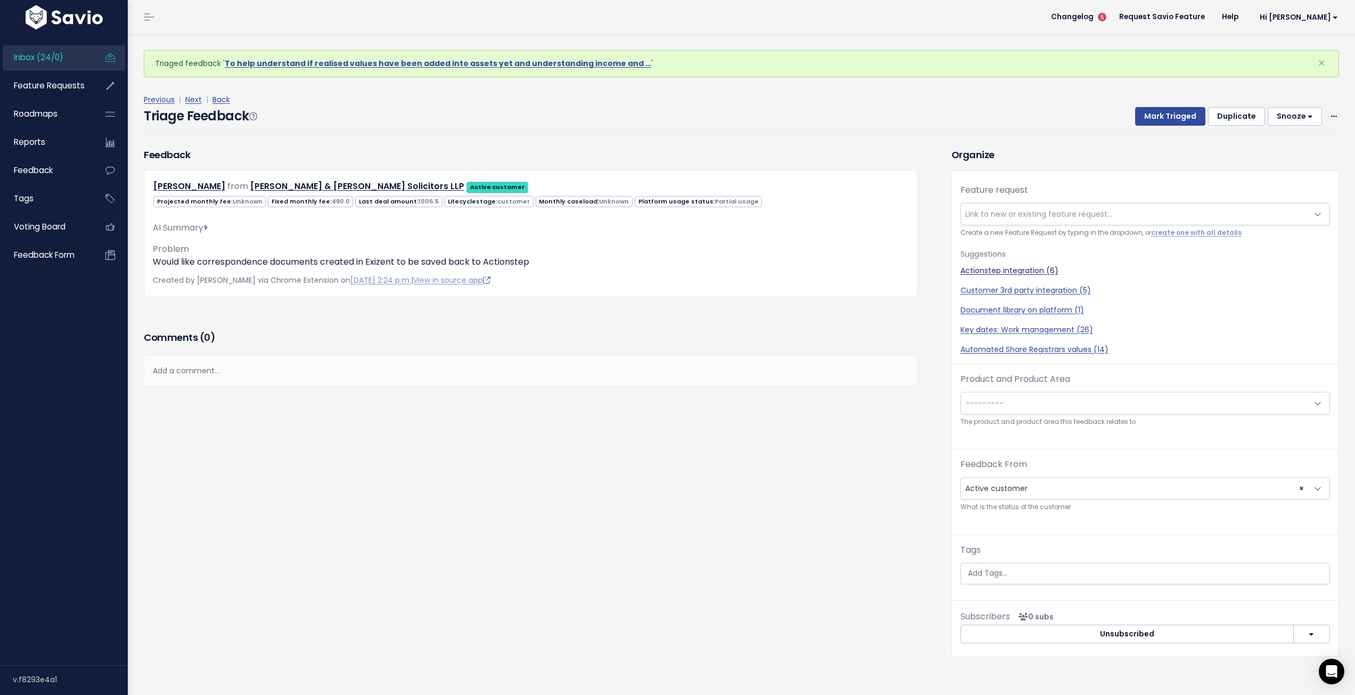
click at [1004, 268] on link "Actionstep integration (6)" at bounding box center [1146, 270] width 370 height 11
select select "57163"
click at [1042, 399] on span "---------" at bounding box center [1134, 402] width 347 height 21
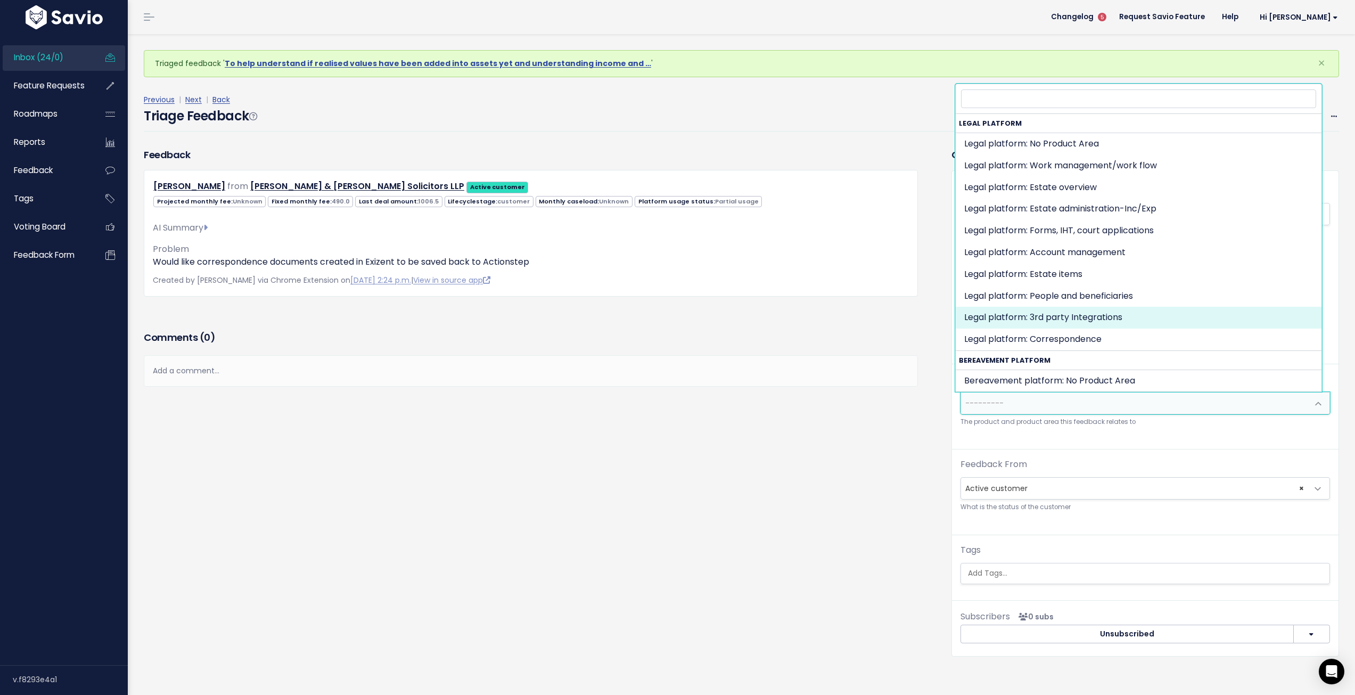
select select "MAIN:INTEGRATIONS"
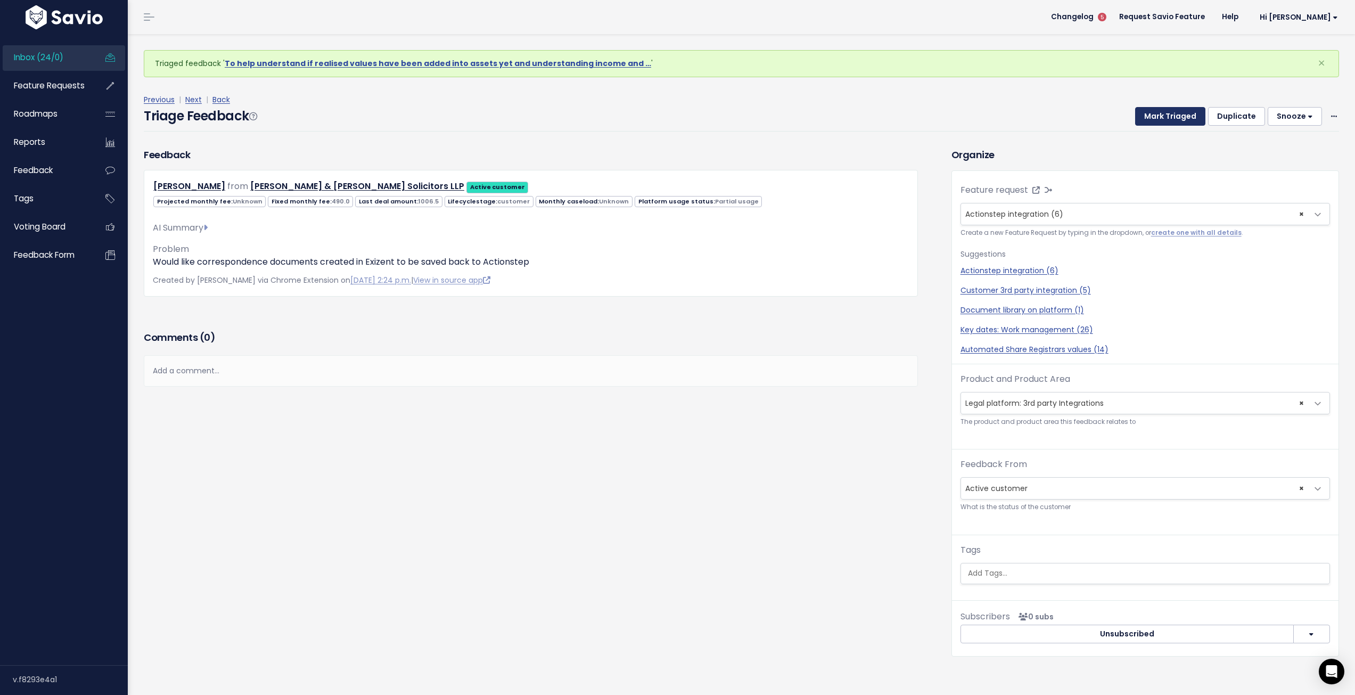
click at [1169, 117] on button "Mark Triaged" at bounding box center [1170, 116] width 70 height 19
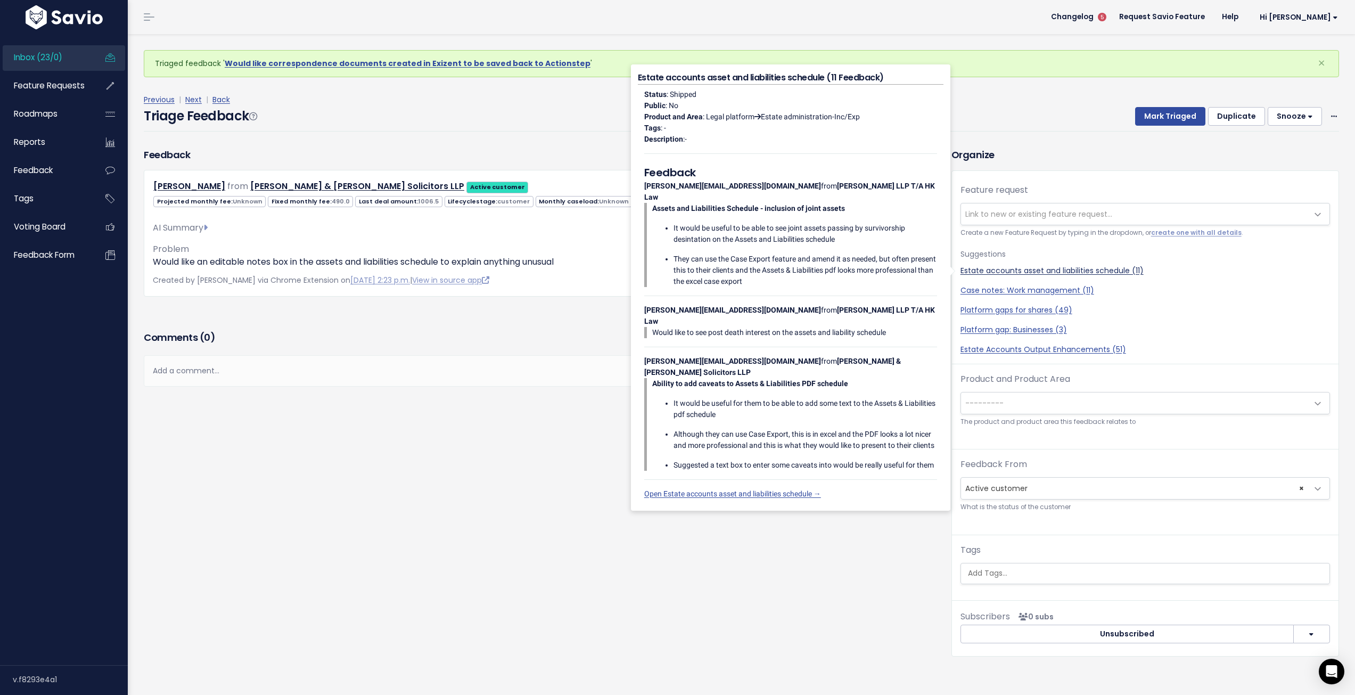
click at [1005, 273] on link "Estate accounts asset and liabilities schedule (11)" at bounding box center [1146, 270] width 370 height 11
select select "50559"
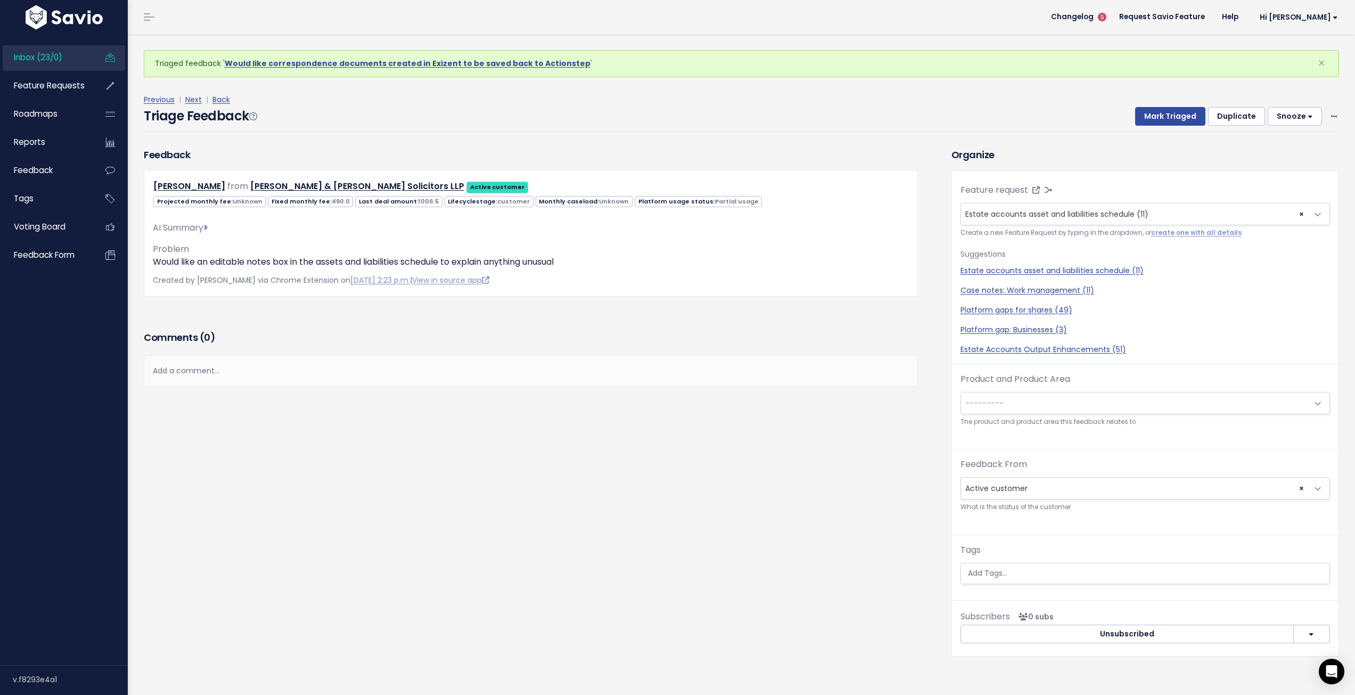
click at [1167, 411] on span "---------" at bounding box center [1134, 402] width 347 height 21
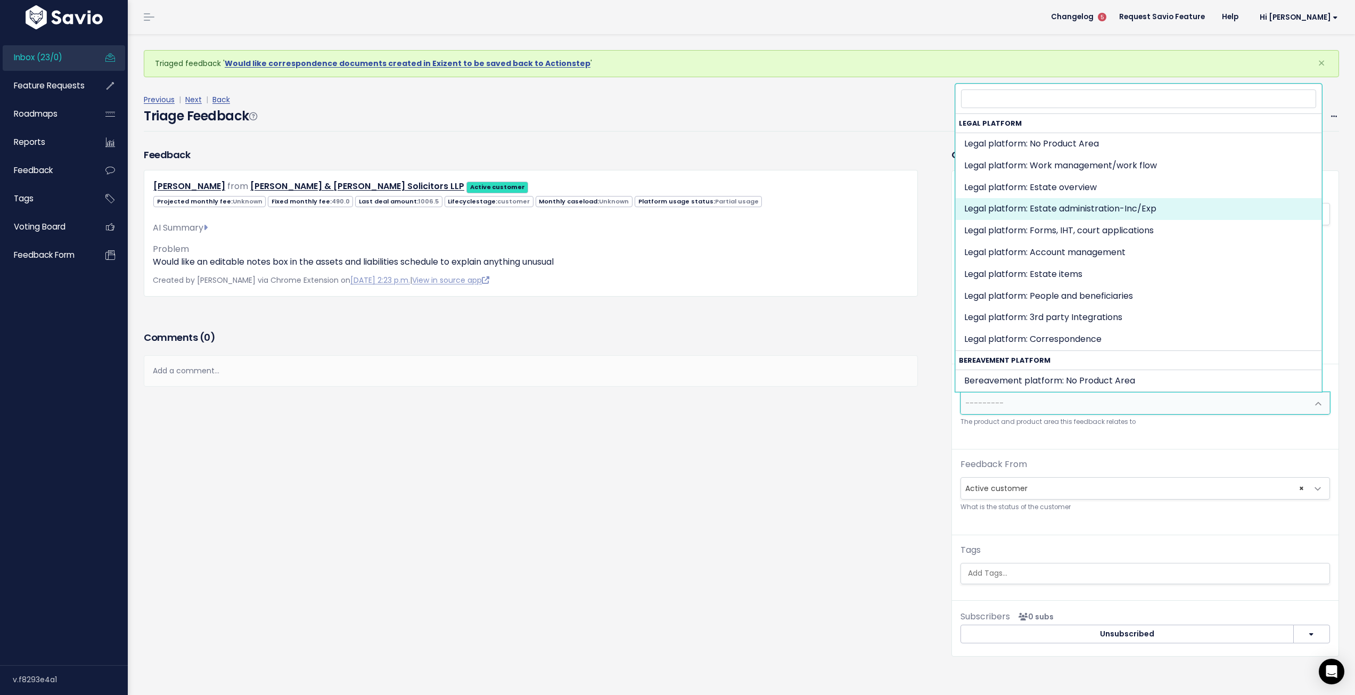
select select "MAIN:BILLING"
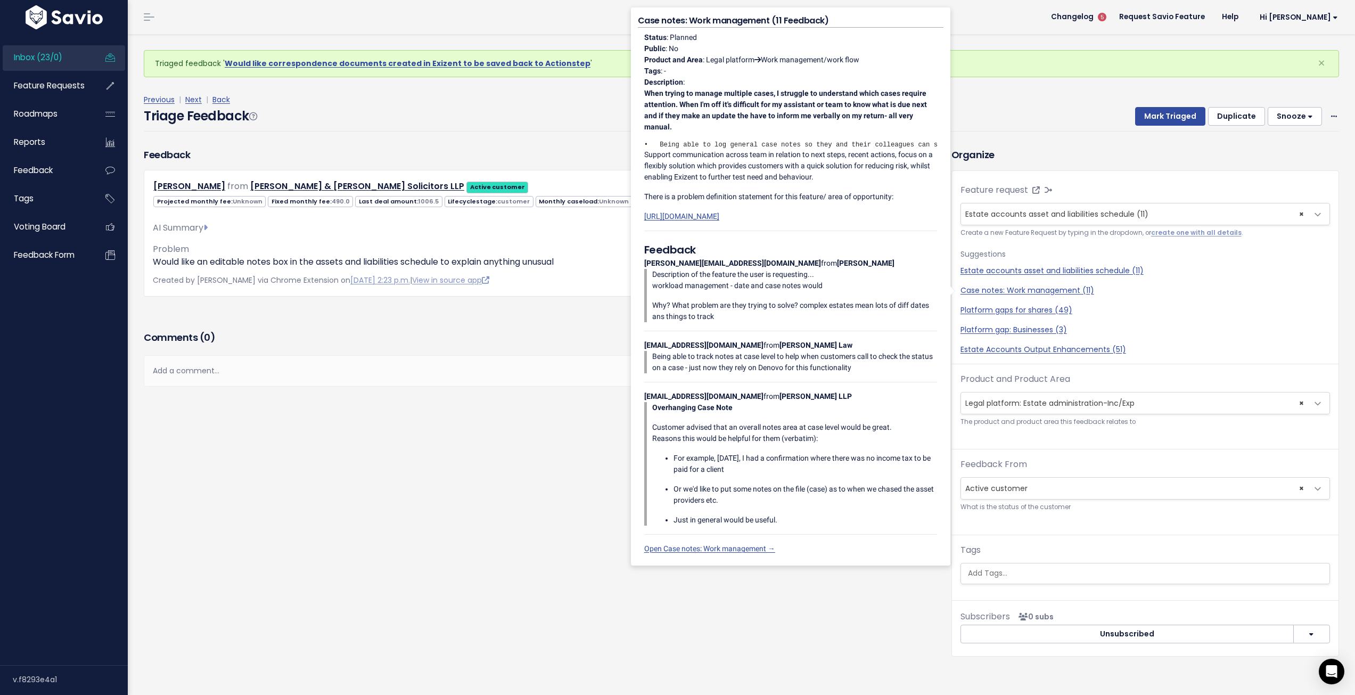
click at [514, 529] on div "Feedback Justine Jewell from Brewer Harding & Rowe Solicitors LLP" at bounding box center [540, 410] width 808 height 525
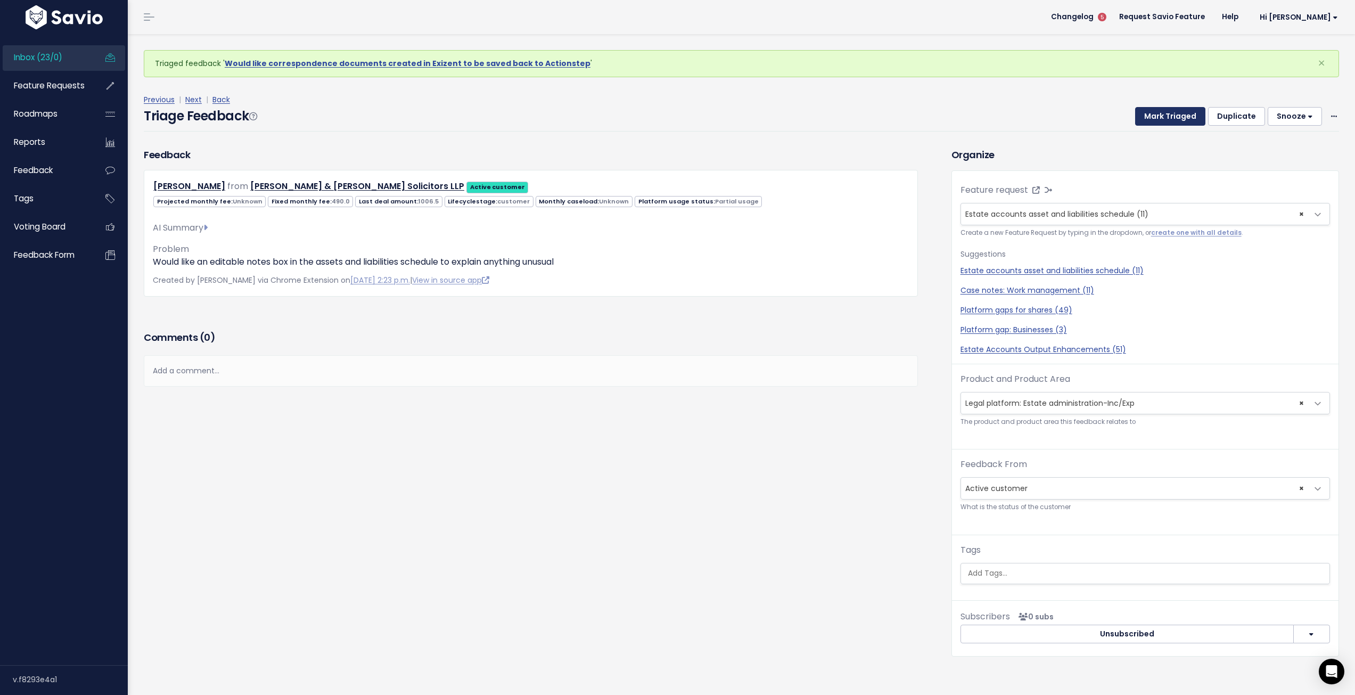
click at [1146, 117] on button "Mark Triaged" at bounding box center [1170, 116] width 70 height 19
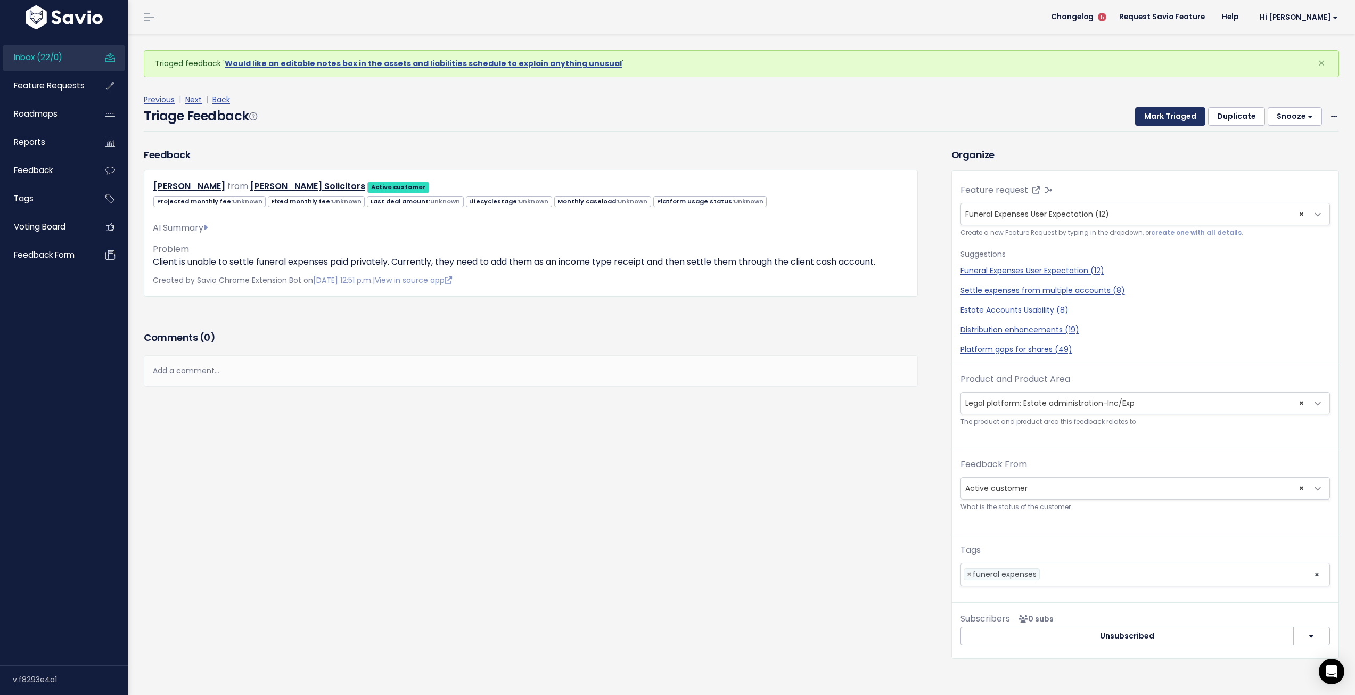
click at [1157, 116] on button "Mark Triaged" at bounding box center [1170, 116] width 70 height 19
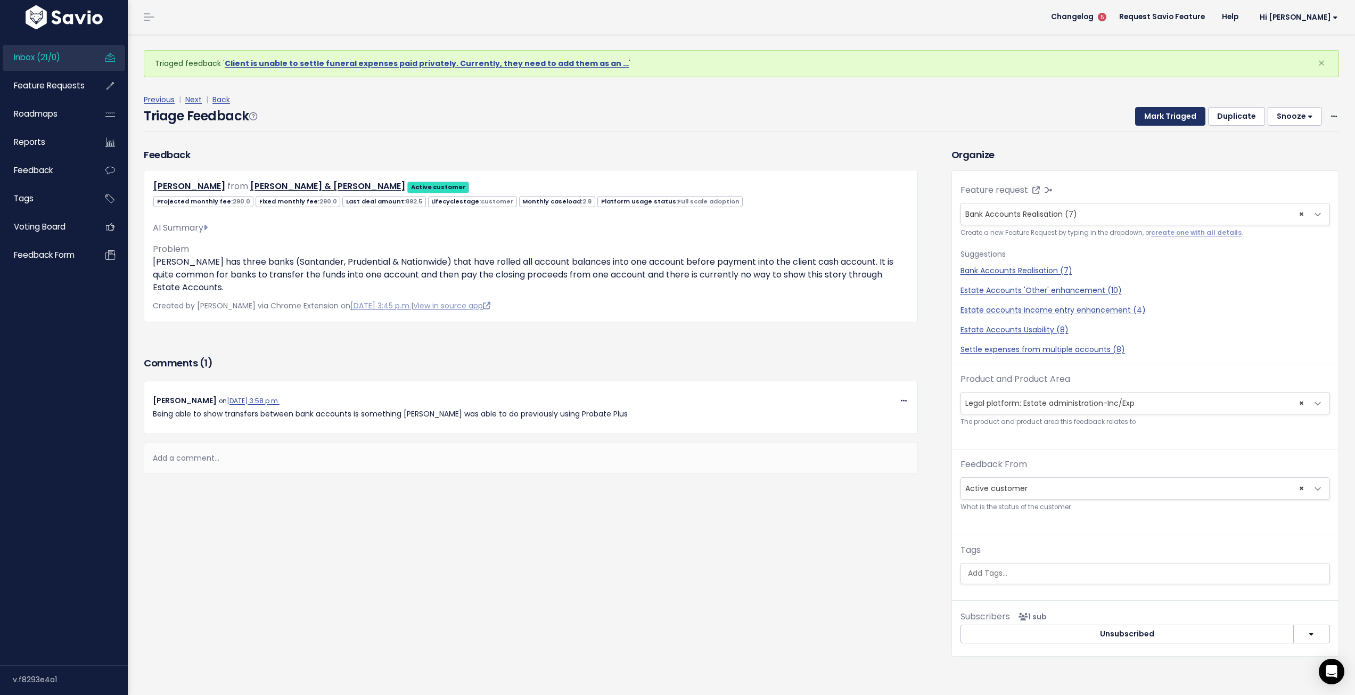
click at [1166, 118] on button "Mark Triaged" at bounding box center [1170, 116] width 70 height 19
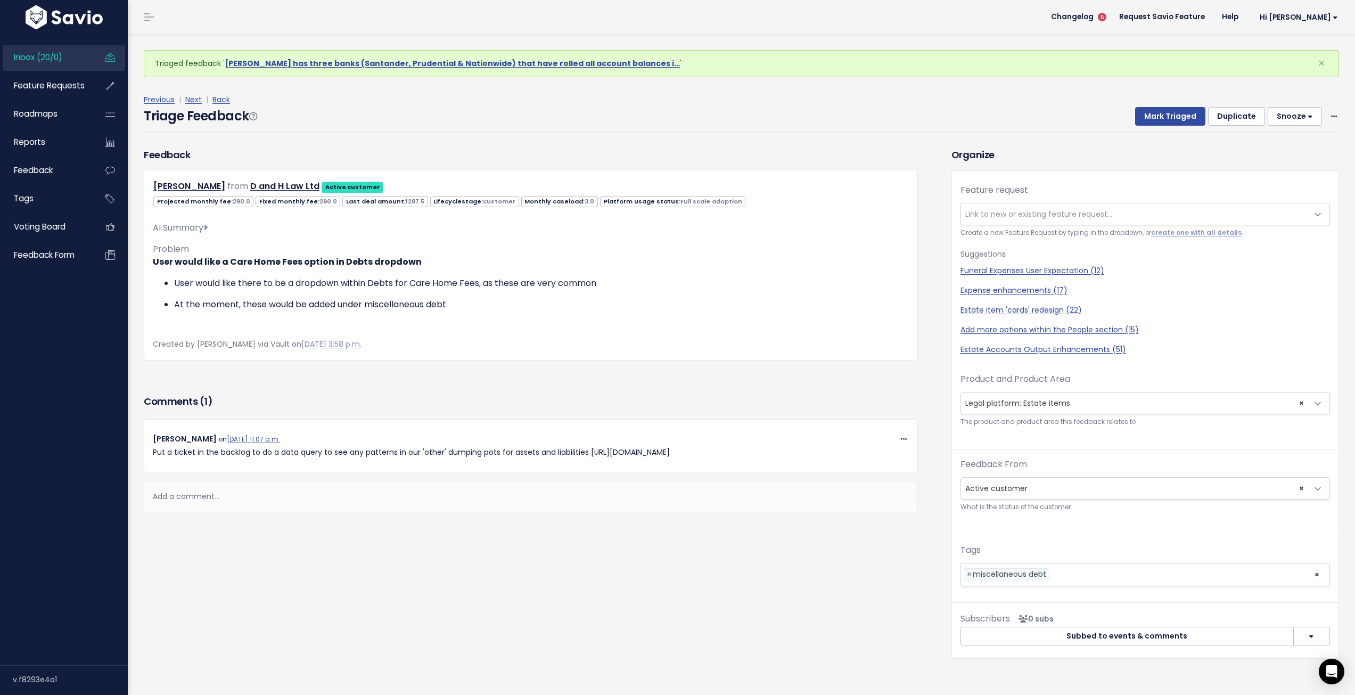
click at [401, 152] on div "Feedback [PERSON_NAME] from D and H Law Ltd Active customer" at bounding box center [531, 254] width 774 height 212
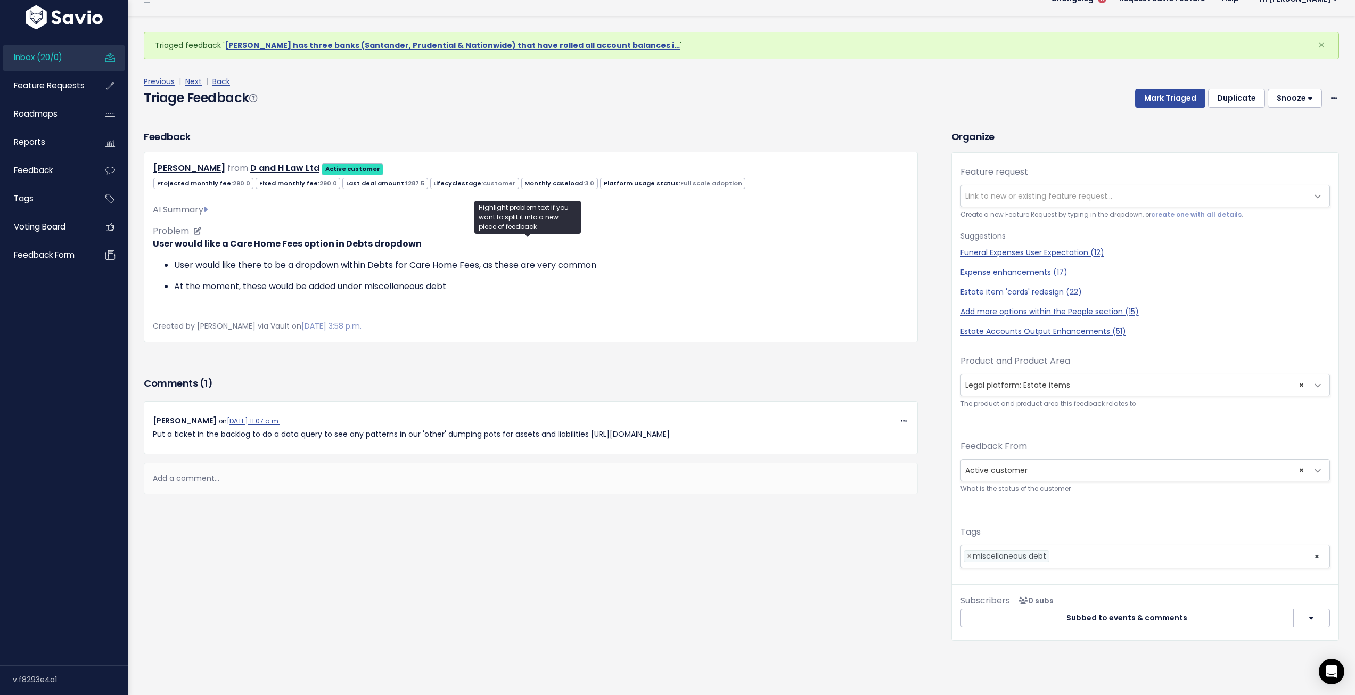
scroll to position [186, 0]
drag, startPoint x: 750, startPoint y: 560, endPoint x: 589, endPoint y: 557, distance: 161.4
click at [589, 441] on p "Put a ticket in the backlog to do a data query to see any patterns in our 'othe…" at bounding box center [531, 434] width 756 height 13
copy p "https://exizent.atlassian.net/browse/FD-599"
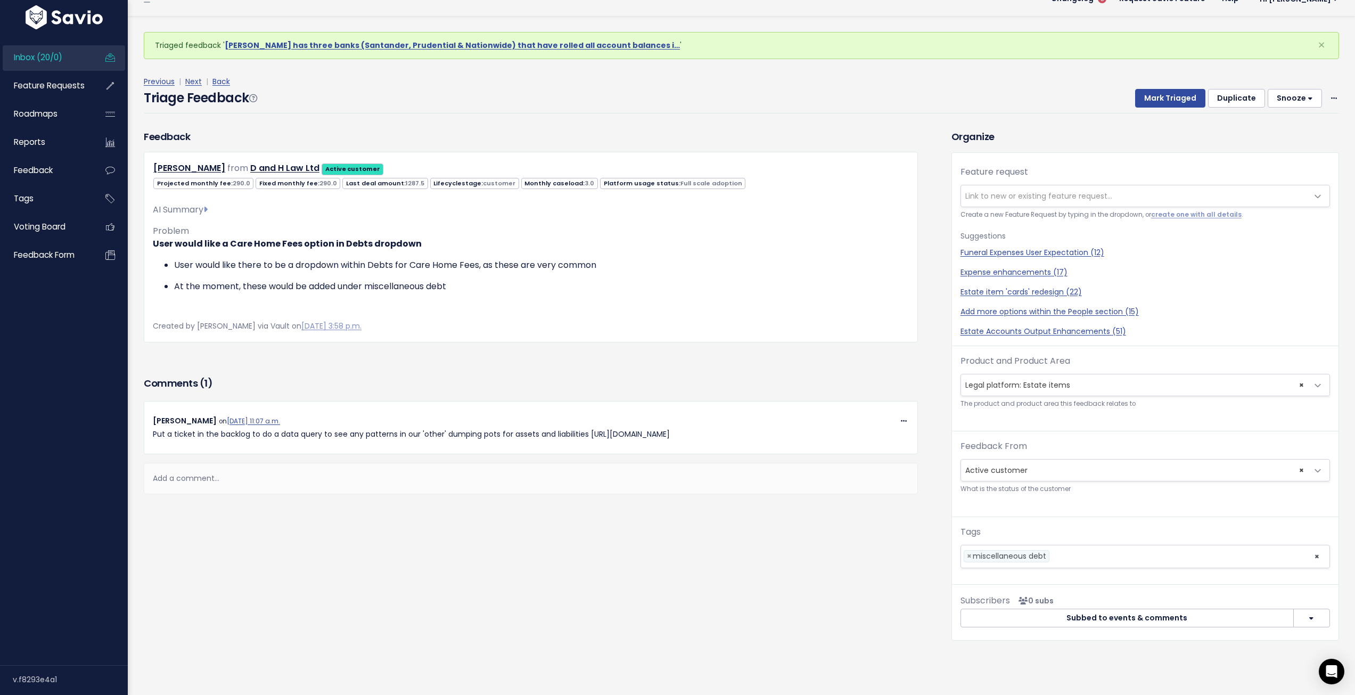
click at [842, 176] on div "Projected monthly fee: 290.0 Fixed monthly fee: 290.0 Last deal amount: 1287.5 …" at bounding box center [531, 182] width 772 height 13
click at [1331, 95] on icon at bounding box center [1334, 98] width 6 height 7
click at [1273, 137] on link "Delete" at bounding box center [1292, 147] width 77 height 21
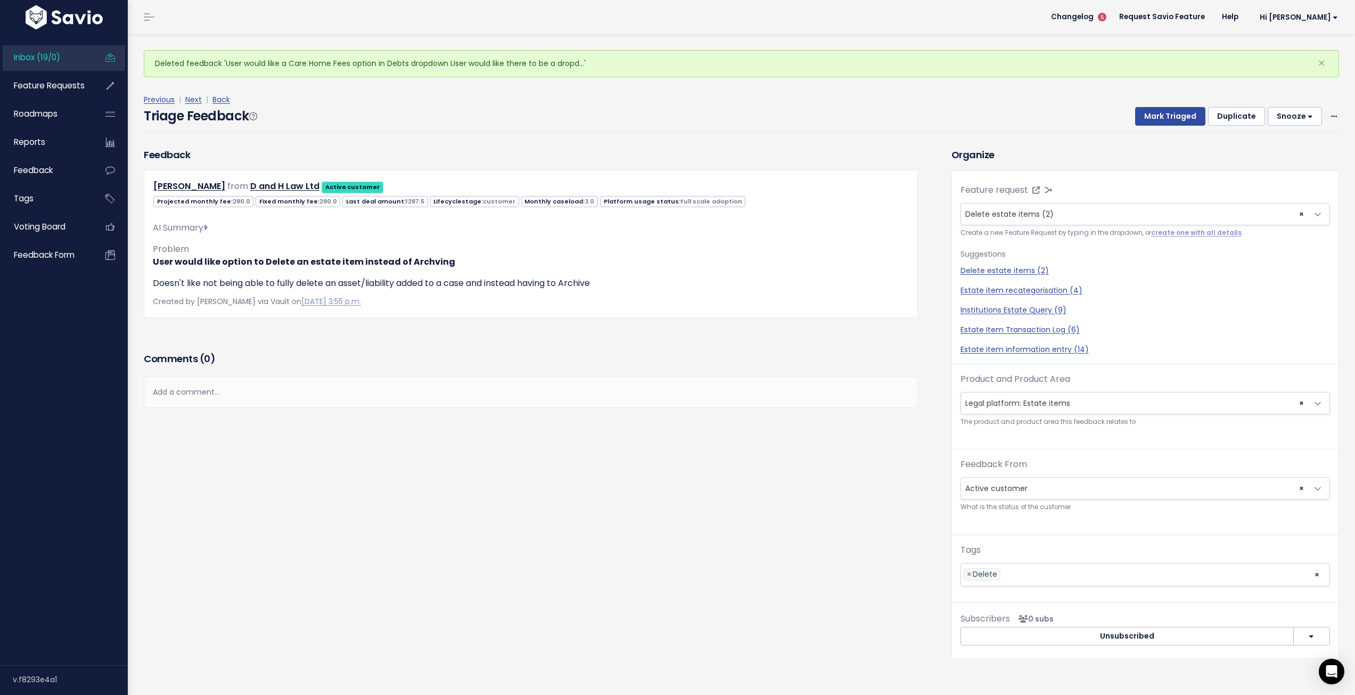
click at [1006, 95] on div "Previous | Next | Back" at bounding box center [742, 99] width 1196 height 13
click at [1162, 117] on button "Mark Triaged" at bounding box center [1170, 116] width 70 height 19
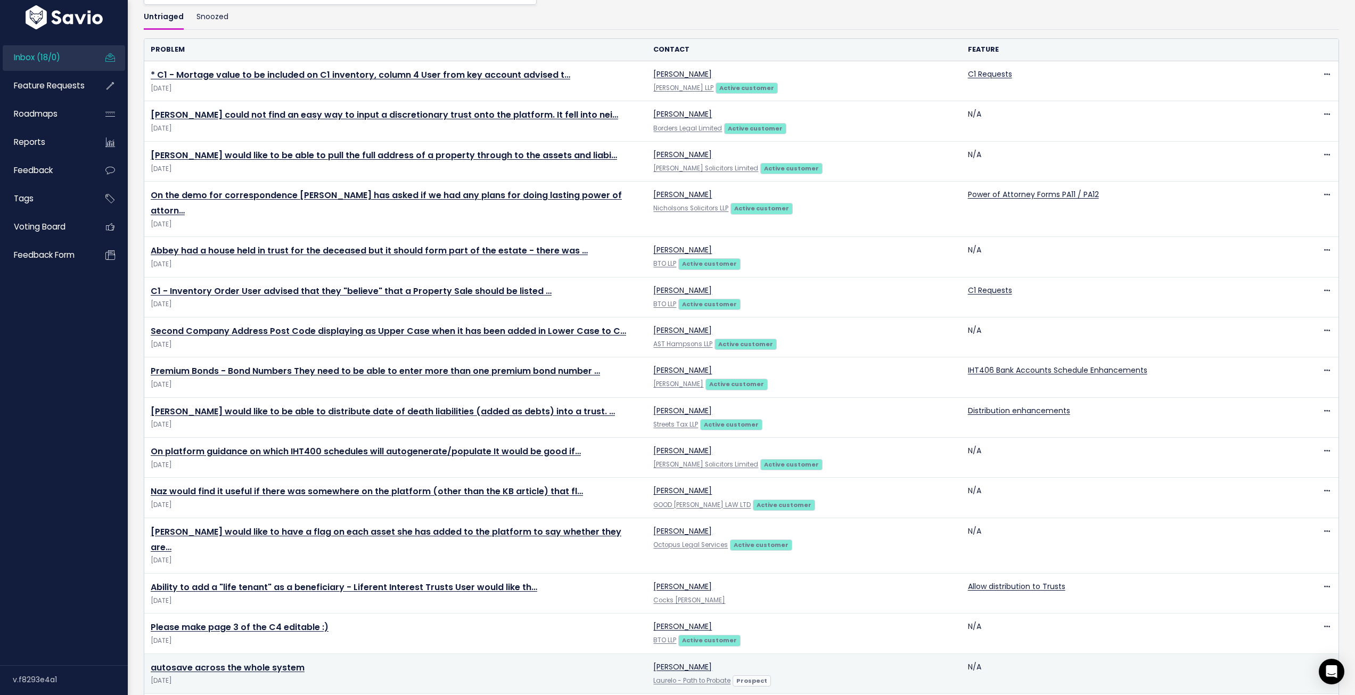
scroll to position [212, 0]
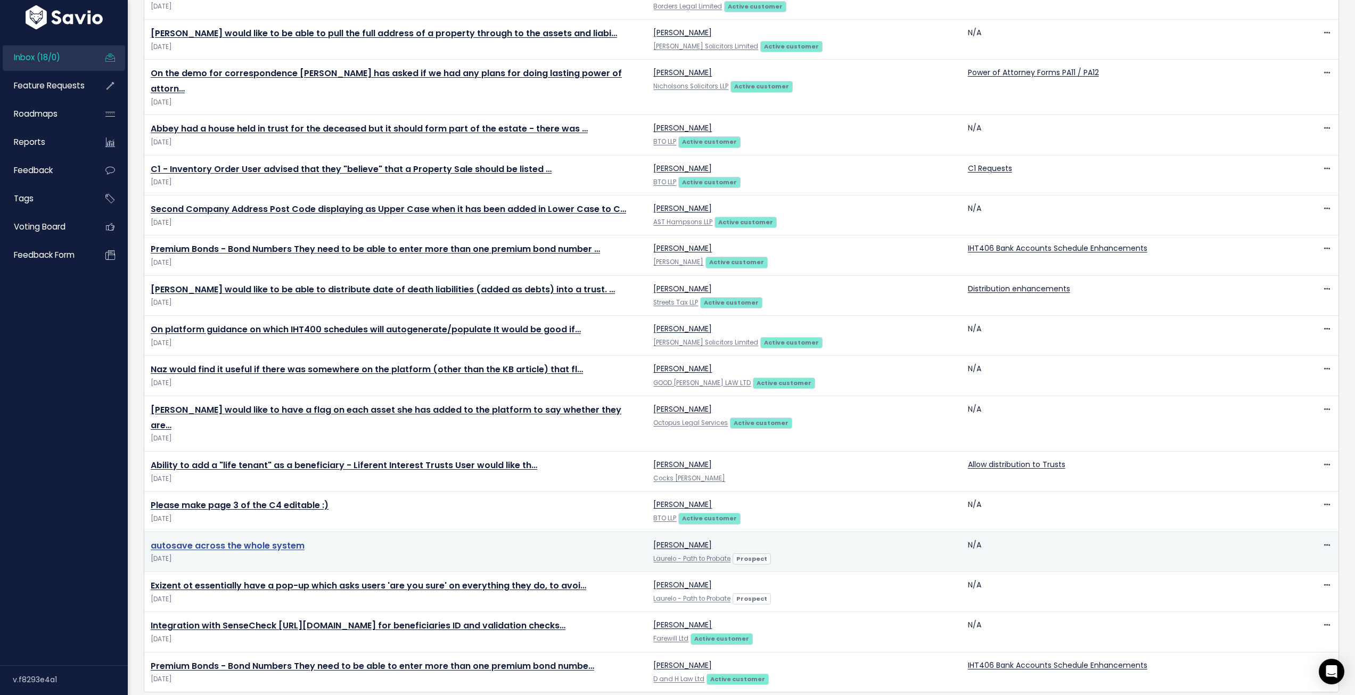
click at [266, 539] on link "autosave across the whole system" at bounding box center [228, 545] width 154 height 12
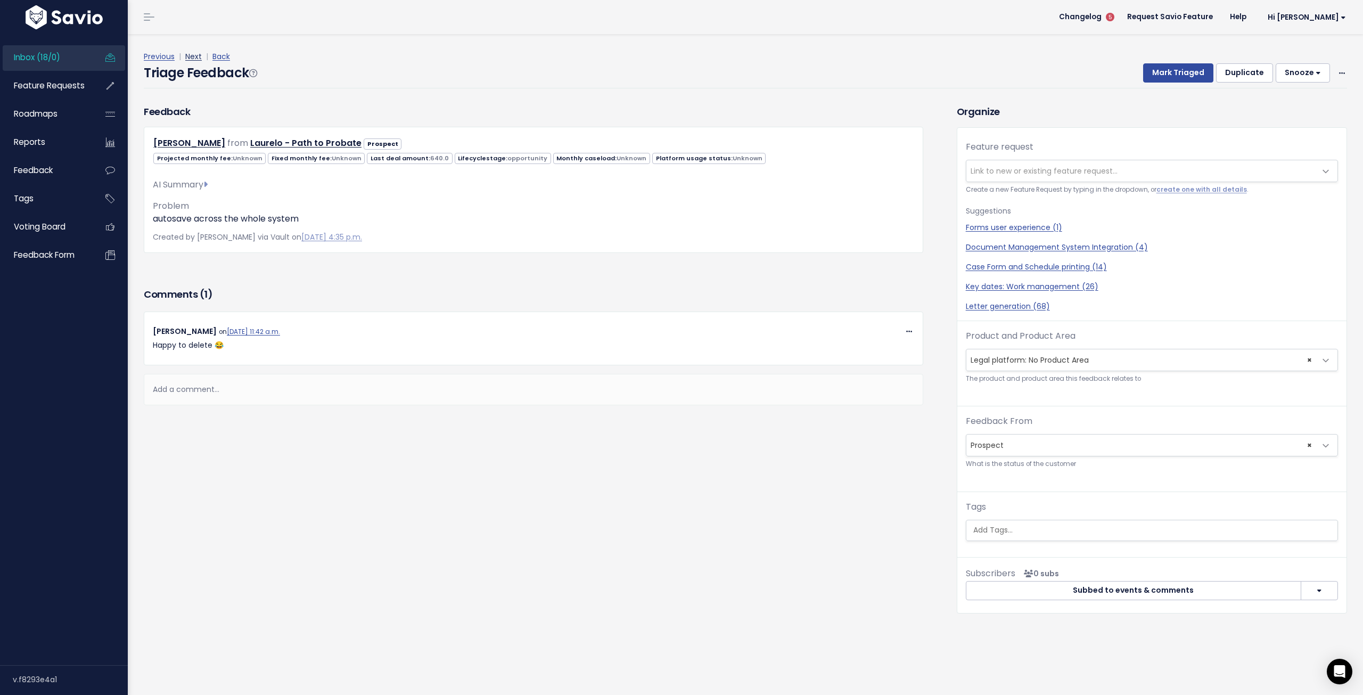
click at [198, 54] on link "Next" at bounding box center [193, 56] width 17 height 11
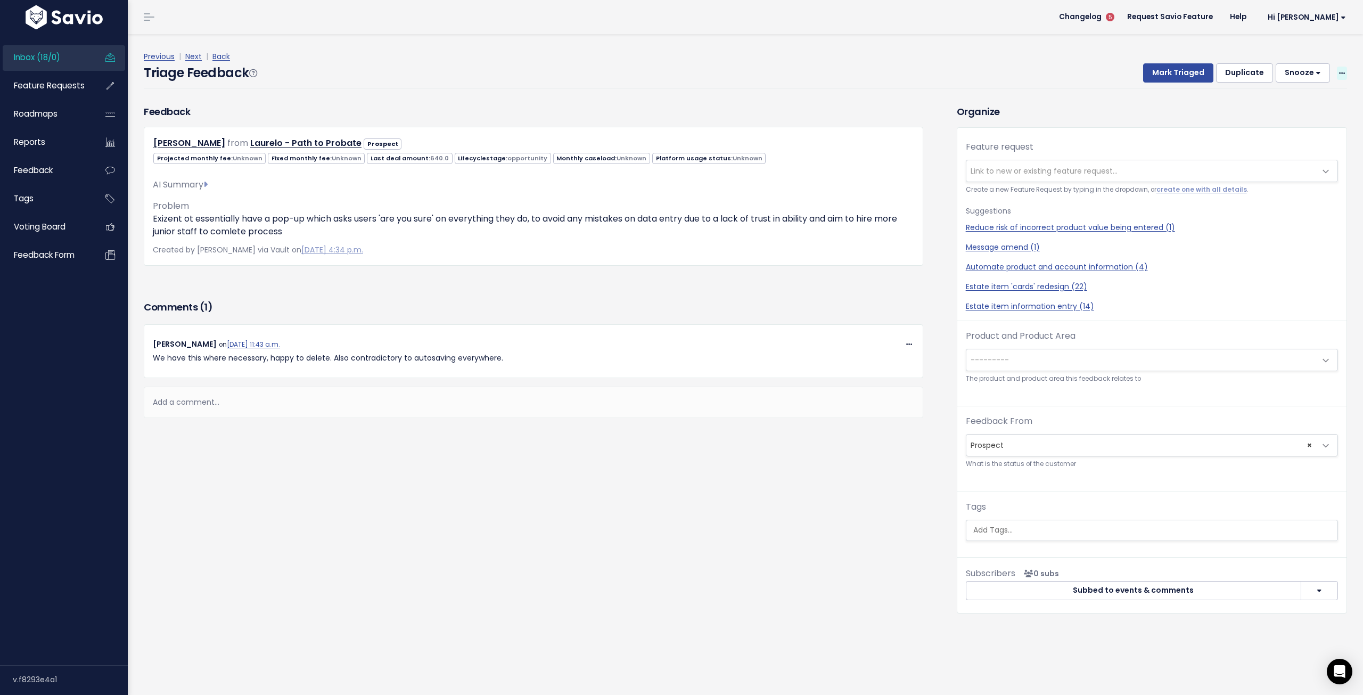
click at [1339, 71] on icon at bounding box center [1342, 73] width 6 height 7
click at [1287, 119] on link "Delete" at bounding box center [1300, 122] width 77 height 21
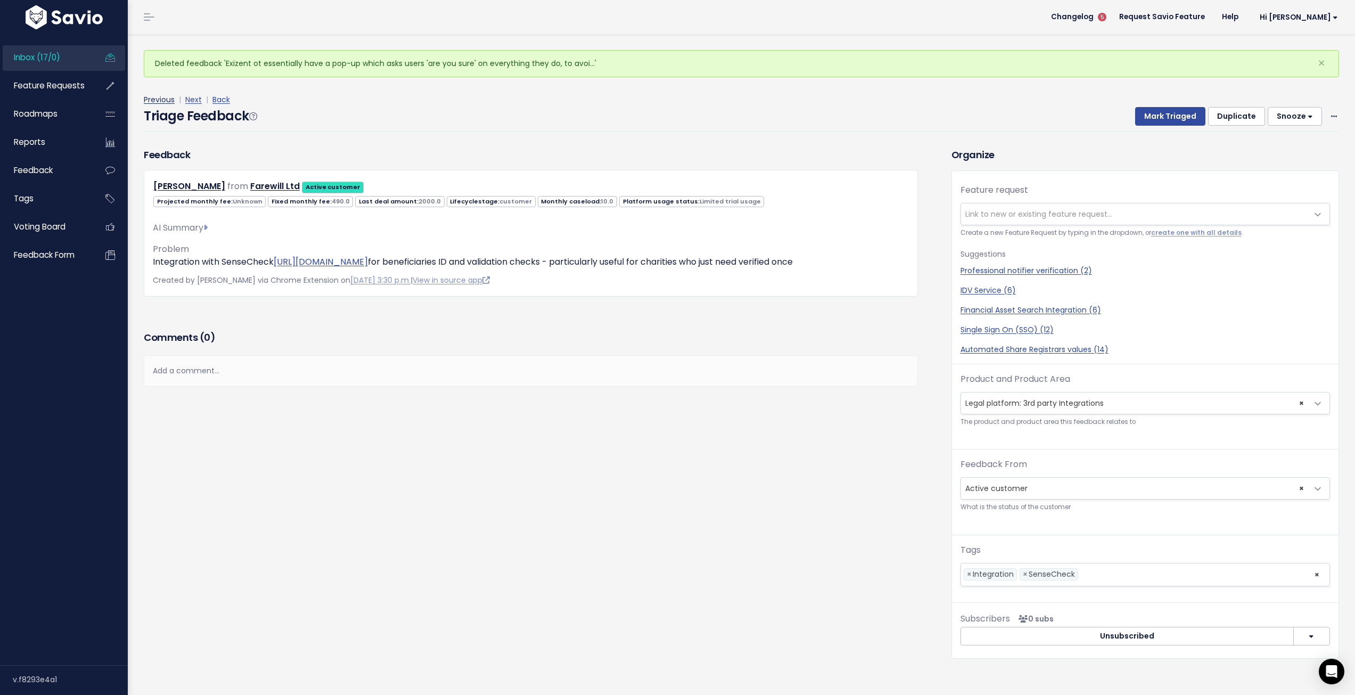
drag, startPoint x: 158, startPoint y: 96, endPoint x: 167, endPoint y: 97, distance: 9.6
click at [158, 96] on link "Previous" at bounding box center [159, 99] width 31 height 11
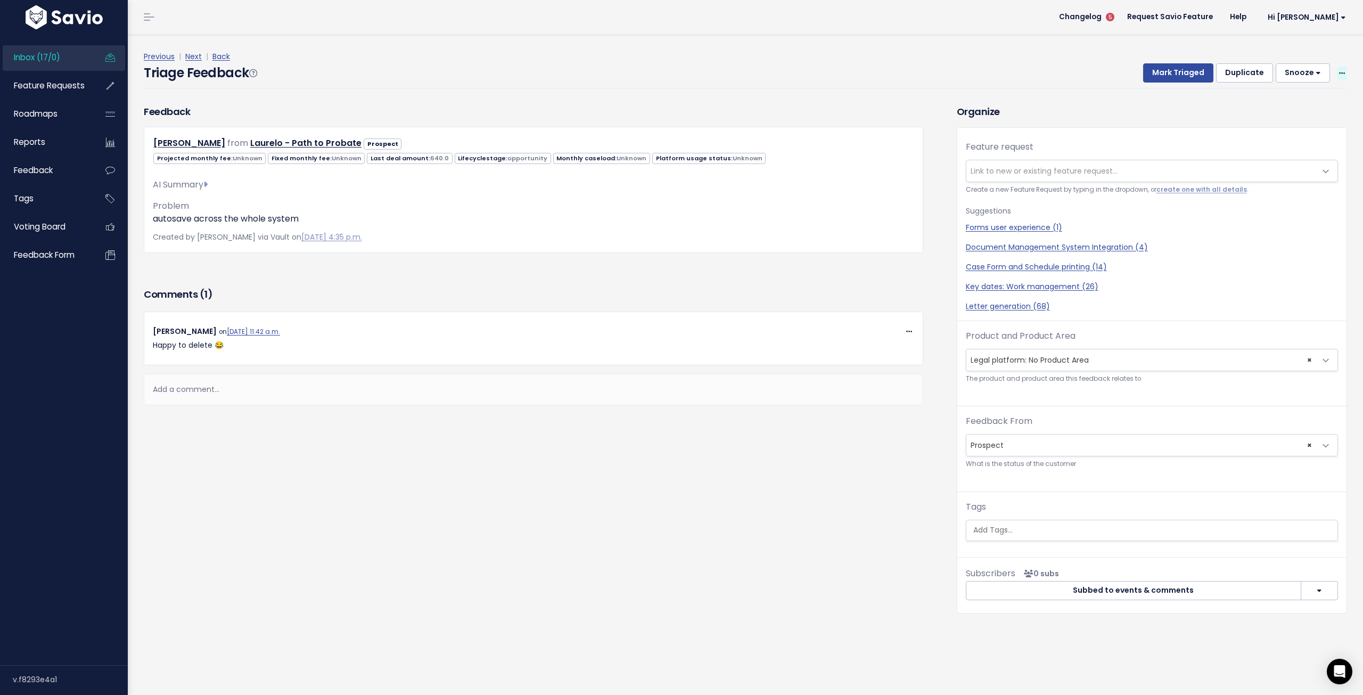
click at [1339, 73] on icon at bounding box center [1342, 73] width 6 height 7
click at [1282, 121] on link "Delete" at bounding box center [1300, 122] width 77 height 21
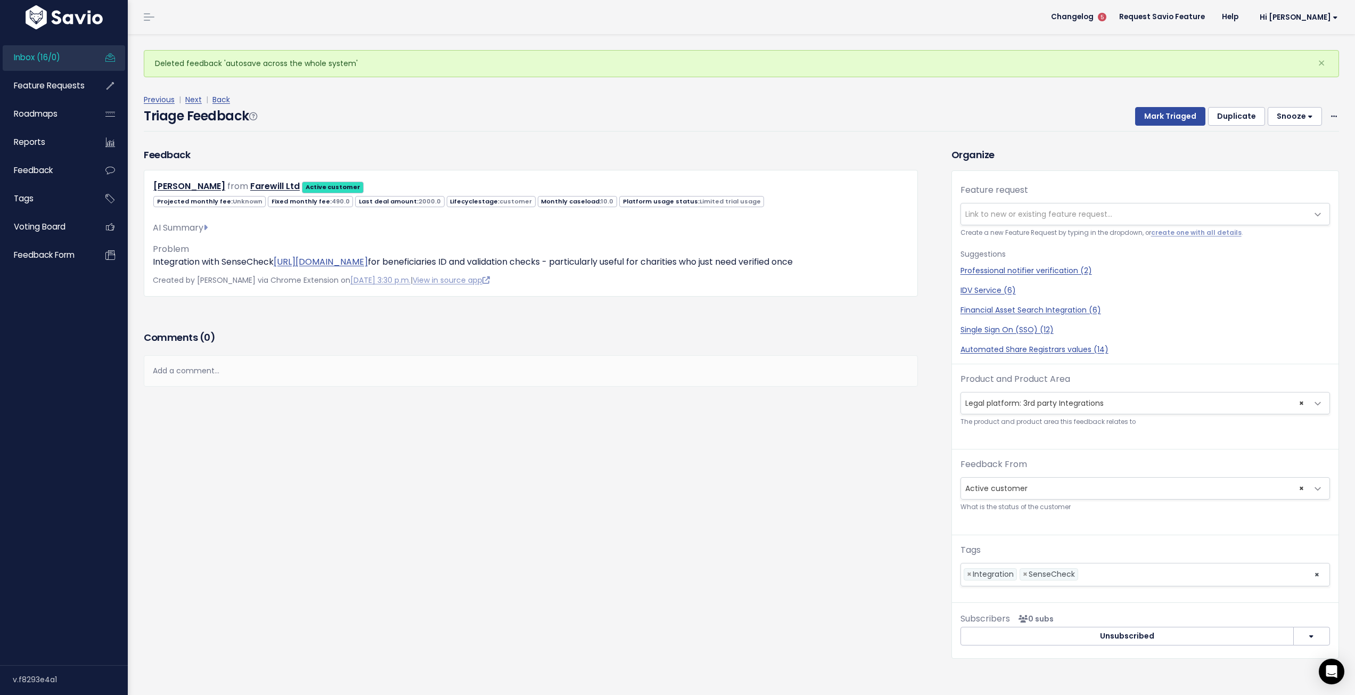
click at [39, 54] on span "Inbox (16/0)" at bounding box center [37, 57] width 46 height 11
